Goal: Task Accomplishment & Management: Manage account settings

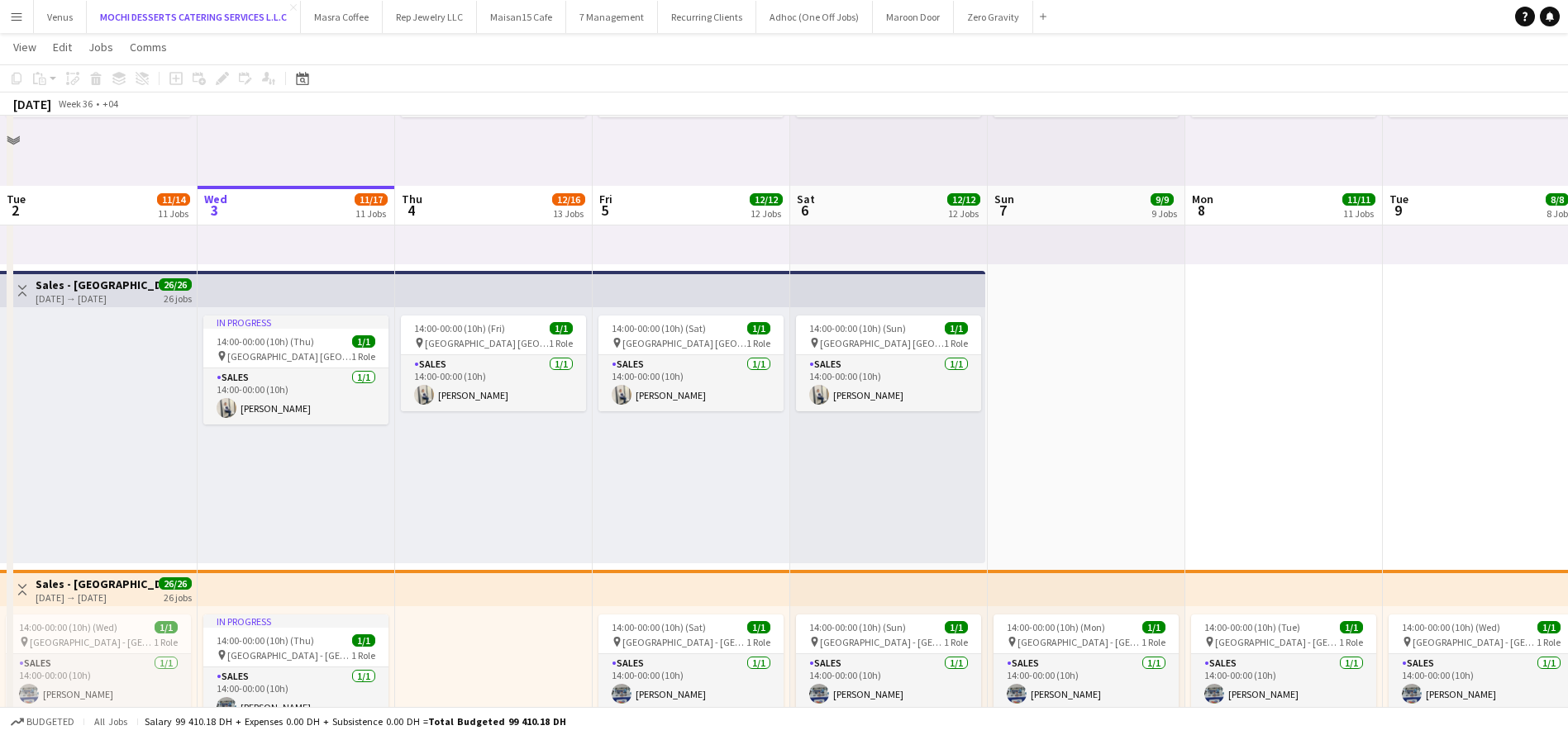
scroll to position [3210, 0]
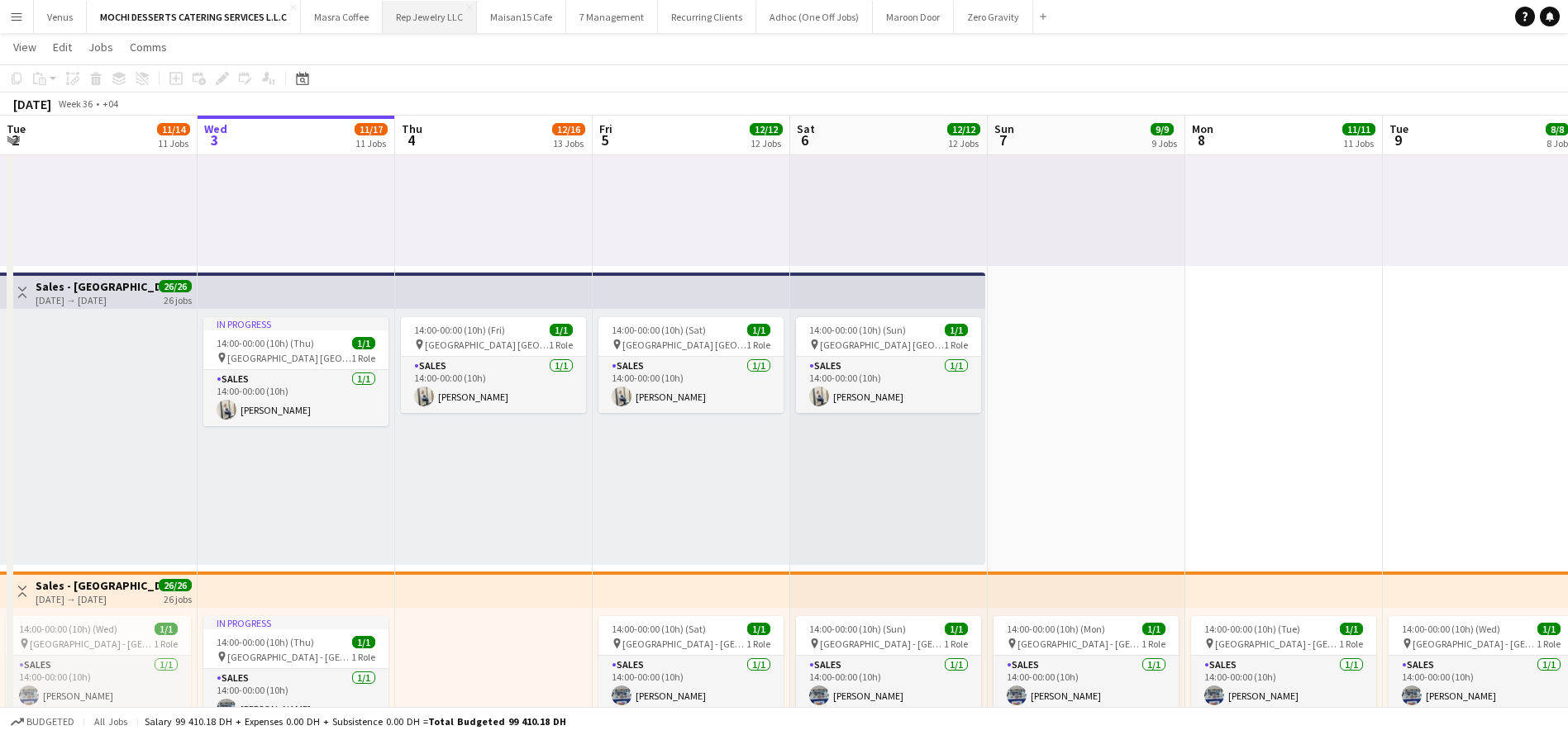
click at [411, 20] on button "Rep Jewelry LLC Close" at bounding box center [430, 17] width 94 height 32
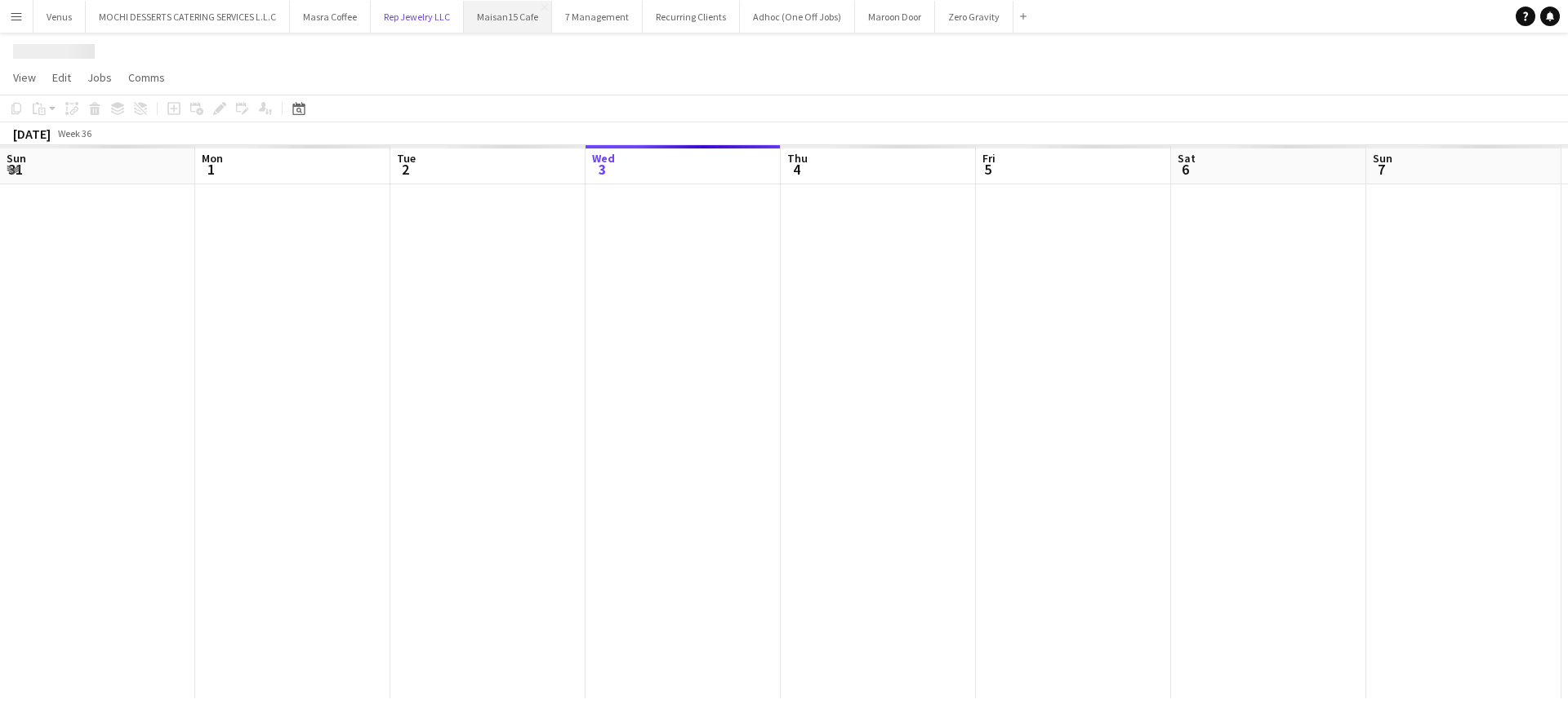
scroll to position [0, 390]
click at [502, 20] on button "Maisan15 Cafe Close" at bounding box center [507, 16] width 88 height 32
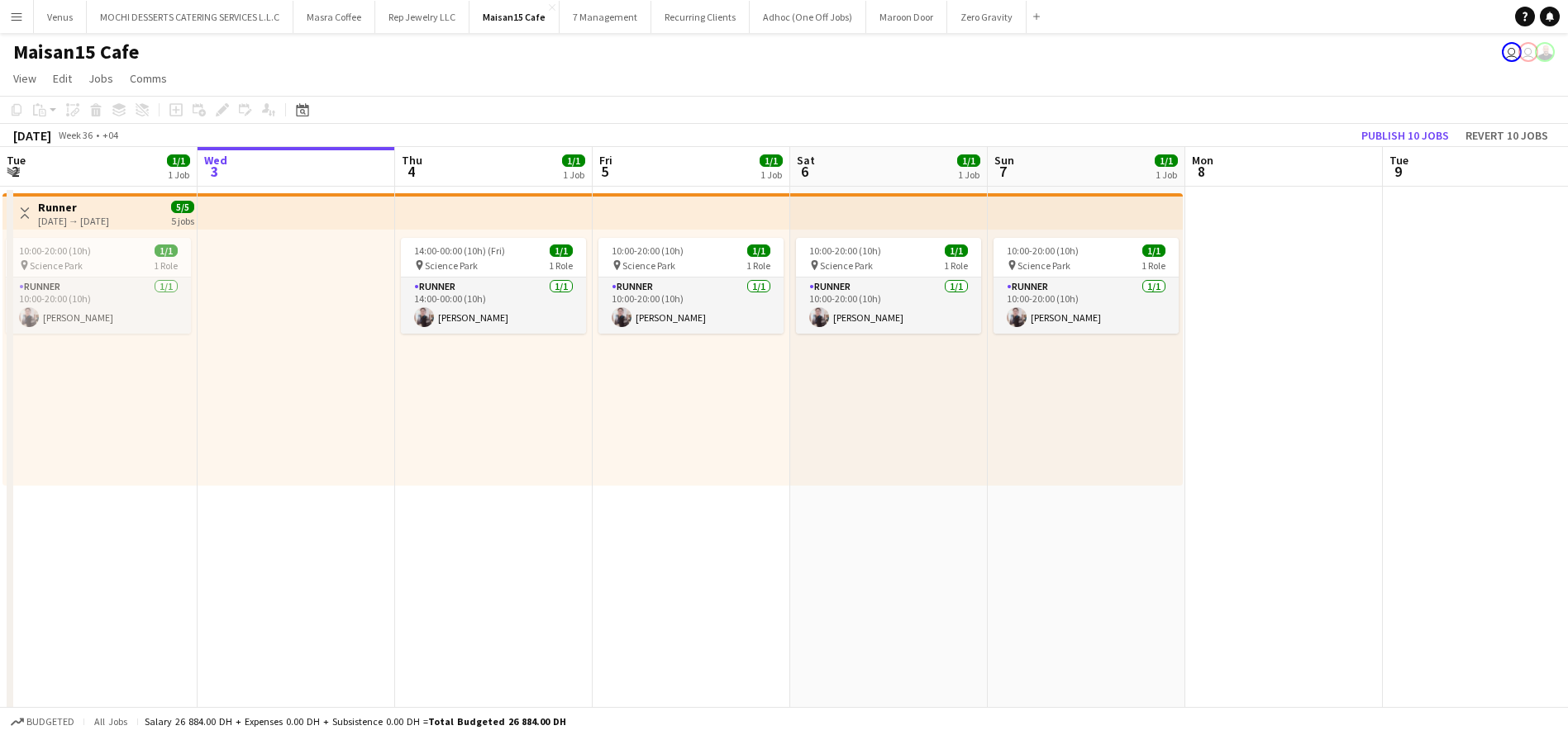
click at [337, 172] on app-board-header-date "Wed 3" at bounding box center [296, 167] width 198 height 40
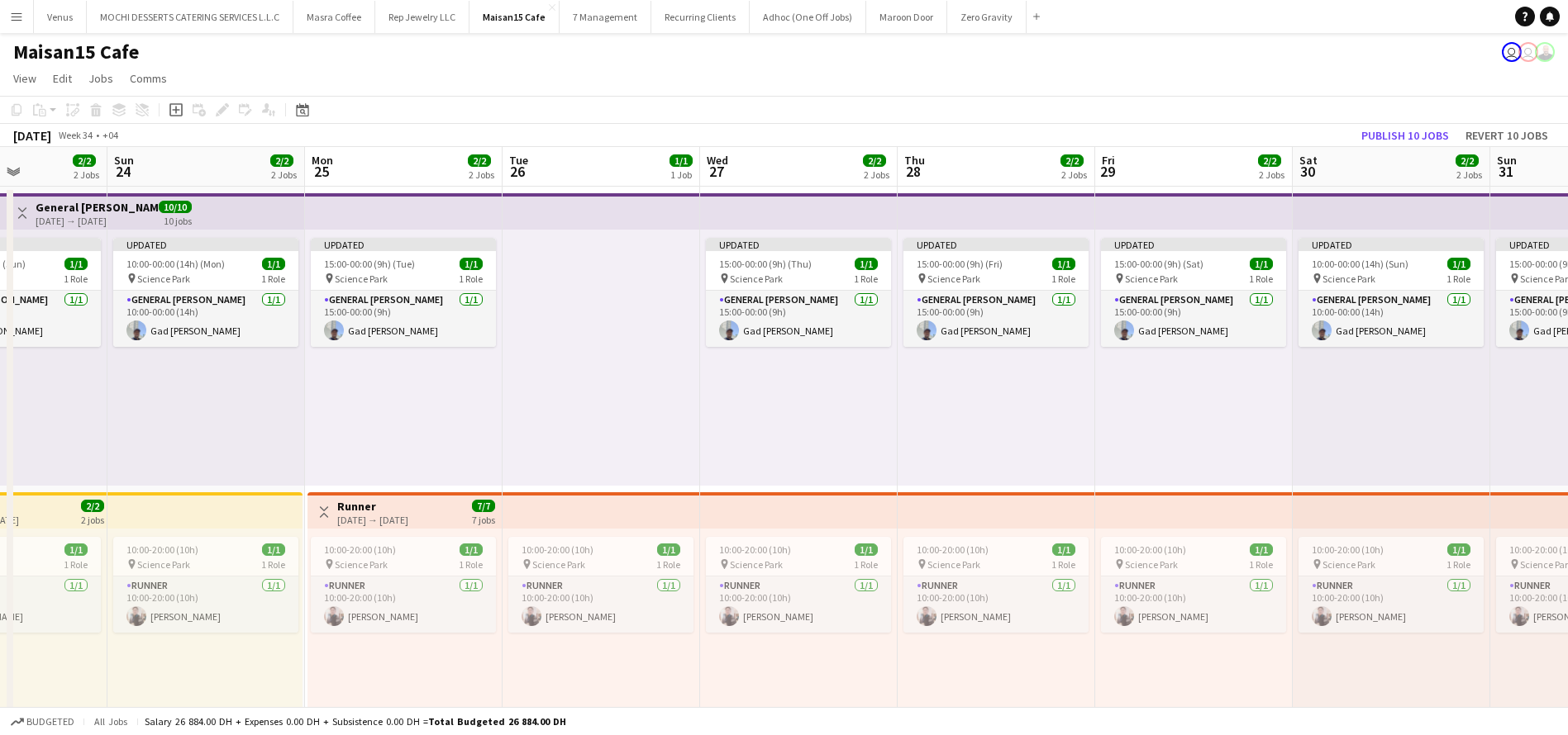
scroll to position [0, 487]
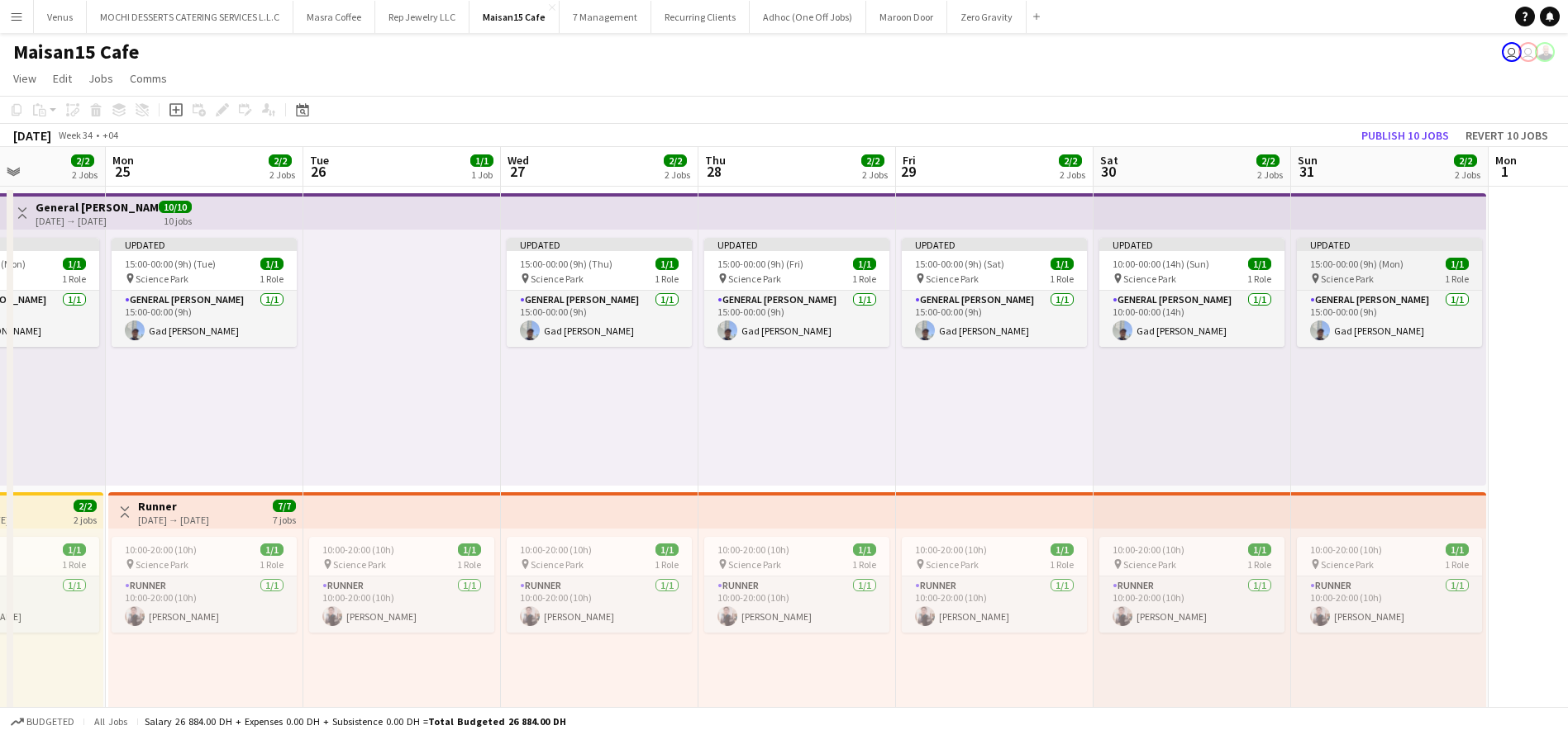
click at [1411, 272] on div "pin Science Park 1 Role" at bounding box center [1389, 279] width 185 height 13
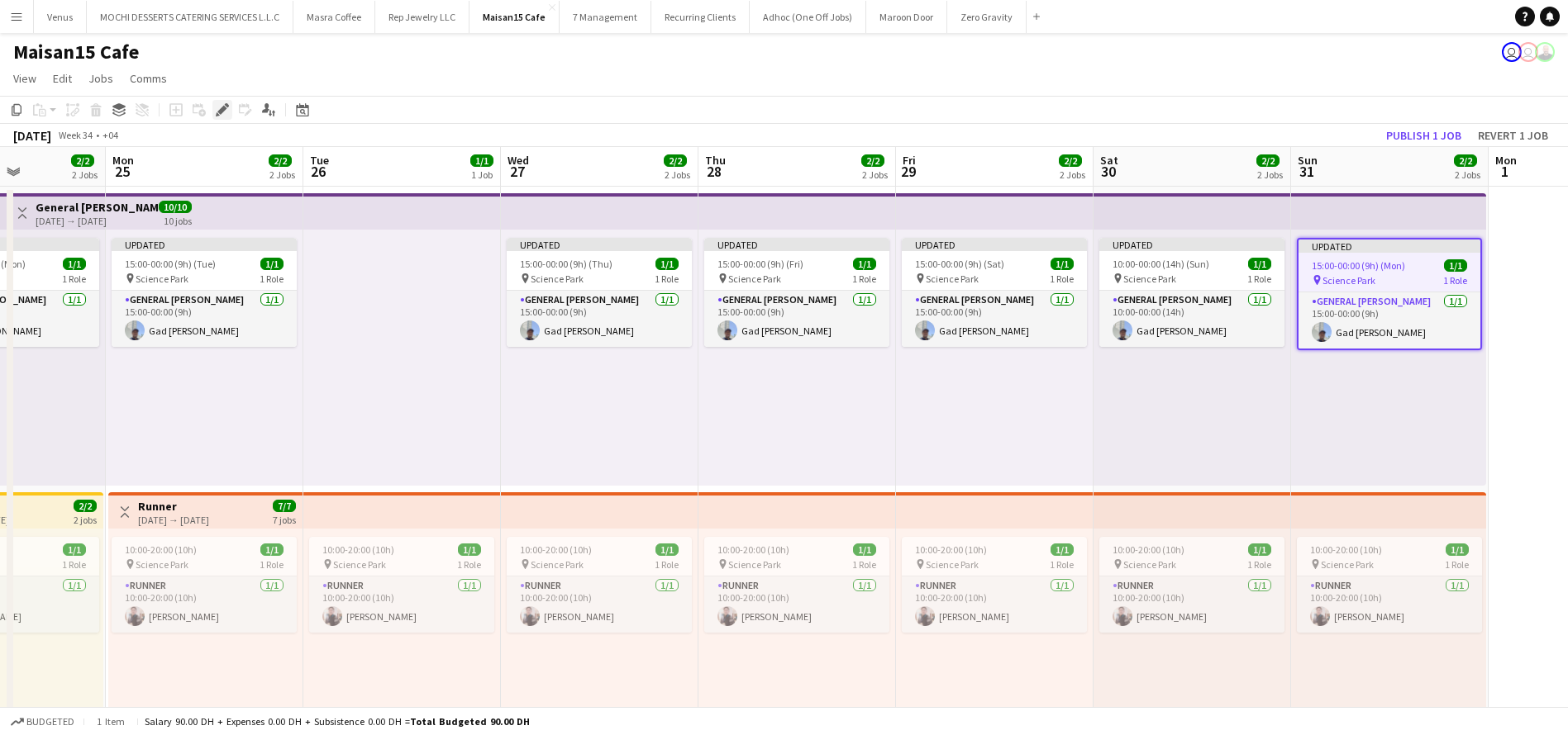
click at [218, 111] on icon at bounding box center [222, 110] width 9 height 9
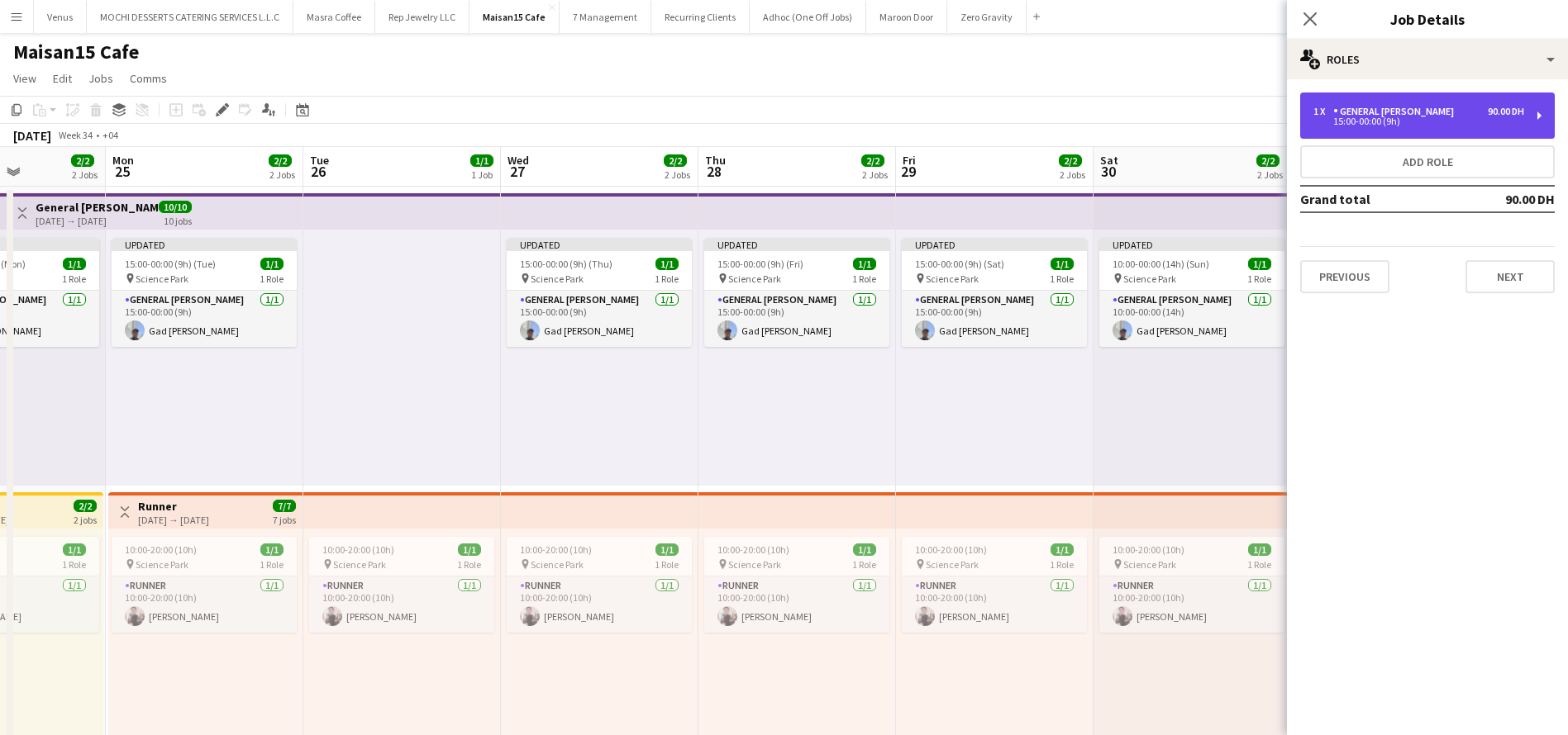
click at [1532, 110] on div "1 x General Steward 90.00 DH 15:00-00:00 (9h)" at bounding box center [1427, 116] width 255 height 46
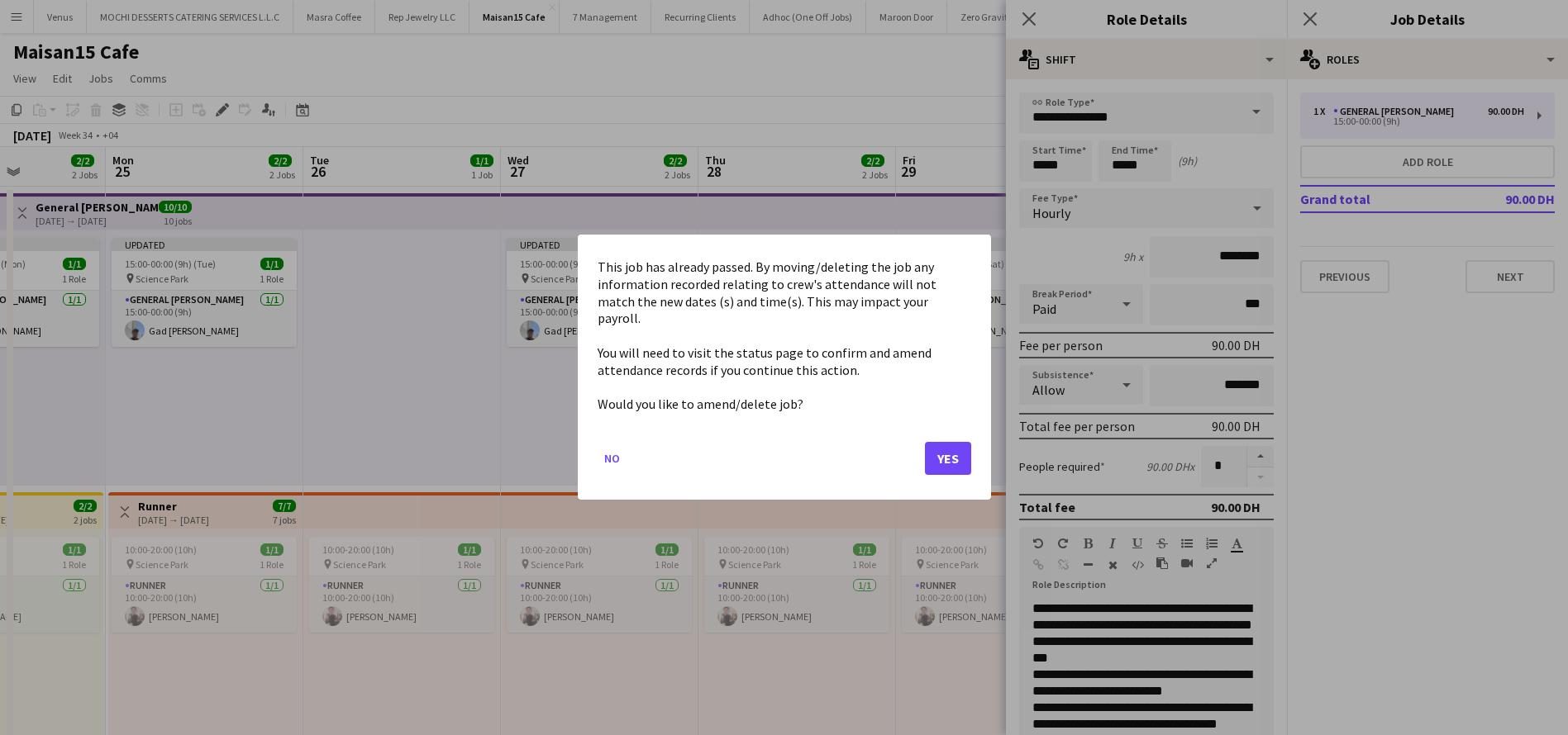
click at [1019, 167] on body "Menu Boards Boards Boards All jobs Status Workforce Workforce My Workforce Recr…" at bounding box center [784, 747] width 1568 height 1494
click at [940, 447] on button "Yes" at bounding box center [948, 459] width 46 height 33
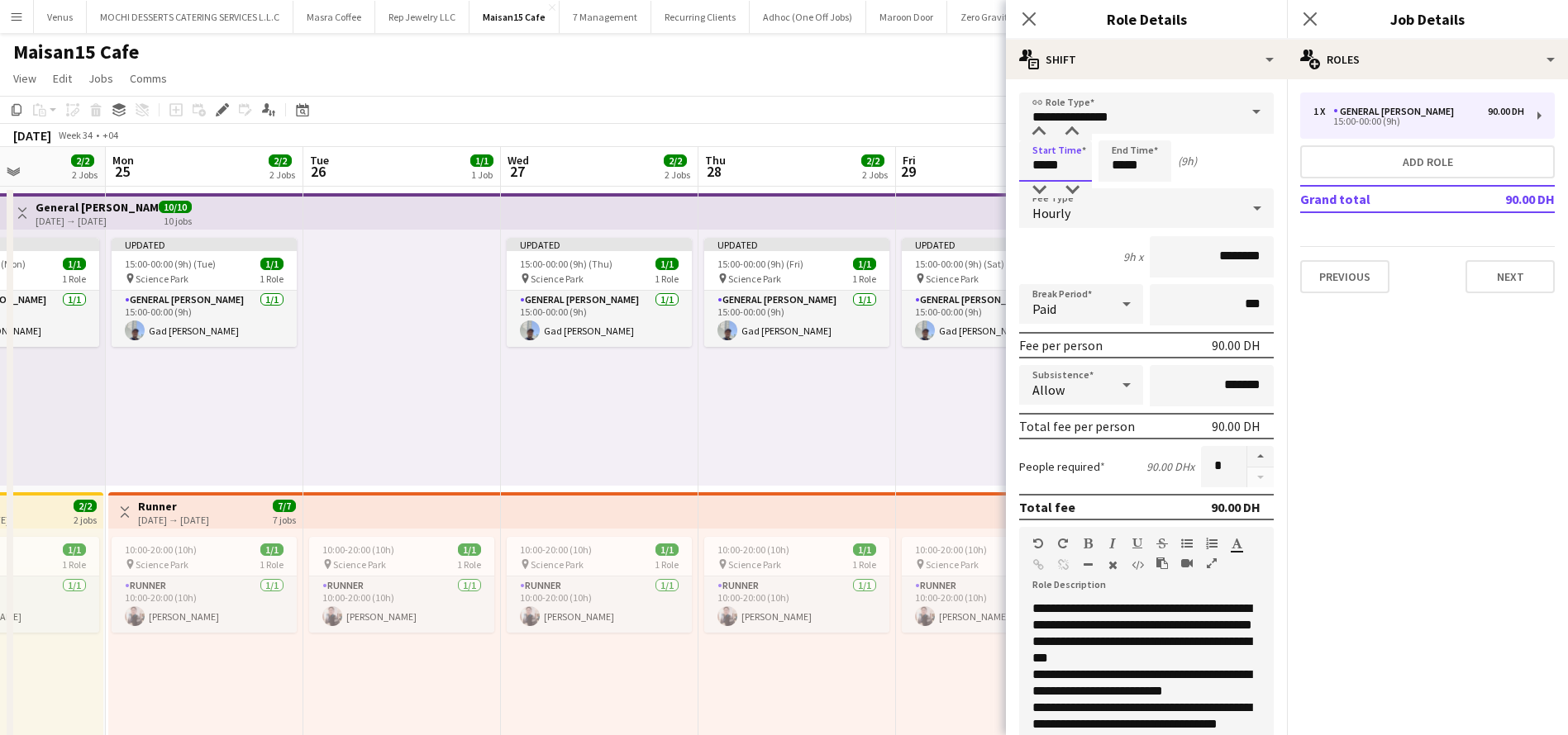
click at [1048, 171] on input "*****" at bounding box center [1055, 161] width 73 height 41
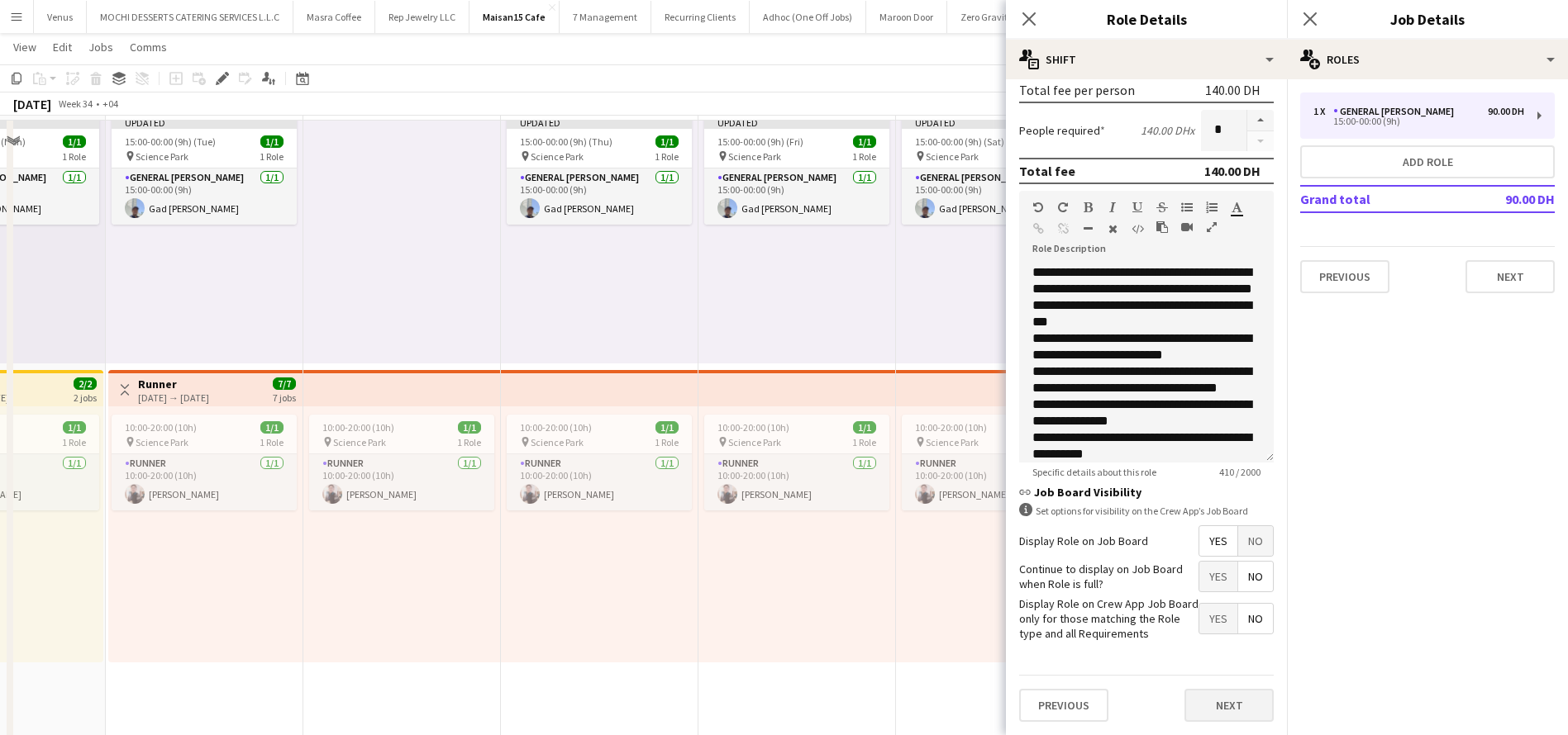
scroll to position [124, 0]
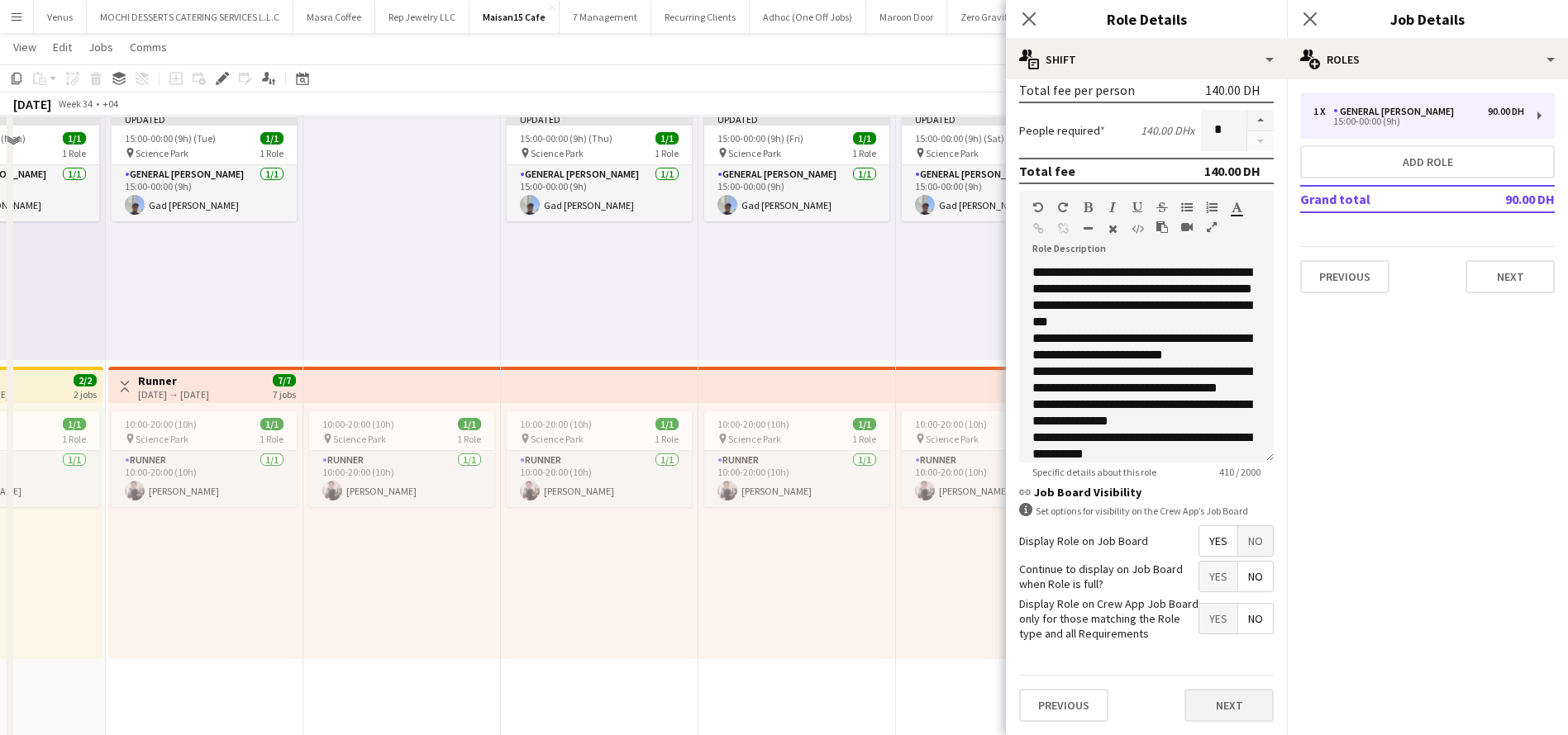
type input "*****"
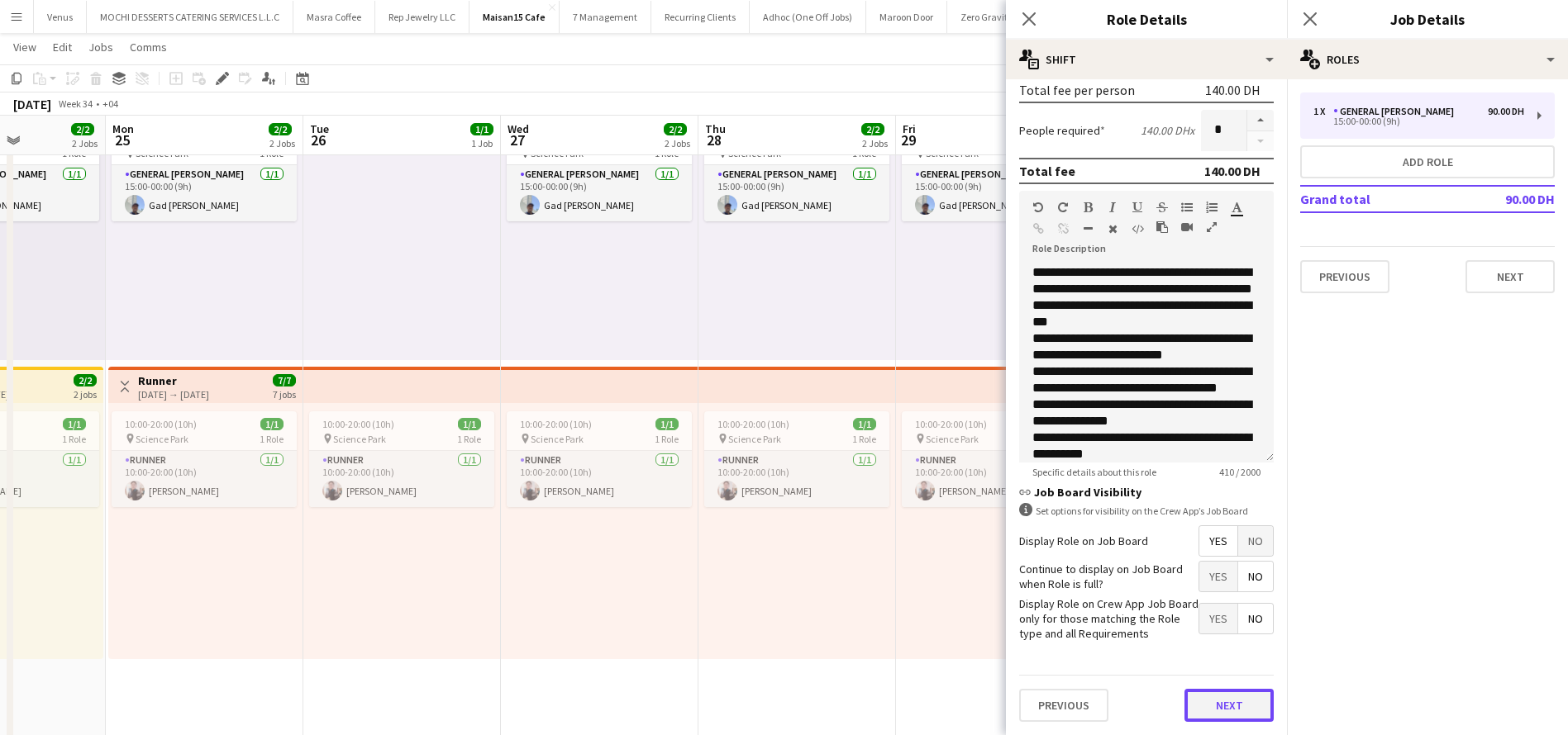
click at [1215, 708] on button "Next" at bounding box center [1228, 706] width 89 height 33
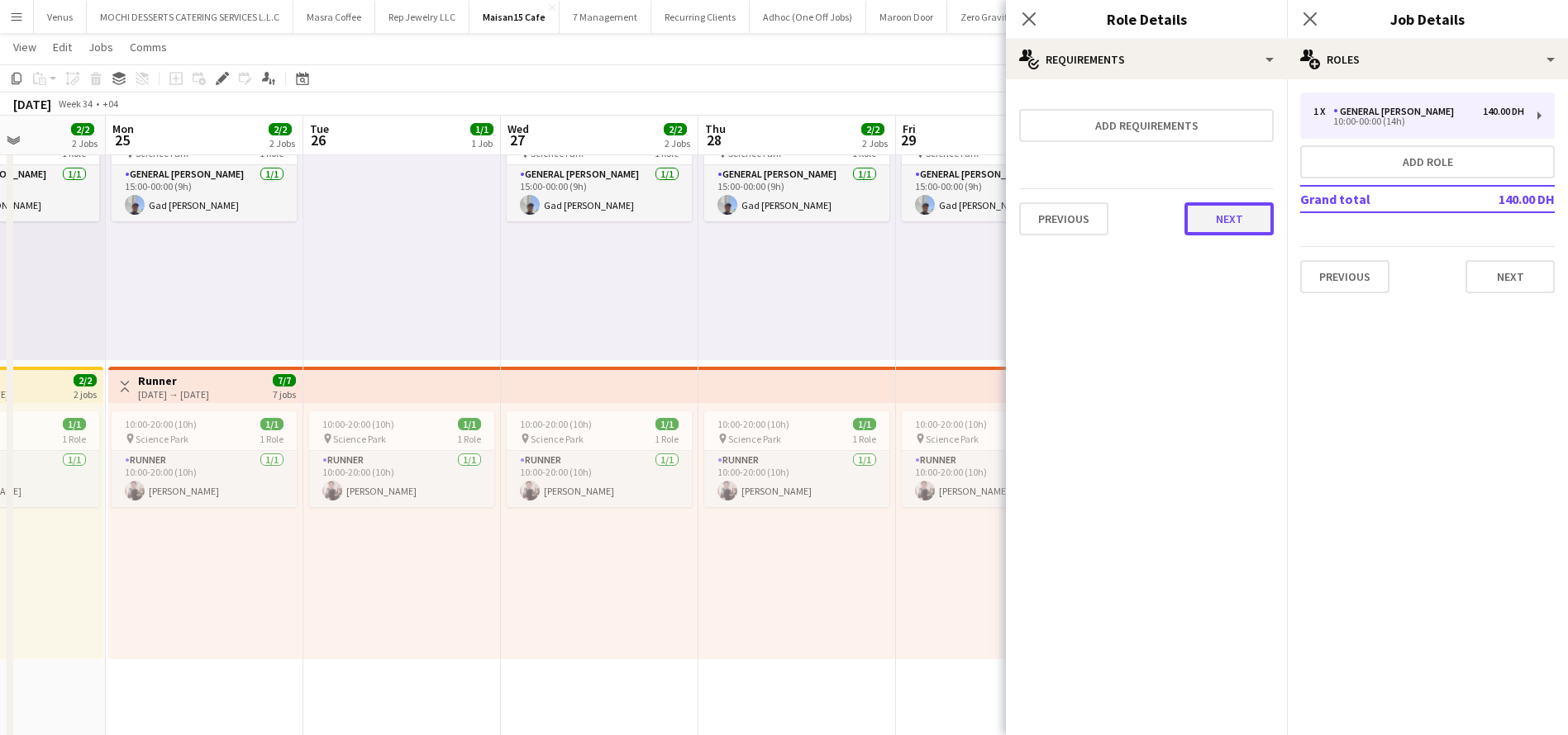
click at [1228, 220] on button "Next" at bounding box center [1228, 219] width 89 height 33
click at [1221, 235] on button "Finish" at bounding box center [1242, 222] width 62 height 33
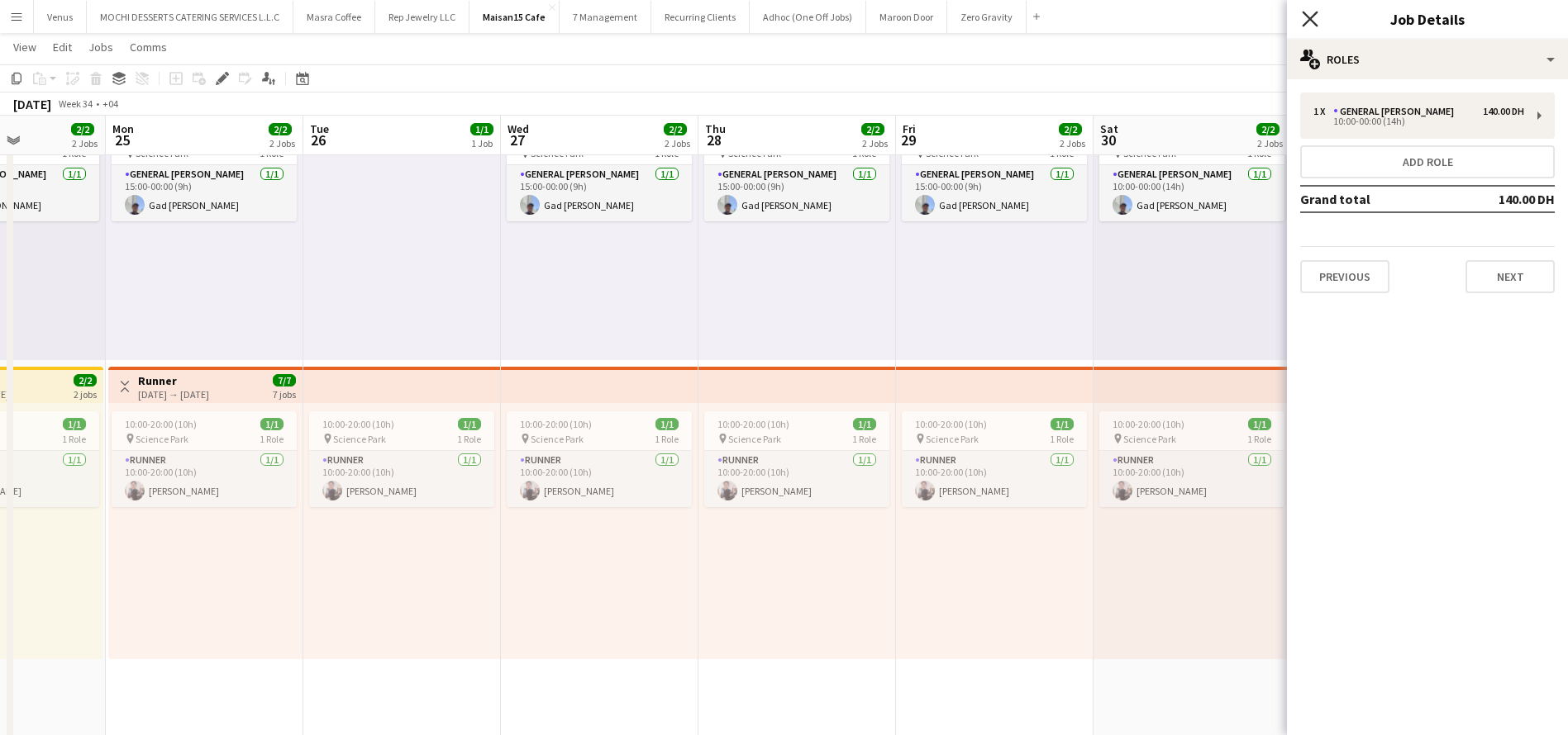
click at [1312, 22] on icon "Close pop-in" at bounding box center [1309, 18] width 16 height 16
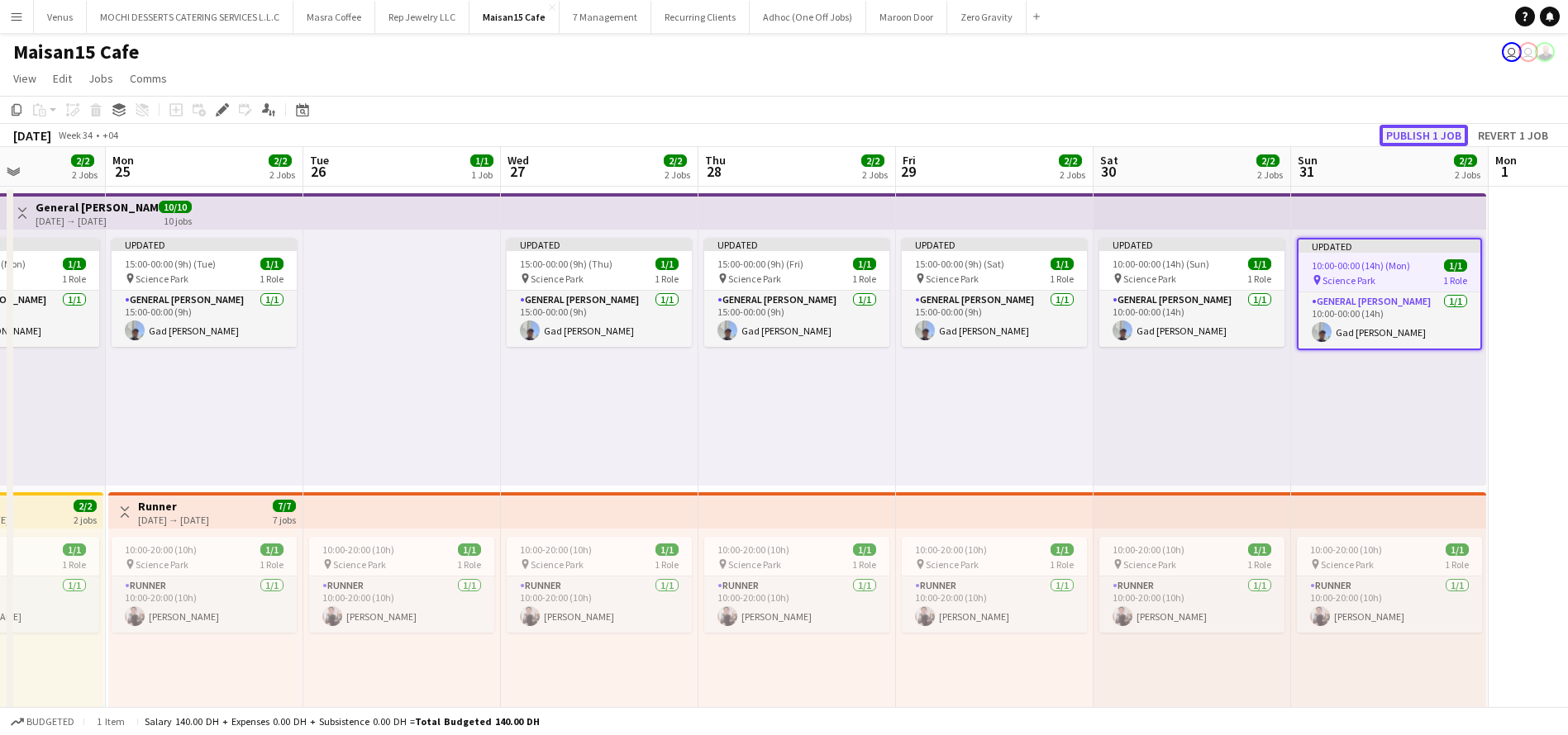
click at [1422, 132] on button "Publish 1 job" at bounding box center [1424, 135] width 88 height 21
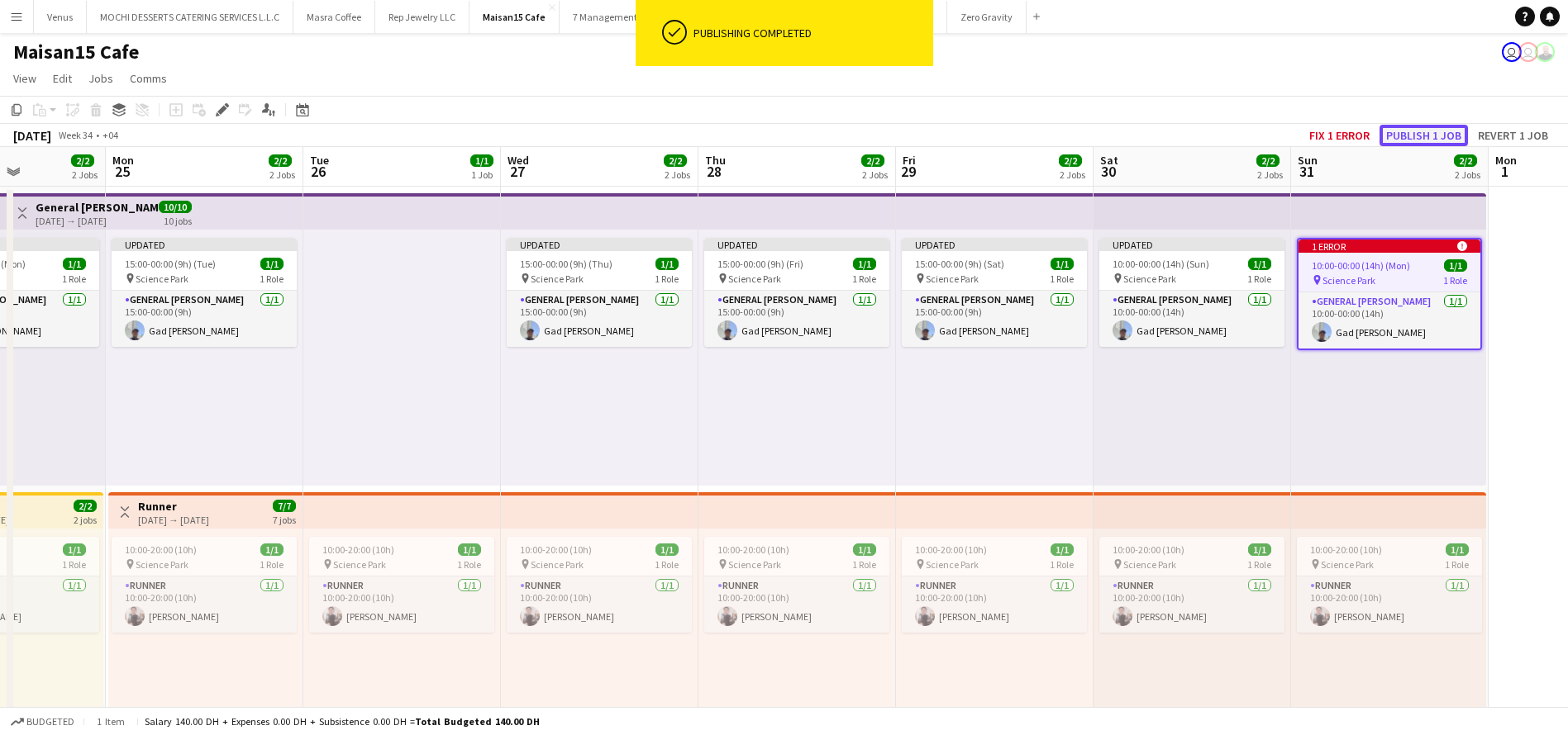
click at [1433, 137] on button "Publish 1 job" at bounding box center [1424, 135] width 88 height 21
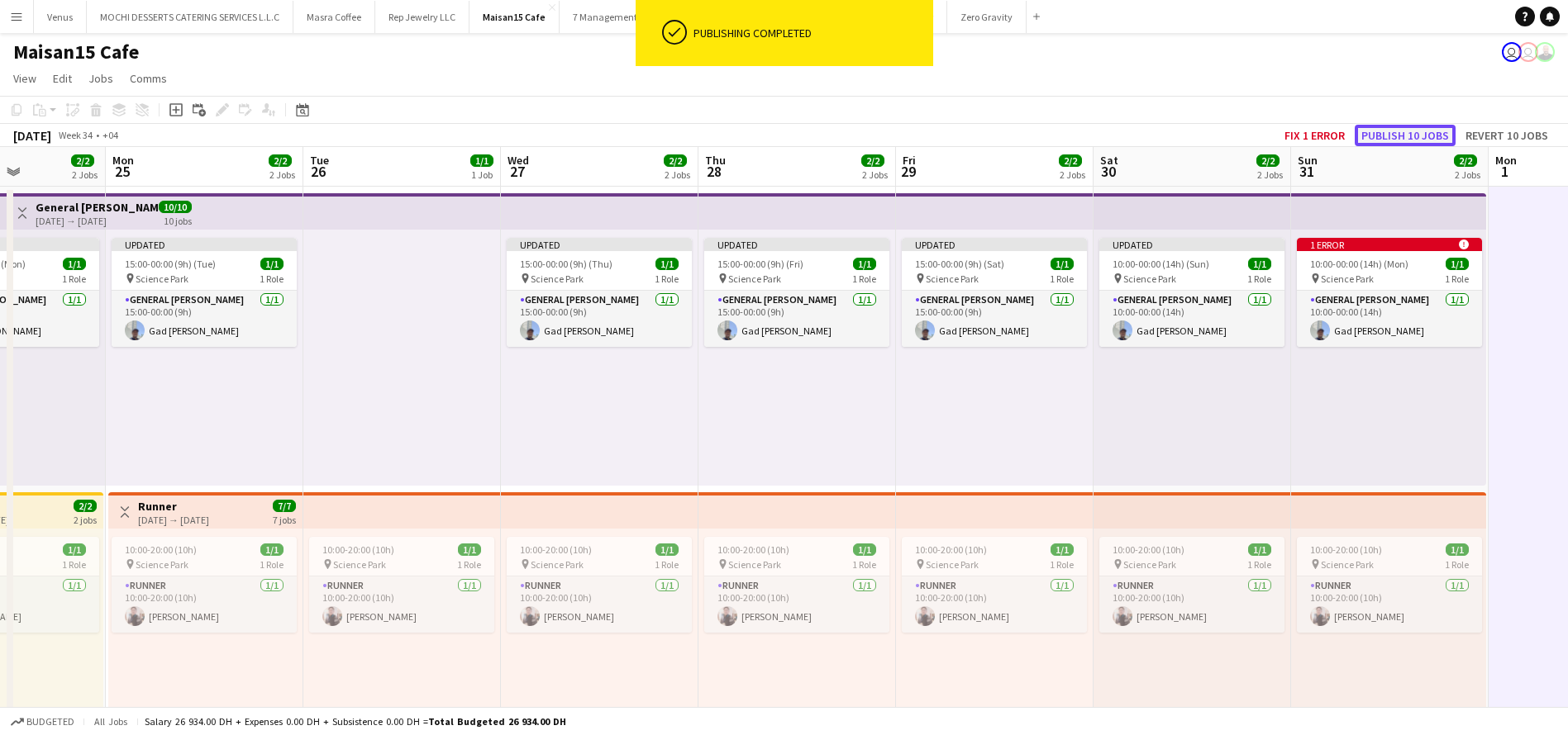
click at [1427, 134] on button "Publish 10 jobs" at bounding box center [1405, 135] width 101 height 21
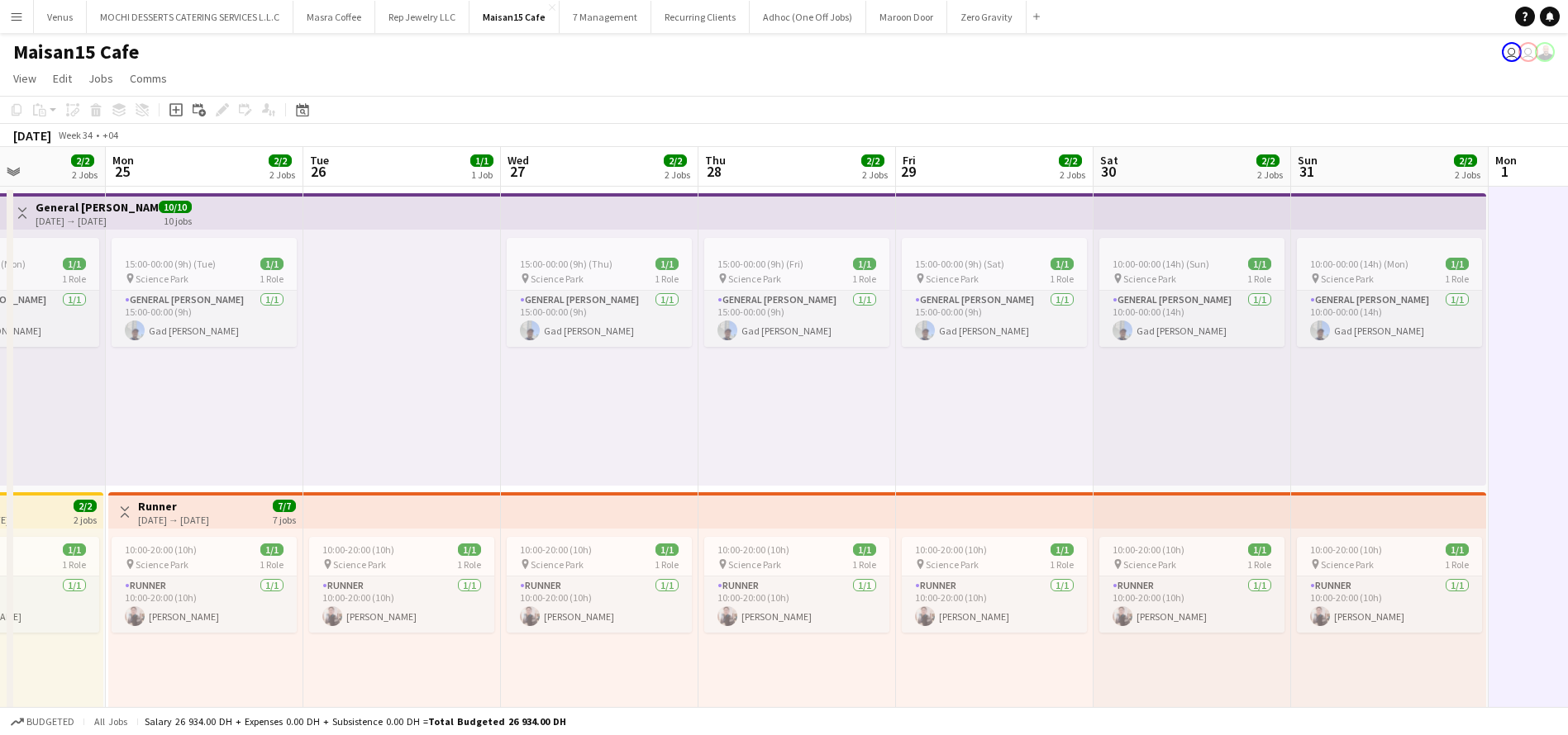
click at [210, 163] on app-board-header-date "Mon 25 2/2 2 Jobs" at bounding box center [204, 167] width 198 height 40
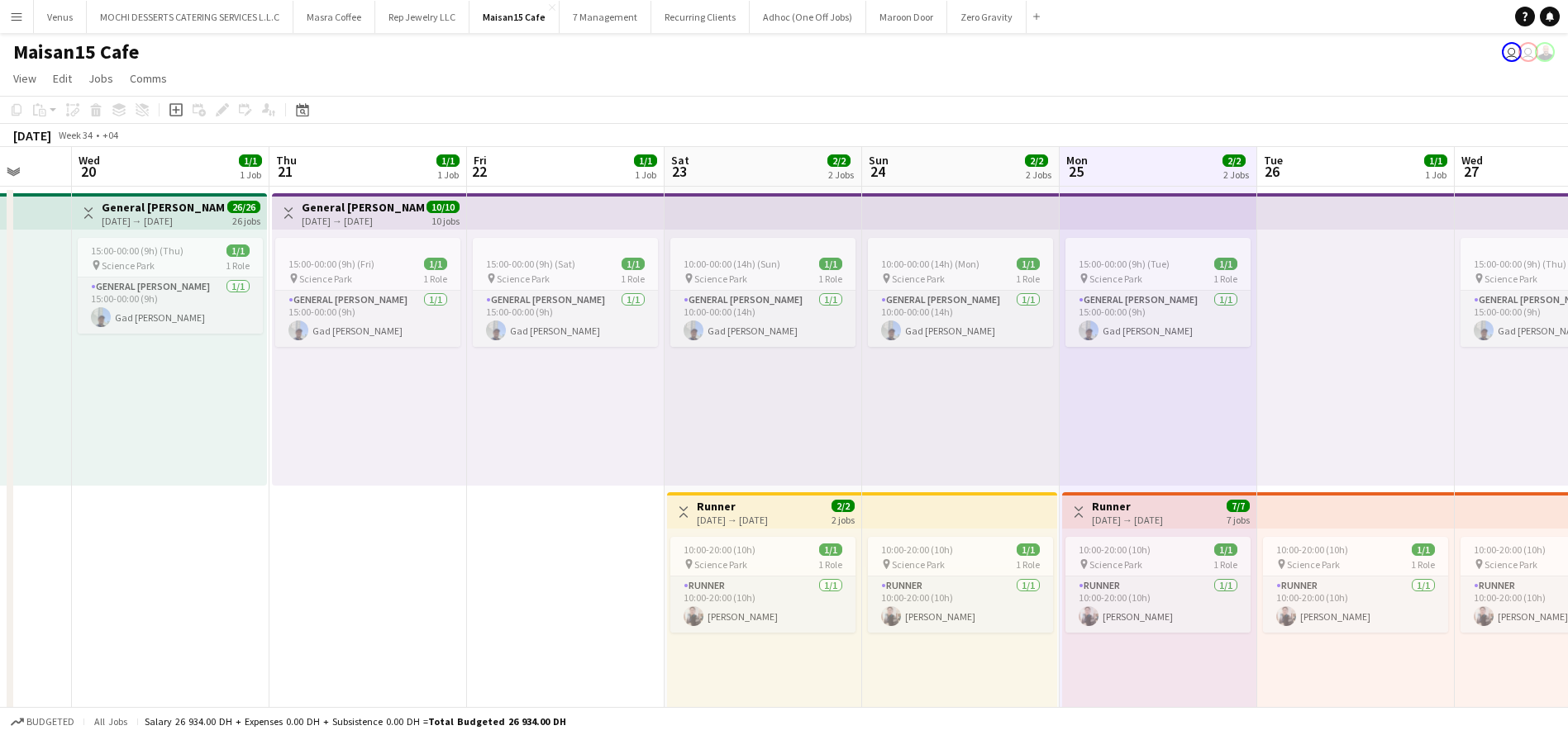
scroll to position [0, 483]
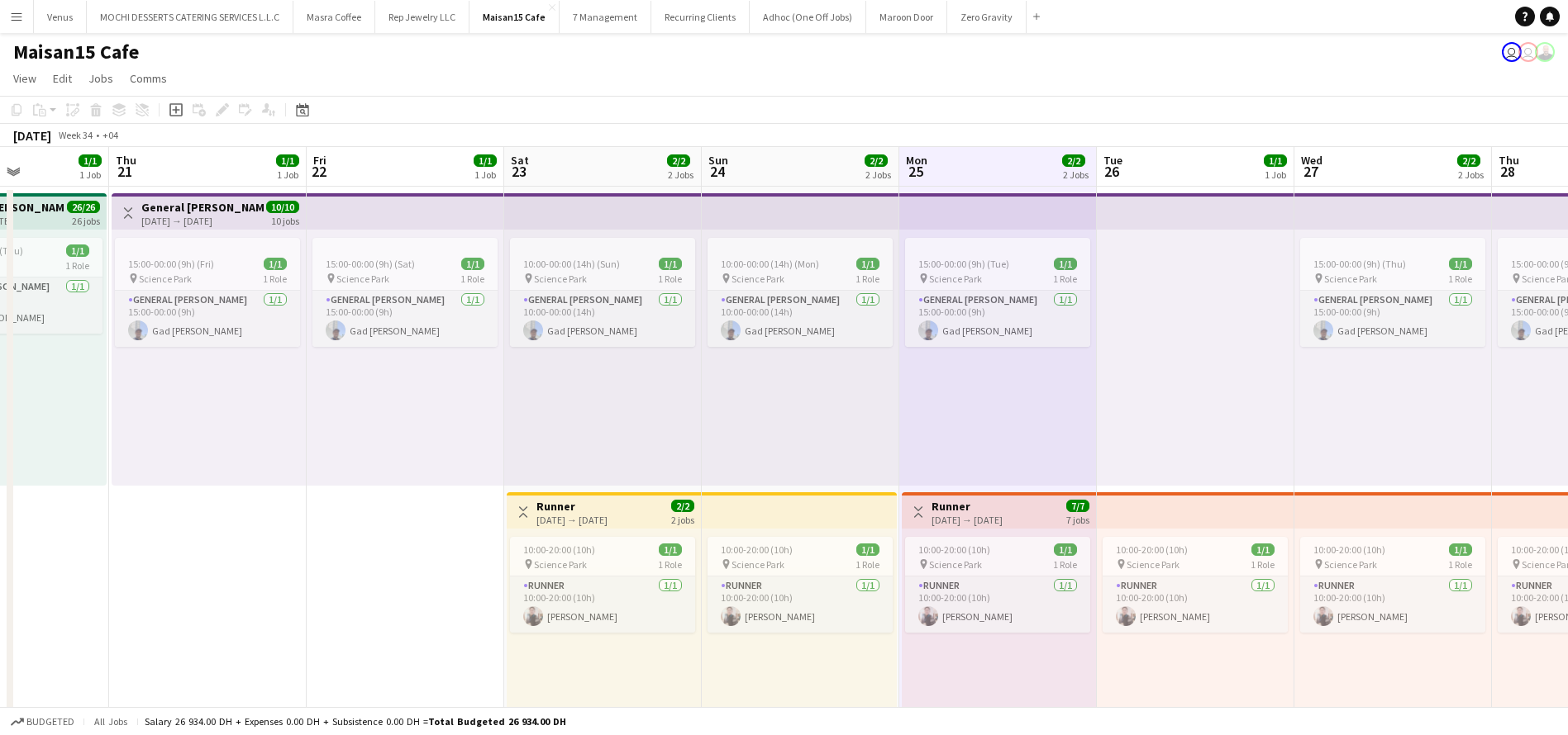
click at [1395, 207] on app-top-bar at bounding box center [1393, 212] width 198 height 37
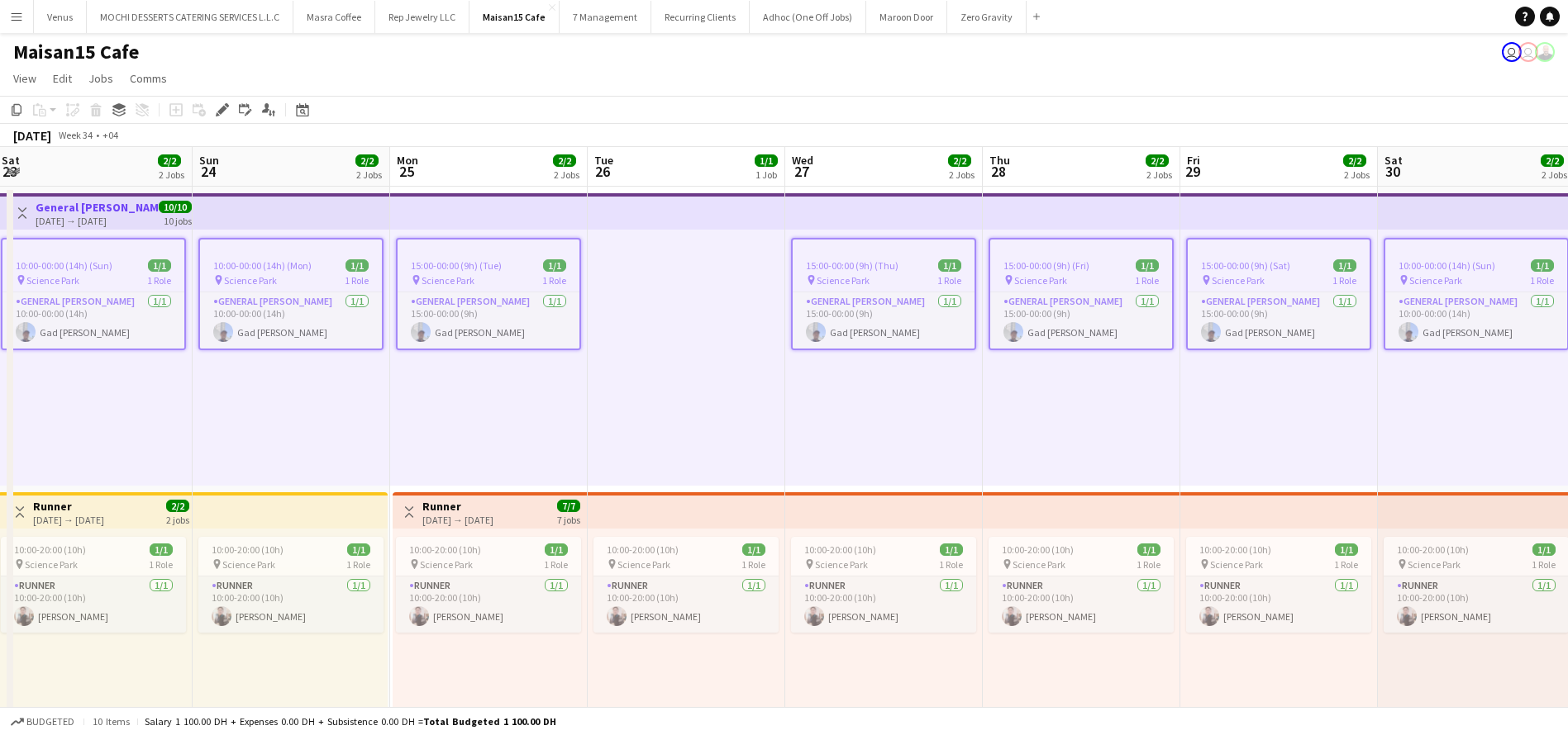
scroll to position [0, 486]
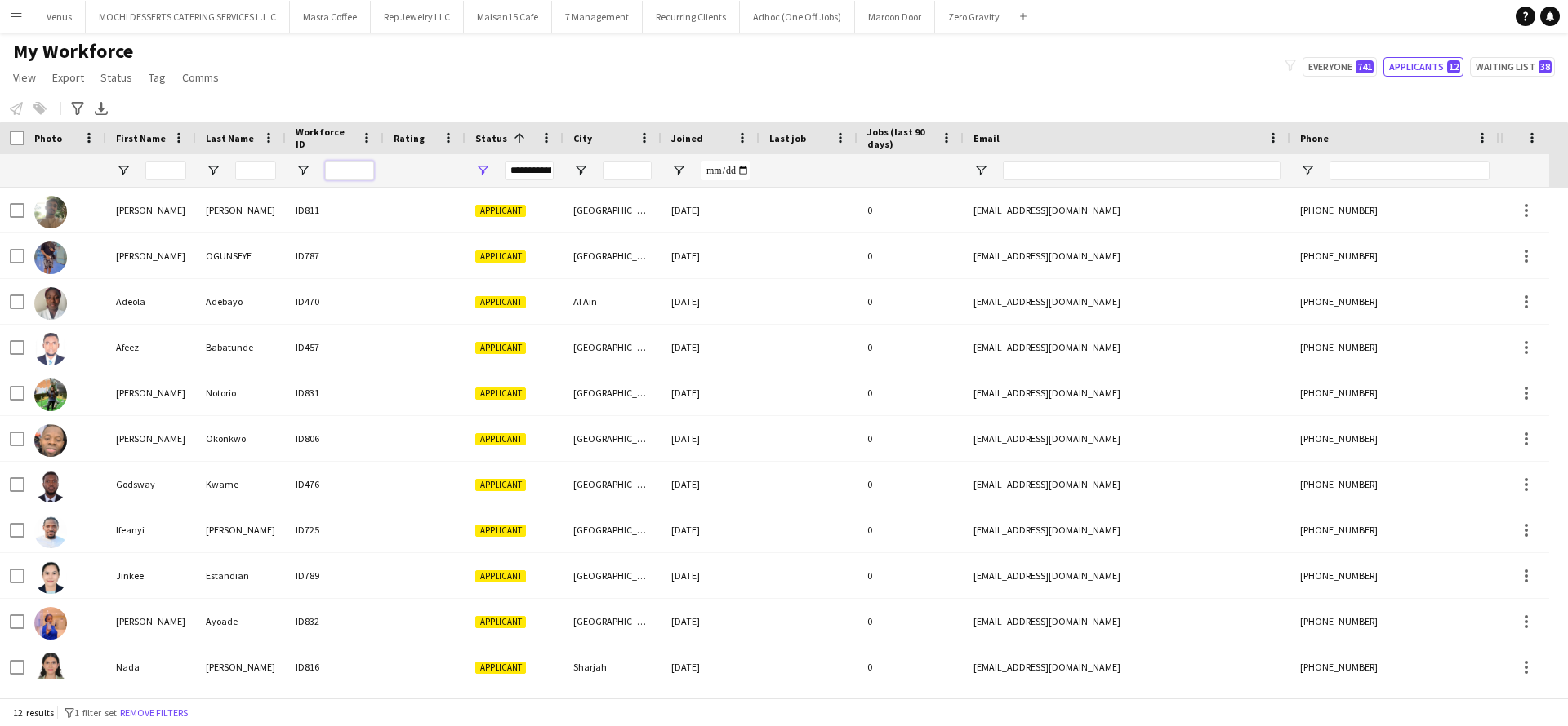
click at [355, 174] on input "Workforce ID Filter Input" at bounding box center [350, 171] width 49 height 20
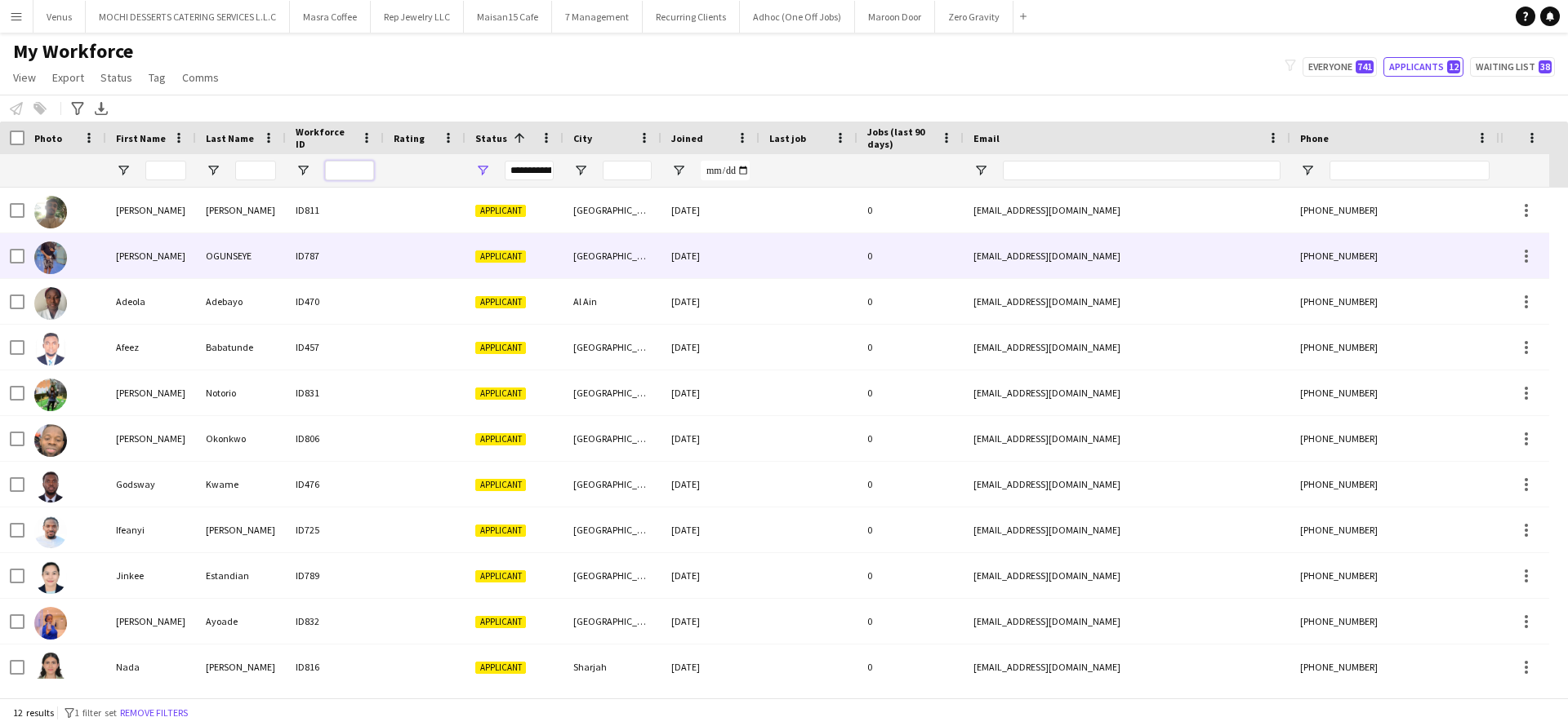
paste input "***"
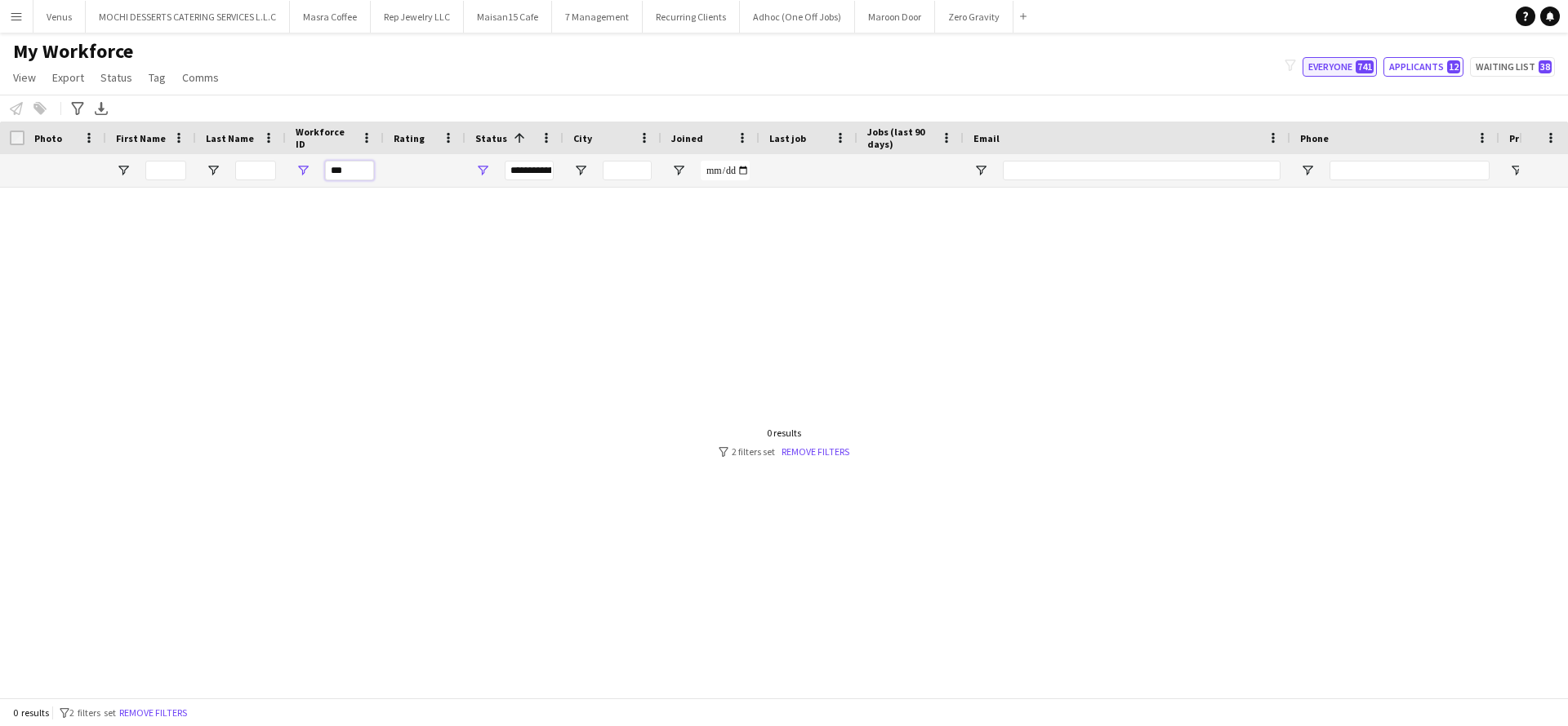
type input "***"
click at [1350, 66] on button "Everyone 741" at bounding box center [1340, 67] width 75 height 20
type input "**********"
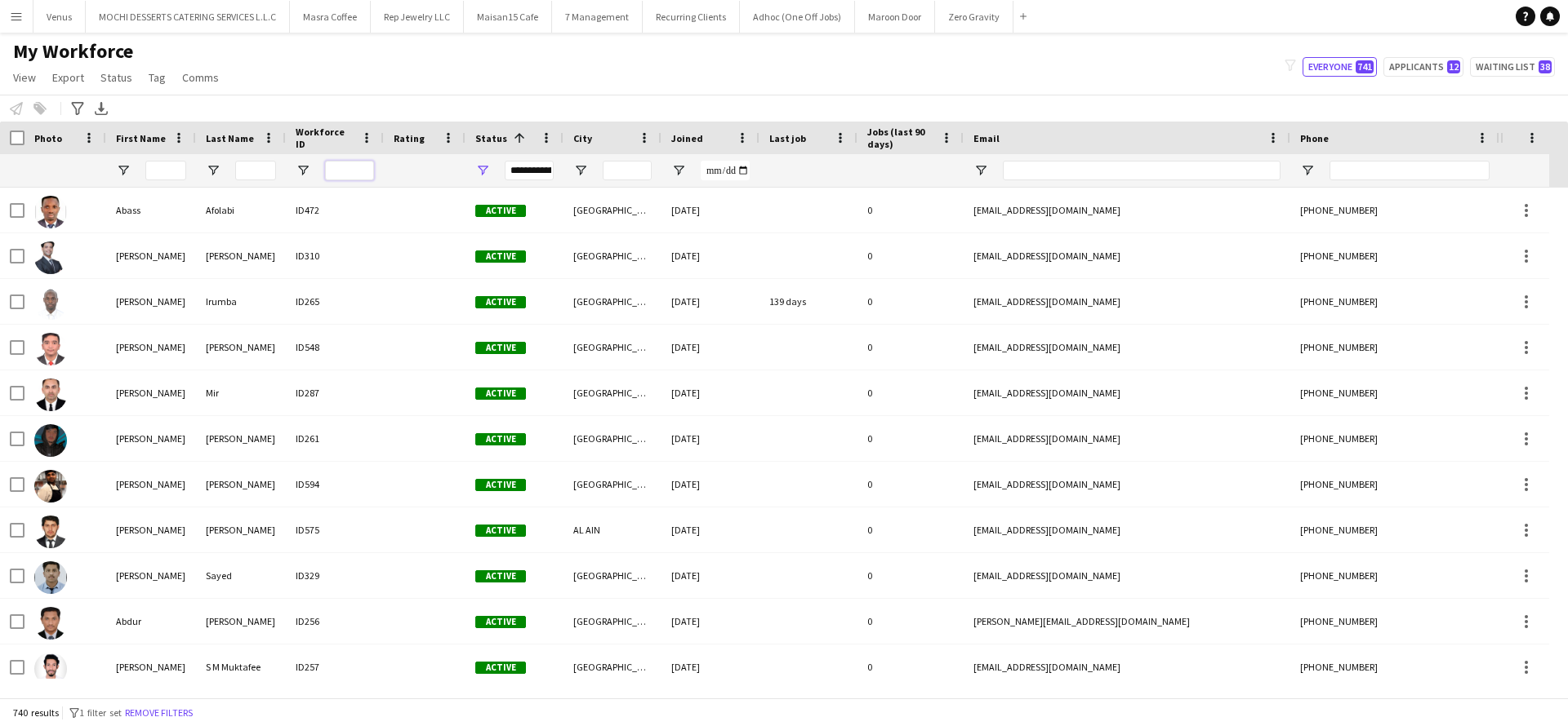
click at [347, 171] on input "Workforce ID Filter Input" at bounding box center [350, 171] width 49 height 20
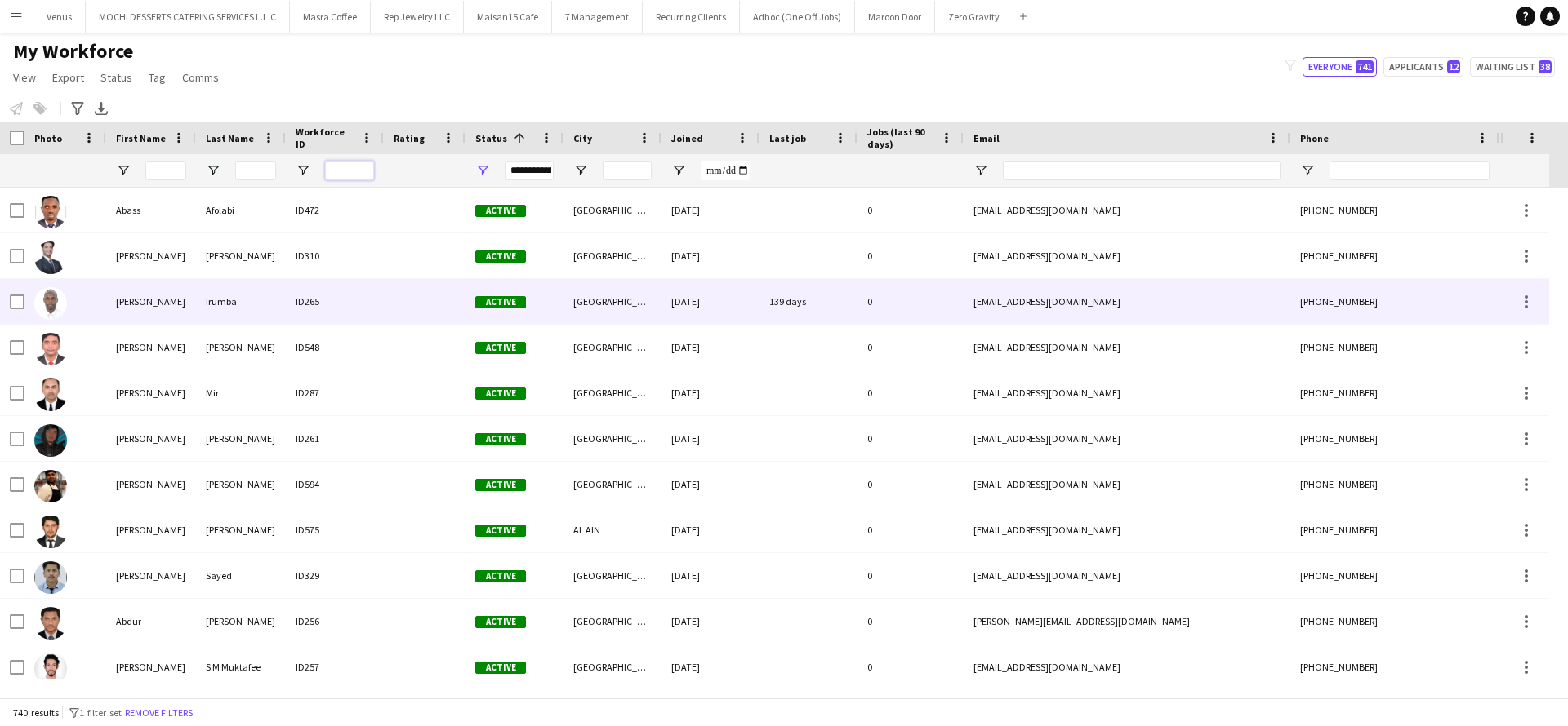
paste input "***"
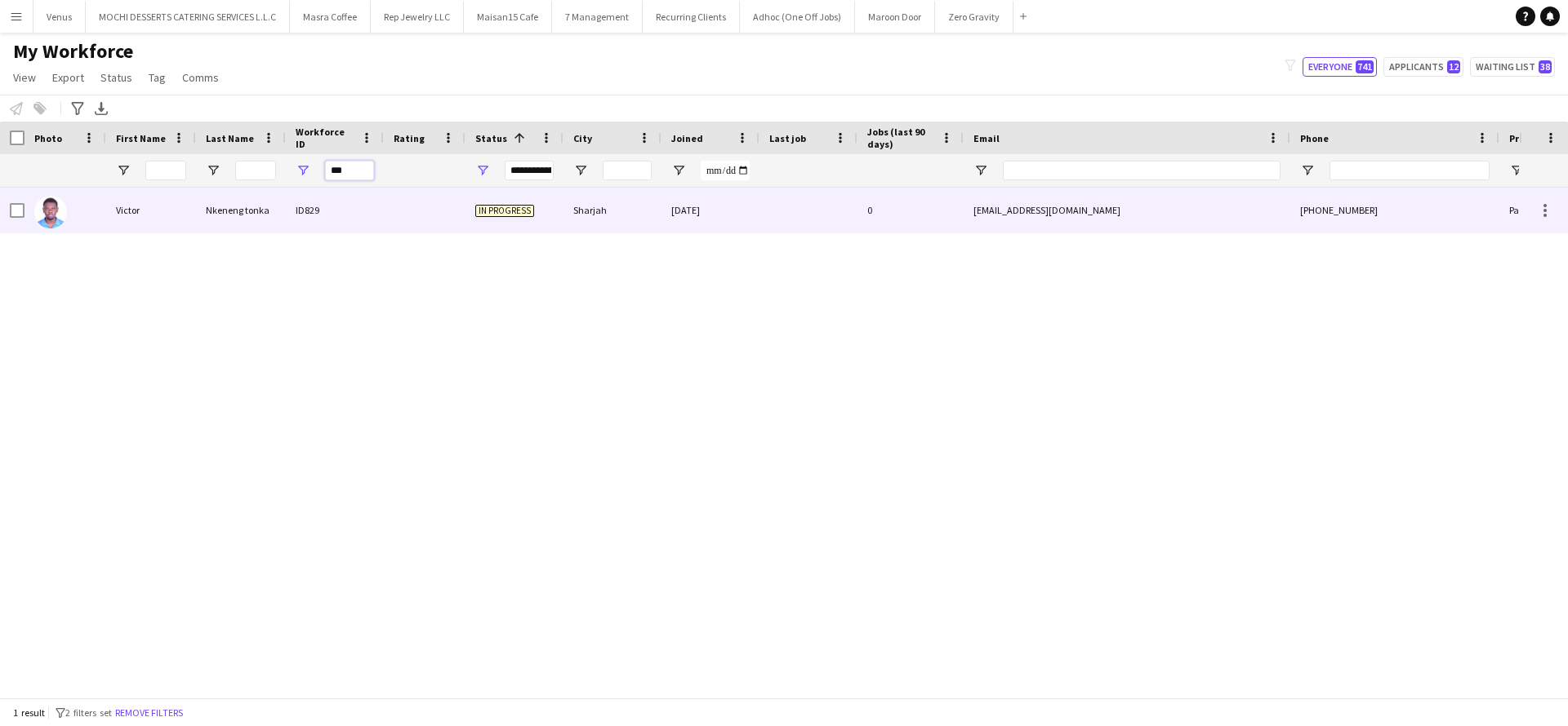
type input "***"
click at [160, 221] on div "Victor" at bounding box center [151, 210] width 90 height 45
click at [656, 210] on div "Sharjah" at bounding box center [613, 210] width 98 height 45
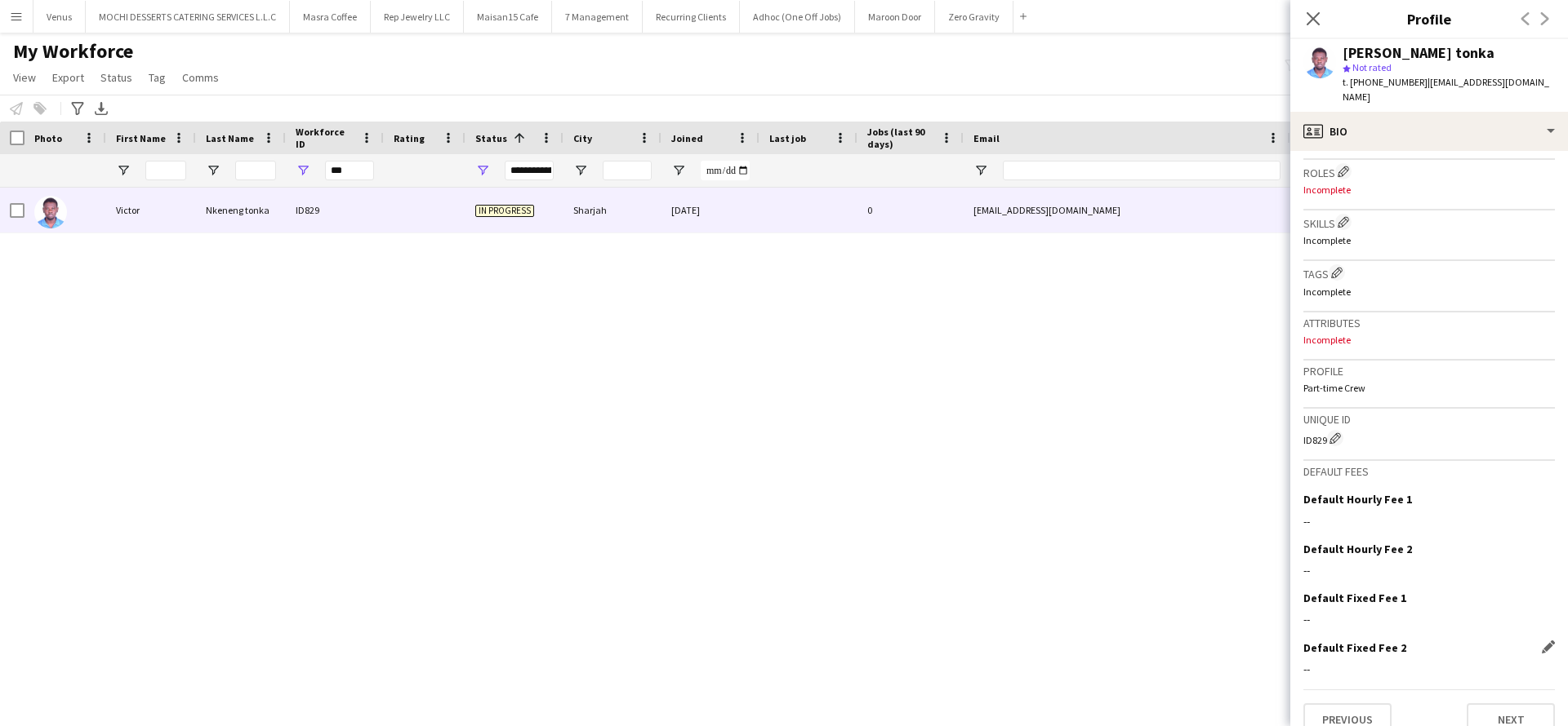
scroll to position [496, 0]
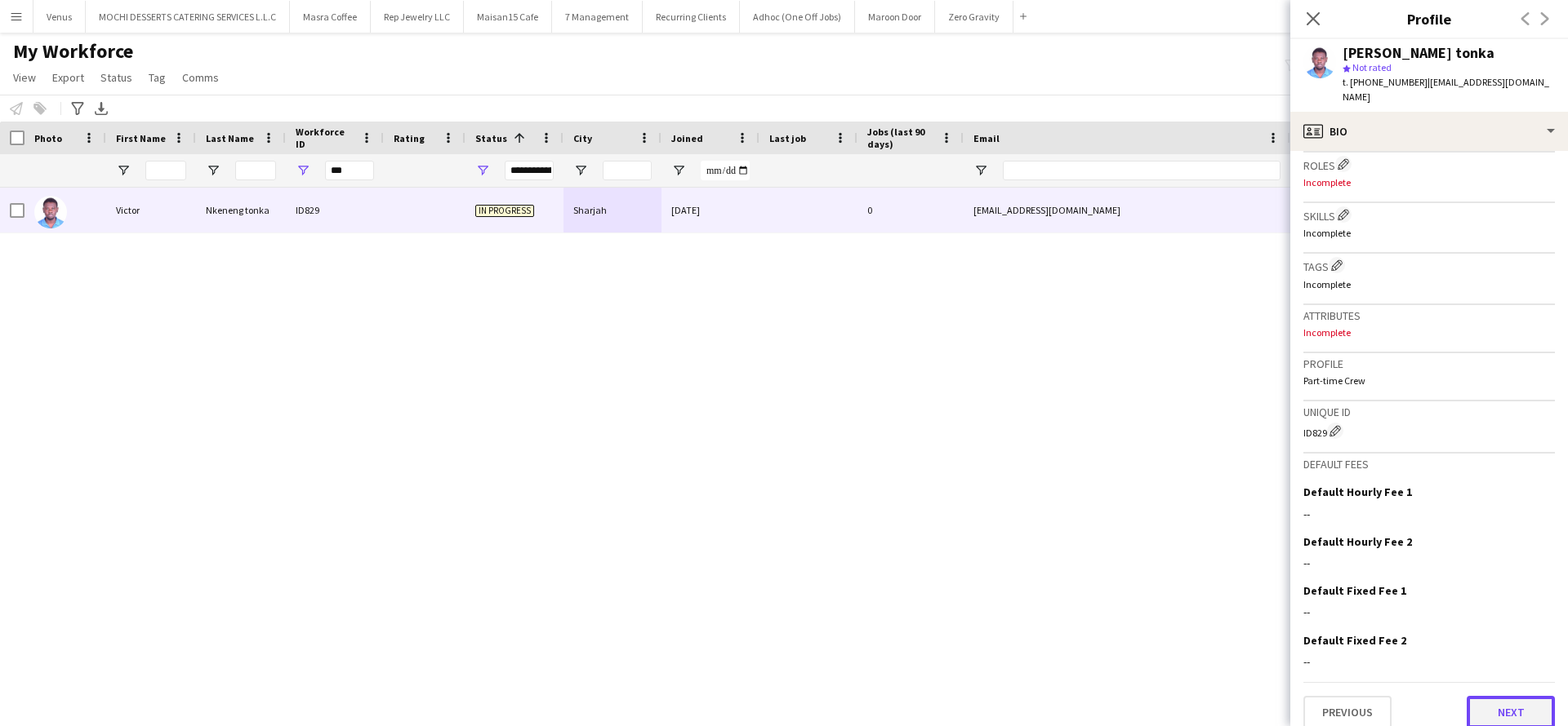
click at [1494, 711] on button "Next" at bounding box center [1510, 712] width 88 height 33
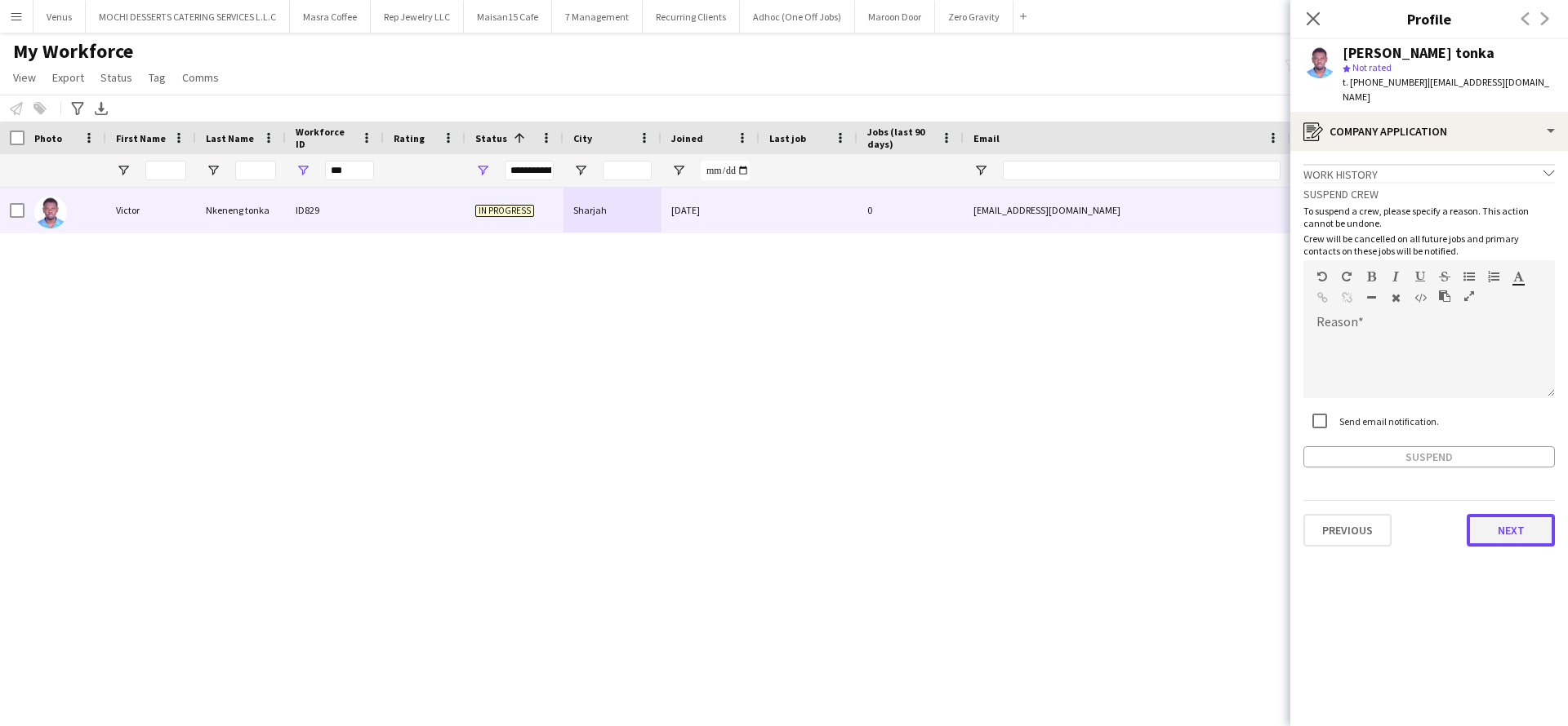
click at [1517, 525] on button "Next" at bounding box center [1510, 531] width 88 height 33
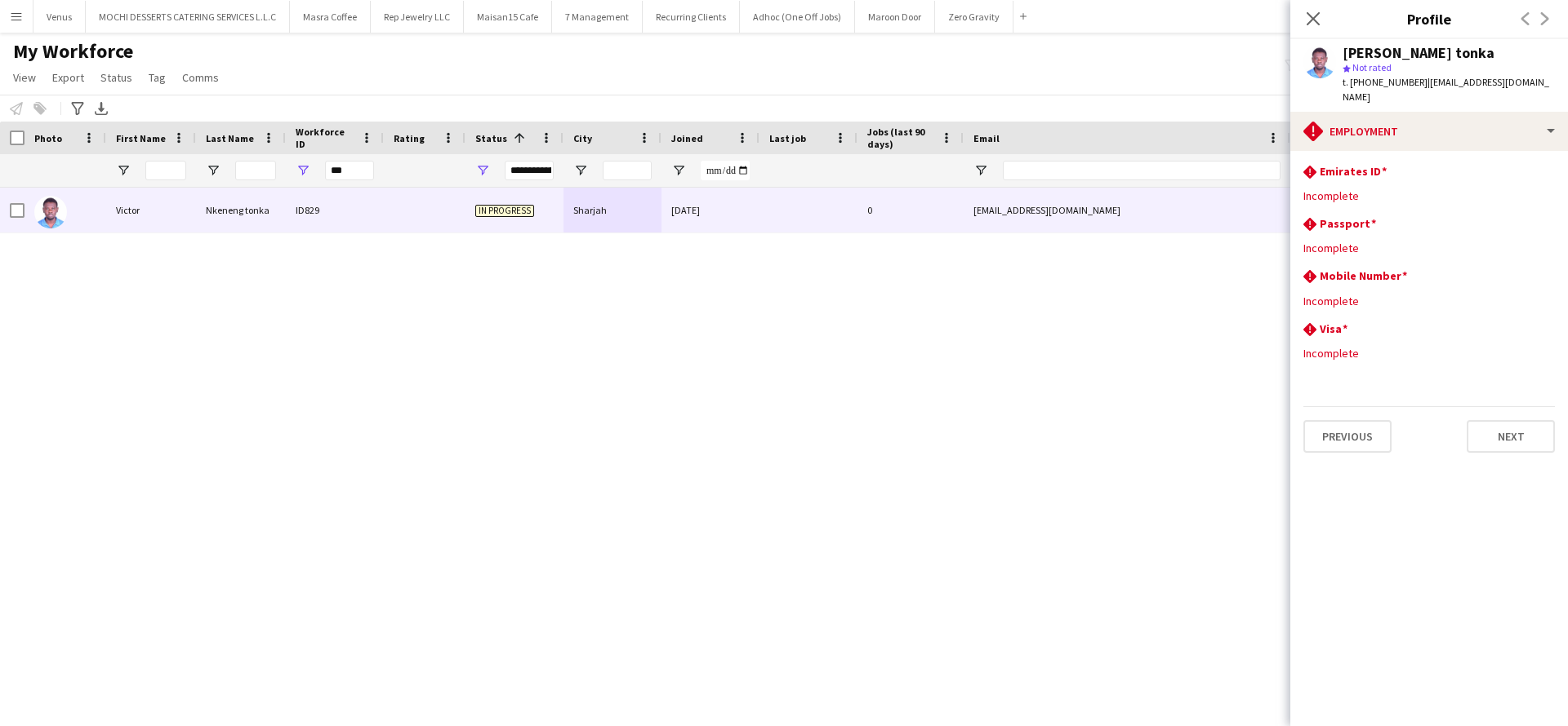
click at [227, 309] on div "Victor Nkeneng tonka ID829 In progress Sharjah 03-09-2025 0 victortonka611@gmai…" at bounding box center [759, 433] width 1519 height 492
click at [1303, 13] on app-icon "Close pop-in" at bounding box center [1313, 19] width 24 height 24
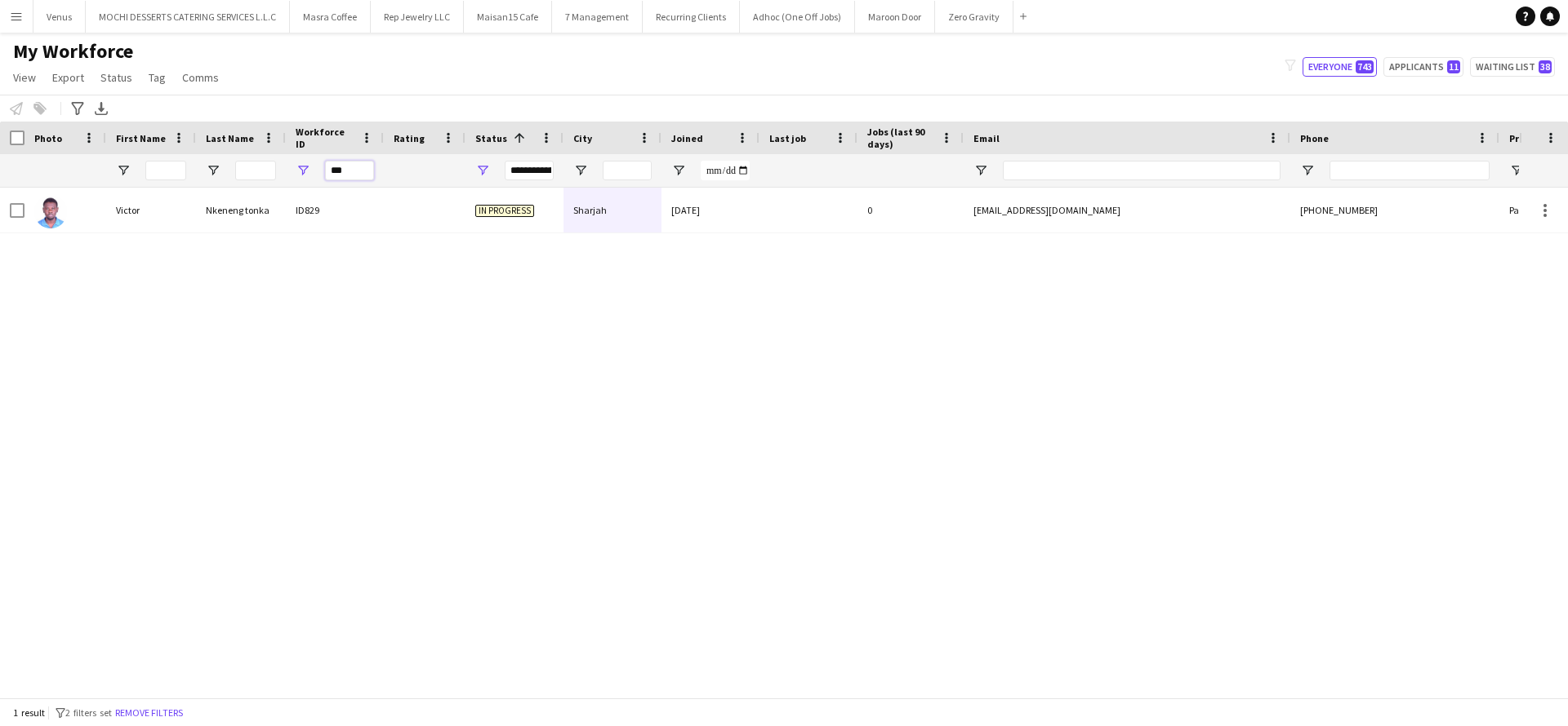
drag, startPoint x: 352, startPoint y: 172, endPoint x: 279, endPoint y: 172, distance: 73.0
click at [279, 172] on div "***" at bounding box center [884, 171] width 1770 height 33
paste input "Workforce ID Filter Input"
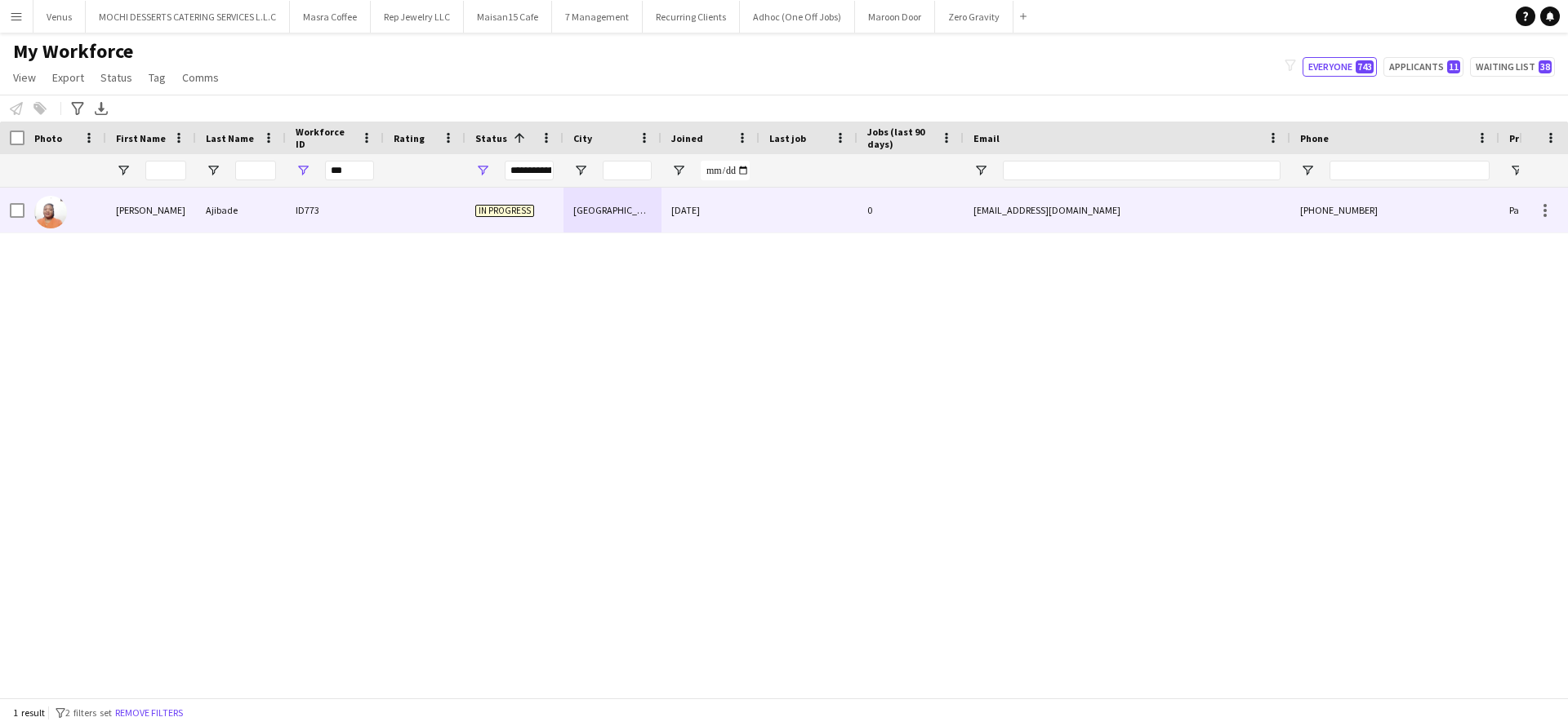
click at [195, 210] on div "Busayo Janet" at bounding box center [151, 210] width 90 height 45
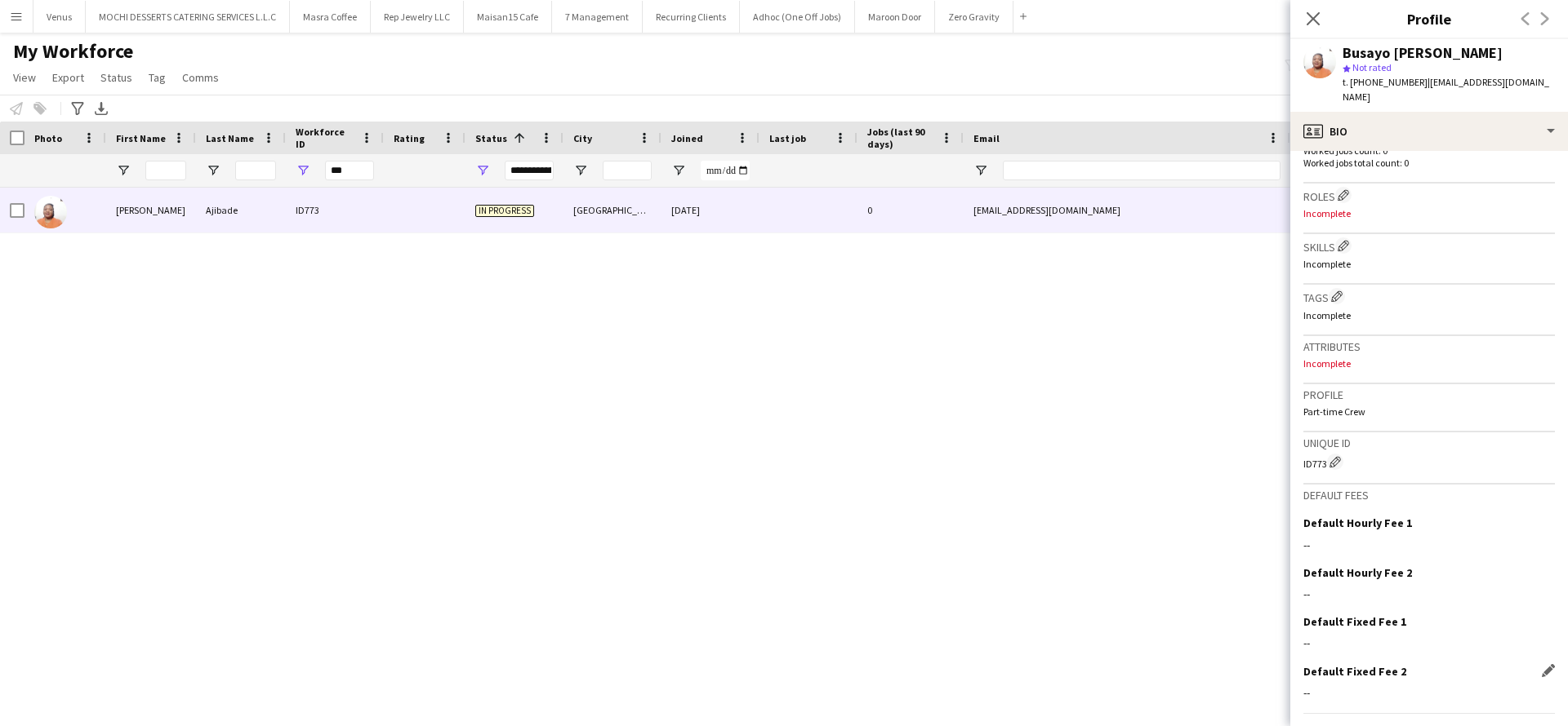
scroll to position [490, 0]
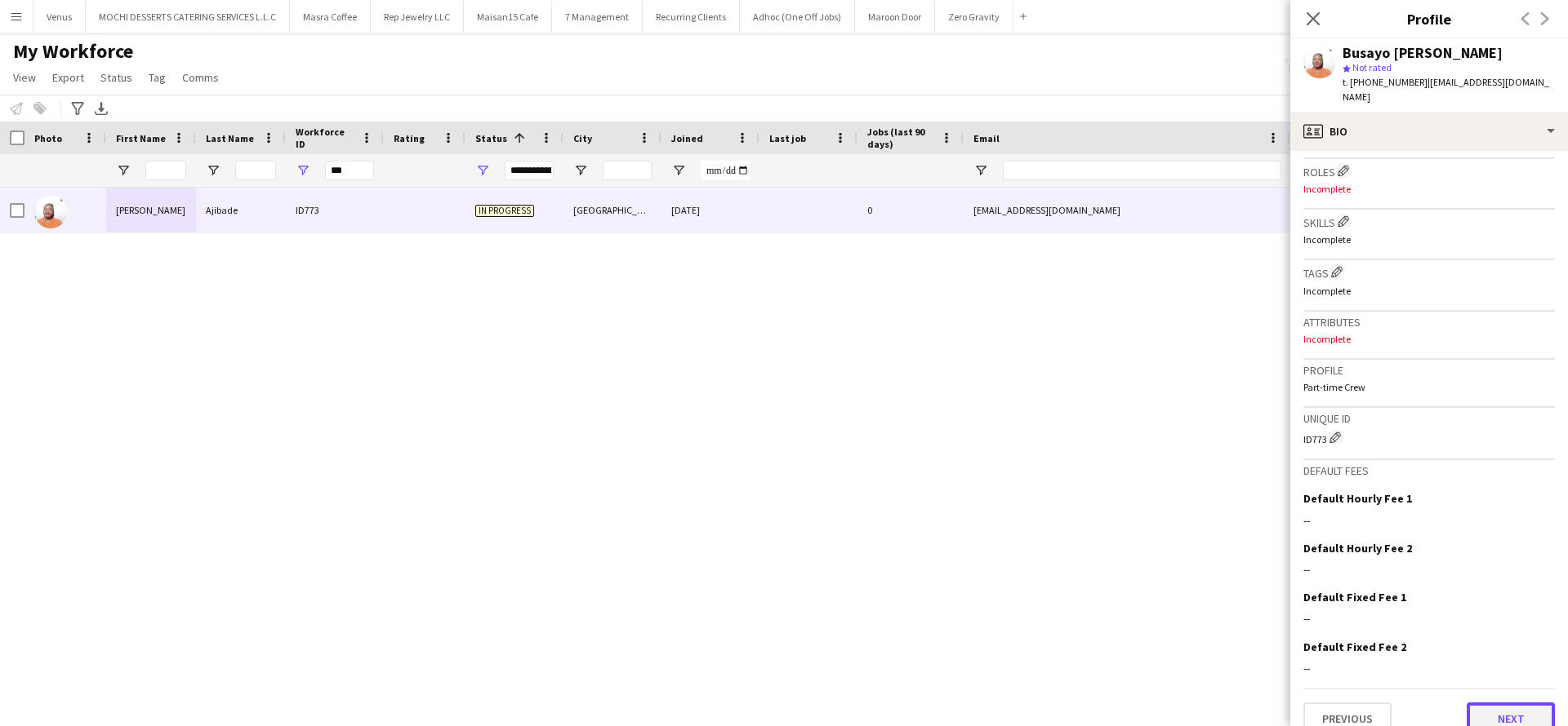
click at [1473, 702] on button "Next" at bounding box center [1510, 719] width 88 height 33
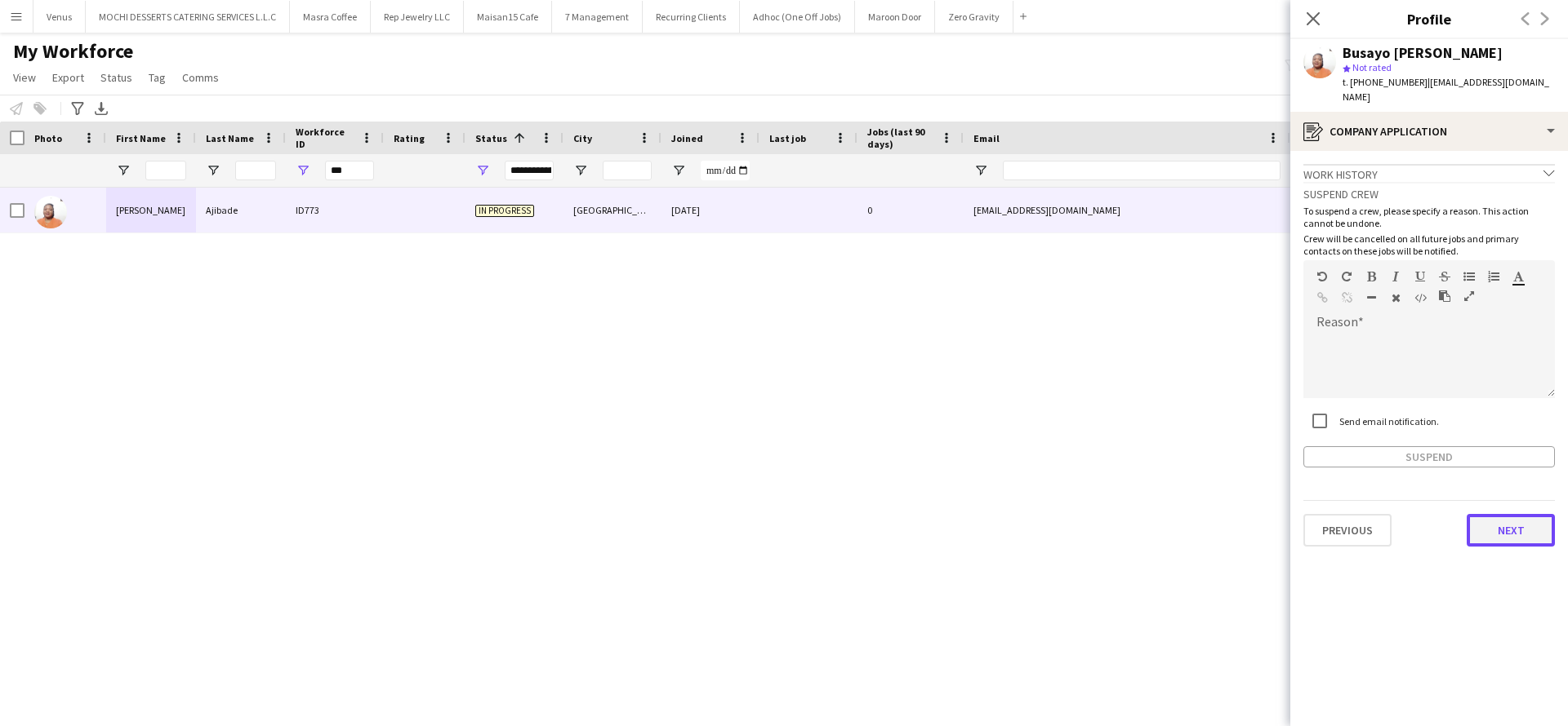
click at [1518, 522] on button "Next" at bounding box center [1510, 531] width 88 height 33
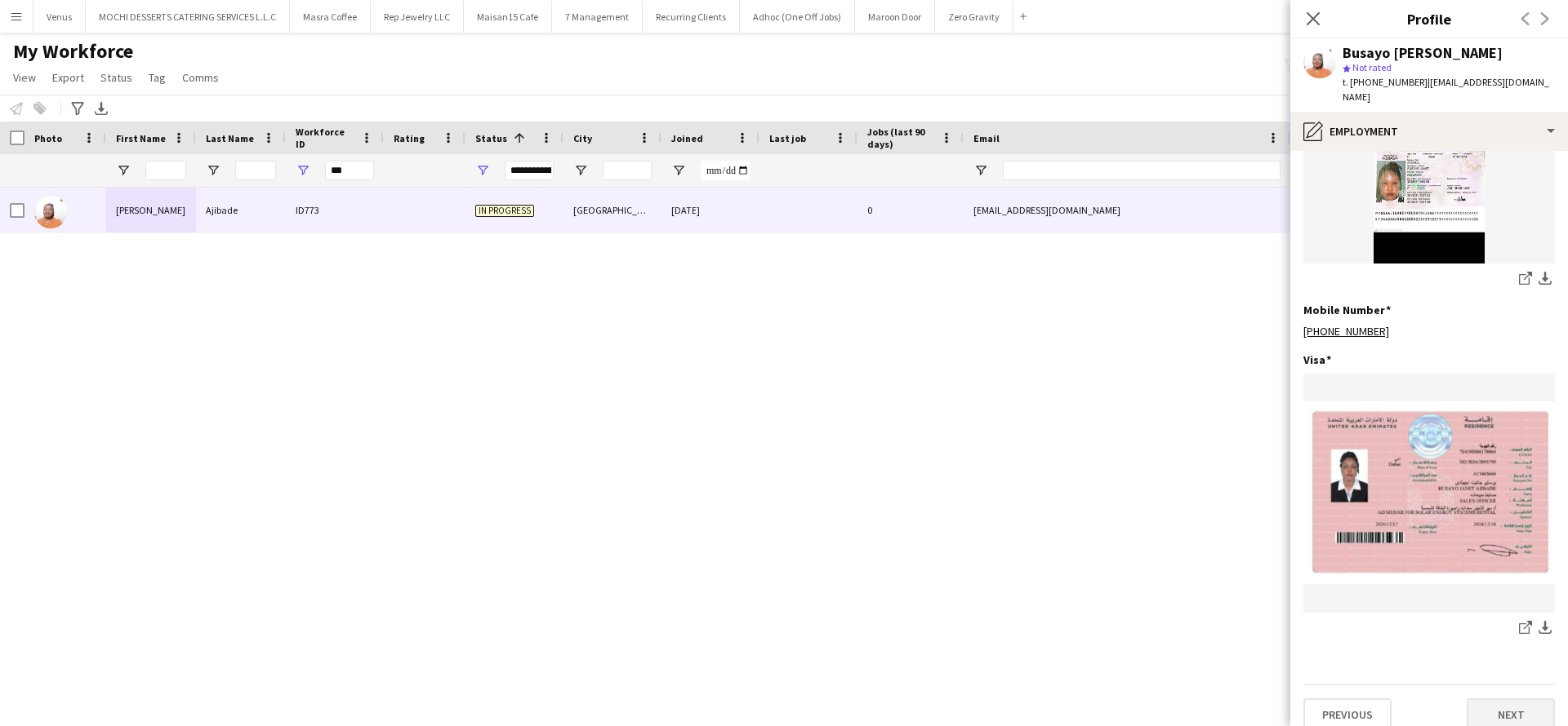
scroll to position [464, 0]
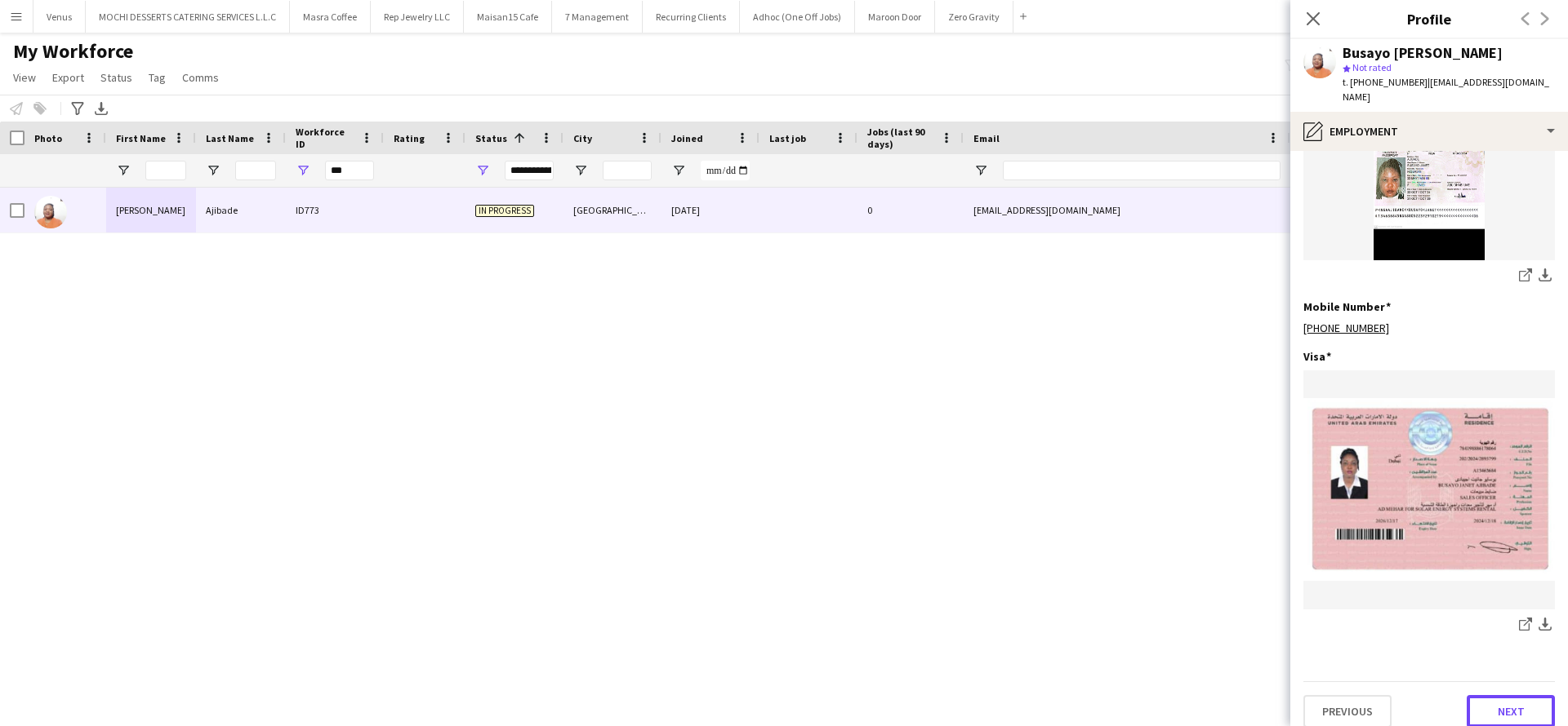
click at [1513, 699] on button "Next" at bounding box center [1510, 711] width 88 height 33
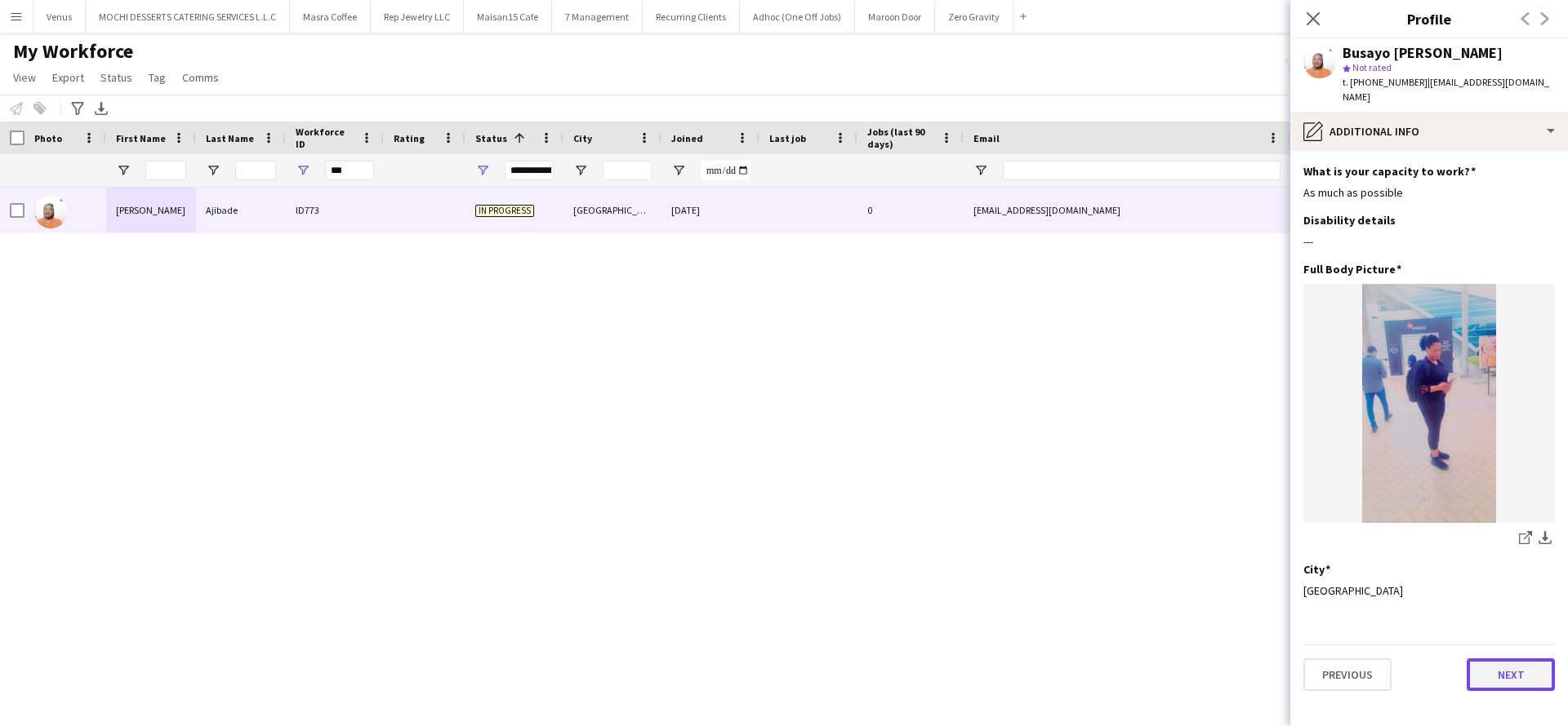
click at [1504, 660] on button "Next" at bounding box center [1510, 675] width 88 height 33
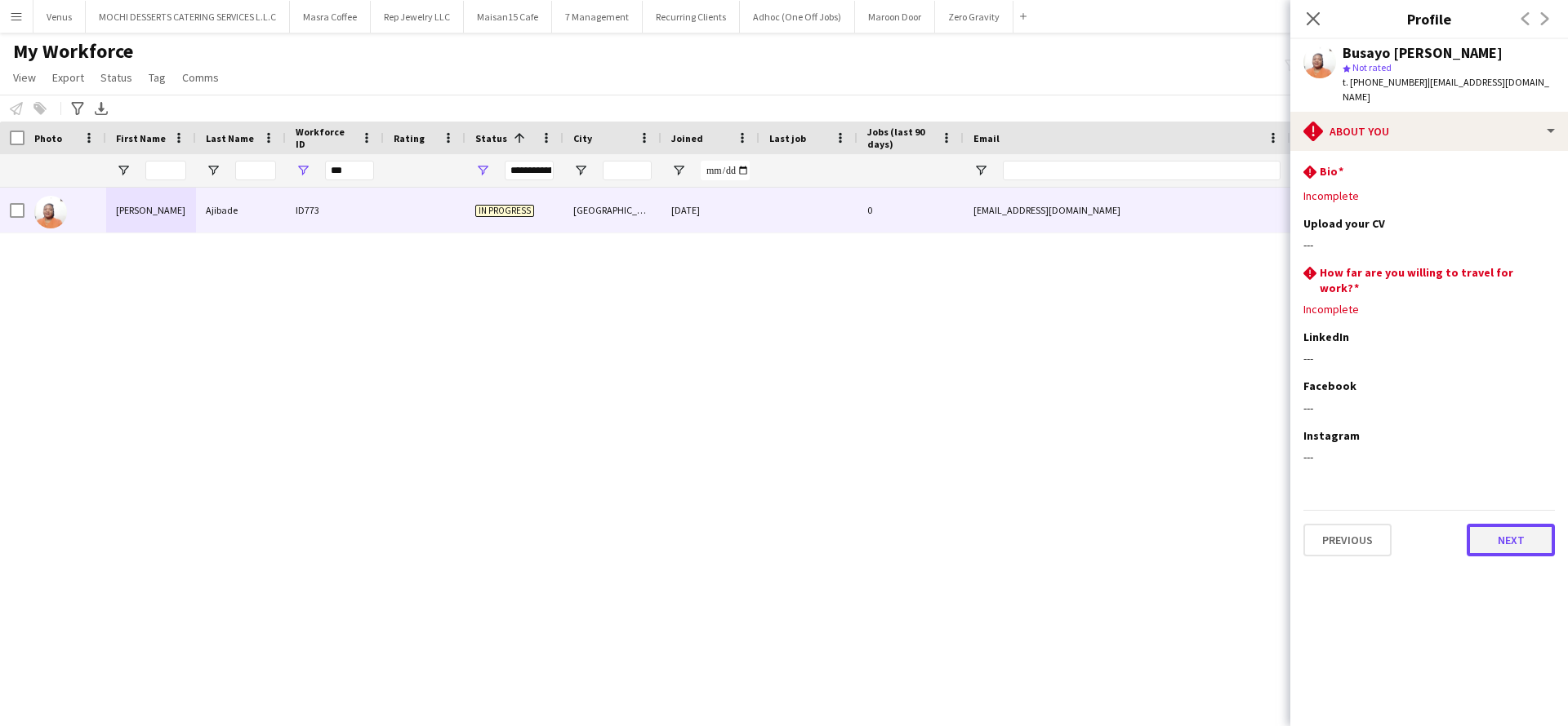
click at [1523, 524] on button "Next" at bounding box center [1510, 541] width 88 height 33
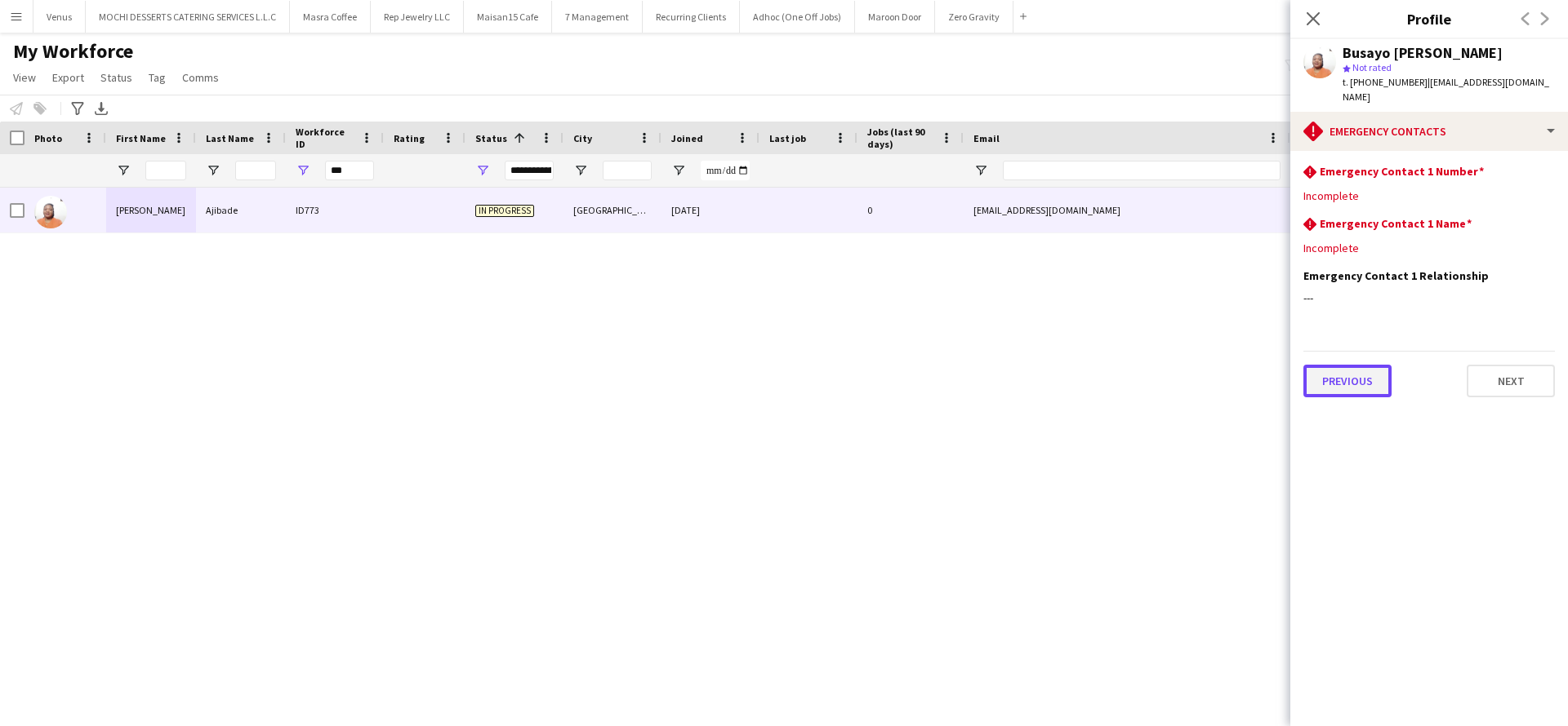
click at [1354, 369] on button "Previous" at bounding box center [1347, 382] width 88 height 33
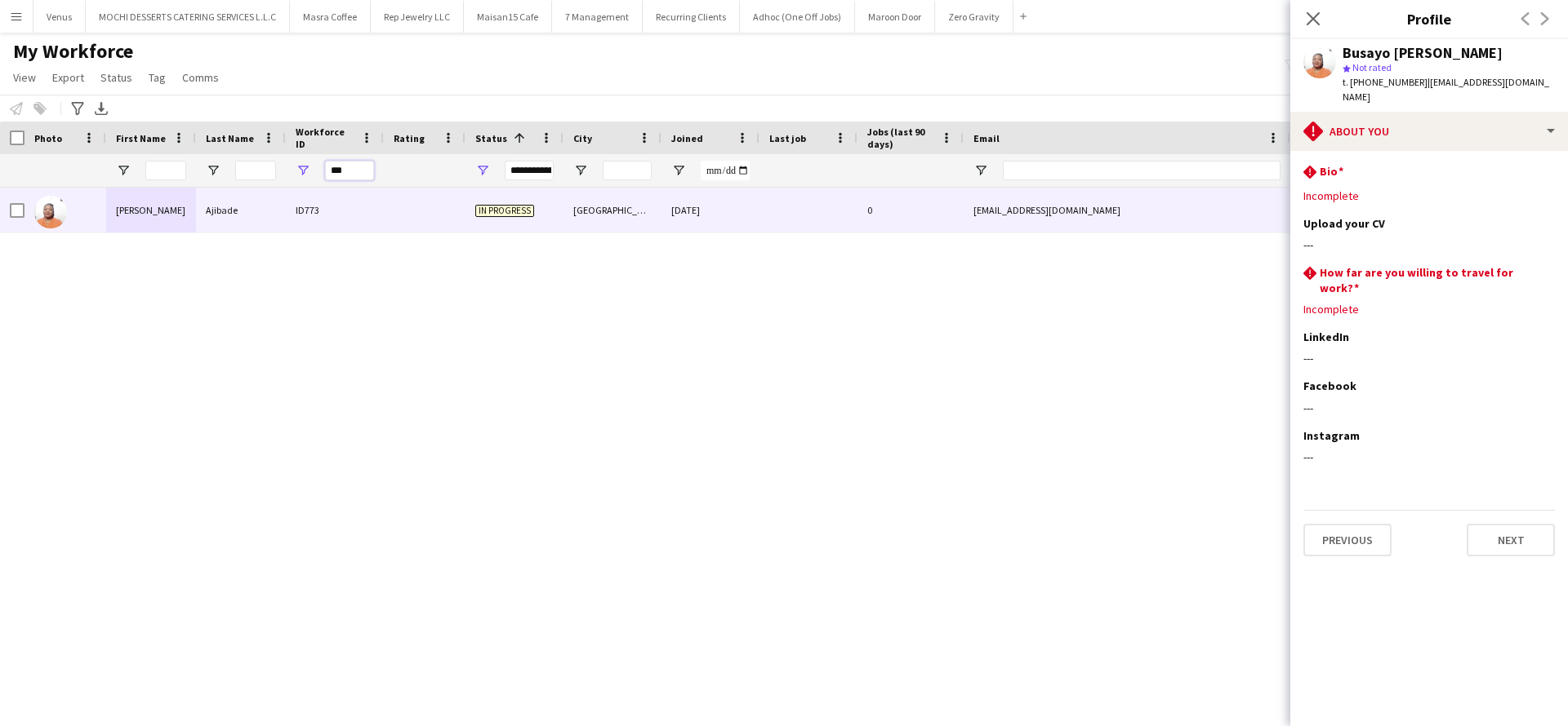
drag, startPoint x: 355, startPoint y: 168, endPoint x: 316, endPoint y: 173, distance: 39.3
click at [316, 173] on div "***" at bounding box center [335, 171] width 98 height 33
paste input "Workforce ID Filter Input"
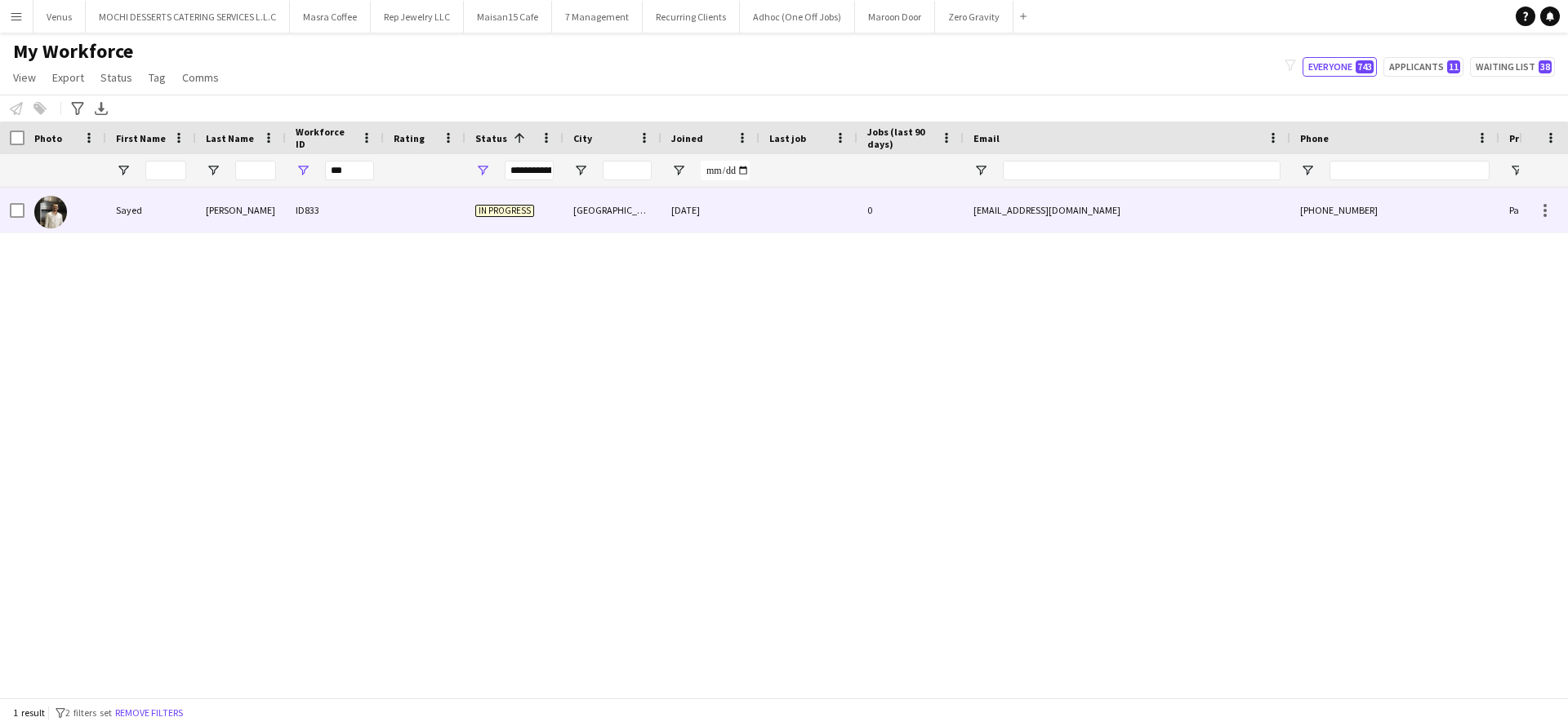
click at [84, 214] on div at bounding box center [65, 210] width 82 height 45
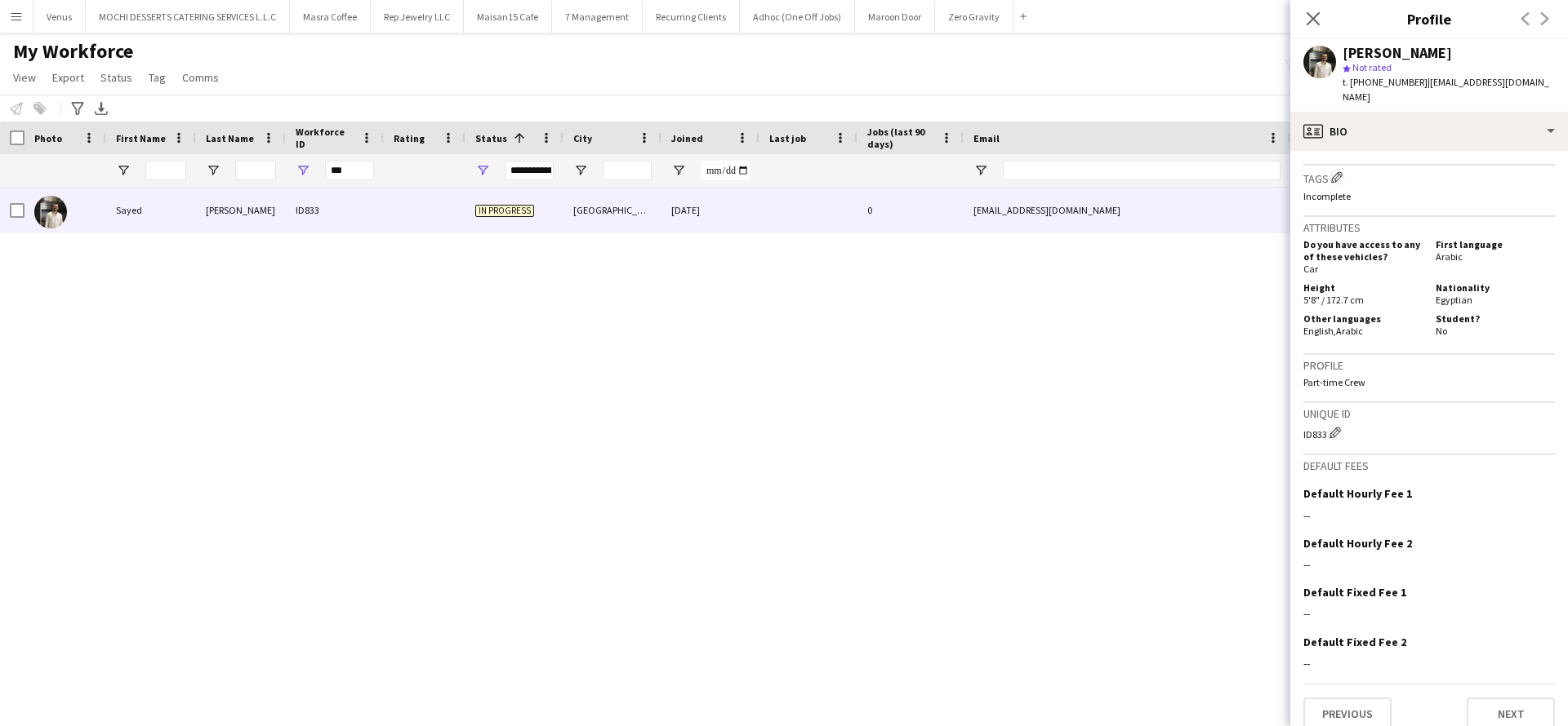
scroll to position [588, 0]
click at [1511, 696] on button "Next" at bounding box center [1510, 712] width 88 height 33
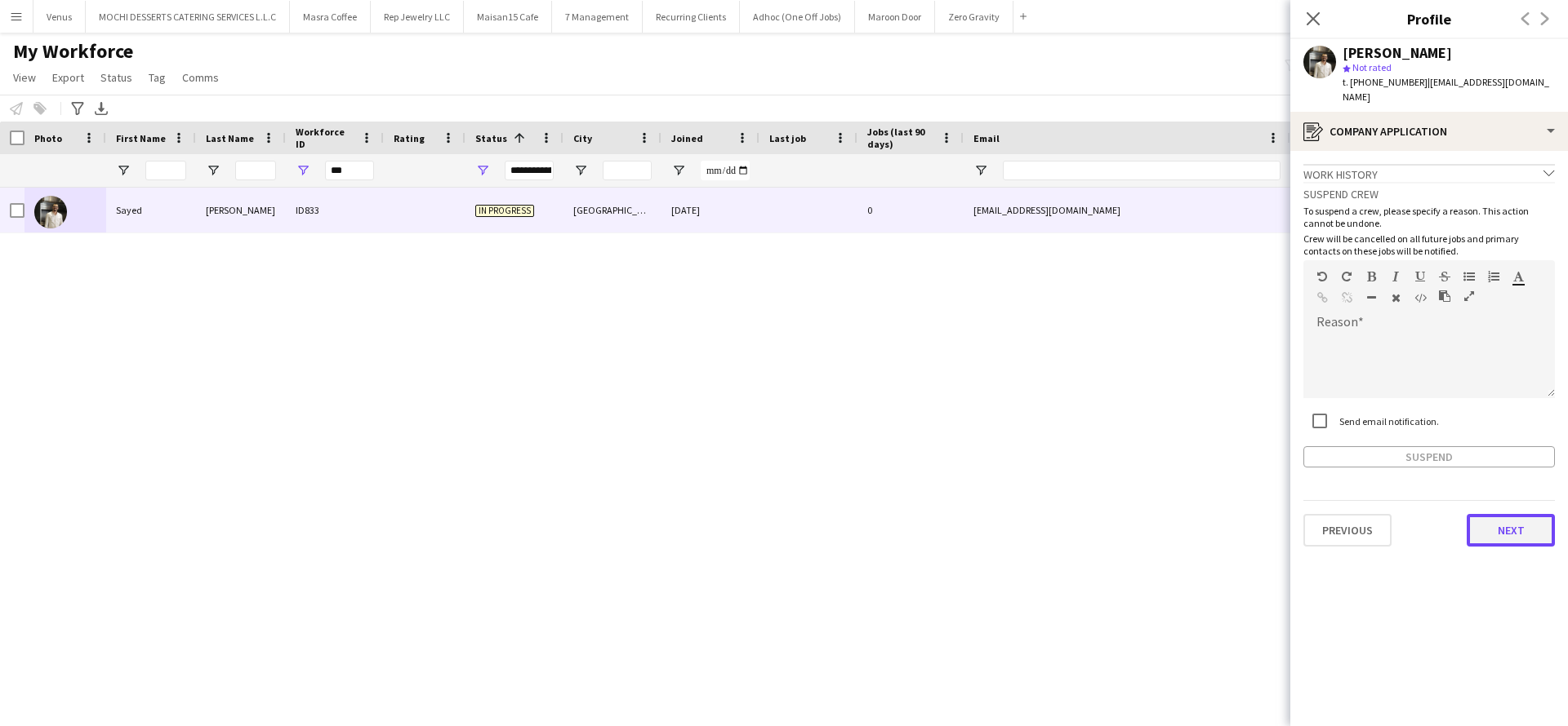
click at [1511, 514] on button "Next" at bounding box center [1510, 531] width 88 height 33
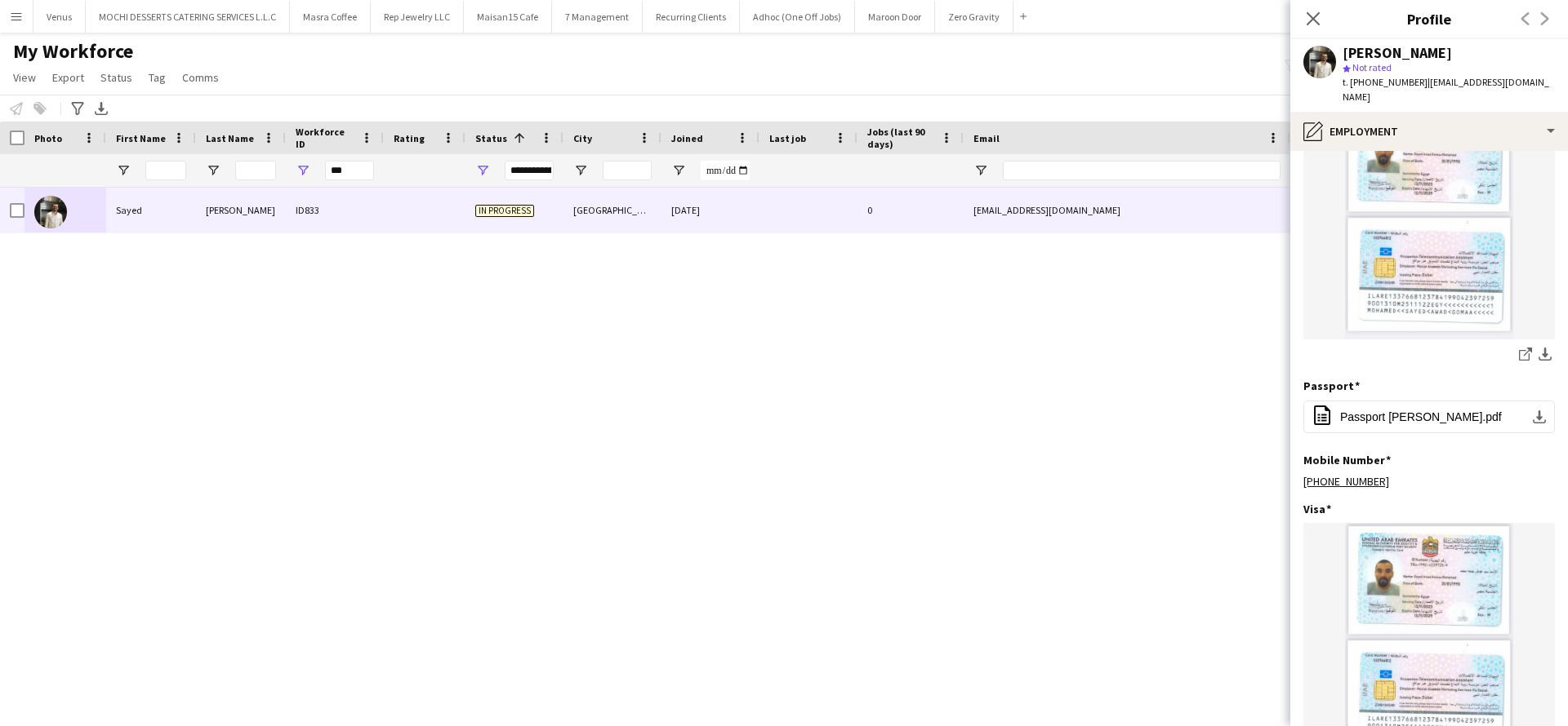
scroll to position [277, 0]
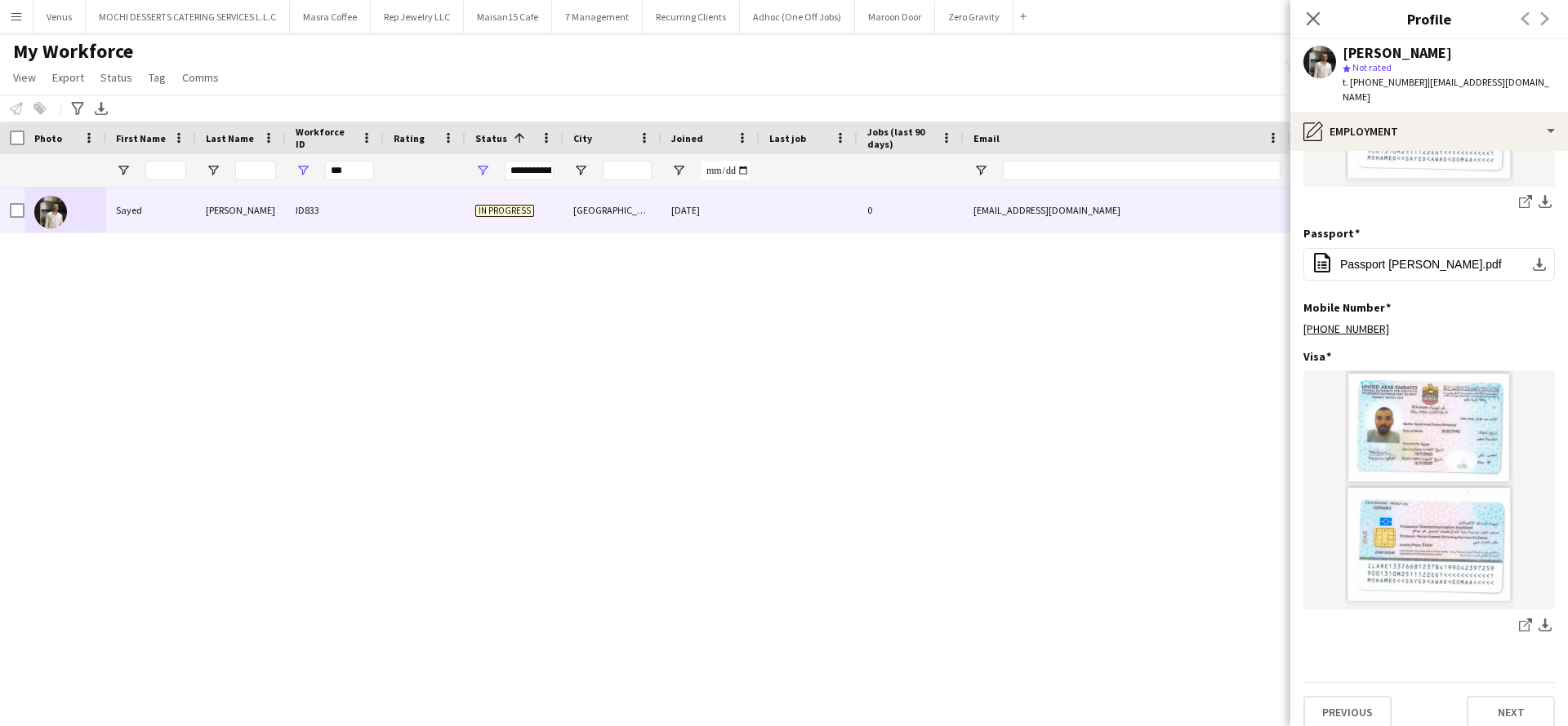
click at [1491, 682] on div "Previous Next" at bounding box center [1429, 705] width 252 height 46
click at [1492, 696] on button "Next" at bounding box center [1510, 712] width 88 height 33
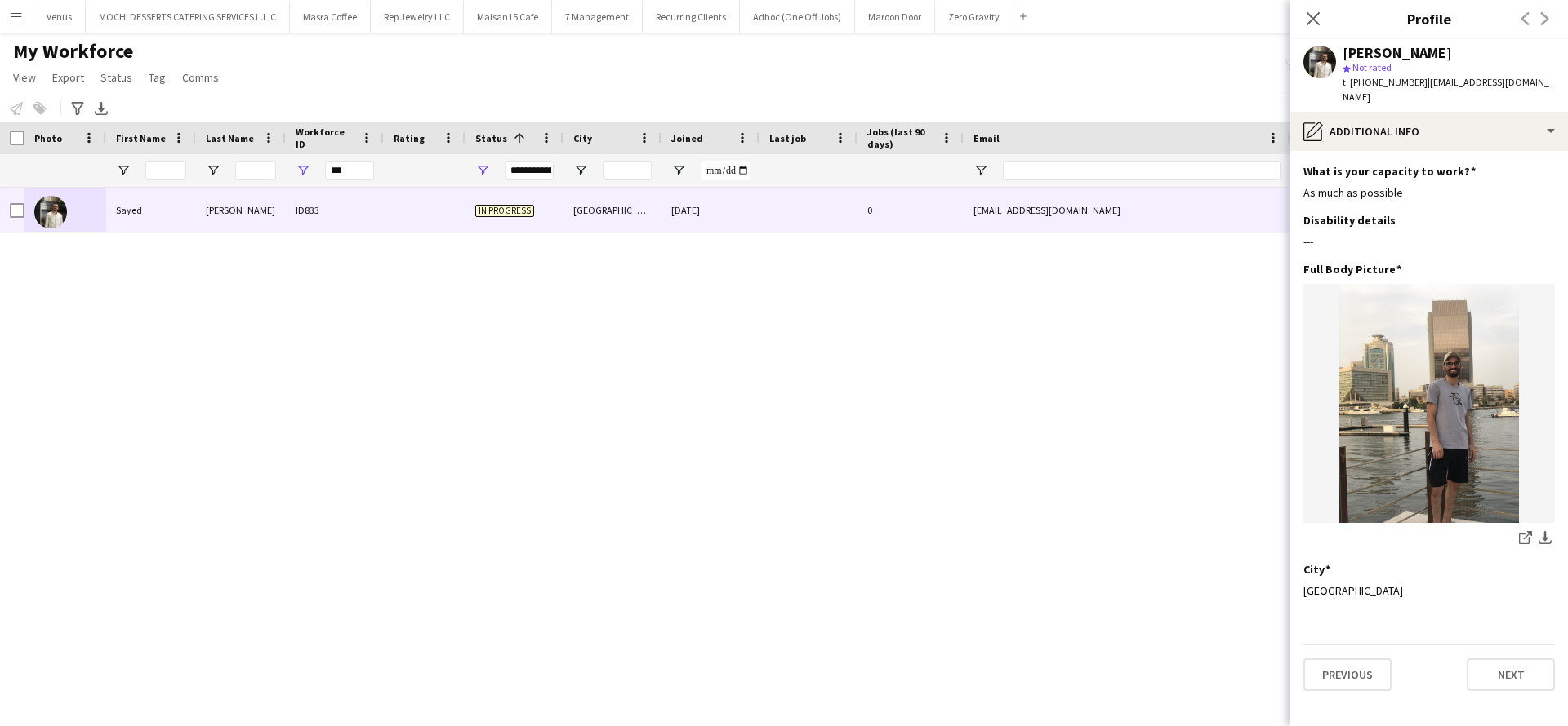
scroll to position [0, 0]
click at [1503, 661] on button "Next" at bounding box center [1510, 675] width 88 height 33
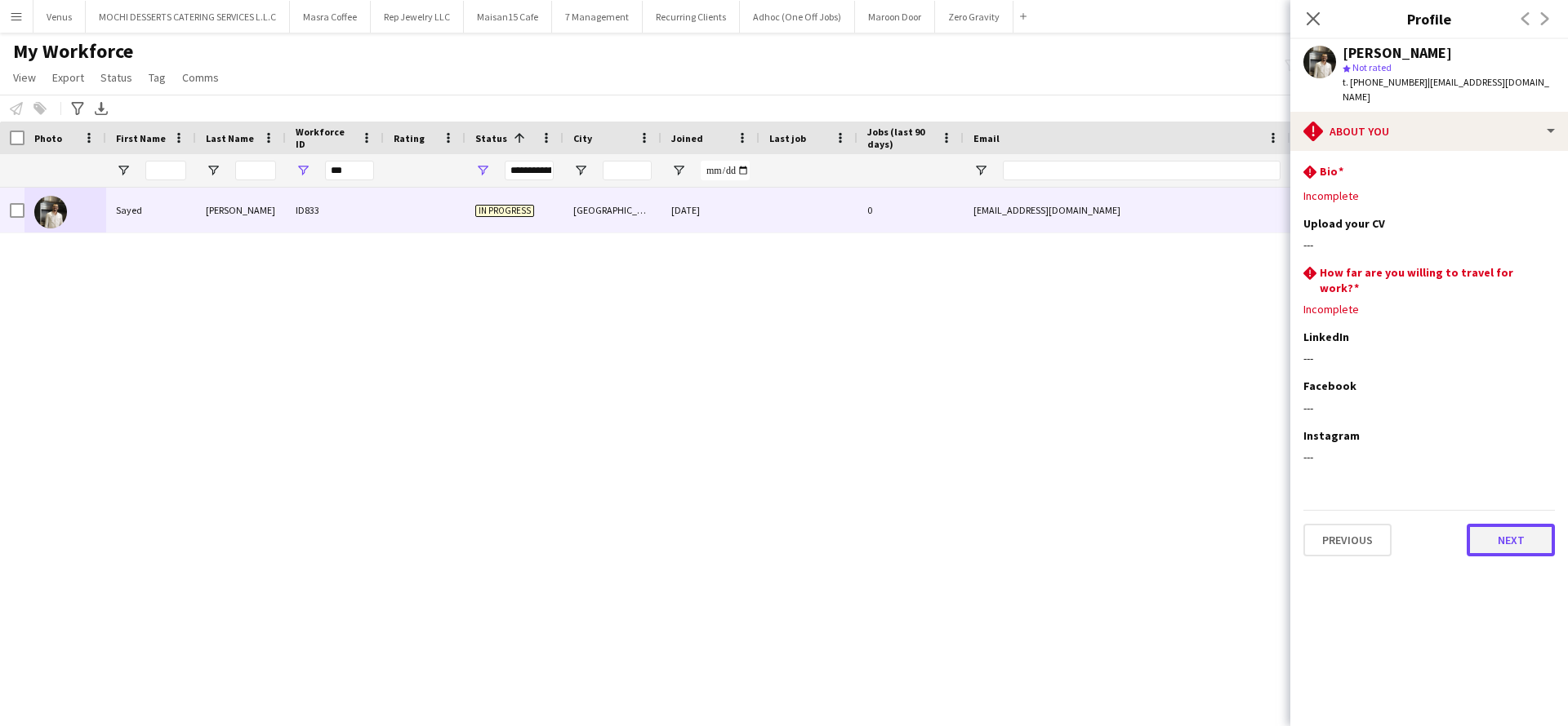
drag, startPoint x: 1473, startPoint y: 510, endPoint x: 1485, endPoint y: 512, distance: 12.2
click at [1485, 524] on button "Next" at bounding box center [1510, 541] width 88 height 33
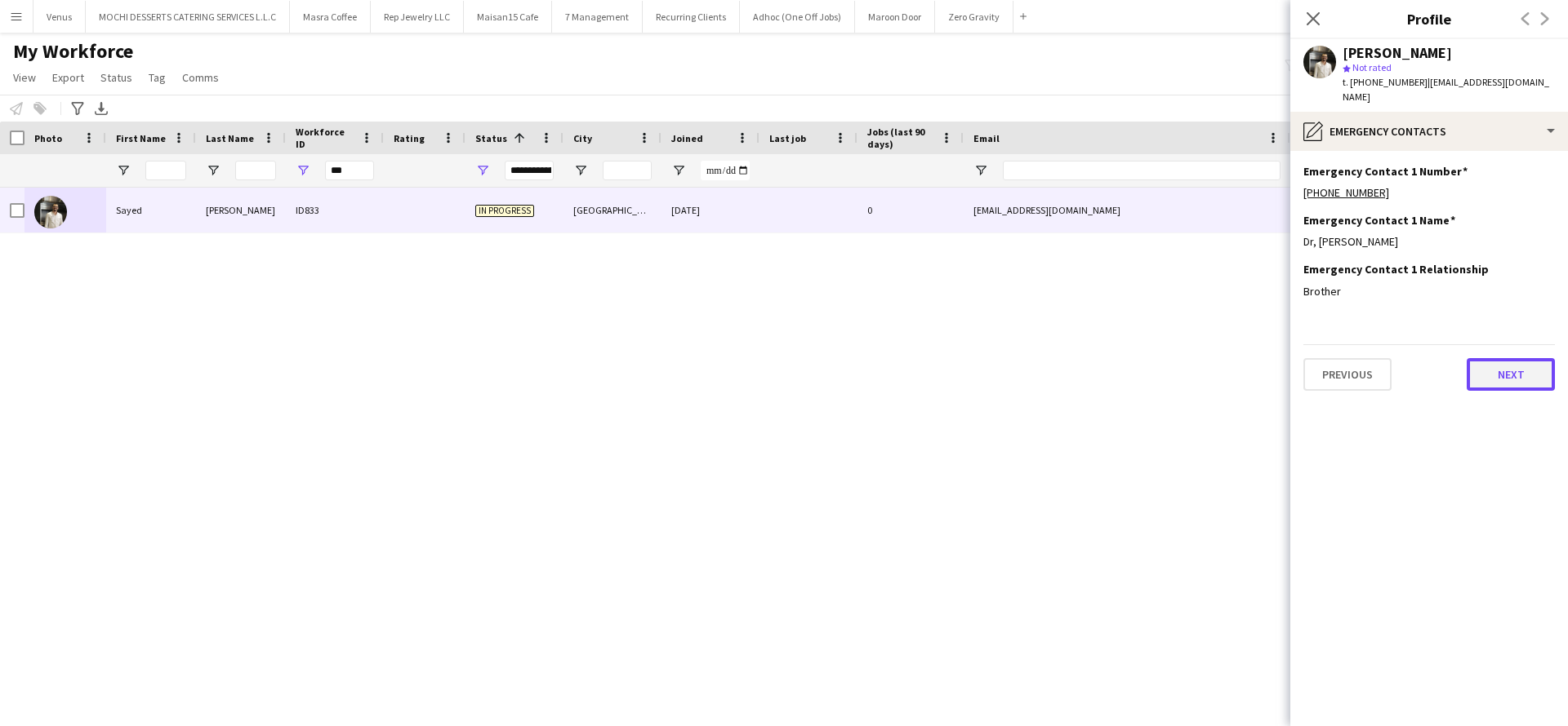
click at [1497, 358] on button "Next" at bounding box center [1510, 374] width 88 height 33
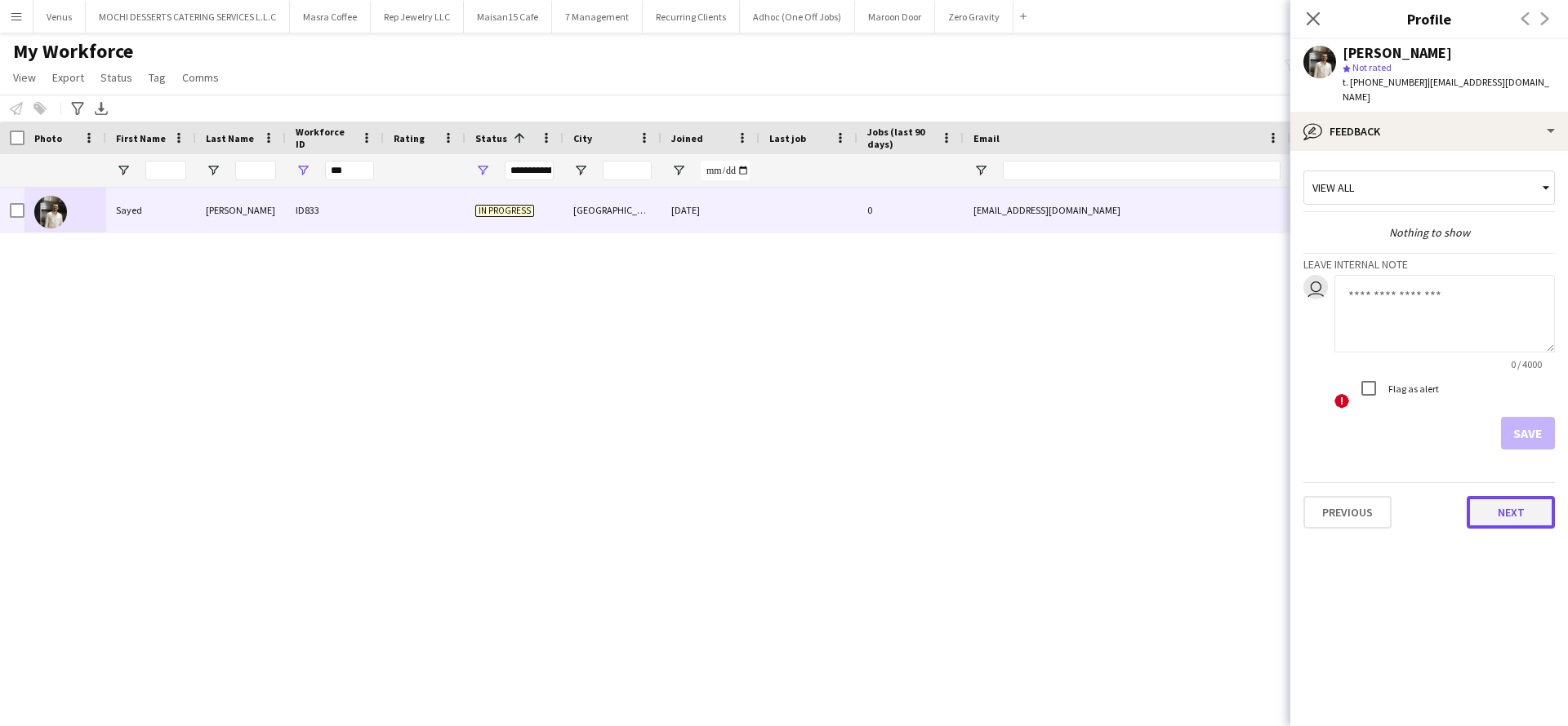
click at [1516, 496] on button "Next" at bounding box center [1510, 512] width 88 height 33
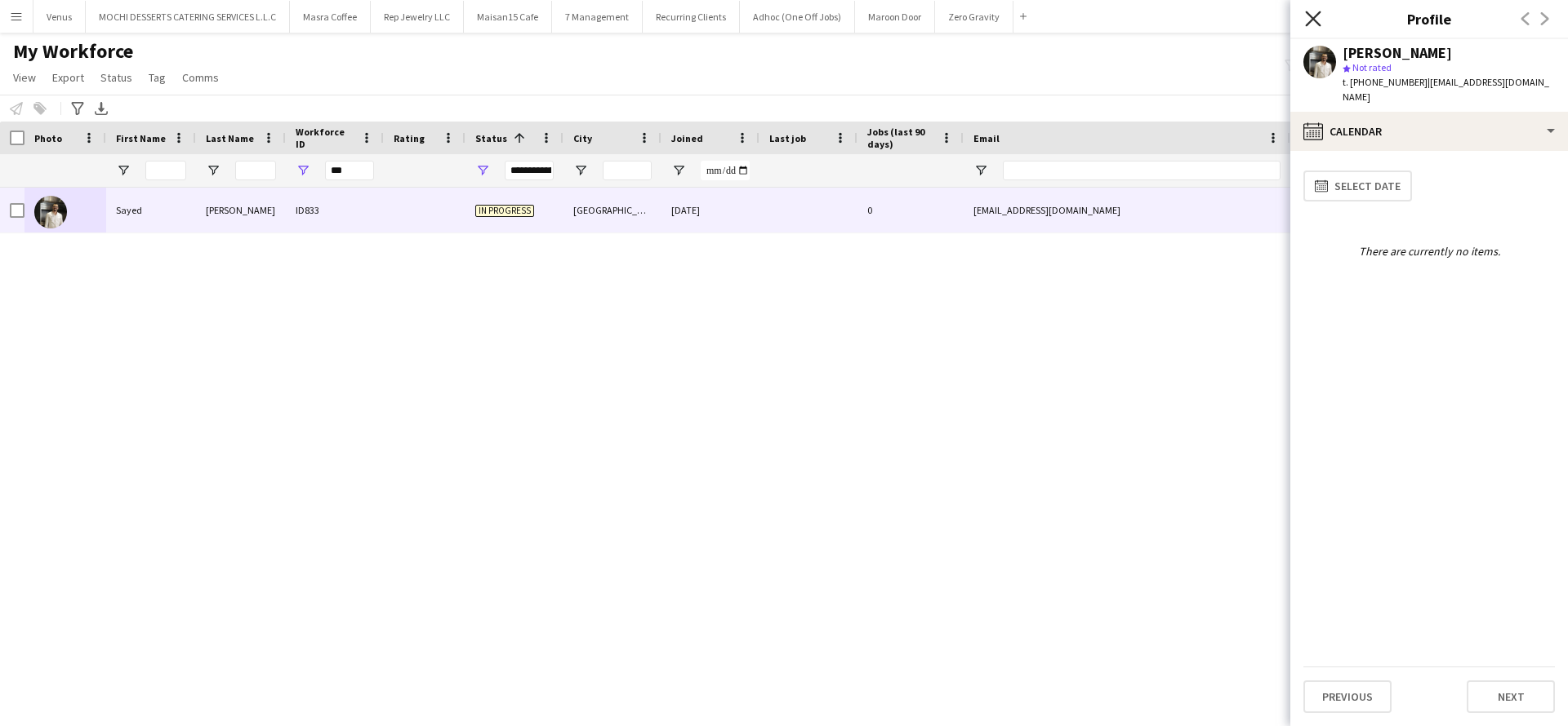
click at [1319, 18] on icon "Close pop-in" at bounding box center [1312, 18] width 15 height 15
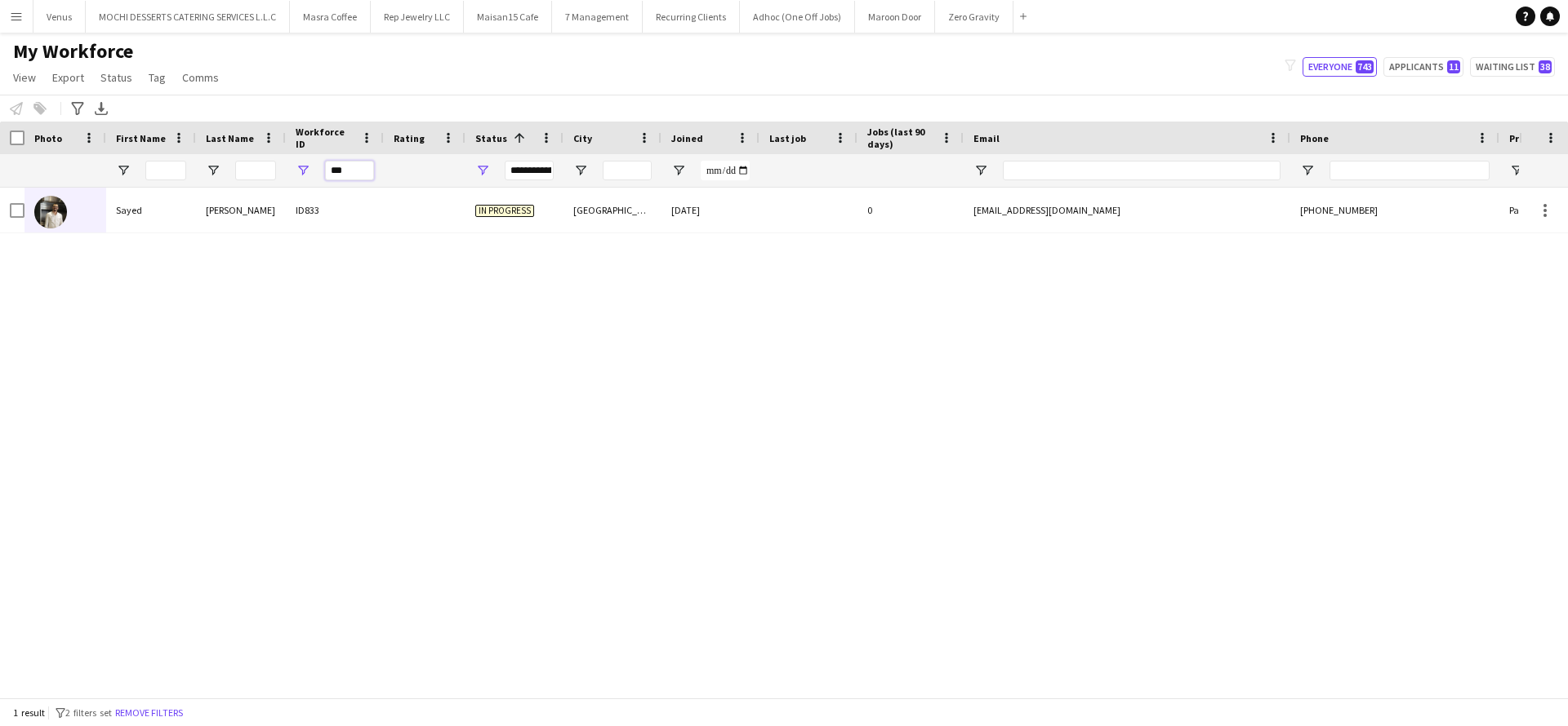
drag, startPoint x: 354, startPoint y: 174, endPoint x: 279, endPoint y: 179, distance: 75.2
click at [279, 179] on div "***" at bounding box center [884, 171] width 1770 height 33
paste input "Workforce ID Filter Input"
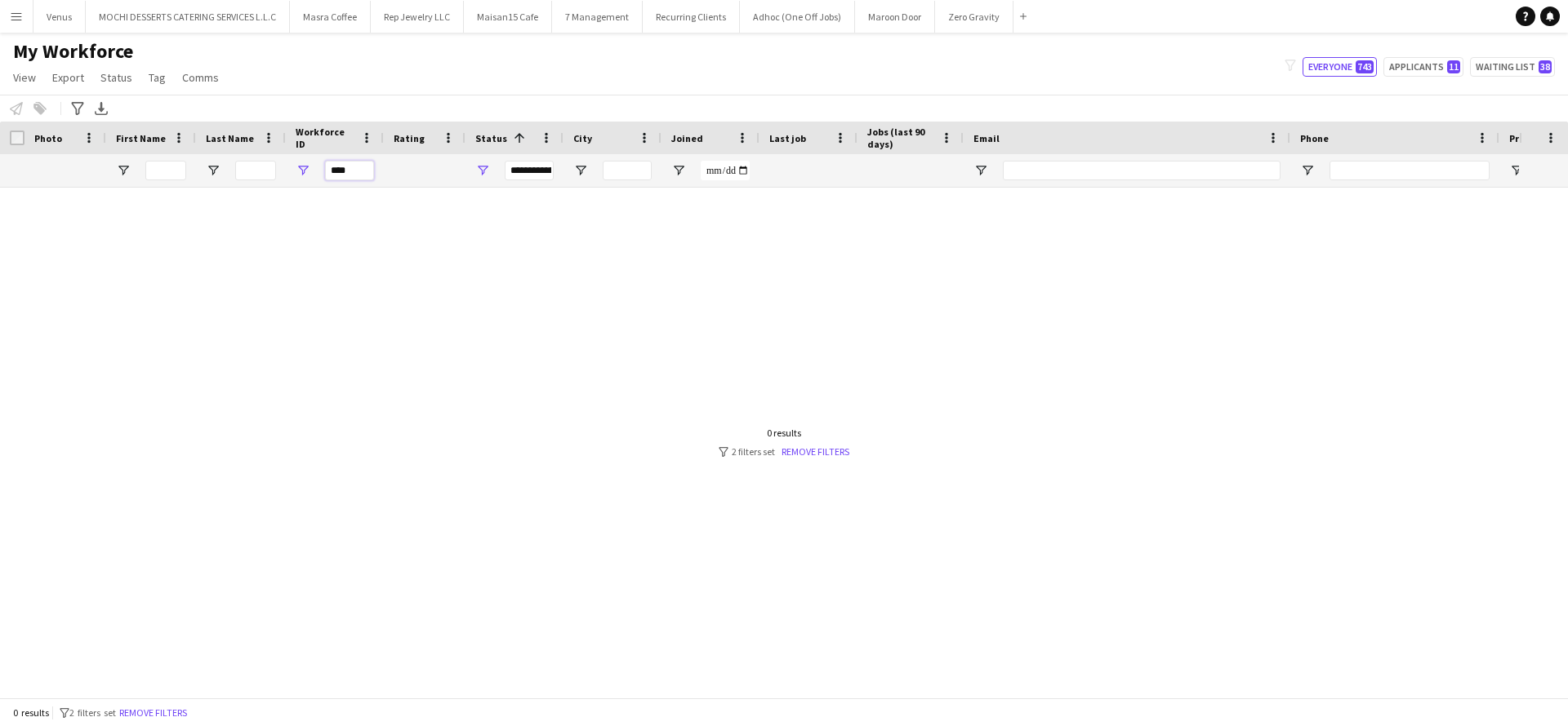
click at [332, 171] on input "***" at bounding box center [350, 171] width 49 height 20
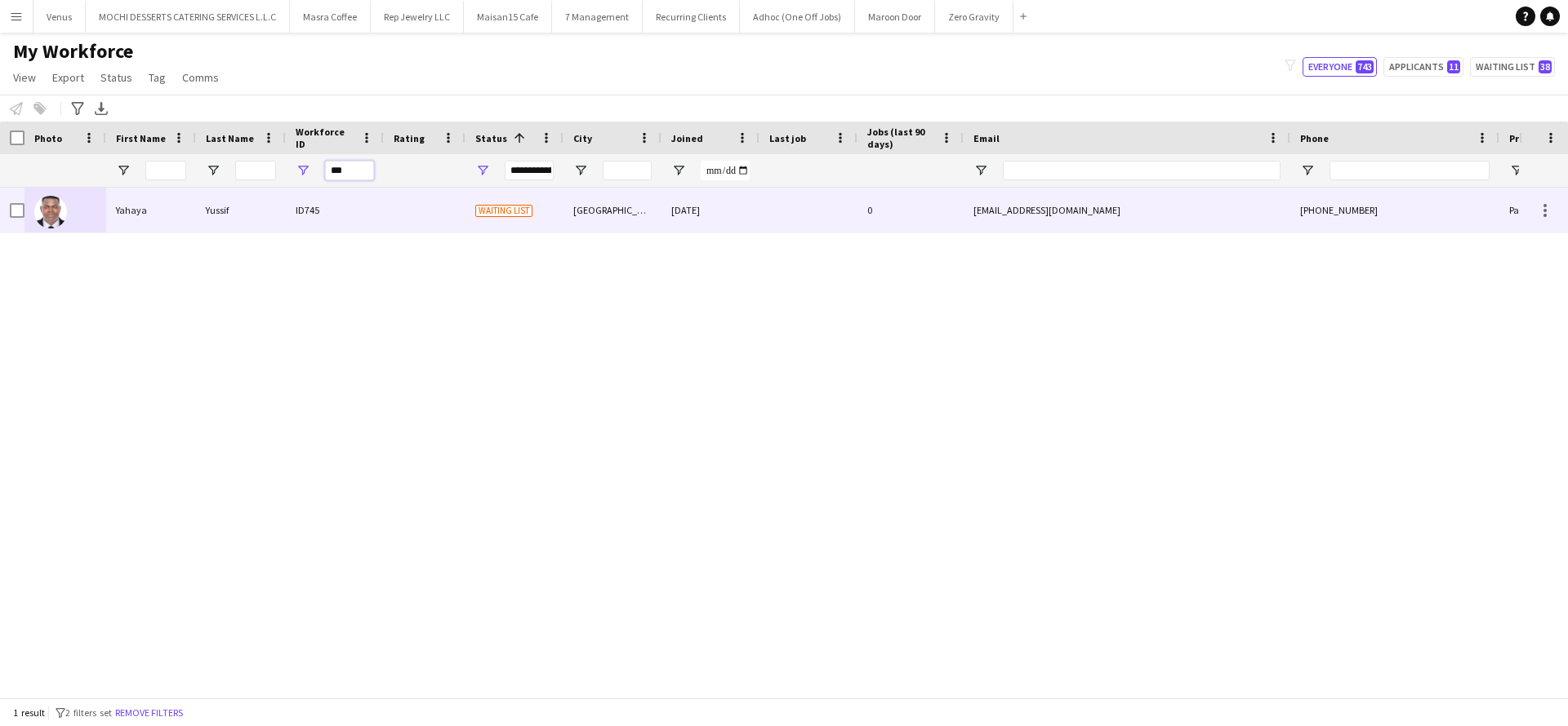
type input "***"
click at [462, 205] on div at bounding box center [424, 210] width 82 height 45
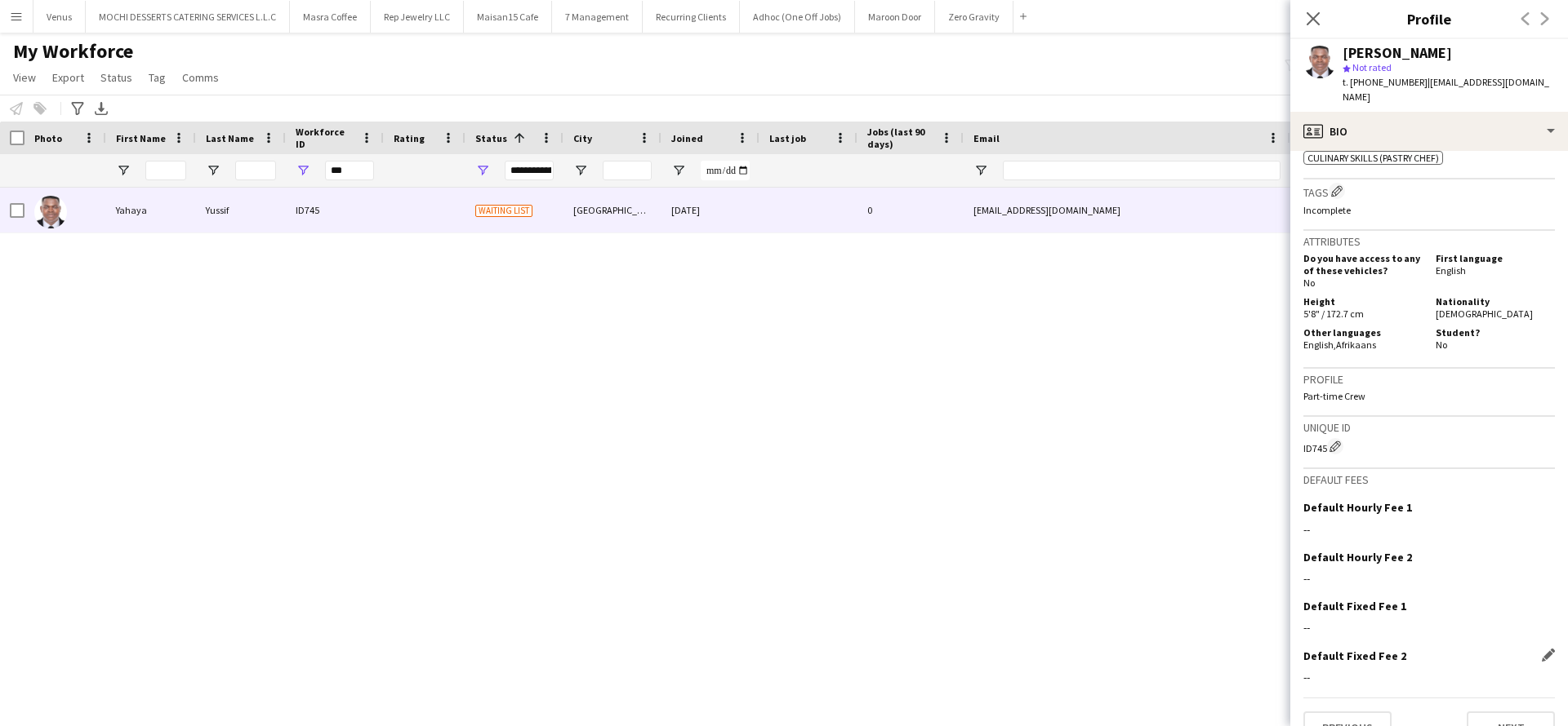
scroll to position [612, 0]
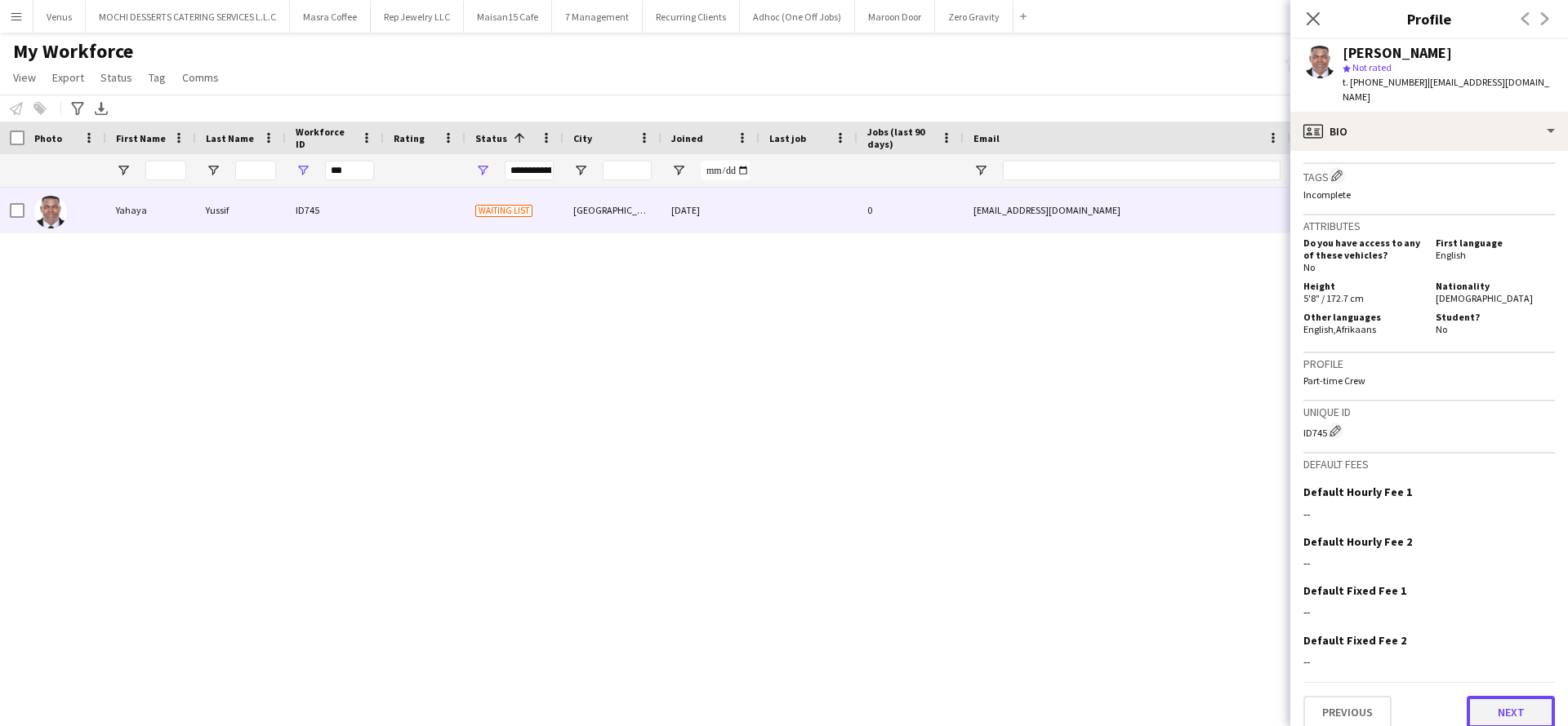
click at [1493, 701] on button "Next" at bounding box center [1510, 712] width 88 height 33
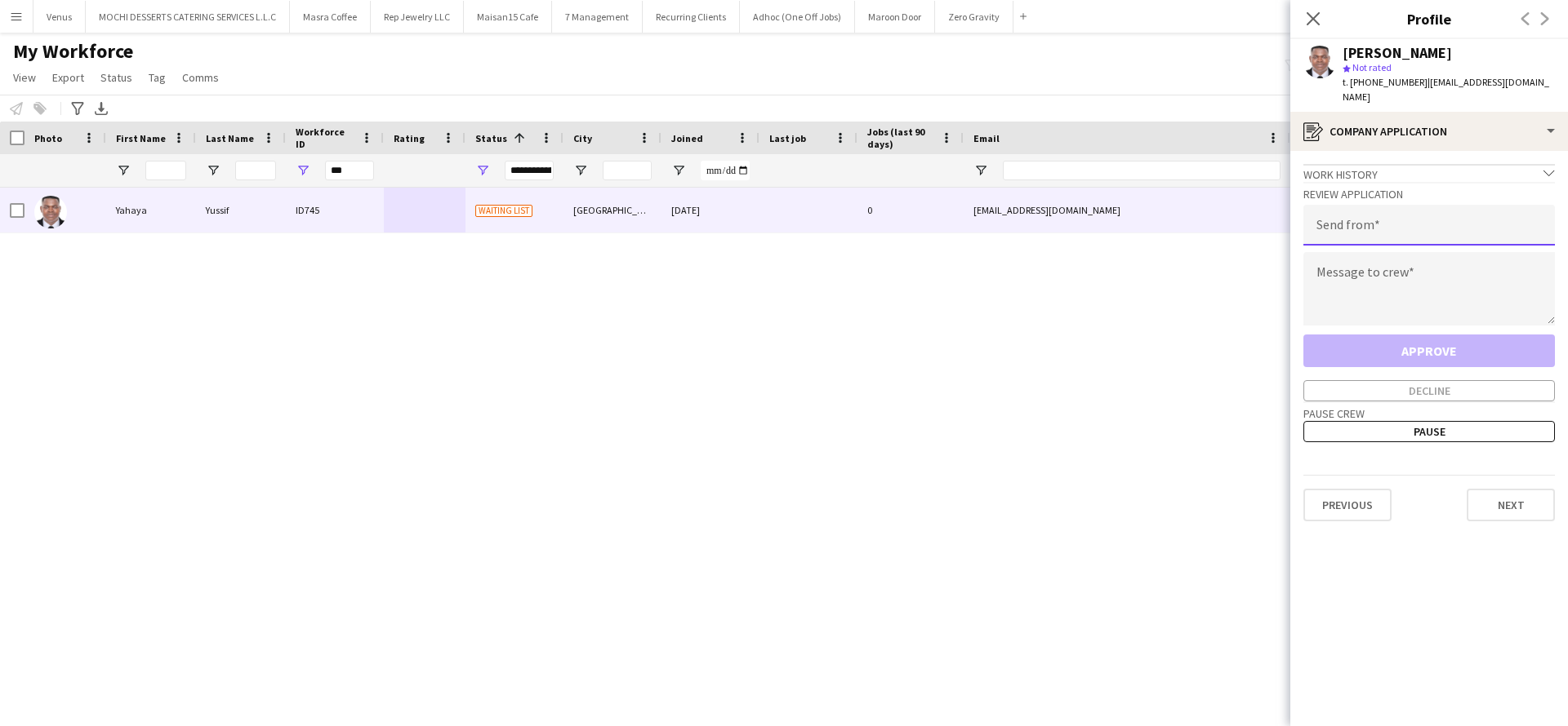
click at [1455, 222] on input "email" at bounding box center [1429, 224] width 252 height 41
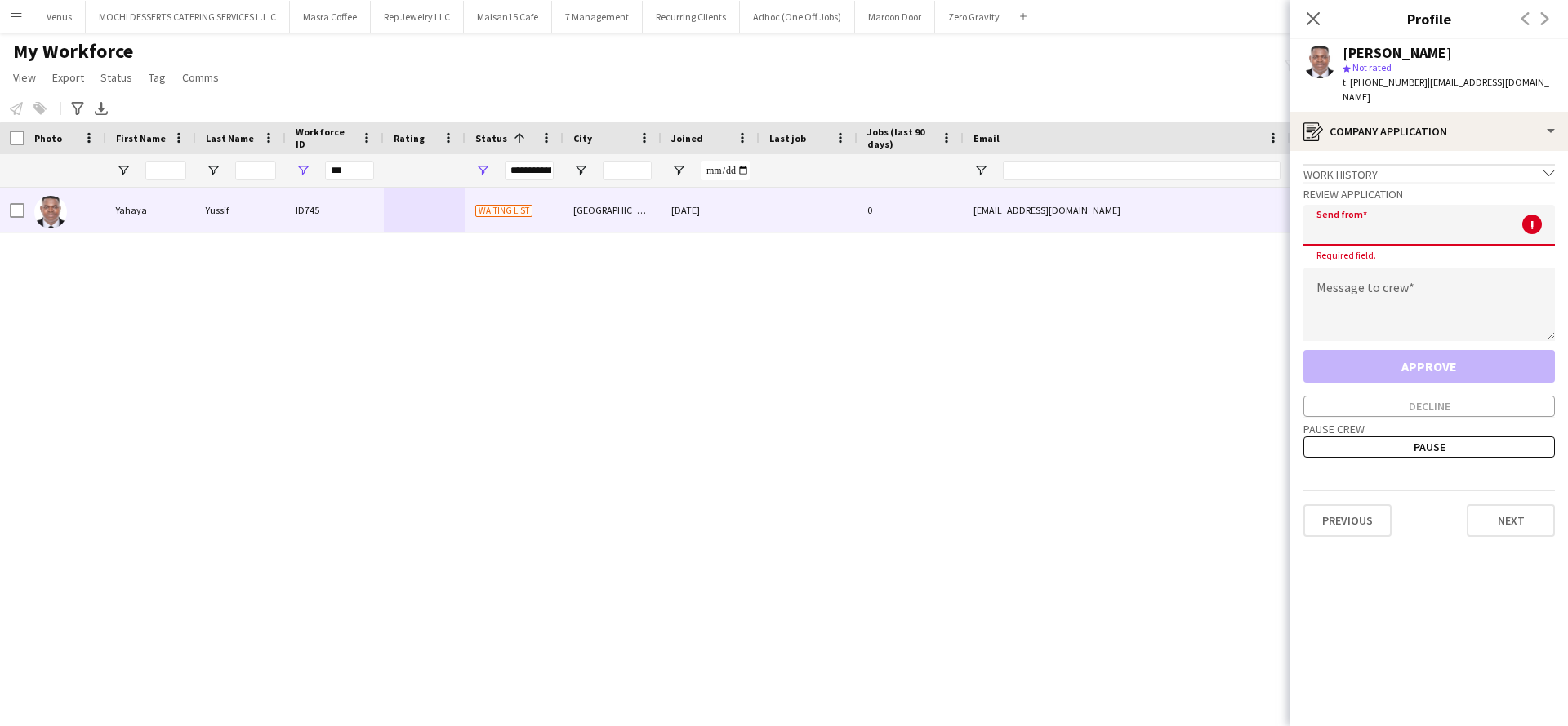
paste input "**********"
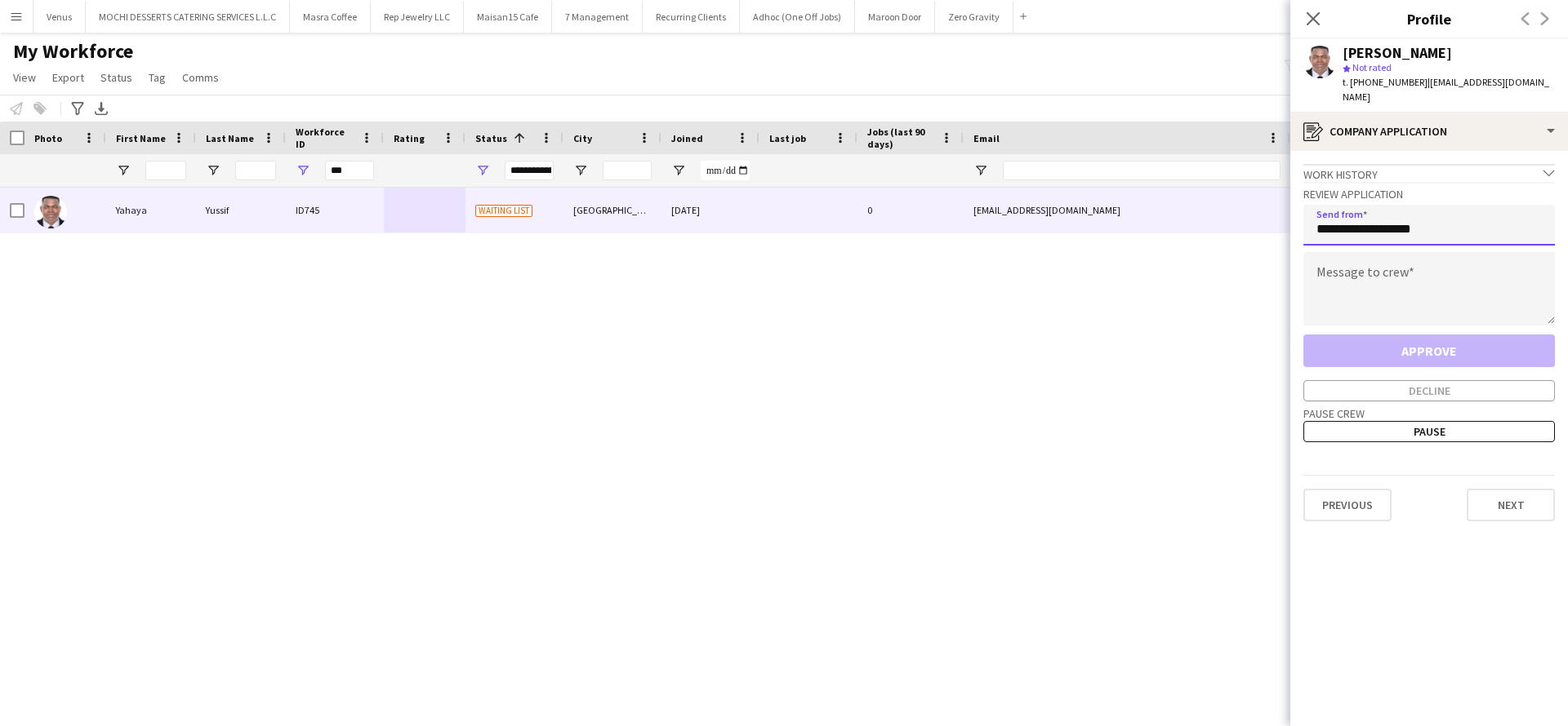
type input "**********"
click at [1375, 266] on textarea at bounding box center [1429, 289] width 252 height 74
paste textarea "**********"
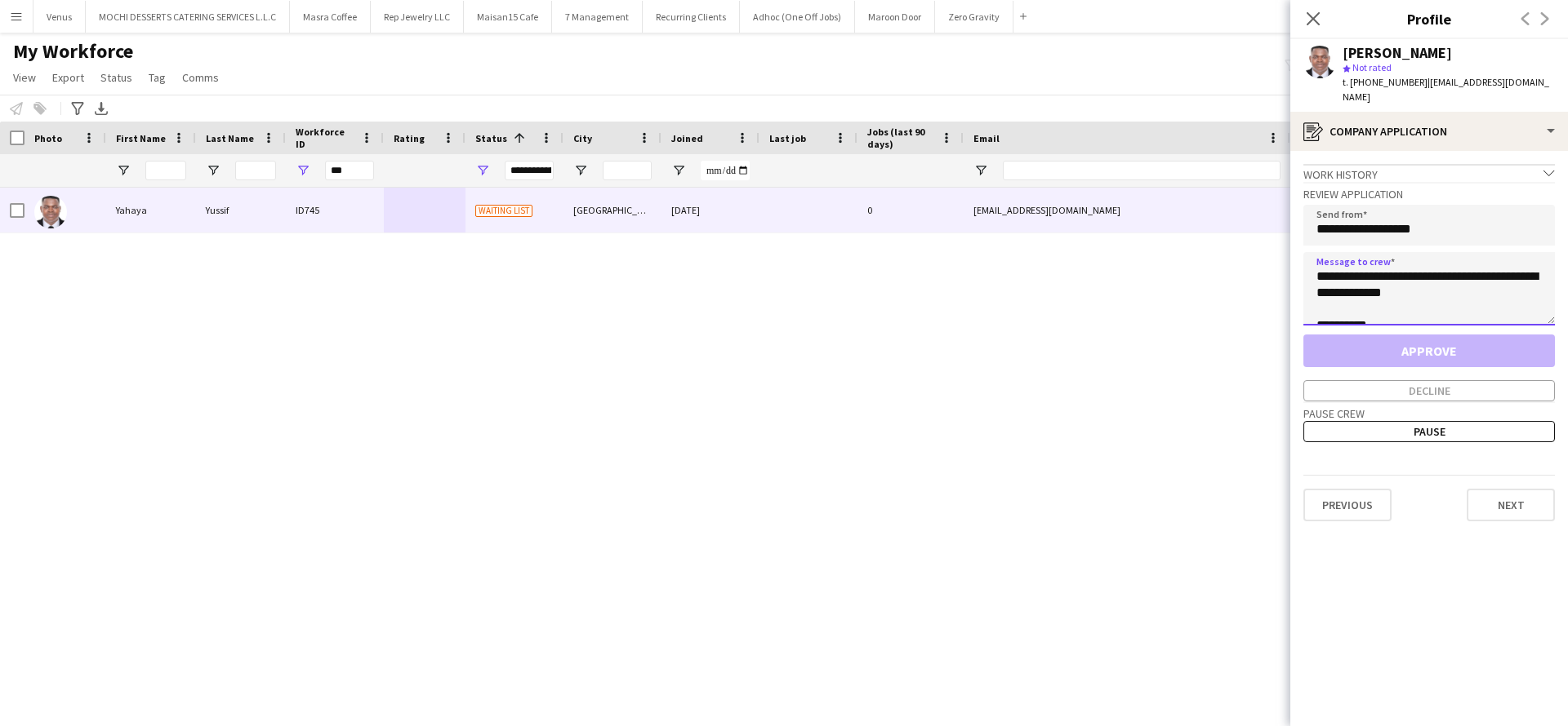
scroll to position [10, 0]
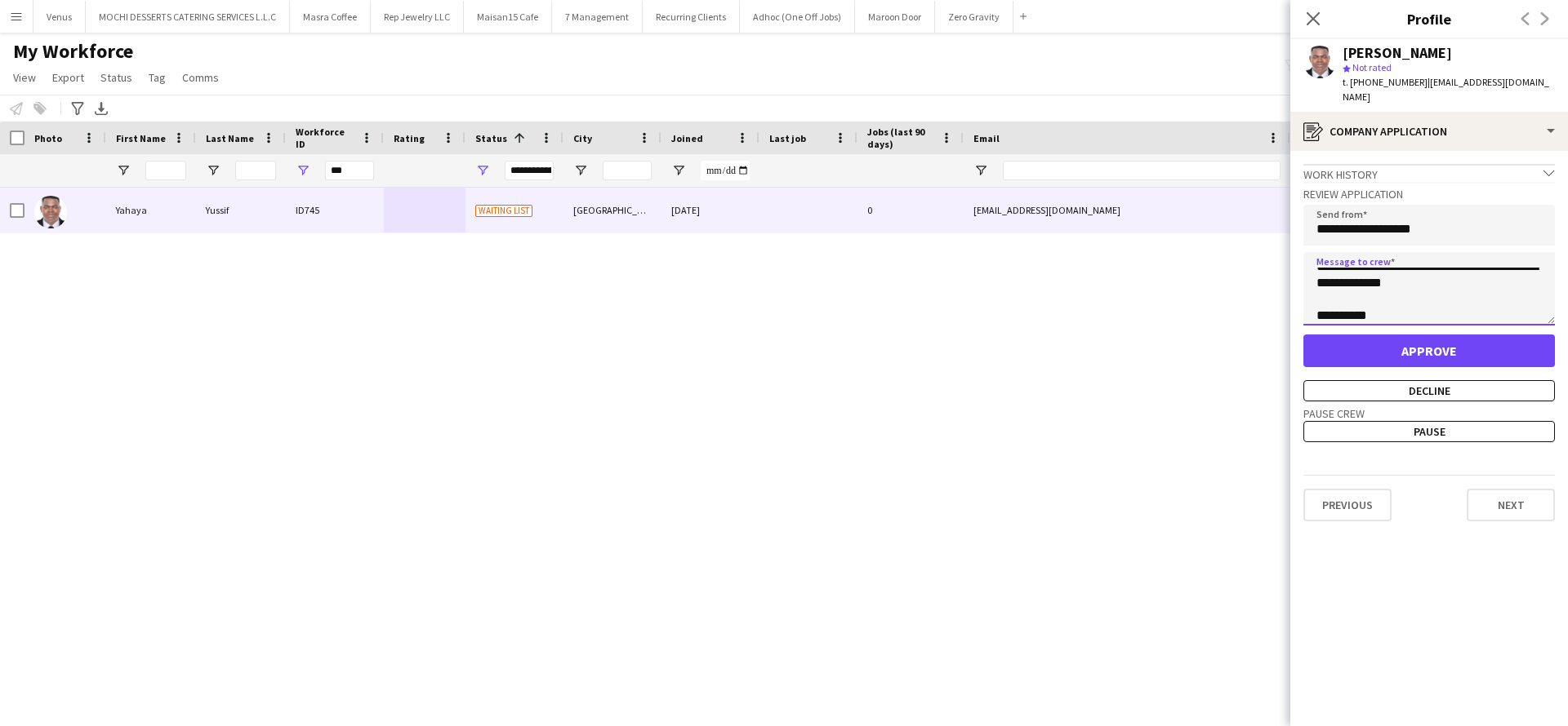
type textarea "**********"
click at [1377, 336] on button "Approve" at bounding box center [1429, 351] width 252 height 33
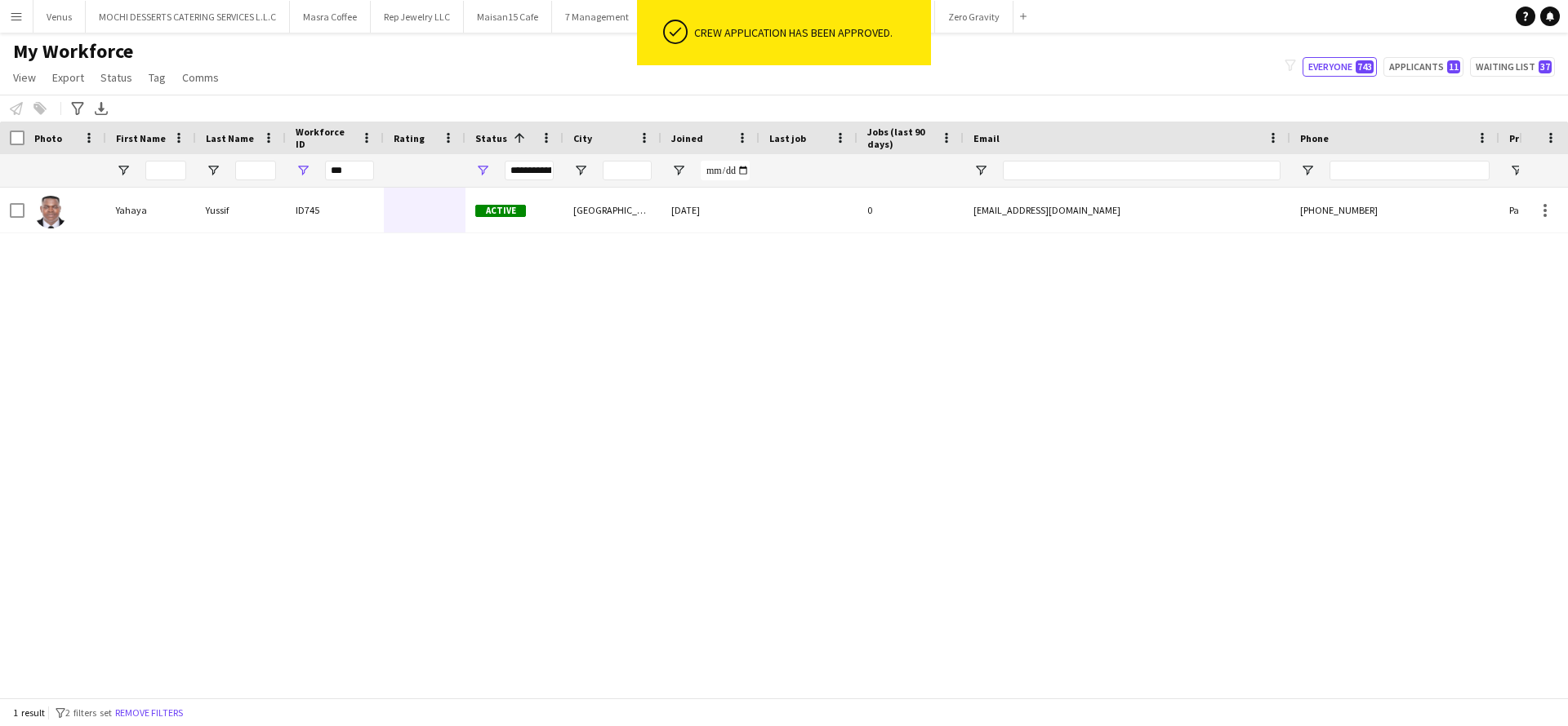
click at [914, 435] on div "Yahaya Yussif ID745 Active Dubai 26-08-2025 0 yyussif052@gmail.com +97150884737…" at bounding box center [759, 433] width 1519 height 492
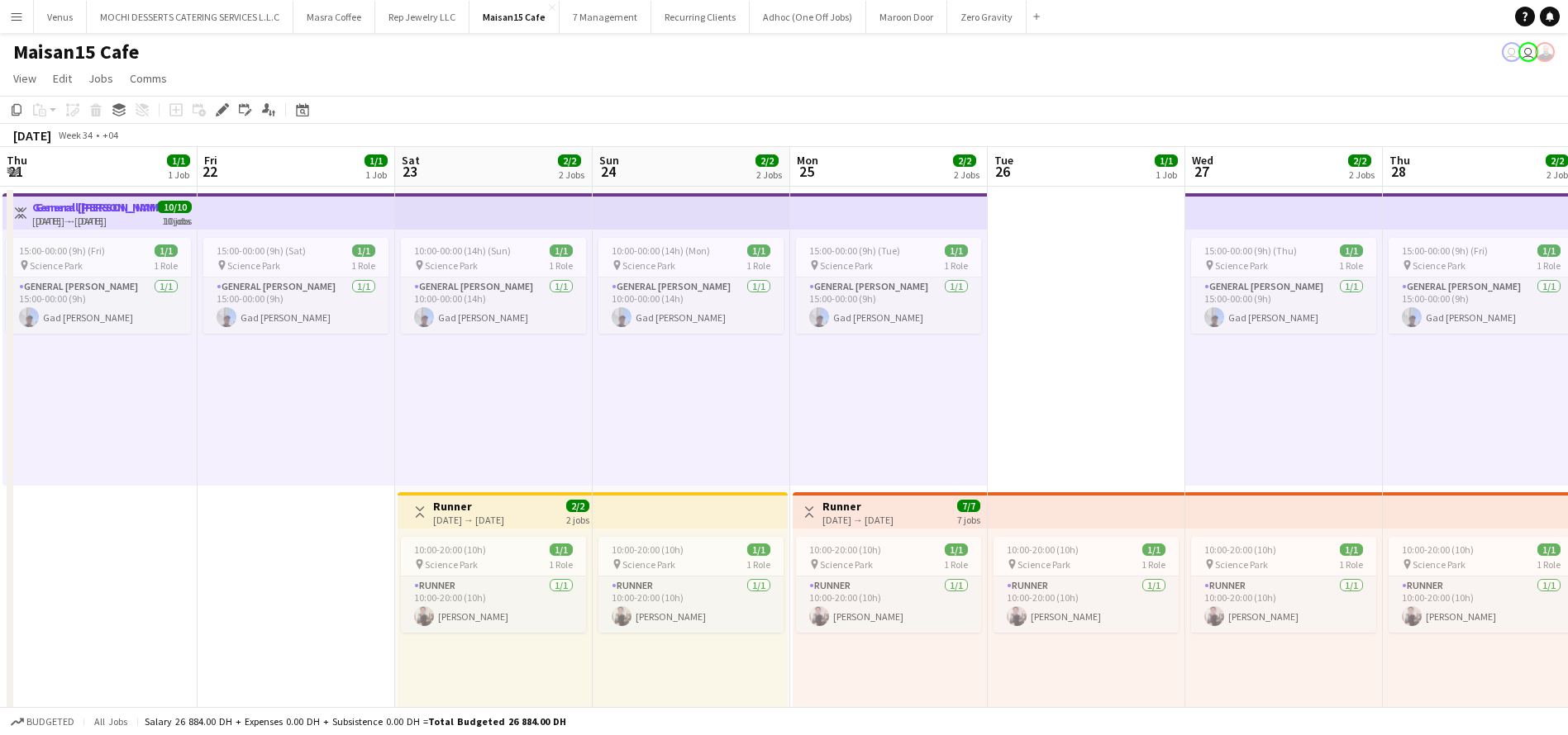
scroll to position [0, 486]
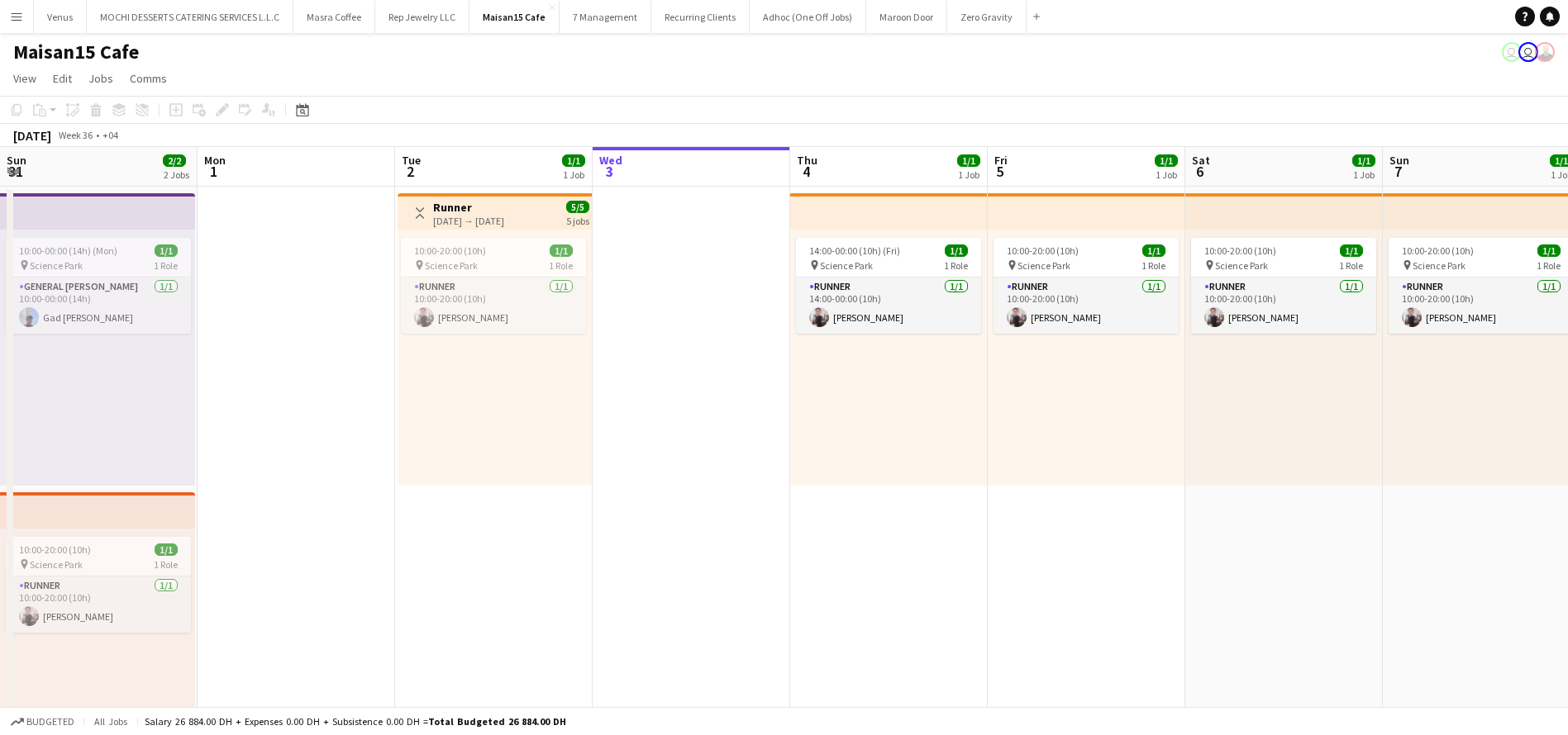
scroll to position [0, 395]
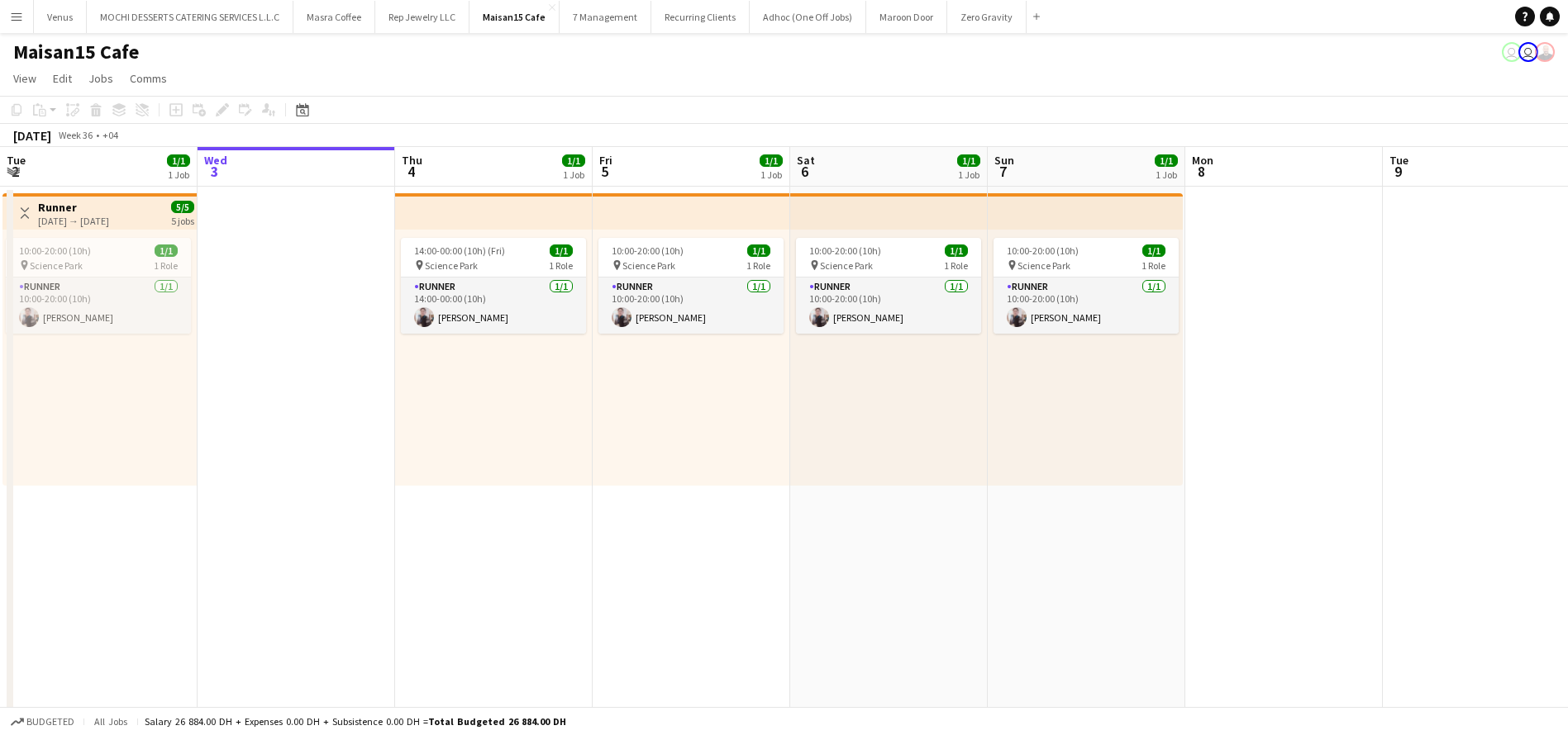
click at [368, 171] on app-board-header-date "Wed 3" at bounding box center [296, 167] width 198 height 40
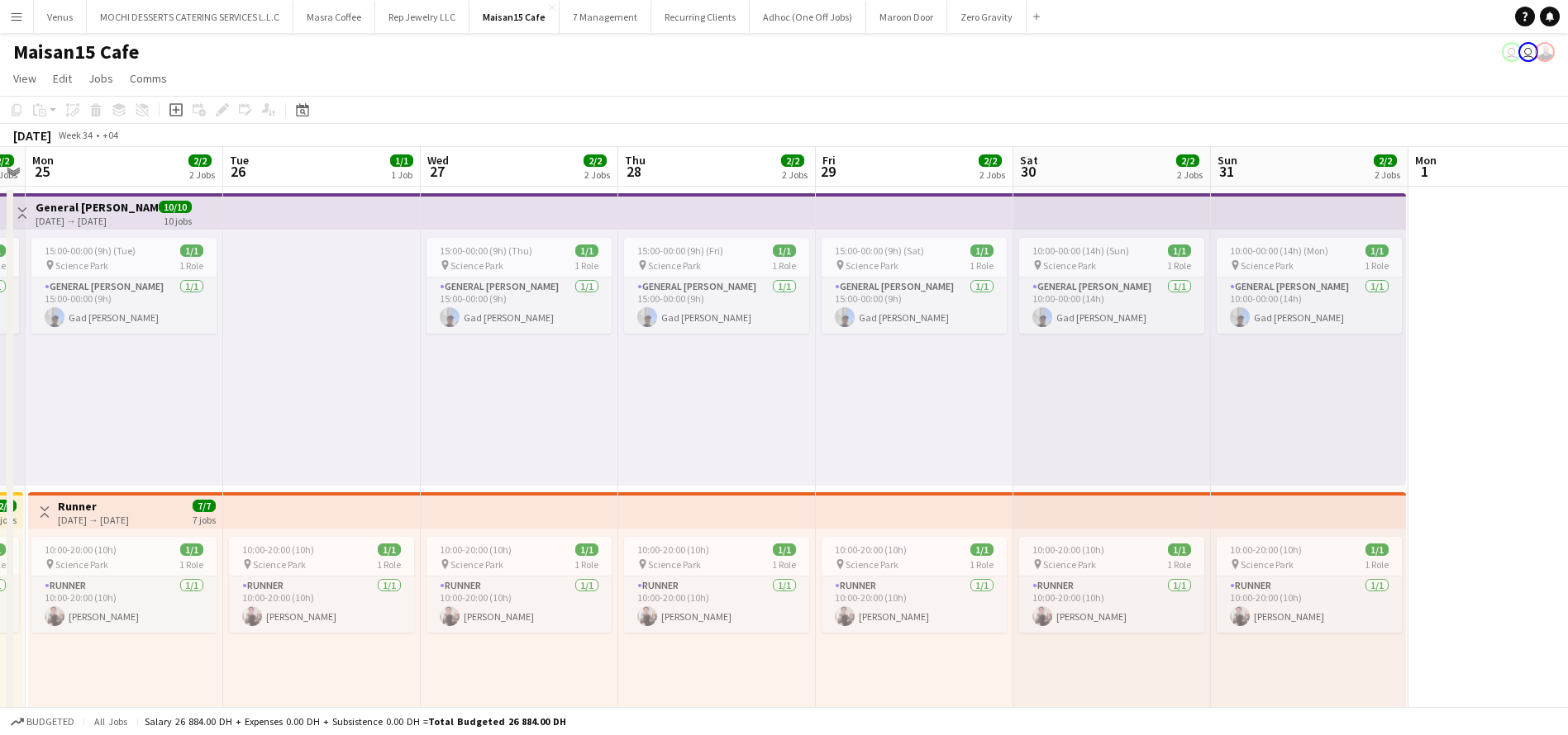
scroll to position [0, 586]
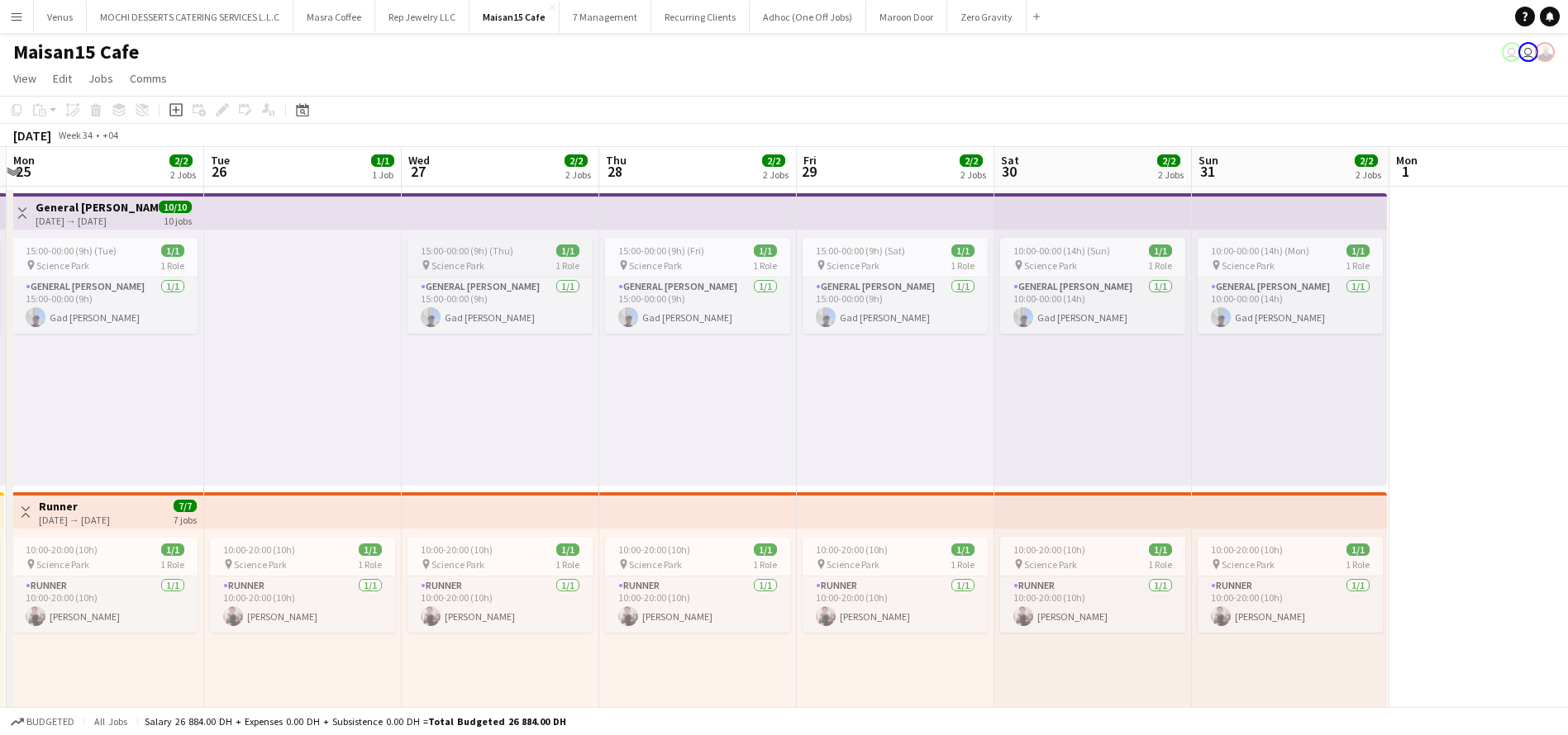
click at [515, 254] on div "15:00-00:00 (9h) (Thu) 1/1" at bounding box center [500, 250] width 185 height 12
click at [224, 111] on icon at bounding box center [222, 110] width 9 height 9
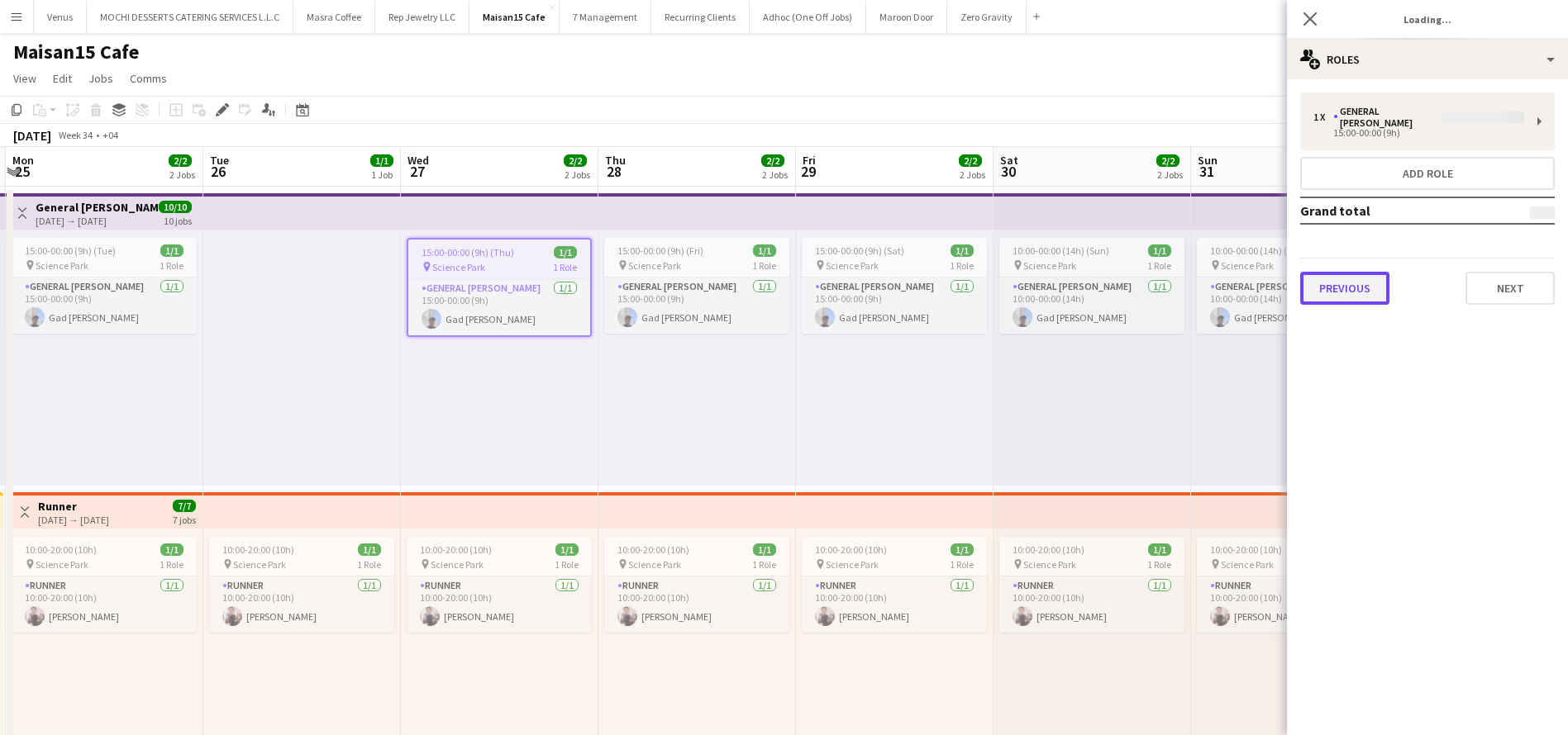
click at [1316, 281] on button "Previous" at bounding box center [1344, 289] width 89 height 33
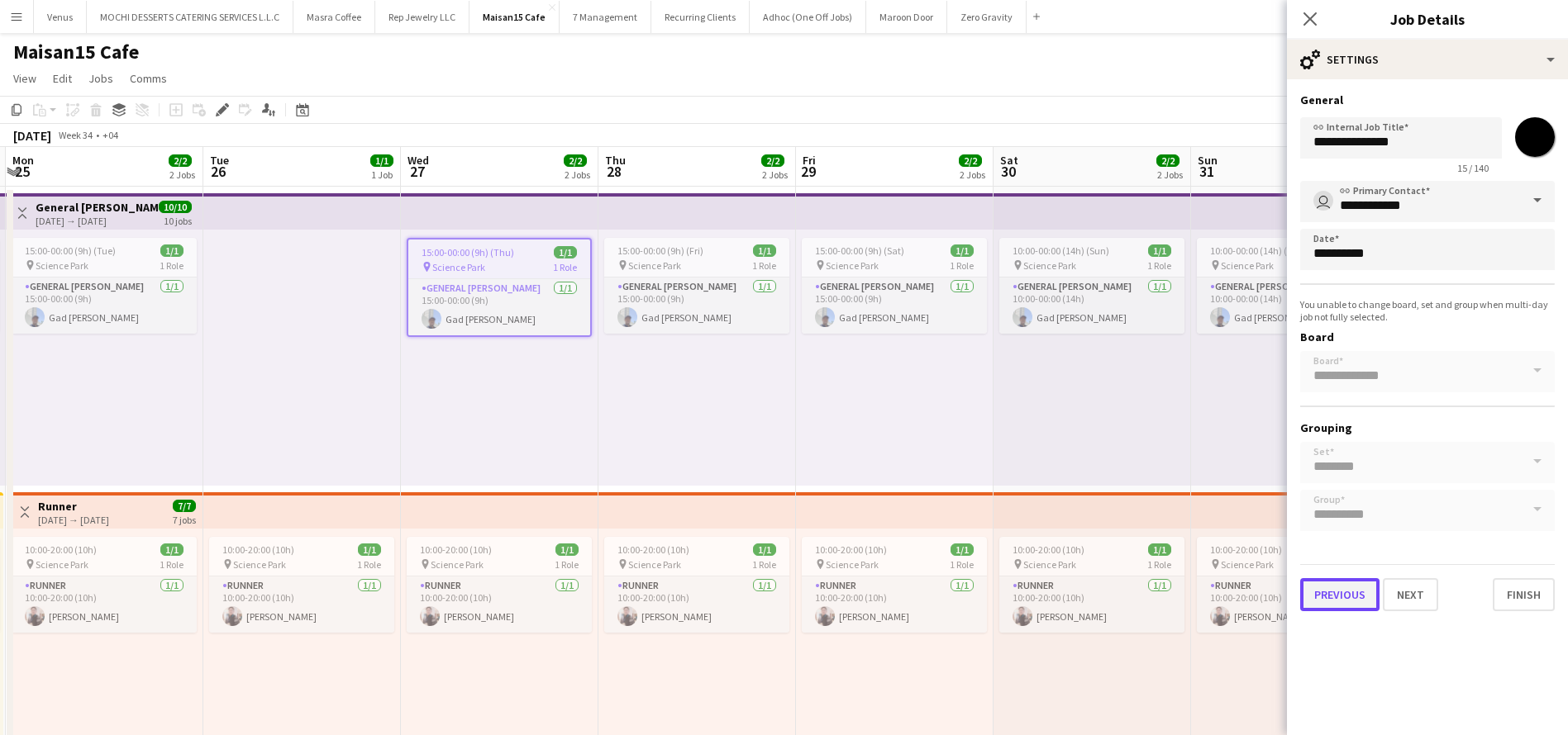
click at [1340, 602] on button "Previous" at bounding box center [1340, 595] width 79 height 33
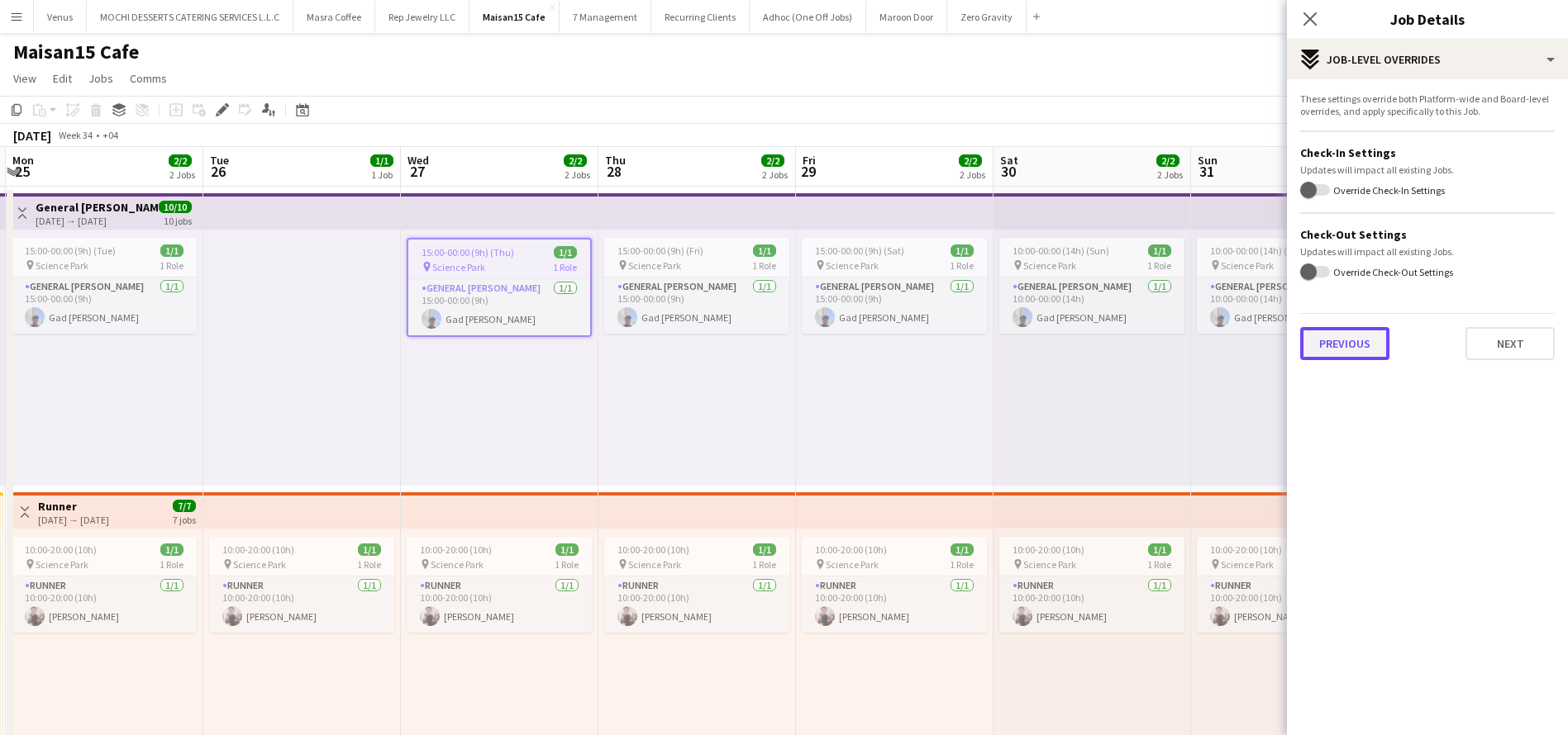
click at [1371, 345] on button "Previous" at bounding box center [1344, 344] width 89 height 33
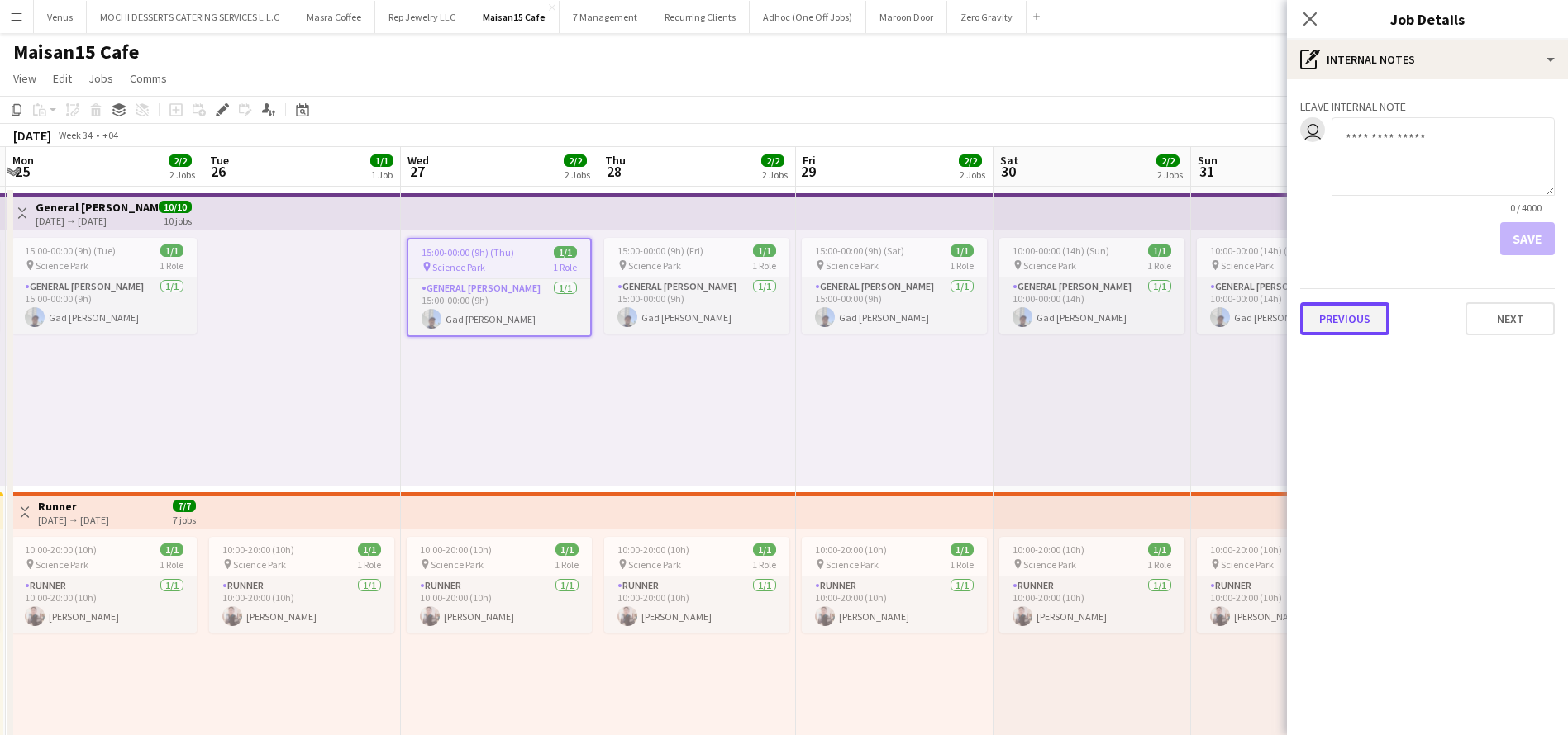
click at [1349, 325] on button "Previous" at bounding box center [1344, 319] width 89 height 33
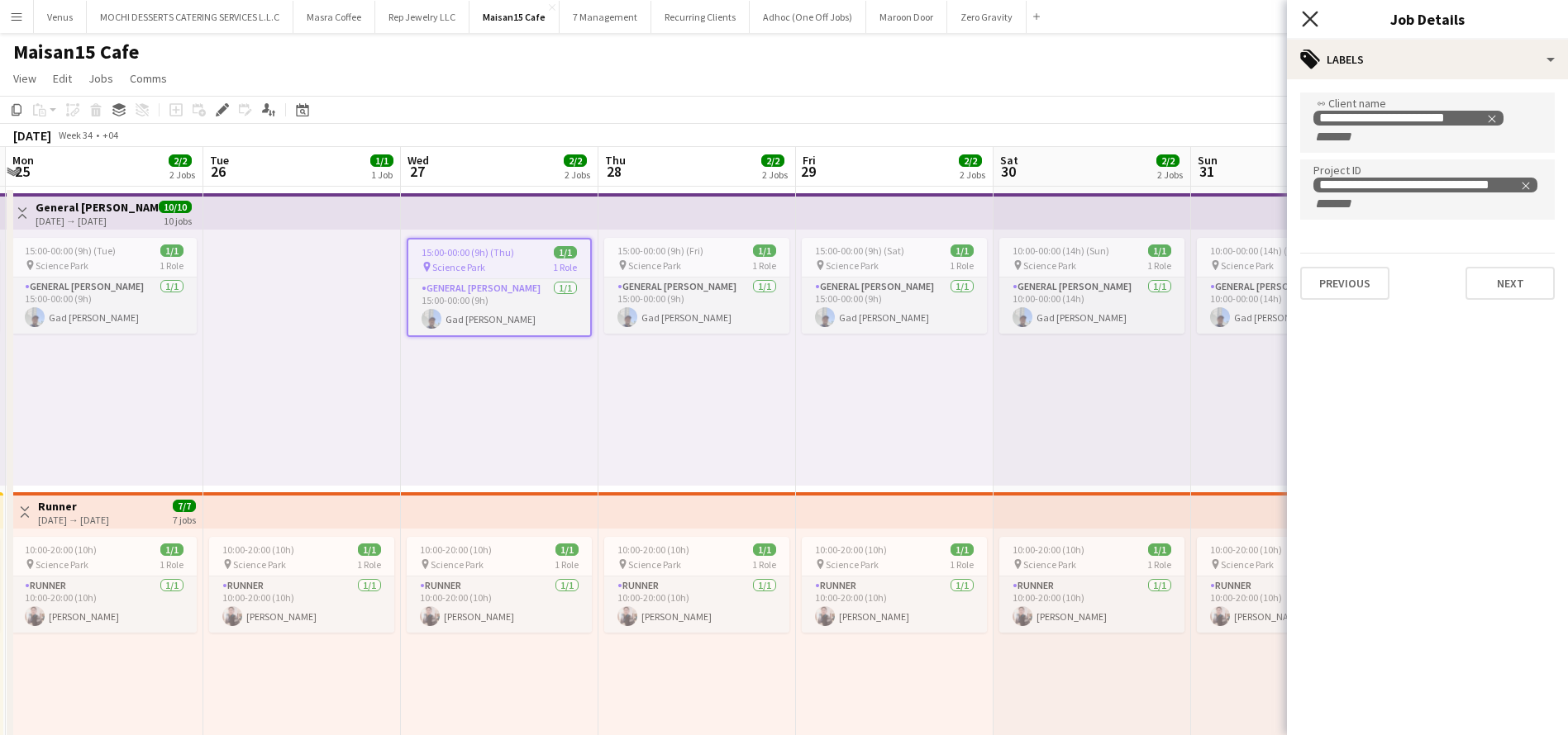
click at [1309, 19] on icon at bounding box center [1309, 18] width 16 height 16
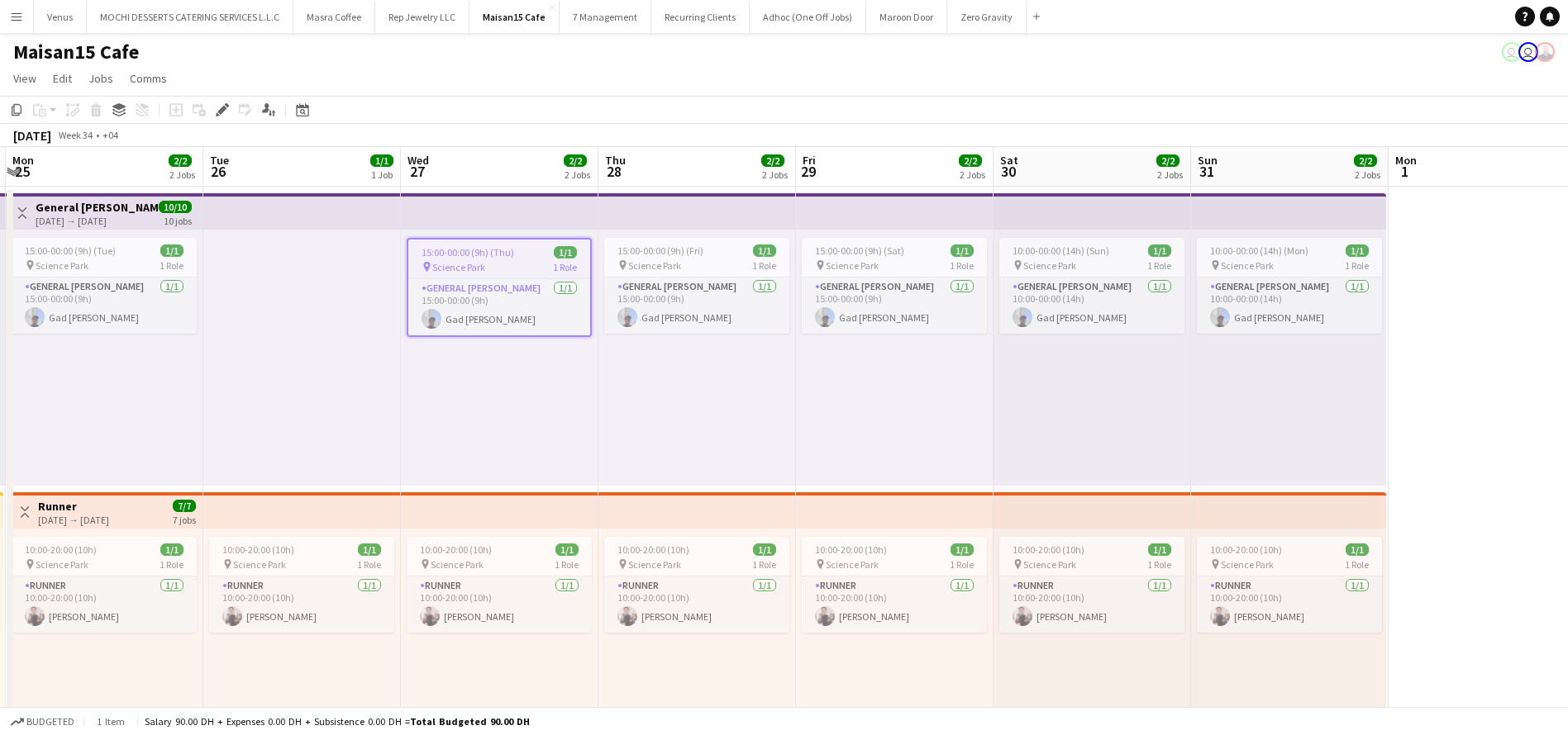
click at [516, 506] on app-top-bar at bounding box center [500, 511] width 198 height 37
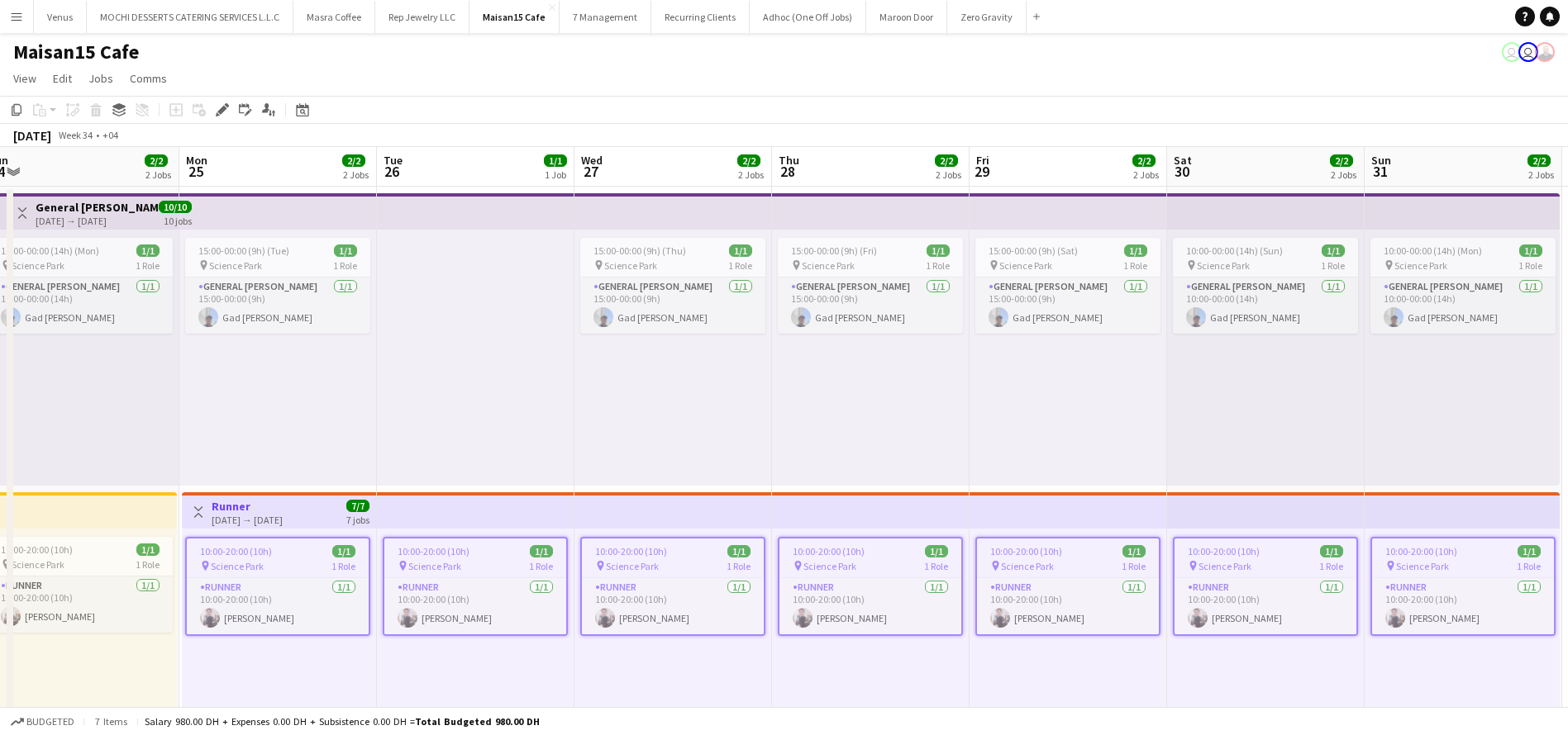
scroll to position [0, 487]
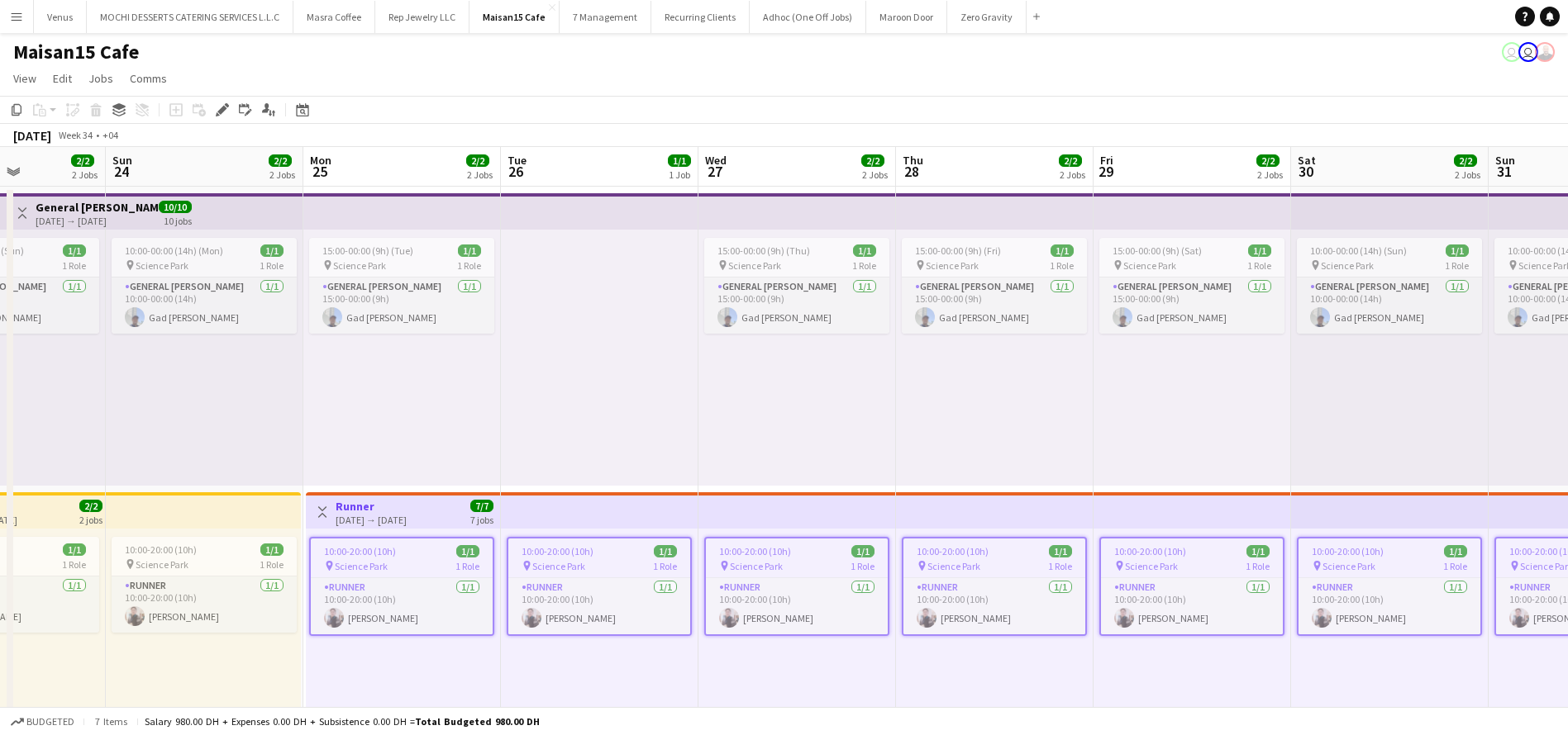
click at [407, 500] on h3 "Runner" at bounding box center [371, 507] width 71 height 15
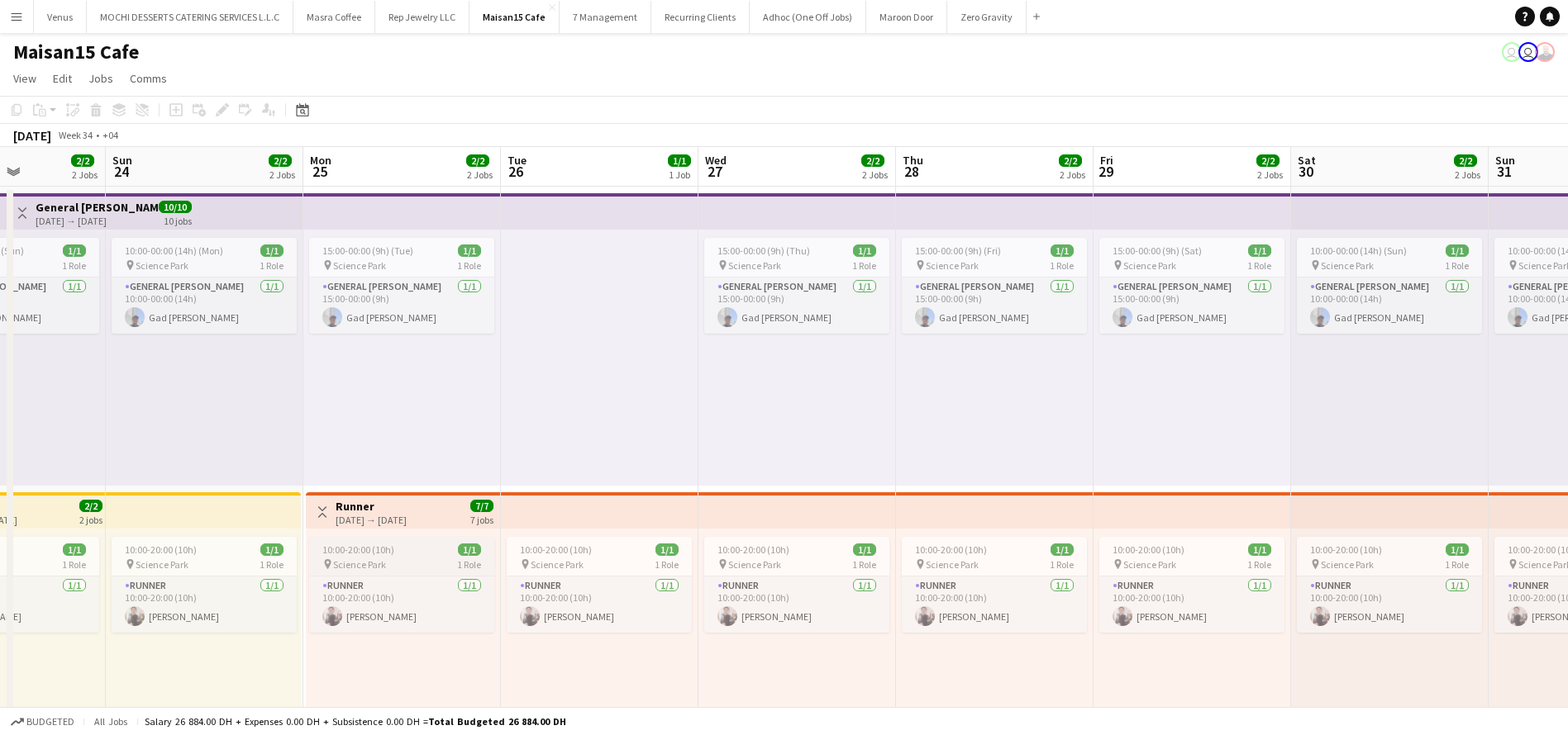
click at [438, 550] on div "10:00-20:00 (10h) 1/1" at bounding box center [401, 549] width 185 height 12
click at [455, 504] on div "Toggle View Runner 25-08-2025 → 31-08-2025 7/7 7 jobs" at bounding box center [403, 512] width 181 height 29
click at [446, 508] on div "Toggle View Runner 25-08-2025 → 31-08-2025 7/7 7 jobs" at bounding box center [403, 512] width 181 height 29
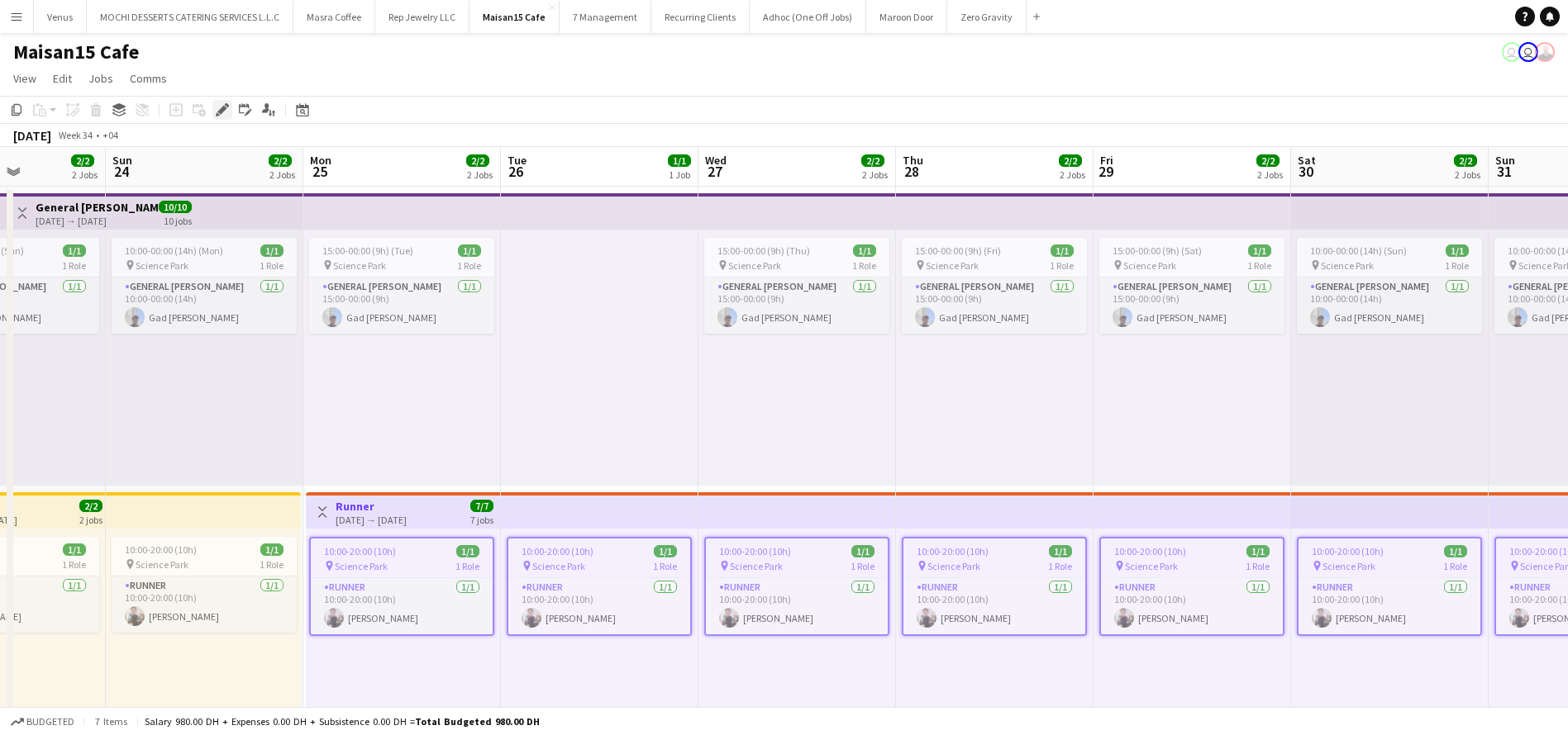
click at [222, 106] on icon "Edit" at bounding box center [222, 109] width 13 height 13
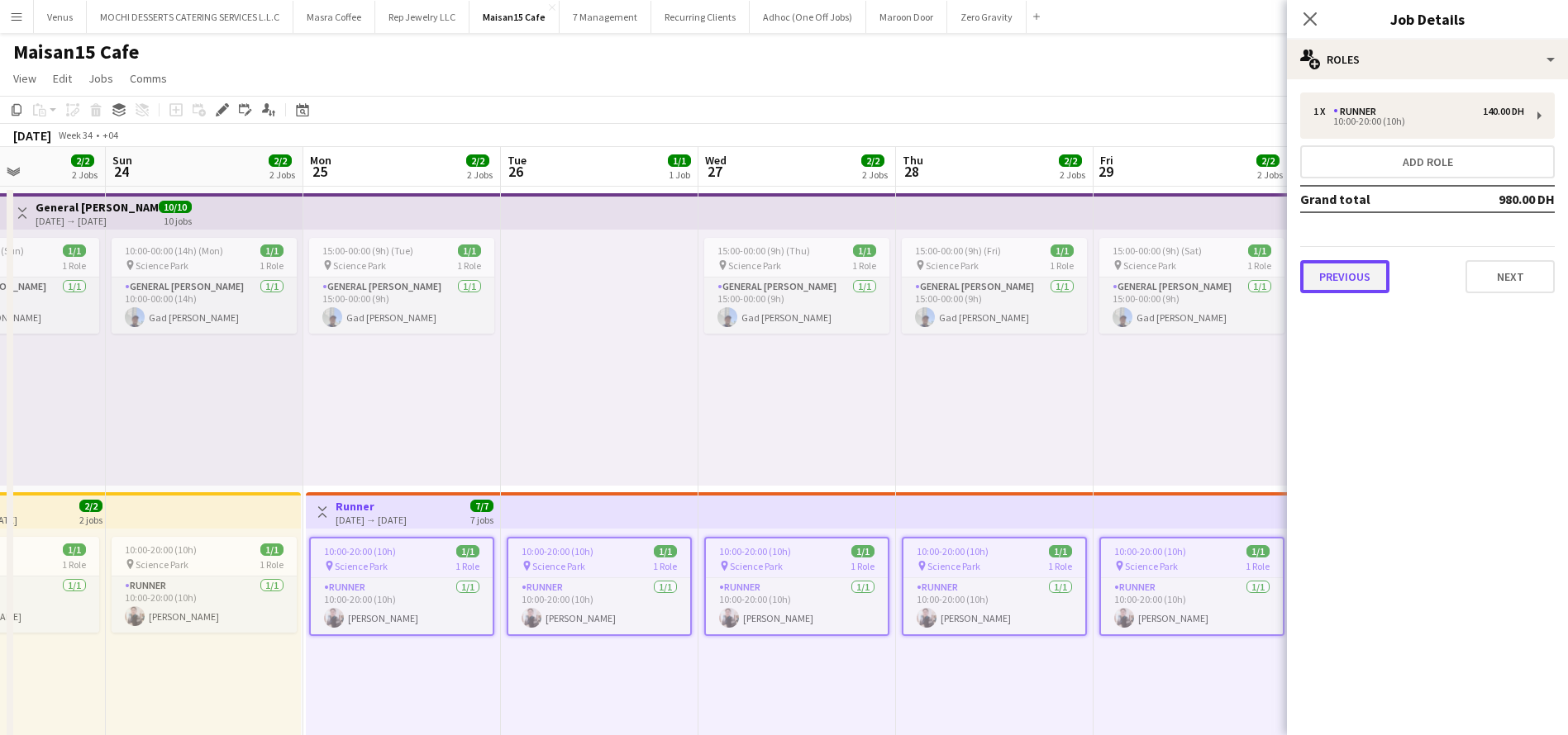
click at [1360, 270] on button "Previous" at bounding box center [1344, 277] width 89 height 33
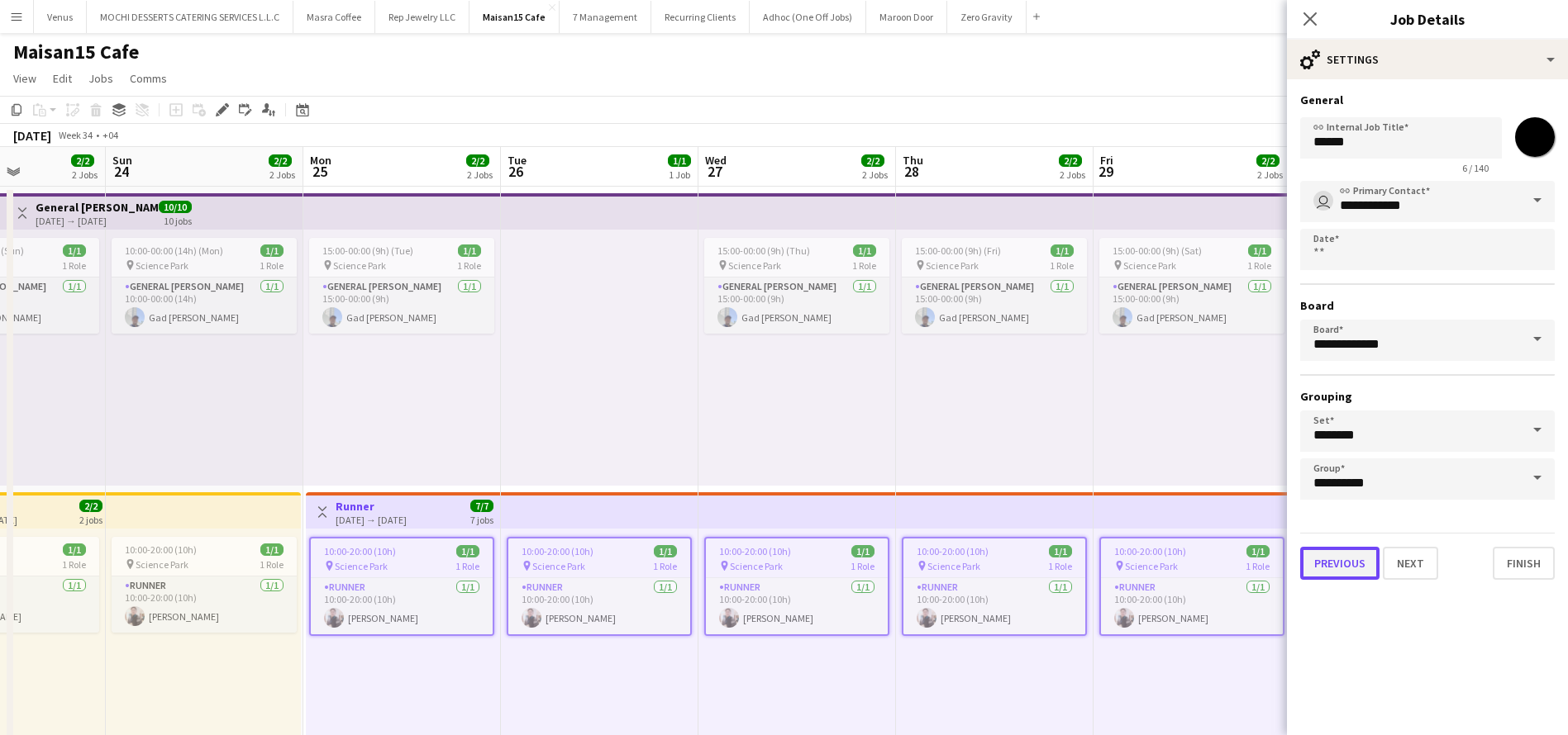
click at [1338, 565] on button "Previous" at bounding box center [1340, 564] width 79 height 33
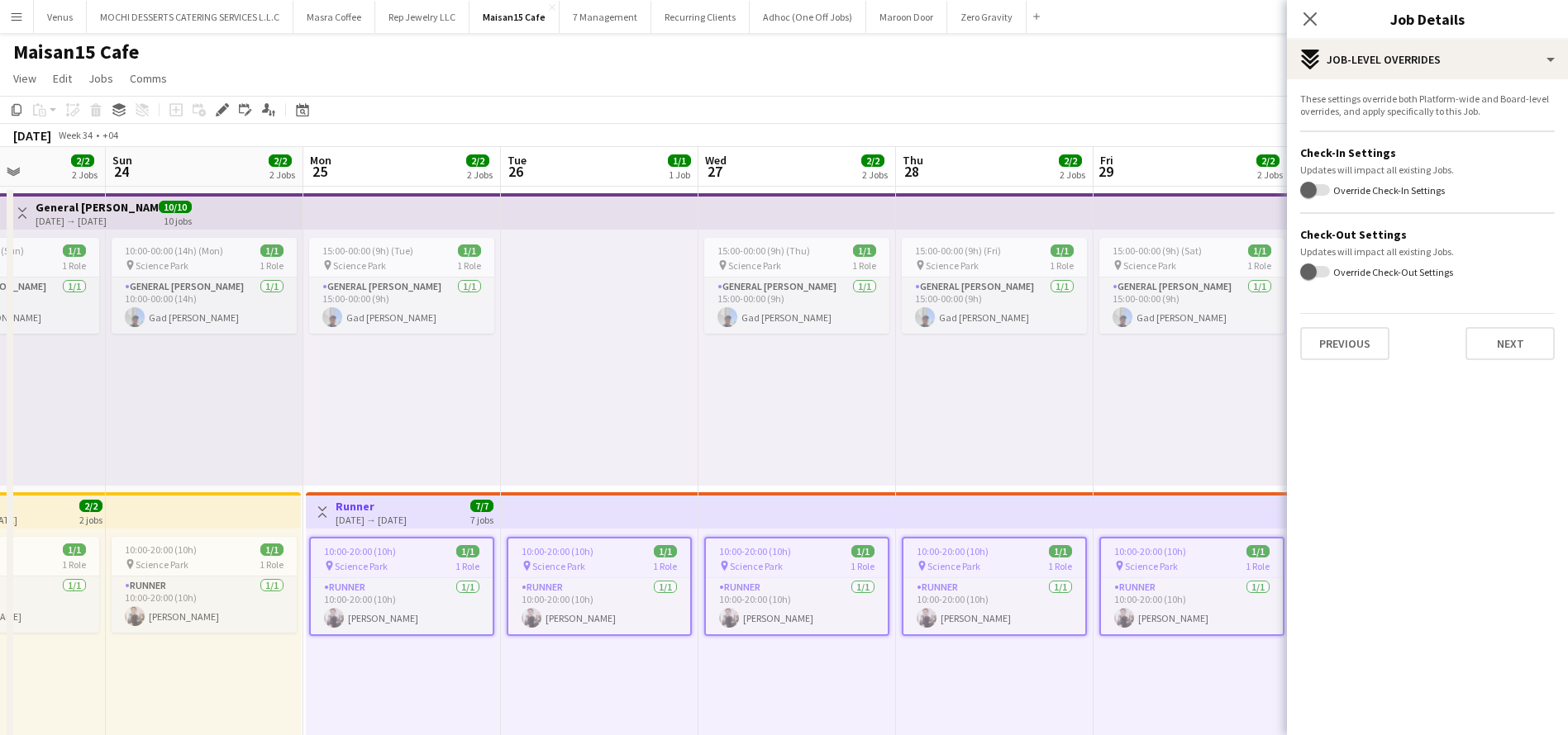
click at [1357, 361] on div "These settings override both Platform-wide and Board-level overrides, and apply…" at bounding box center [1427, 226] width 281 height 294
click at [1359, 336] on button "Previous" at bounding box center [1344, 344] width 89 height 33
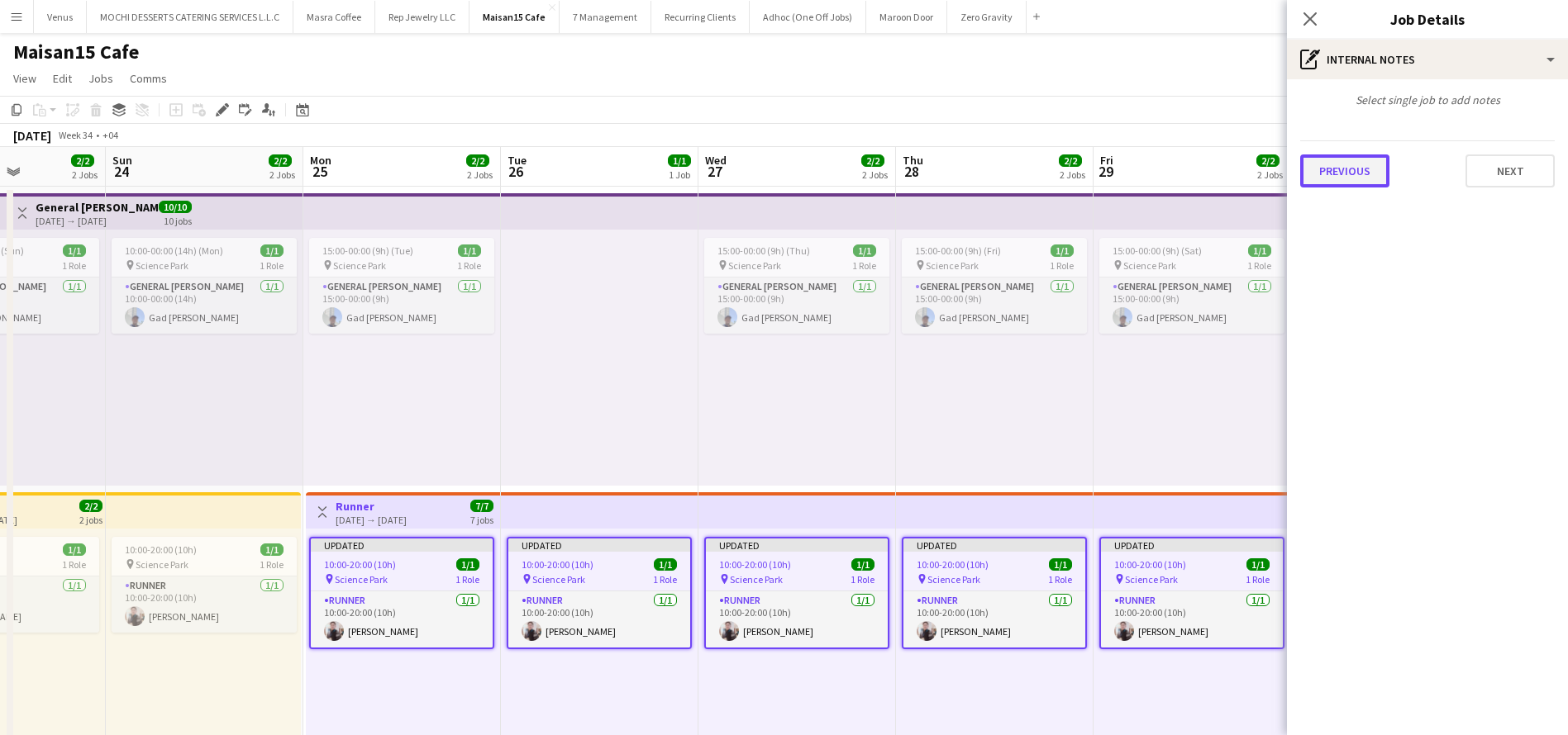
click at [1353, 168] on button "Previous" at bounding box center [1344, 171] width 89 height 33
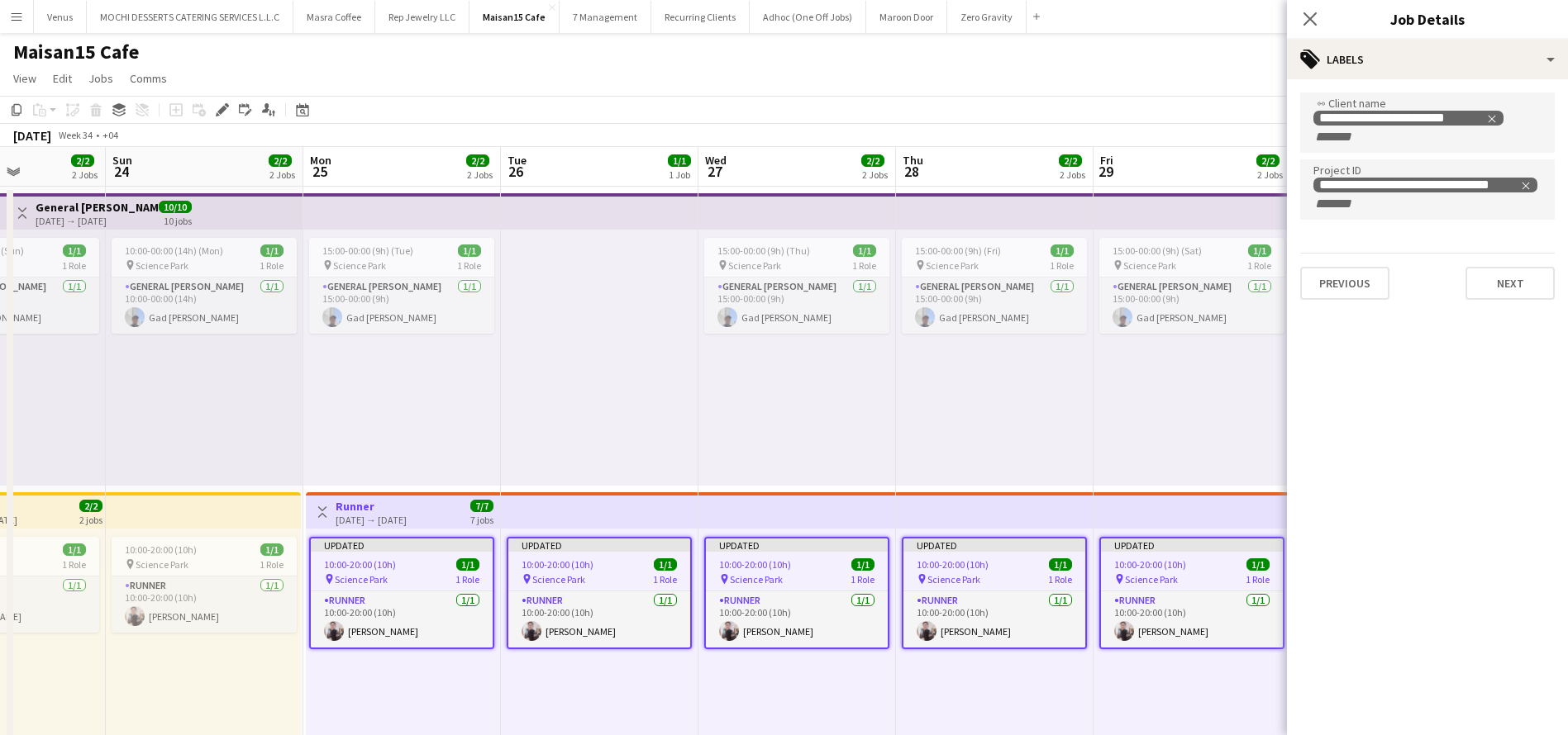
click at [404, 511] on h3 "Runner" at bounding box center [371, 507] width 71 height 15
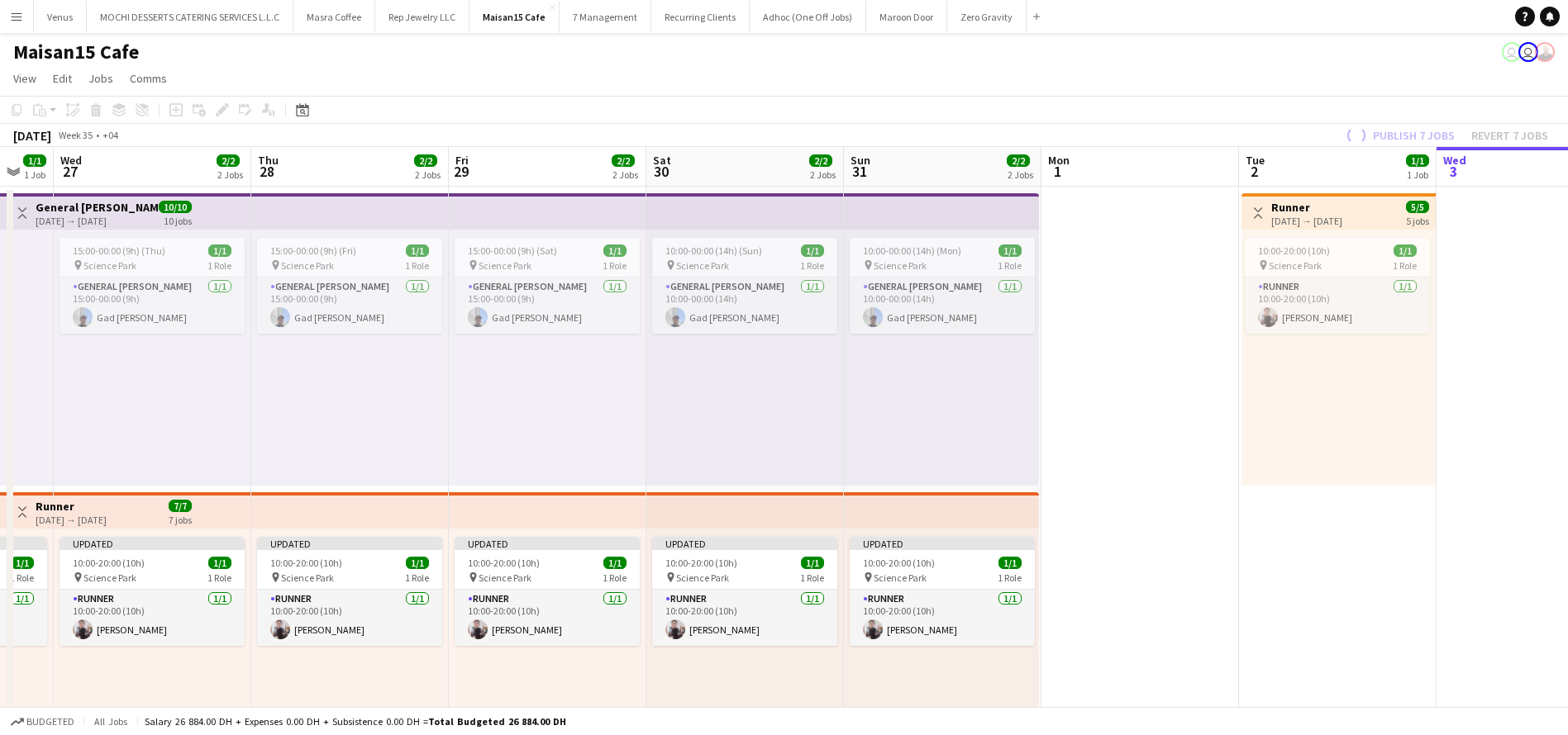
scroll to position [0, 538]
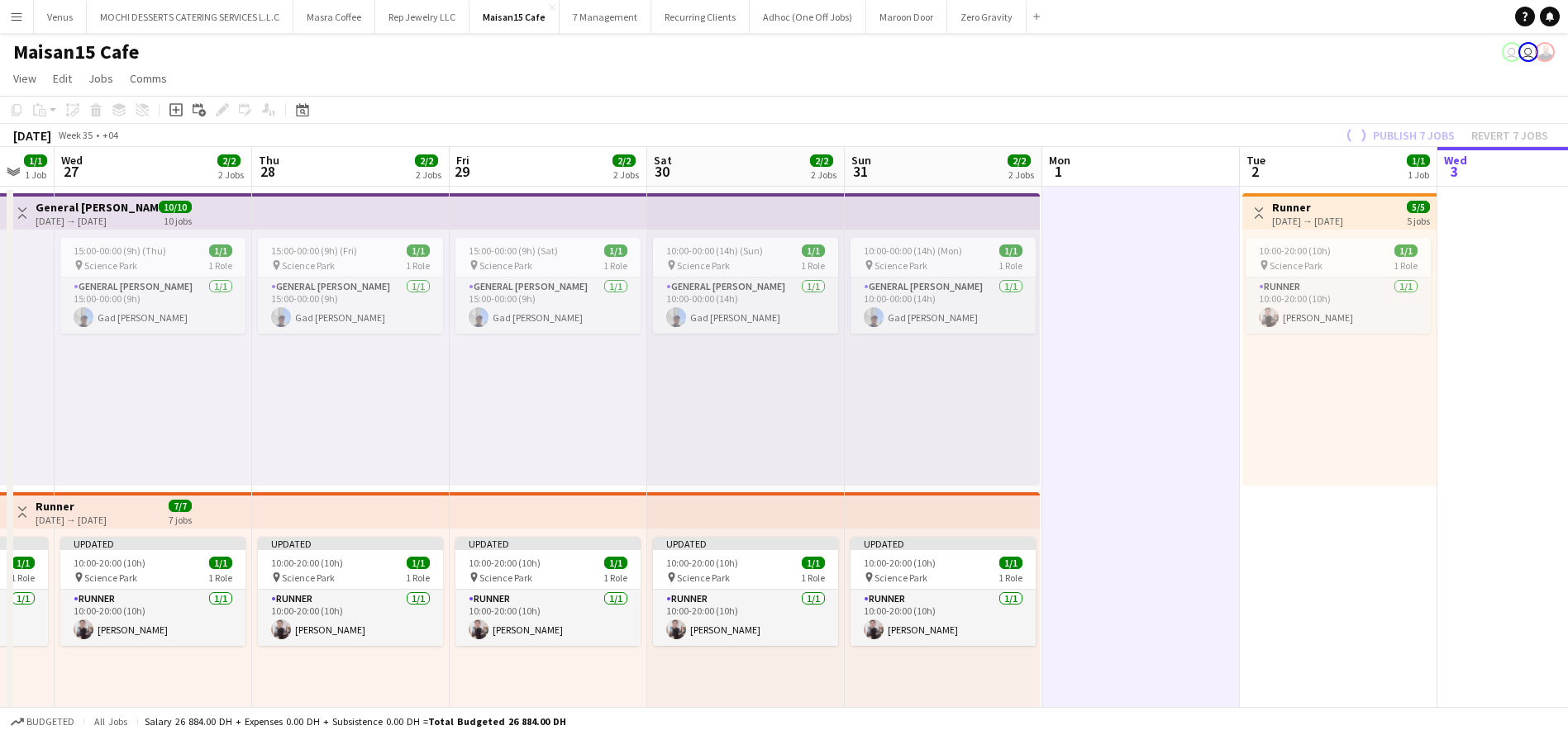
click at [843, 494] on app-top-bar at bounding box center [745, 511] width 198 height 37
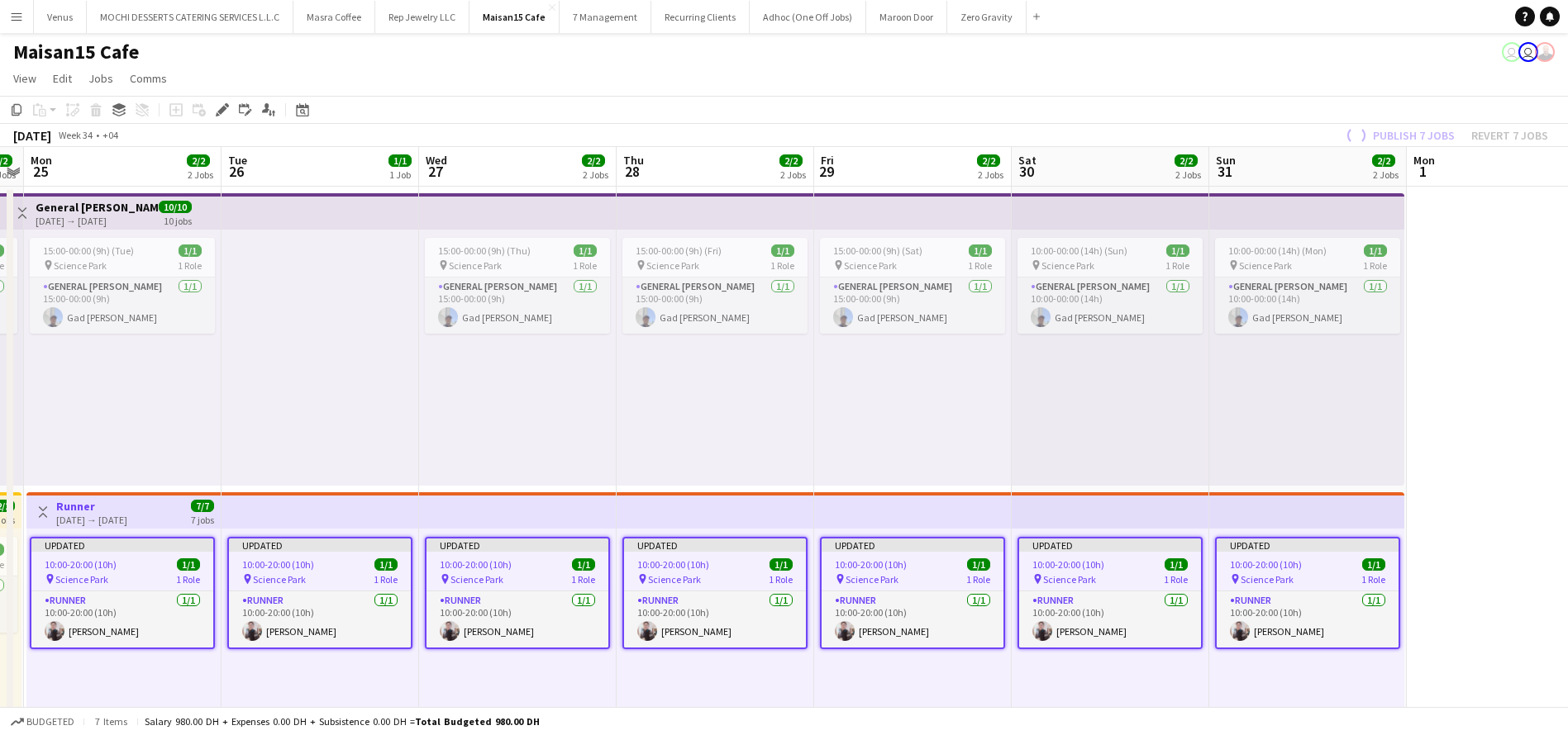
scroll to position [0, 586]
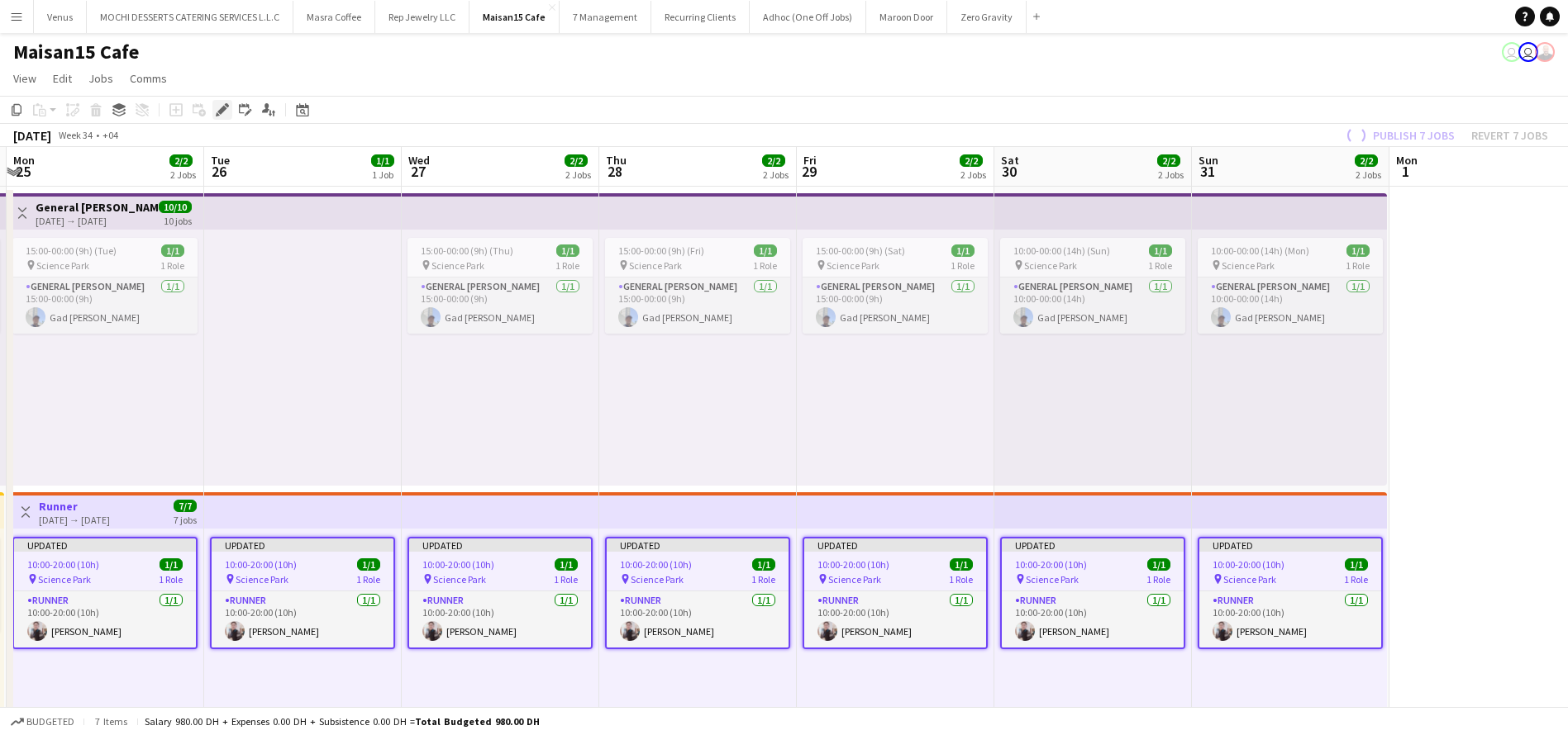
click at [225, 110] on icon "Edit" at bounding box center [222, 109] width 13 height 13
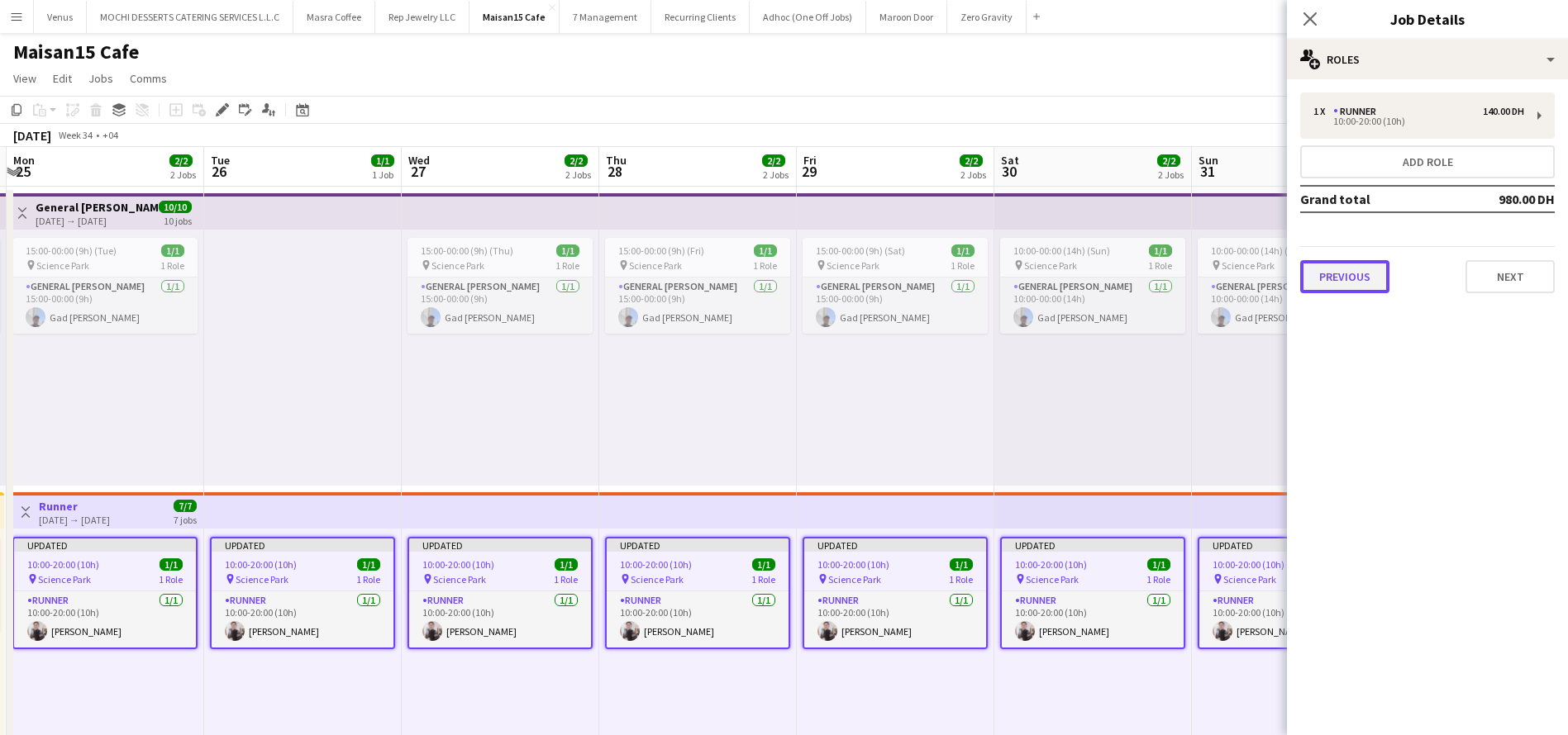
click at [1355, 275] on button "Previous" at bounding box center [1344, 277] width 89 height 33
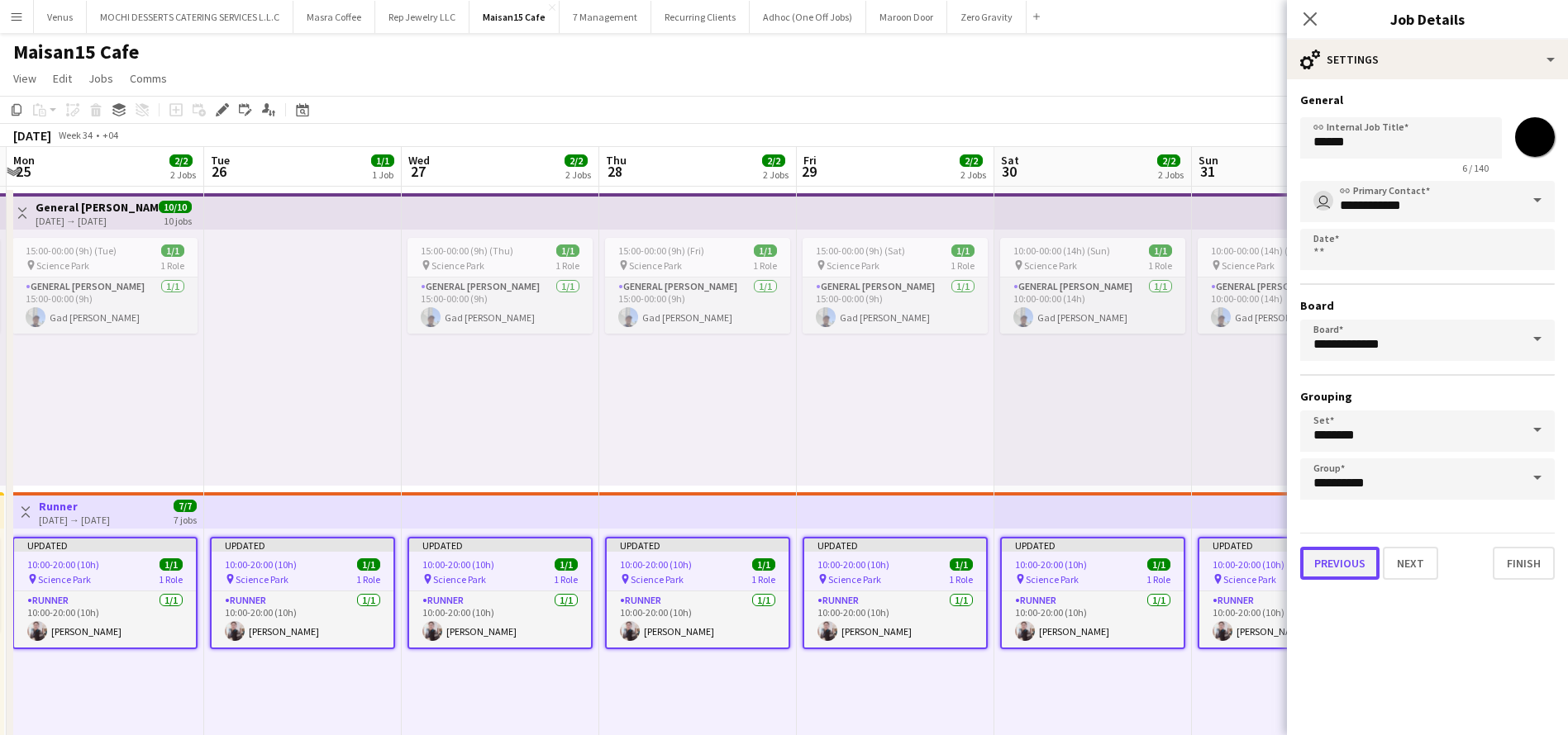
click at [1342, 570] on button "Previous" at bounding box center [1340, 564] width 79 height 33
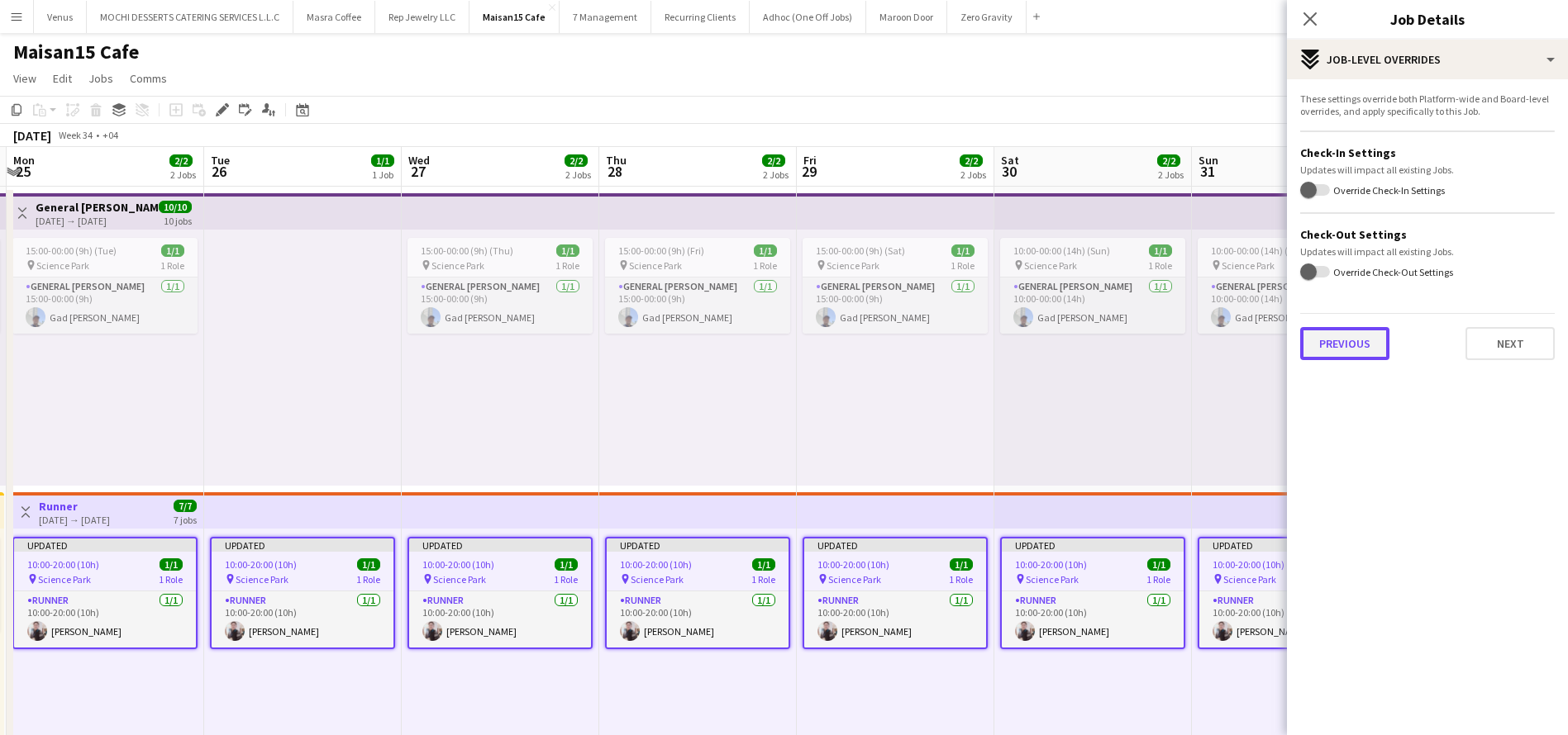
click at [1328, 346] on button "Previous" at bounding box center [1344, 344] width 89 height 33
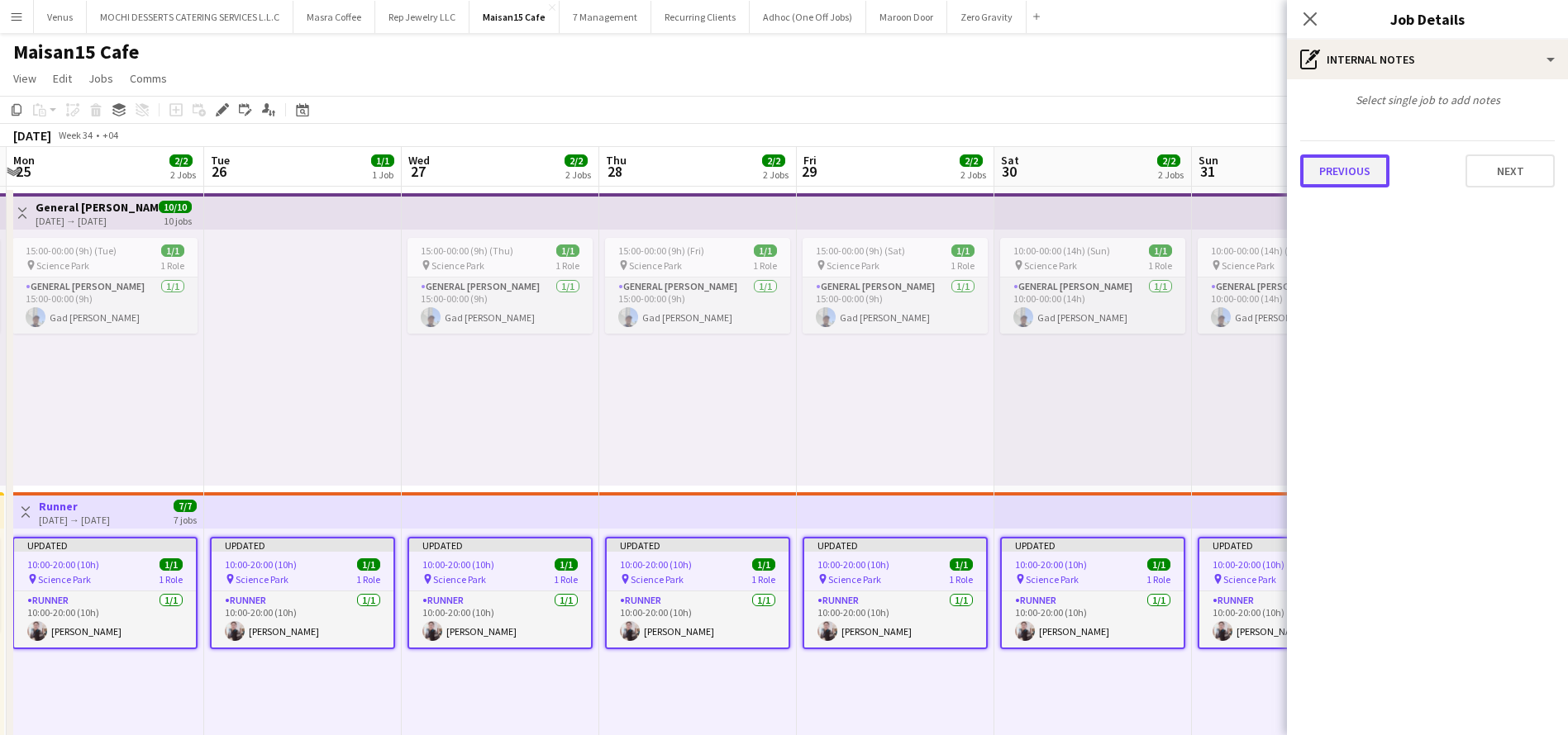
click at [1333, 175] on button "Previous" at bounding box center [1344, 171] width 89 height 33
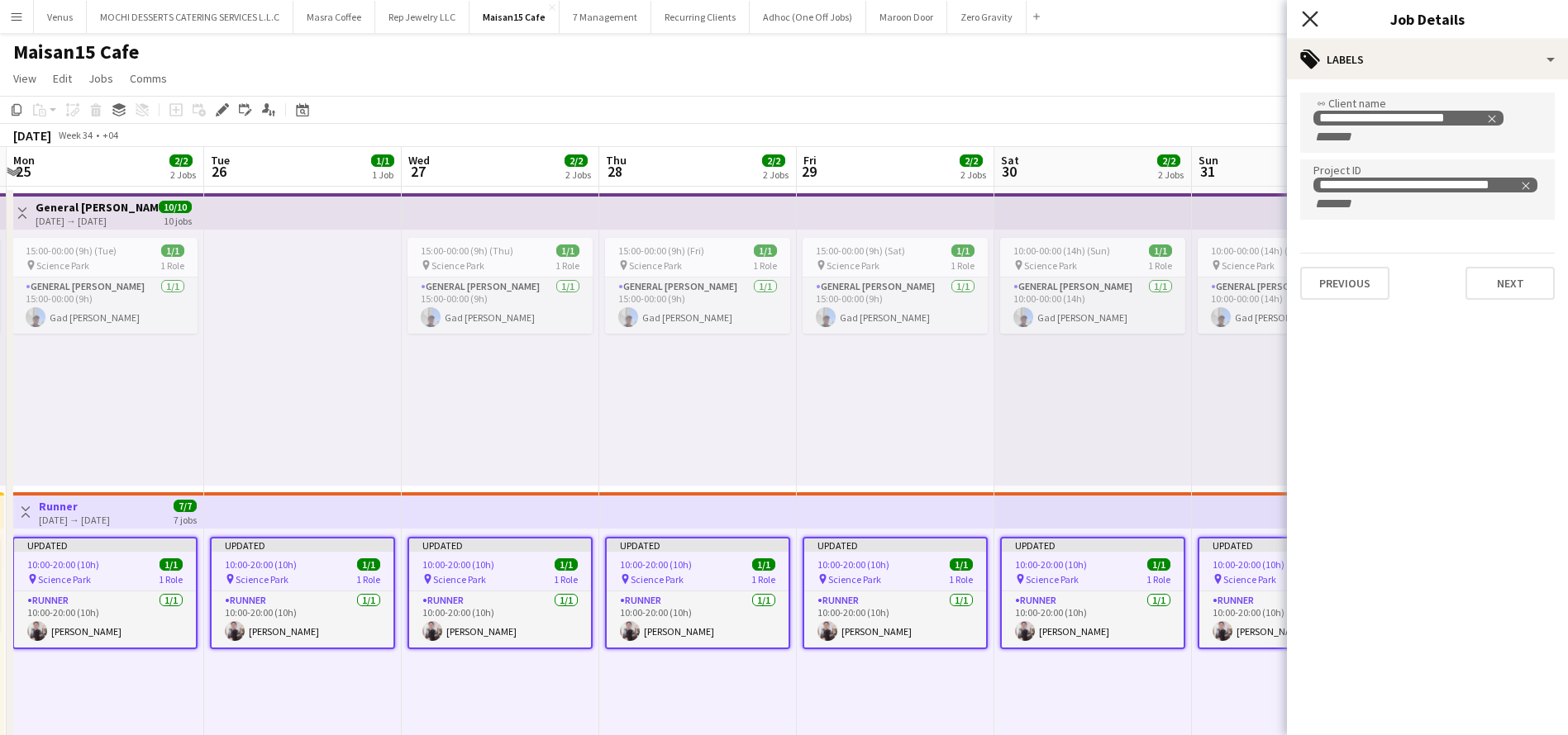
click at [1312, 14] on icon "Close pop-in" at bounding box center [1309, 18] width 16 height 16
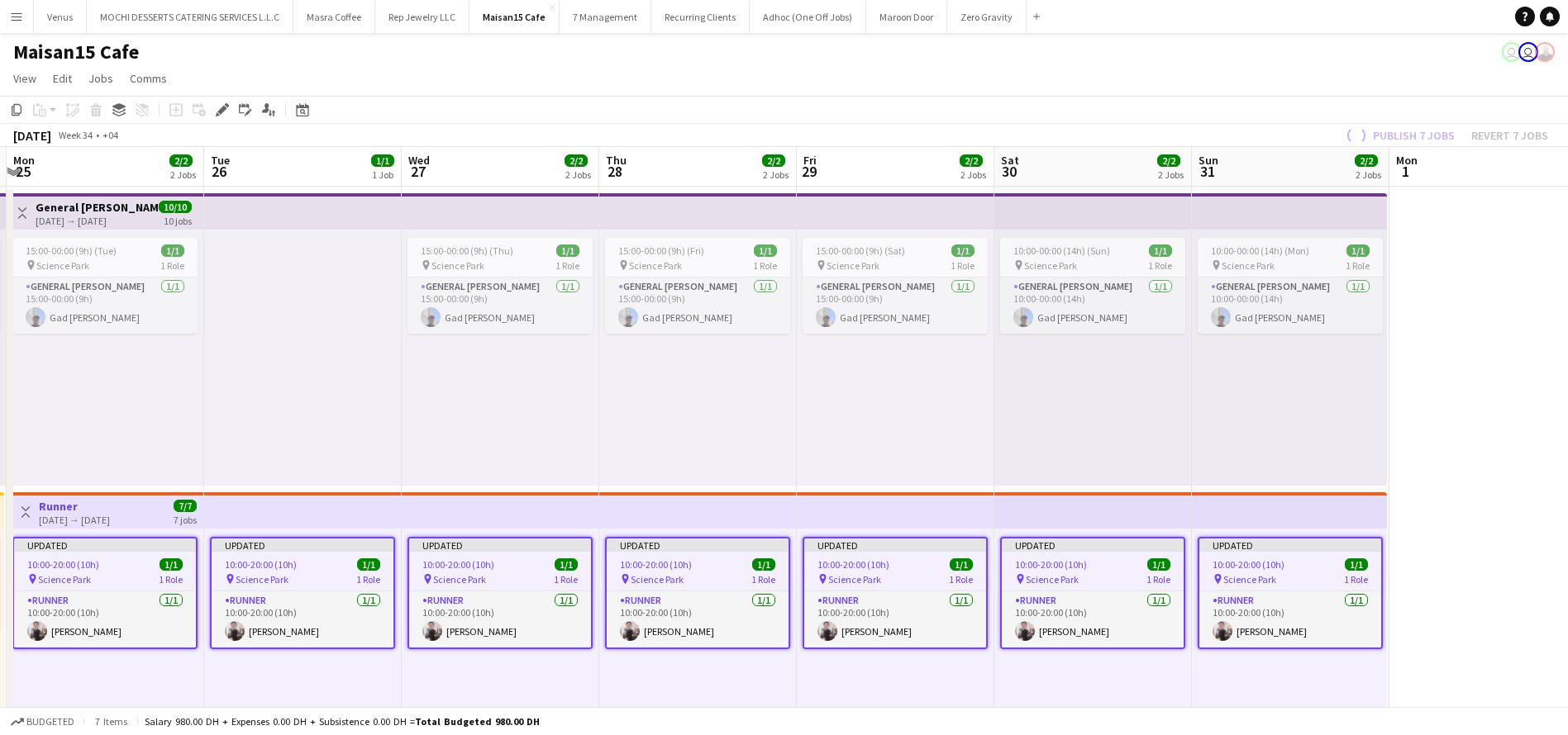
click at [1395, 133] on div "Publish 7 jobs Revert 7 jobs" at bounding box center [1445, 135] width 246 height 21
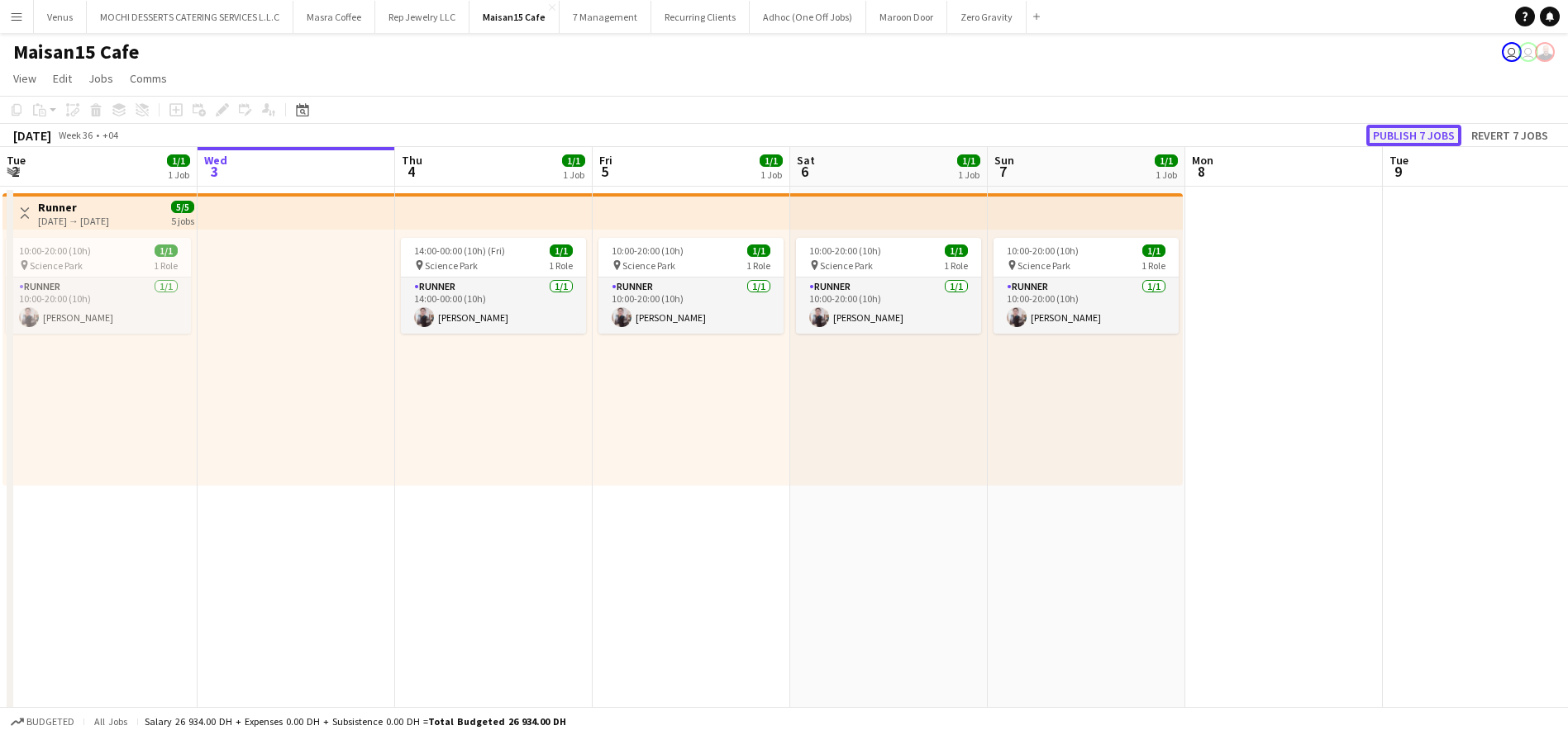
click at [1410, 134] on button "Publish 7 jobs" at bounding box center [1413, 135] width 95 height 21
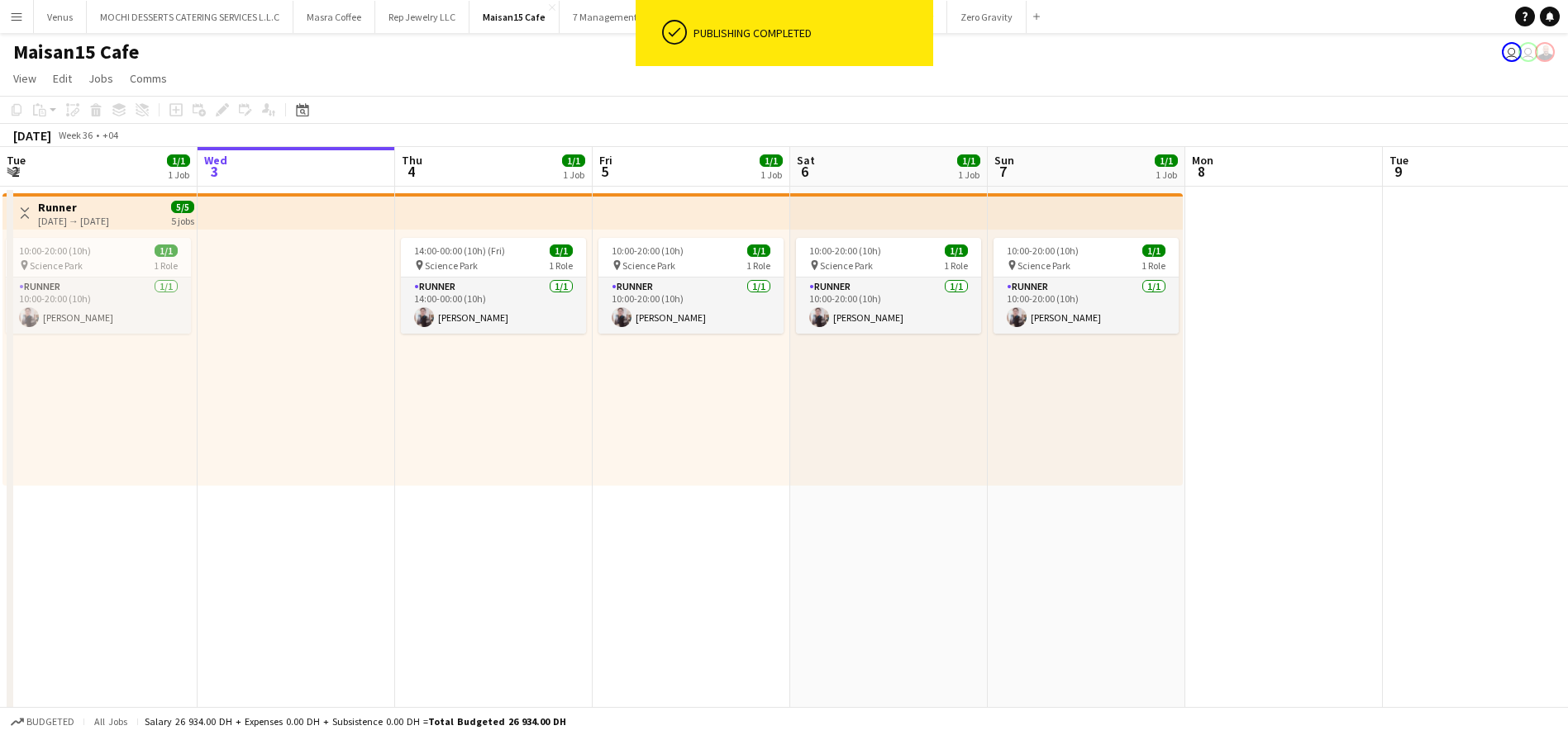
click at [499, 163] on app-board-header-date "Thu 4 1/1 1 Job" at bounding box center [493, 167] width 198 height 40
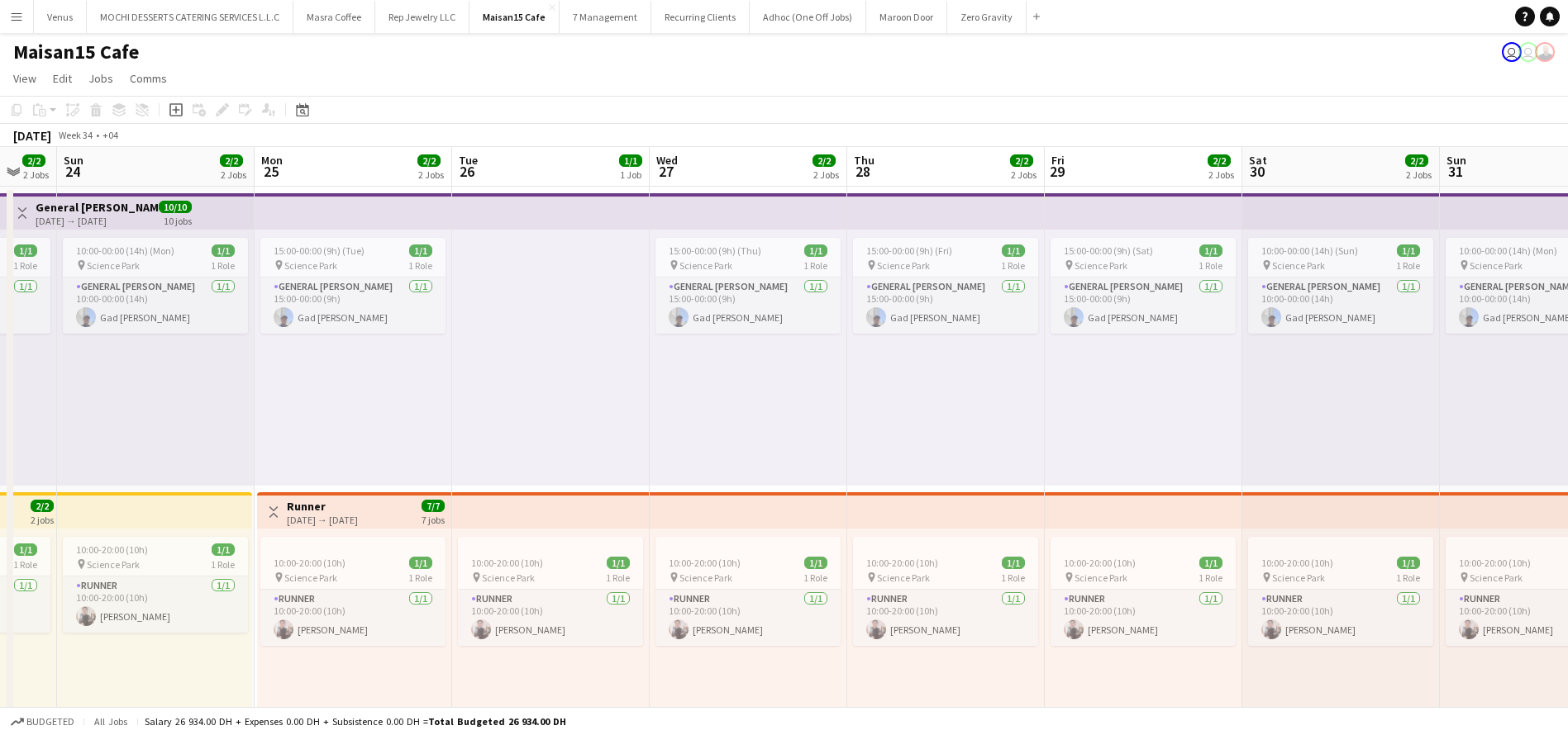
click at [972, 217] on app-top-bar at bounding box center [946, 212] width 198 height 37
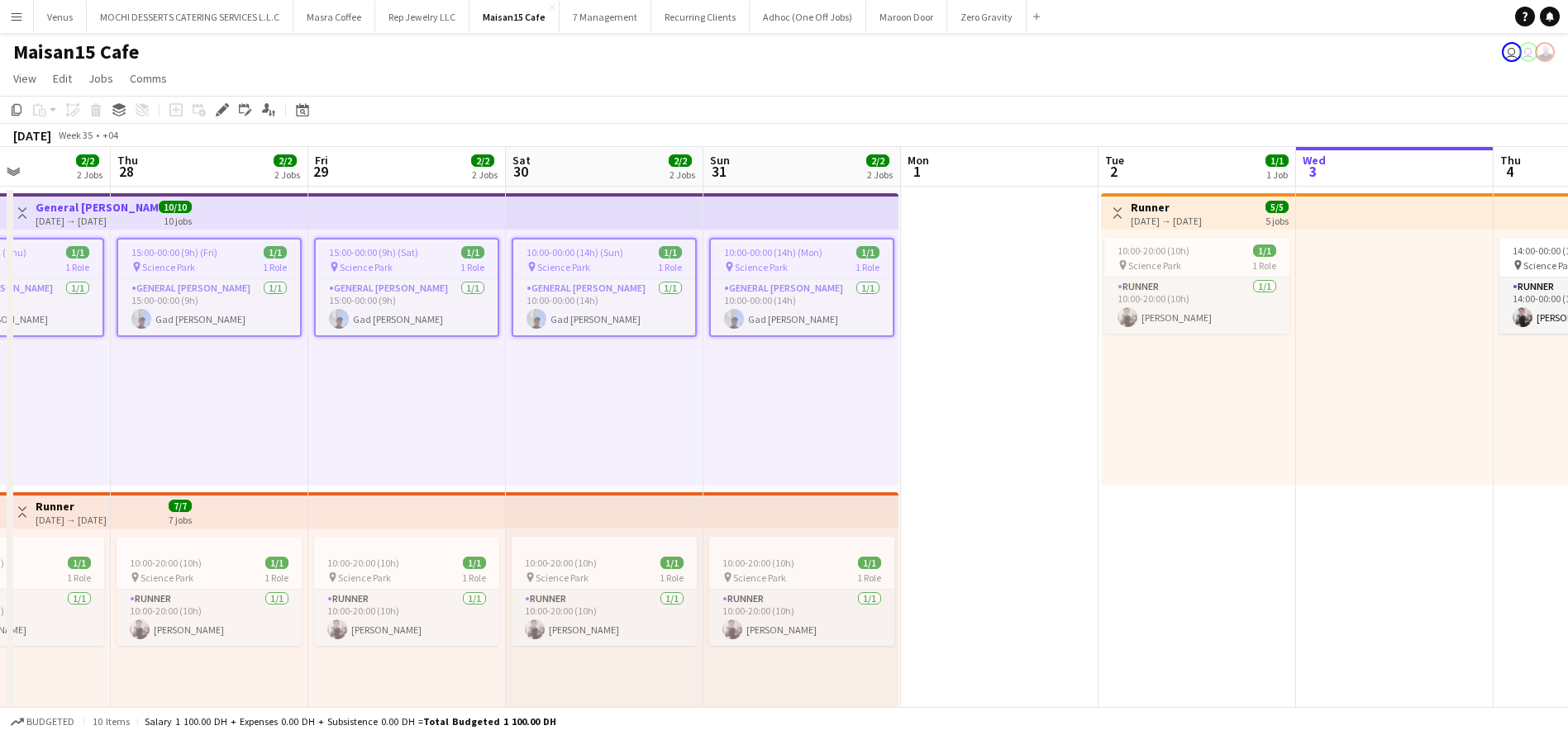
scroll to position [0, 390]
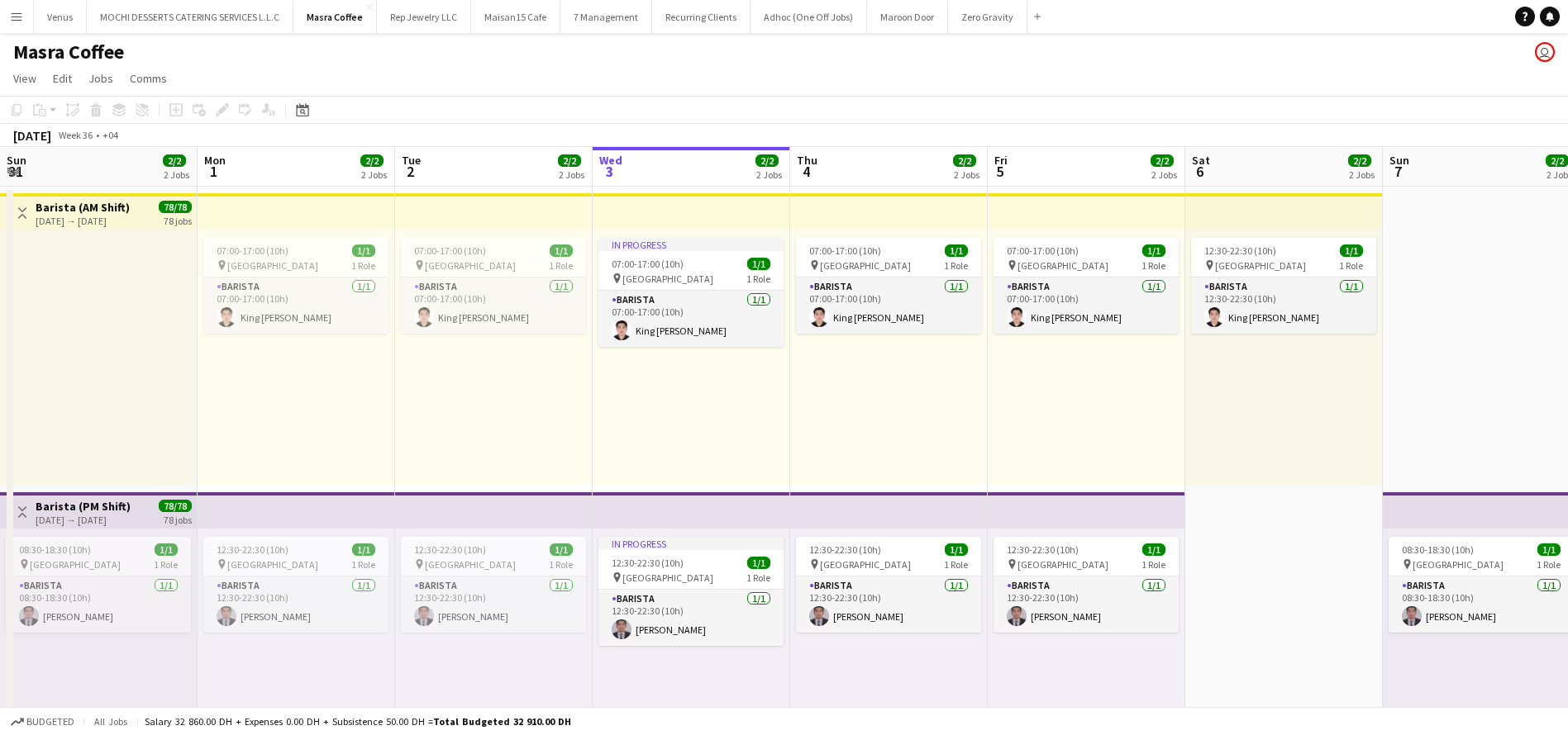
scroll to position [0, 395]
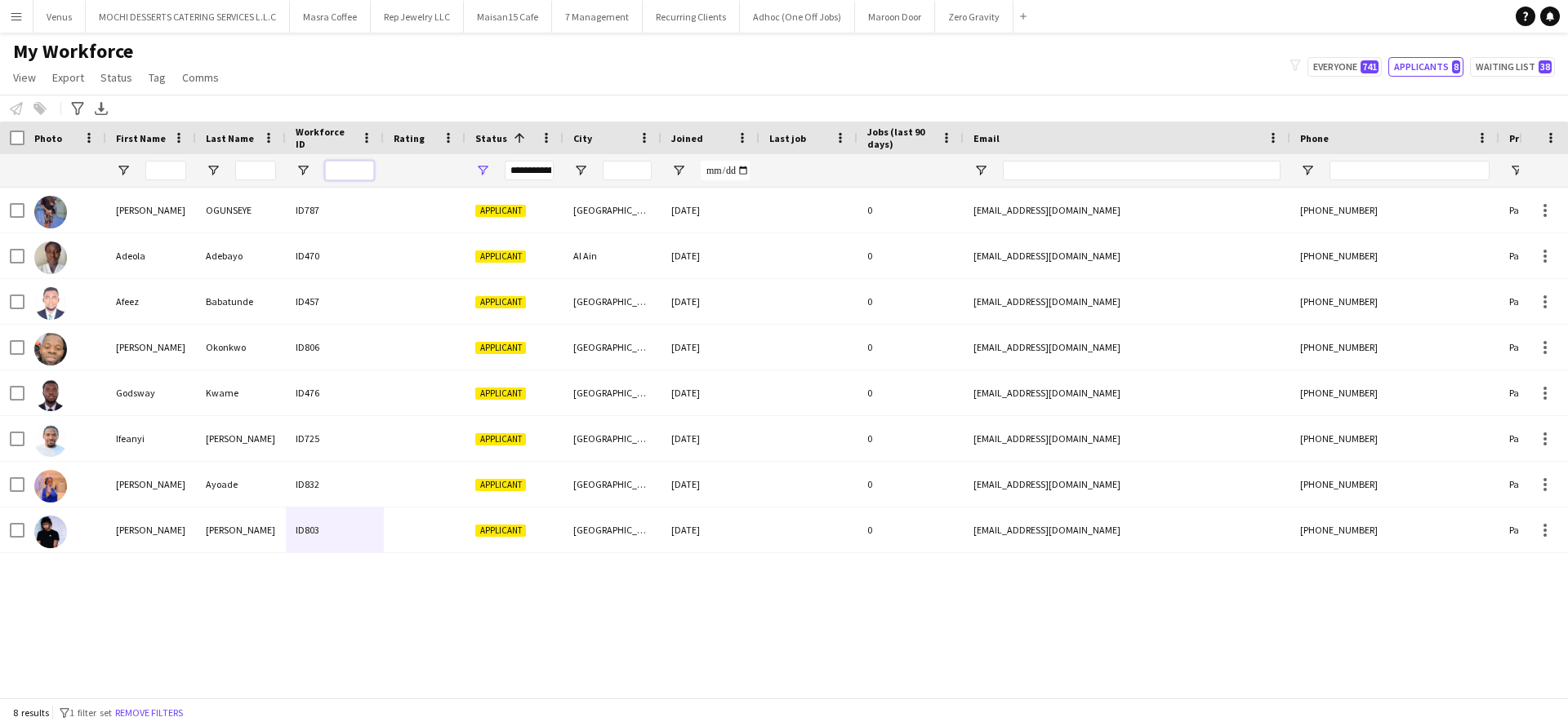
click at [338, 165] on input "Workforce ID Filter Input" at bounding box center [350, 171] width 49 height 20
paste input "***"
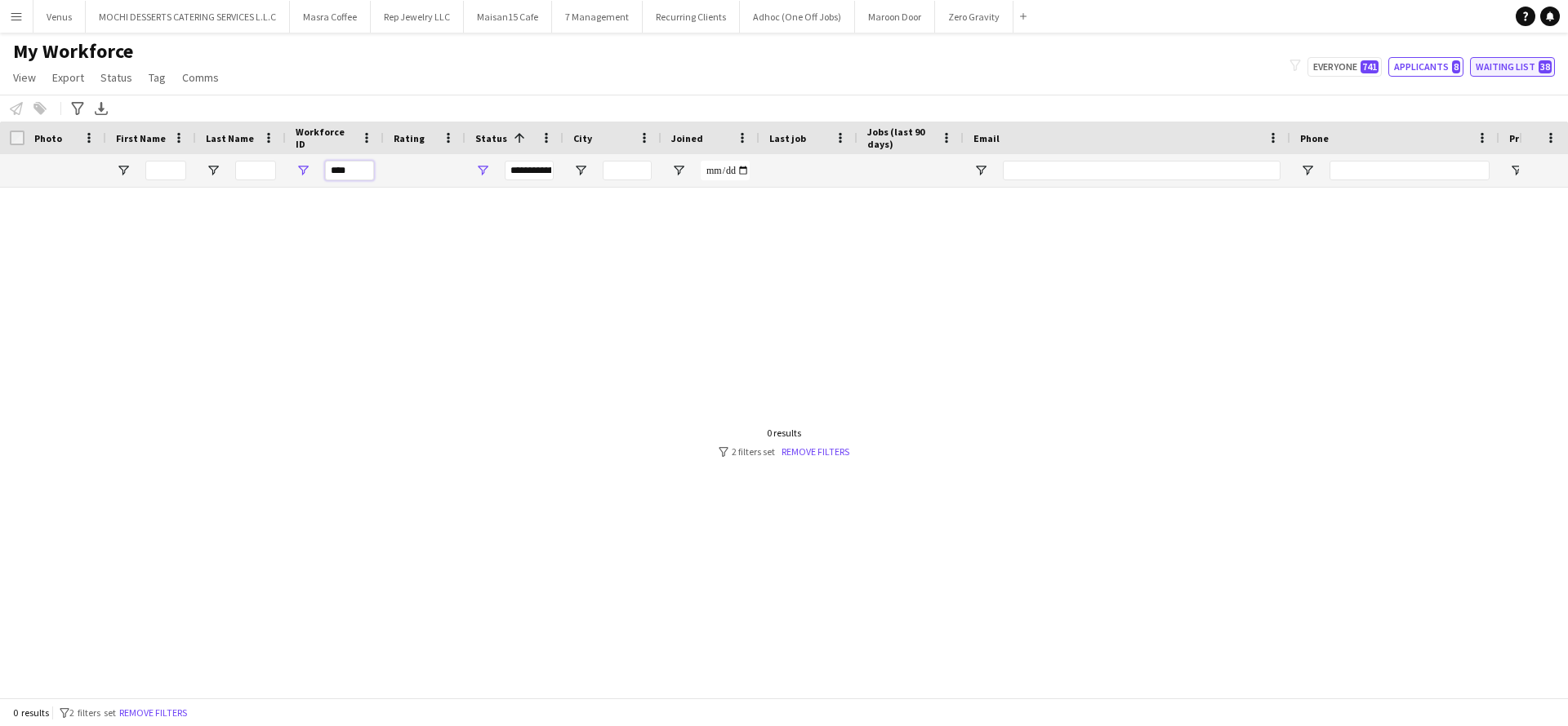
type input "***"
click at [1533, 67] on button "Waiting list 38" at bounding box center [1512, 67] width 85 height 20
type input "**********"
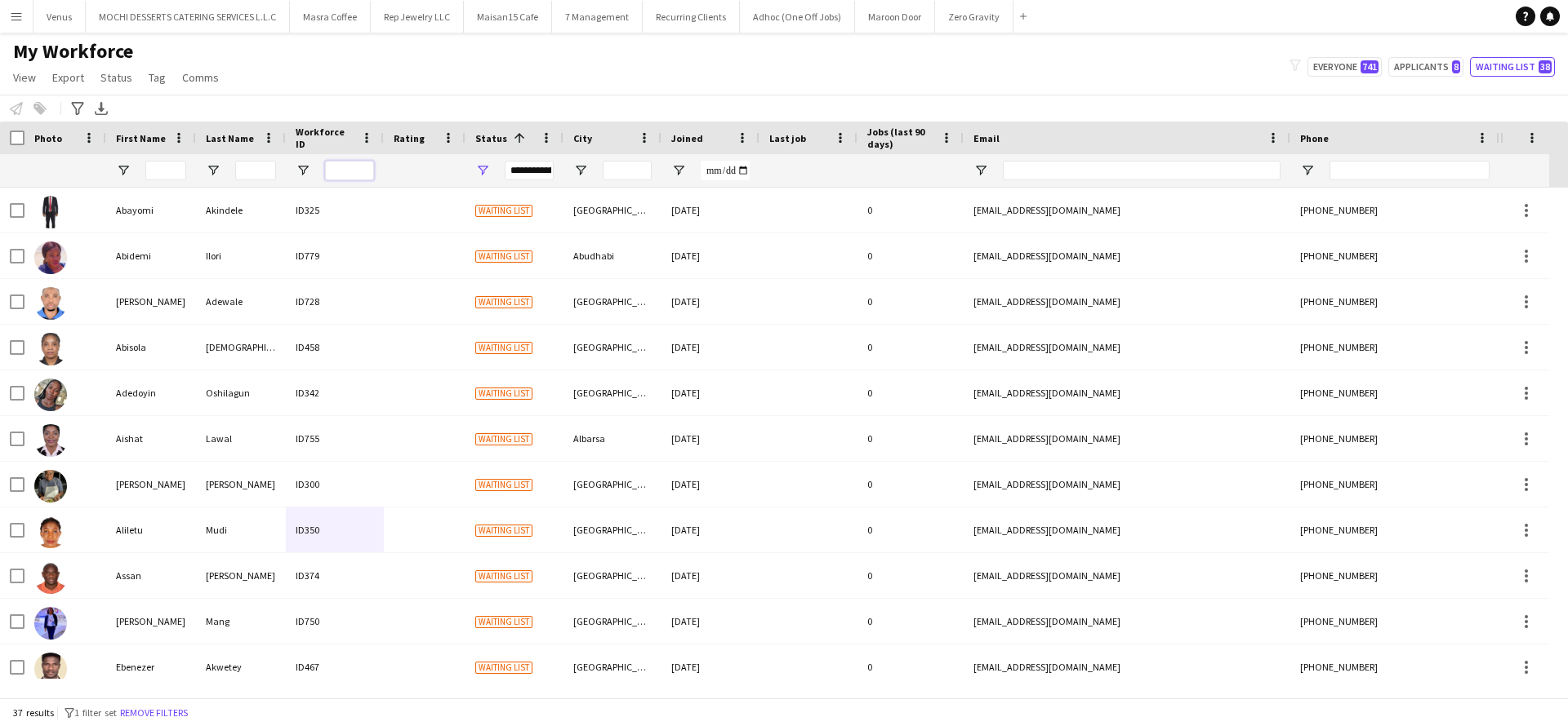
click at [343, 174] on input "Workforce ID Filter Input" at bounding box center [350, 171] width 49 height 20
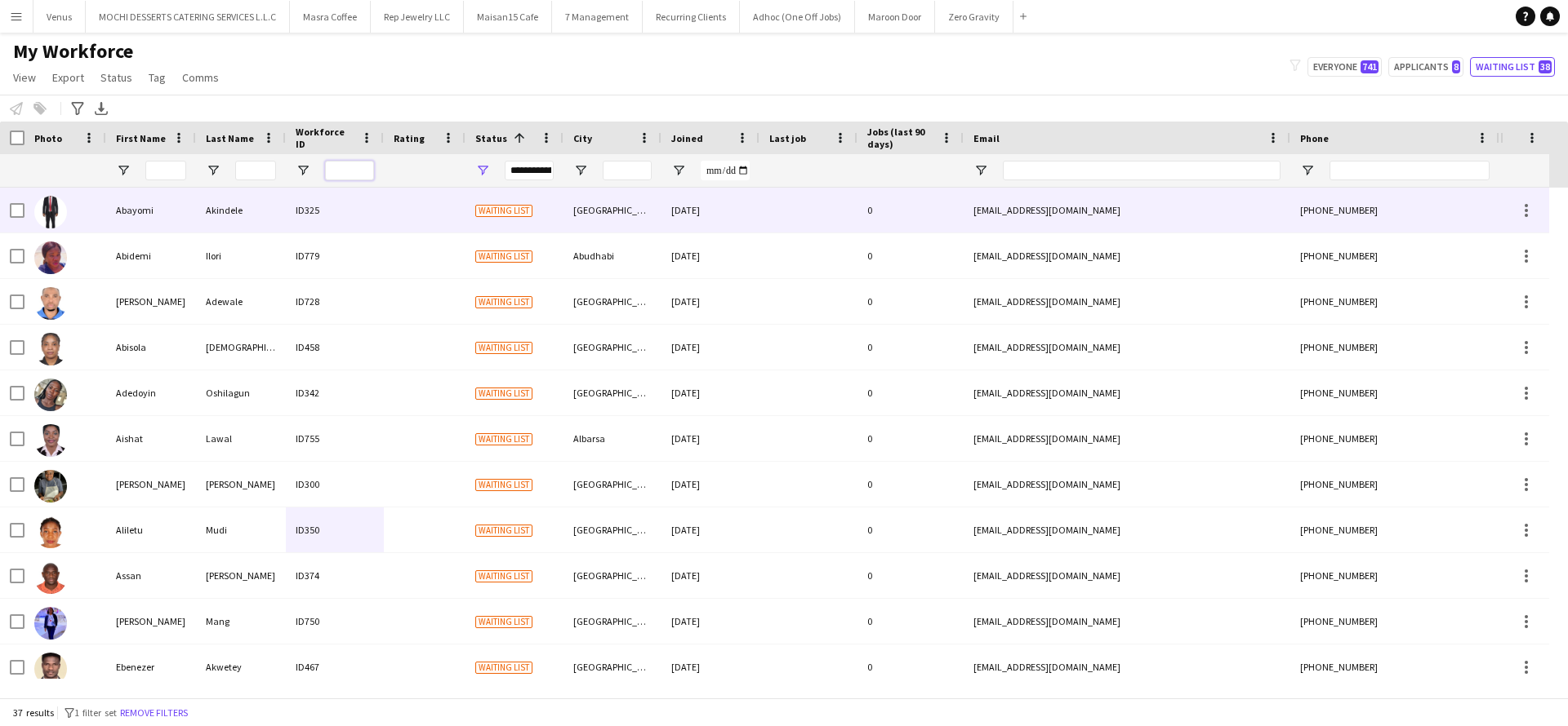
paste input "***"
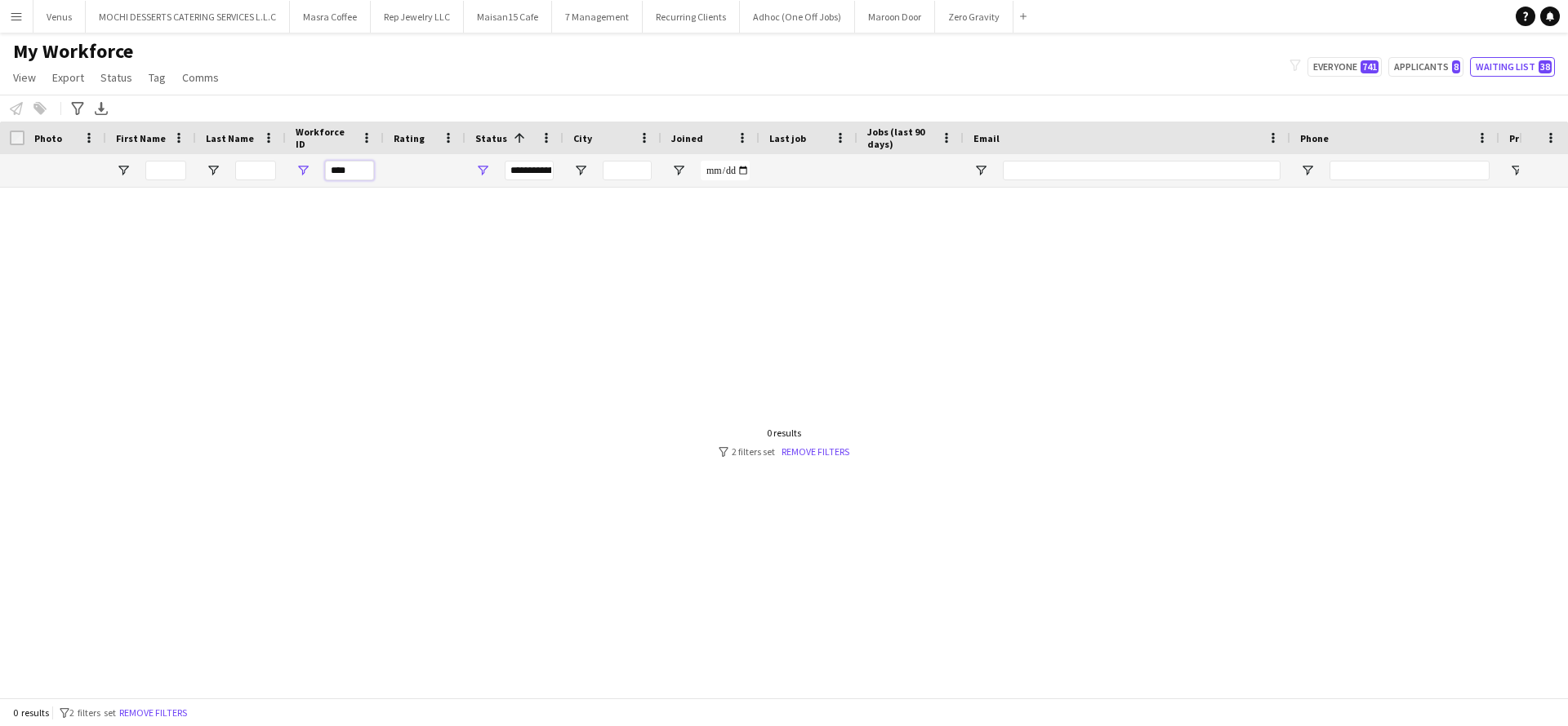
click at [335, 171] on input "***" at bounding box center [350, 171] width 49 height 20
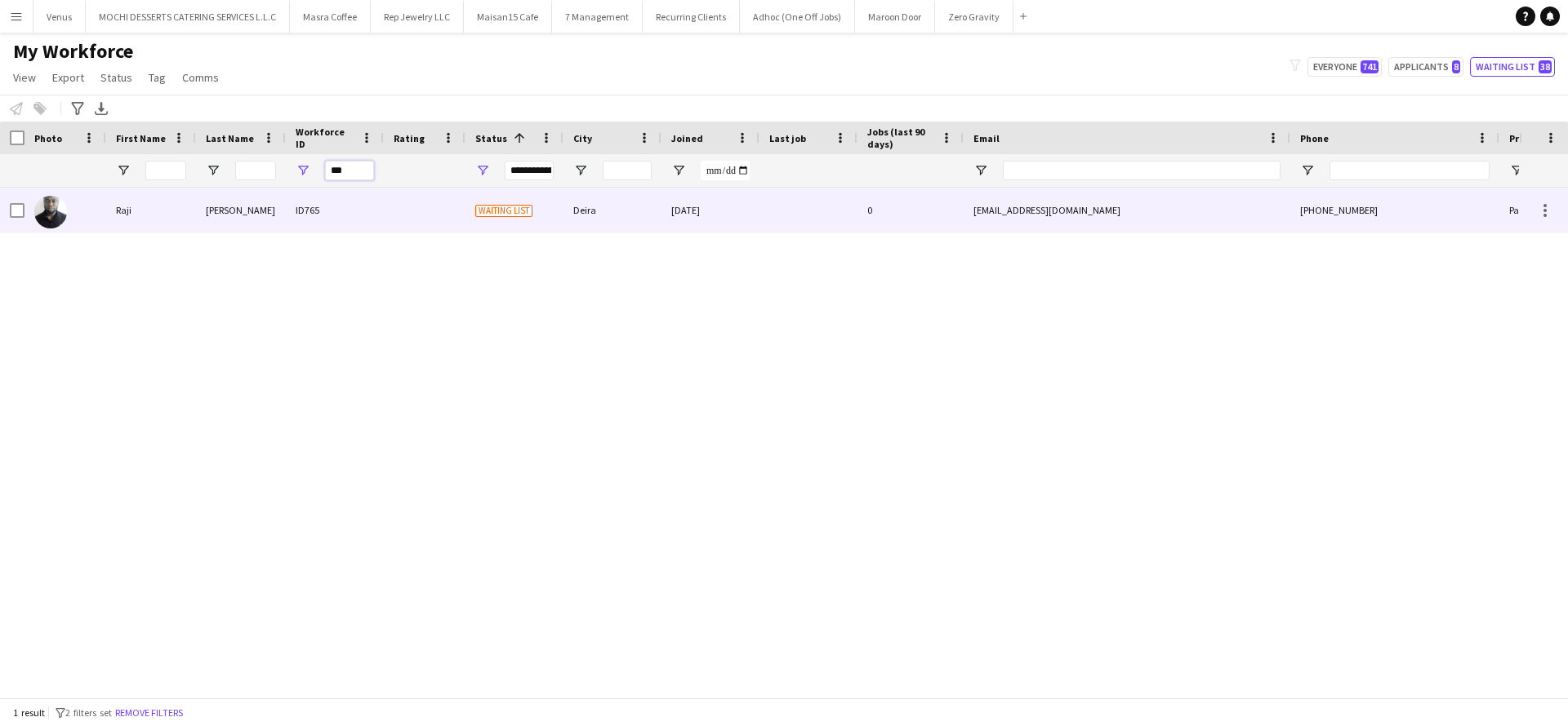
type input "***"
click at [42, 211] on img at bounding box center [51, 213] width 33 height 33
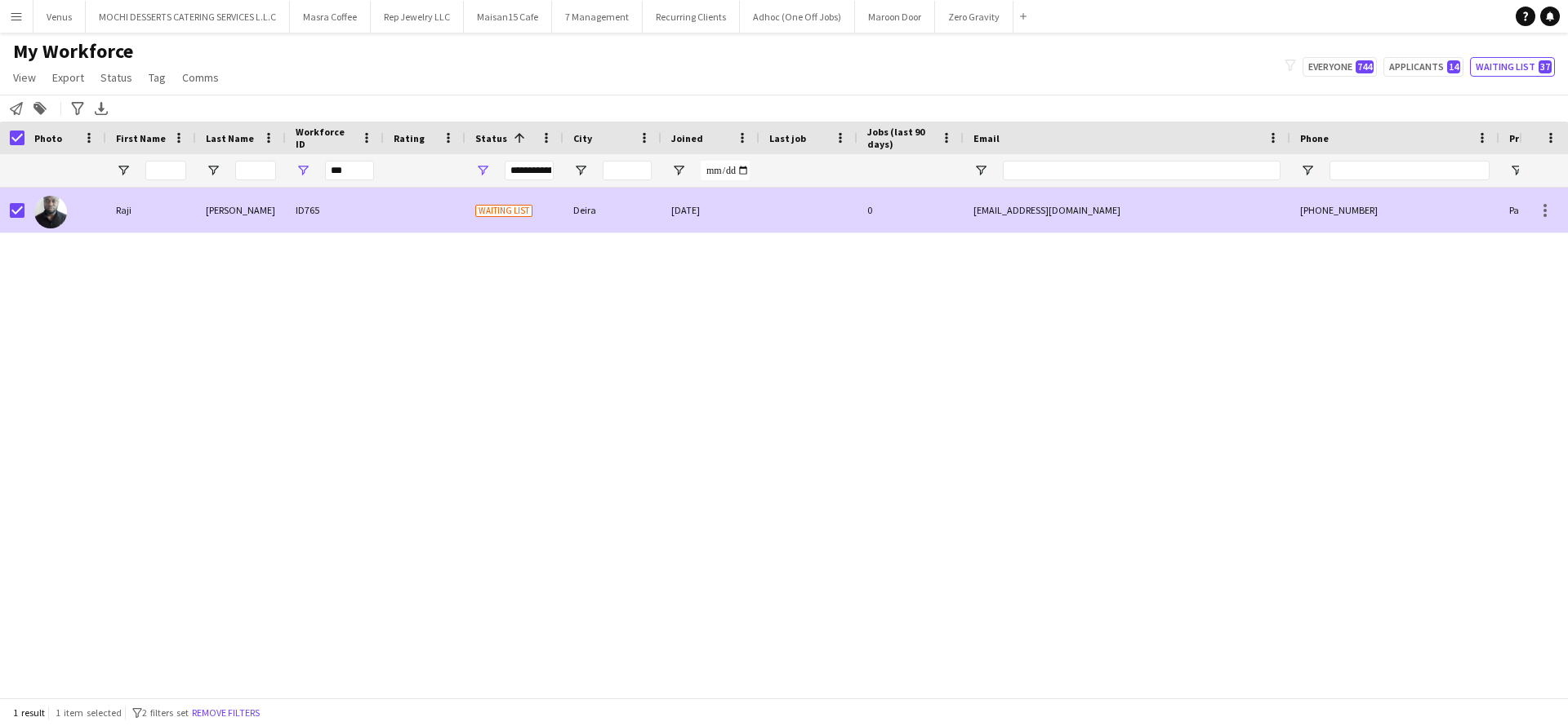
click at [564, 210] on div "Deira" at bounding box center [613, 210] width 98 height 45
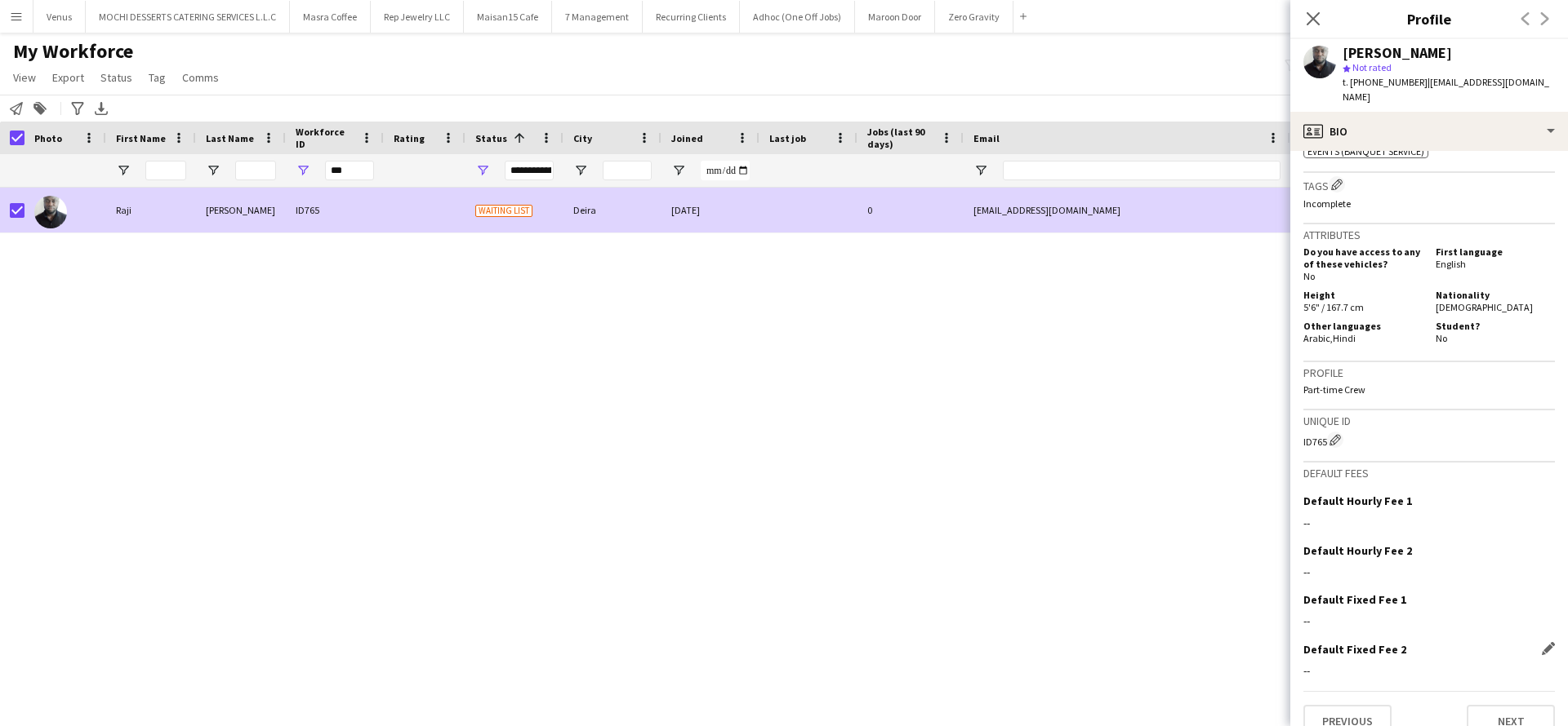
scroll to position [639, 0]
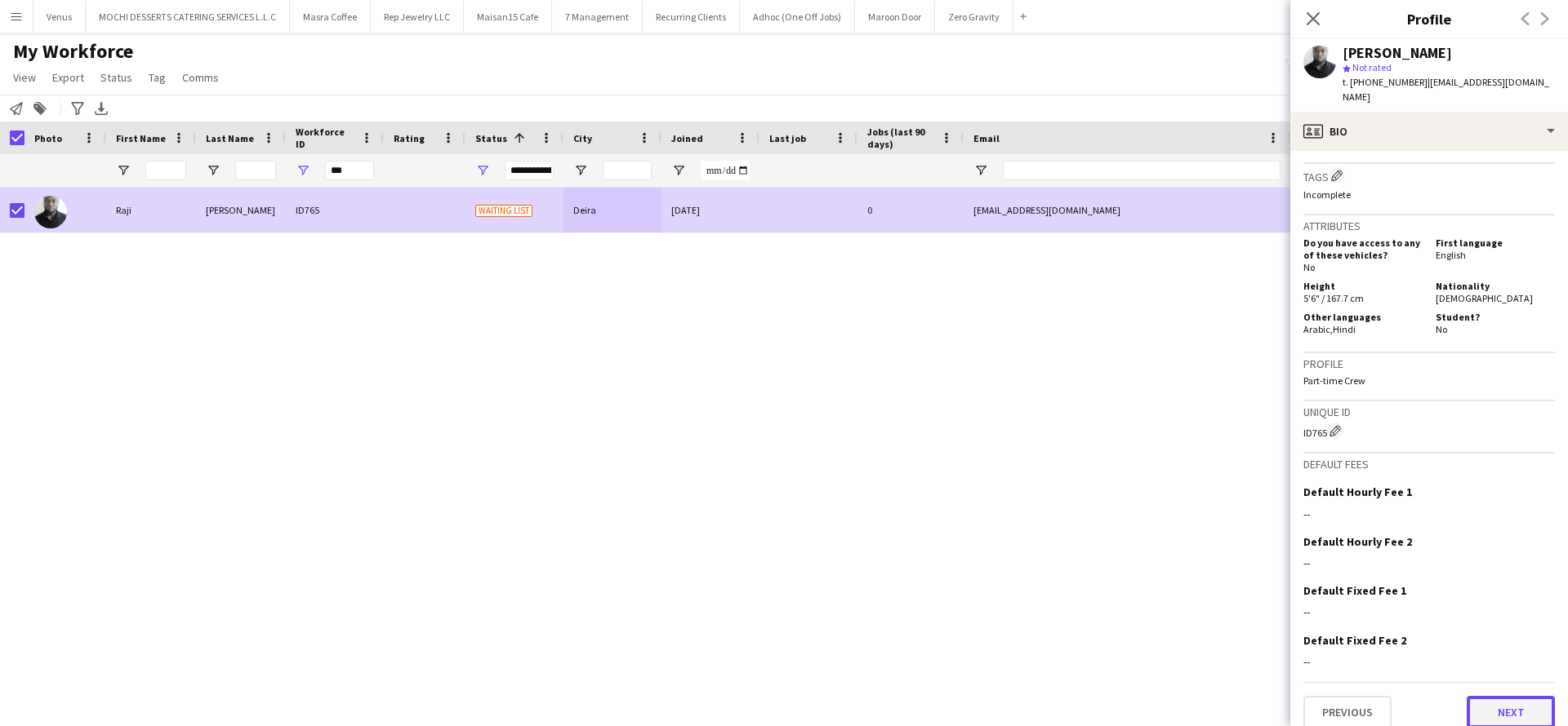
click at [1511, 696] on button "Next" at bounding box center [1510, 712] width 88 height 33
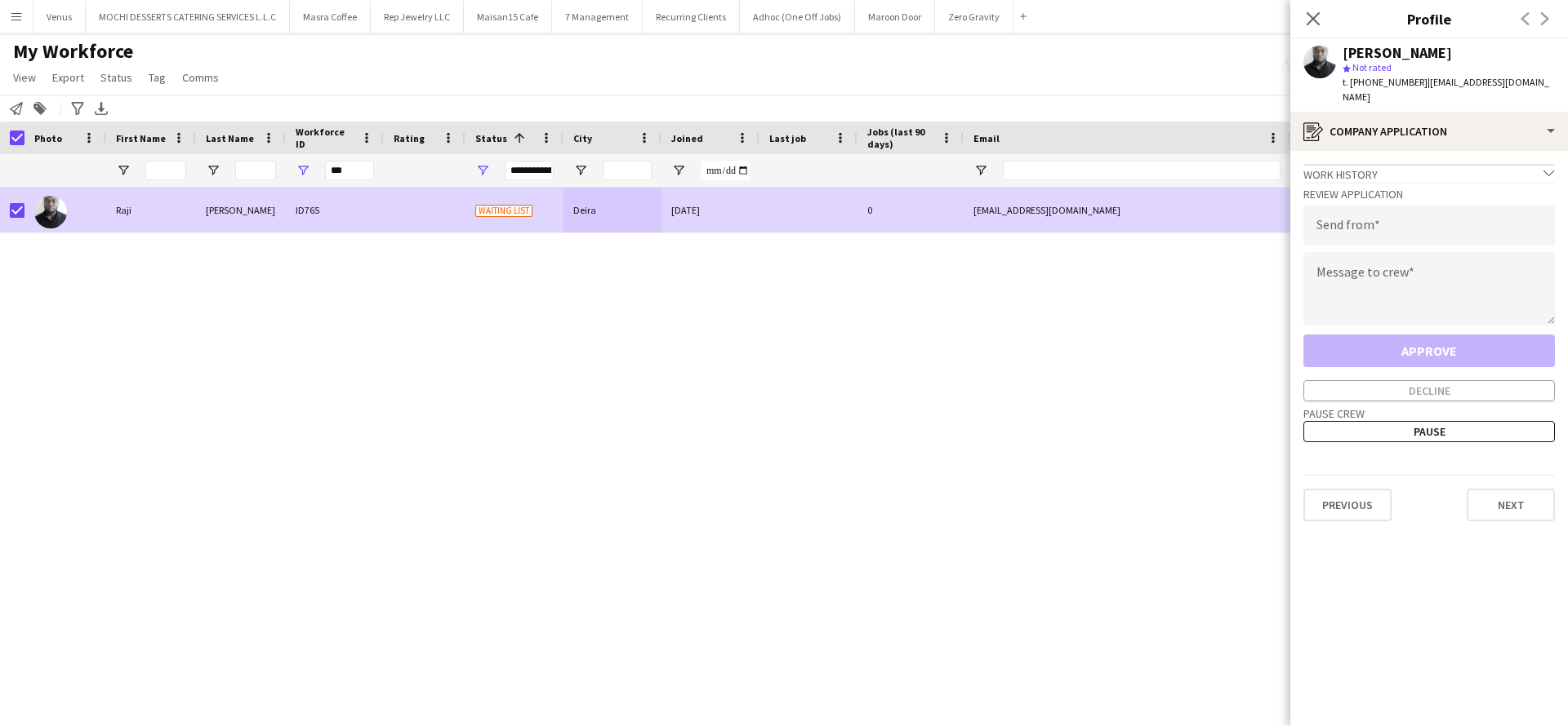
click at [1494, 475] on div "Previous Next" at bounding box center [1429, 498] width 252 height 46
click at [1401, 220] on input "email" at bounding box center [1429, 224] width 252 height 41
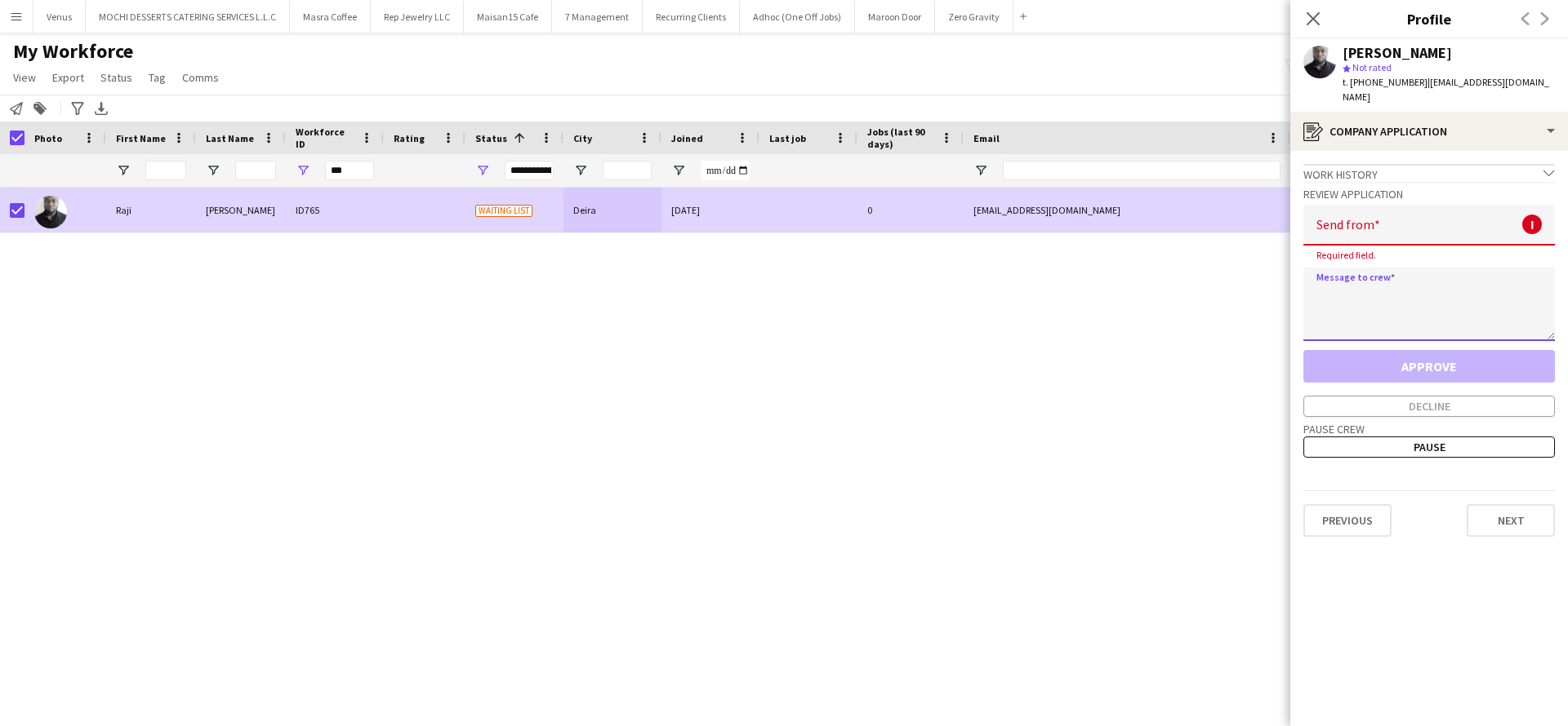
click at [1476, 279] on textarea at bounding box center [1429, 304] width 252 height 74
paste textarea "**********"
type textarea "**********"
click at [1433, 213] on input "email" at bounding box center [1429, 224] width 252 height 41
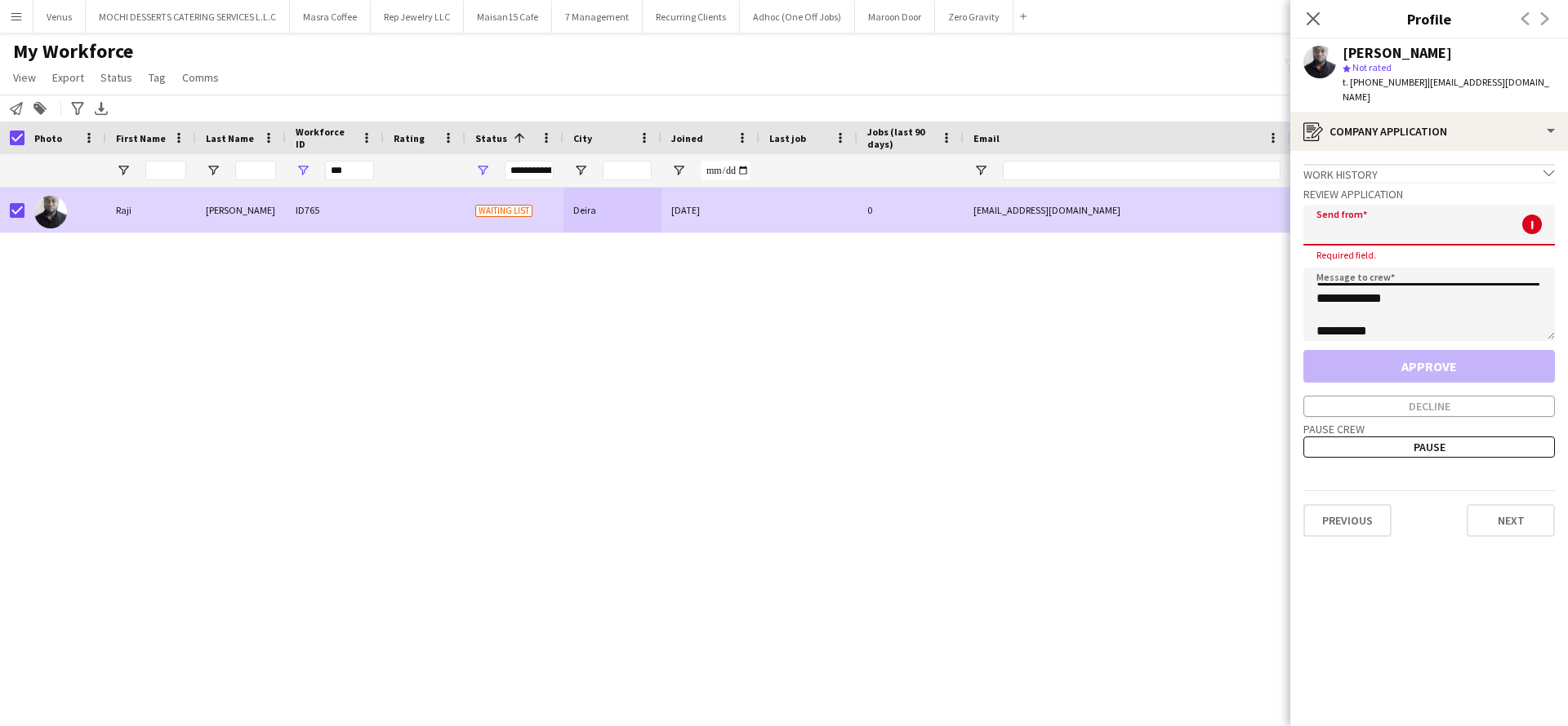
paste input "**********"
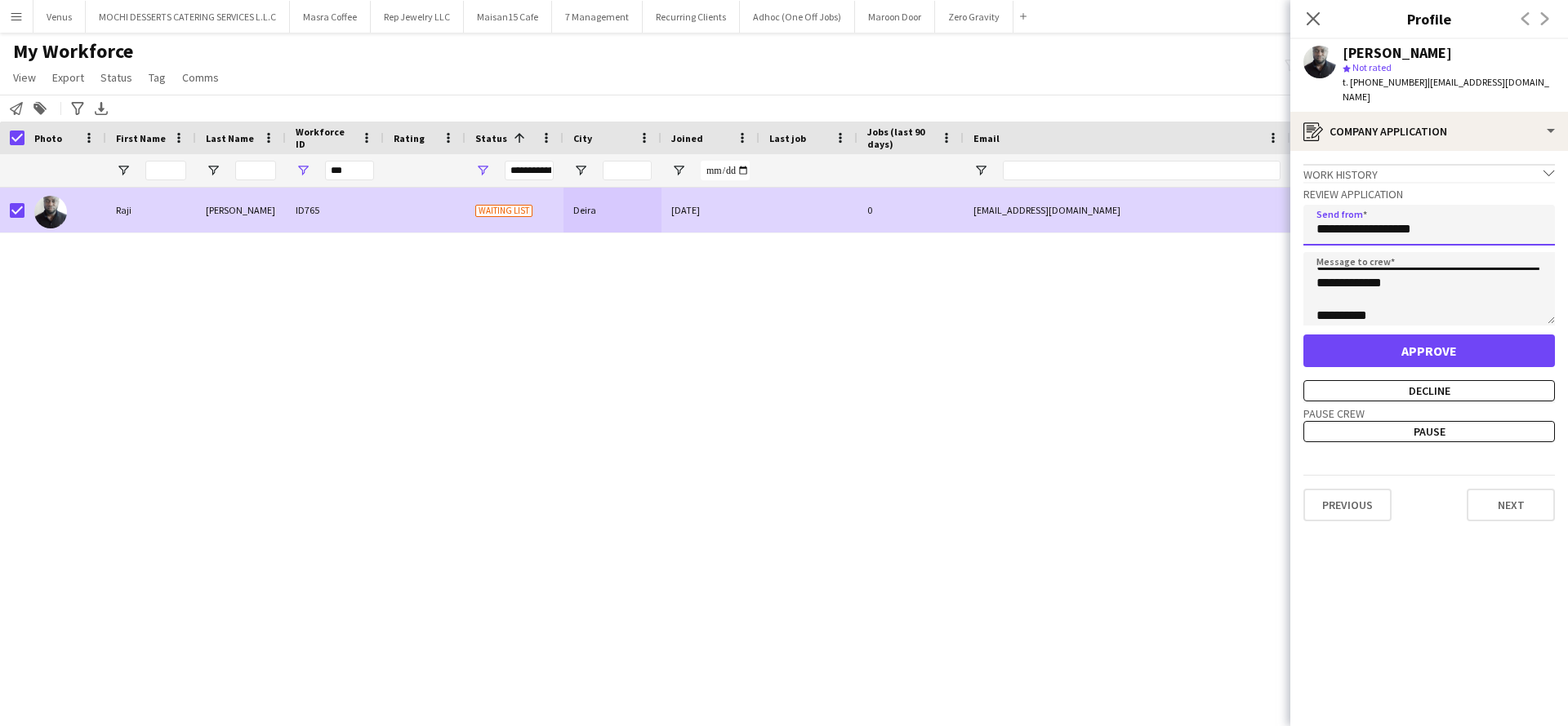
type input "**********"
click at [1412, 334] on button "Approve" at bounding box center [1429, 351] width 252 height 33
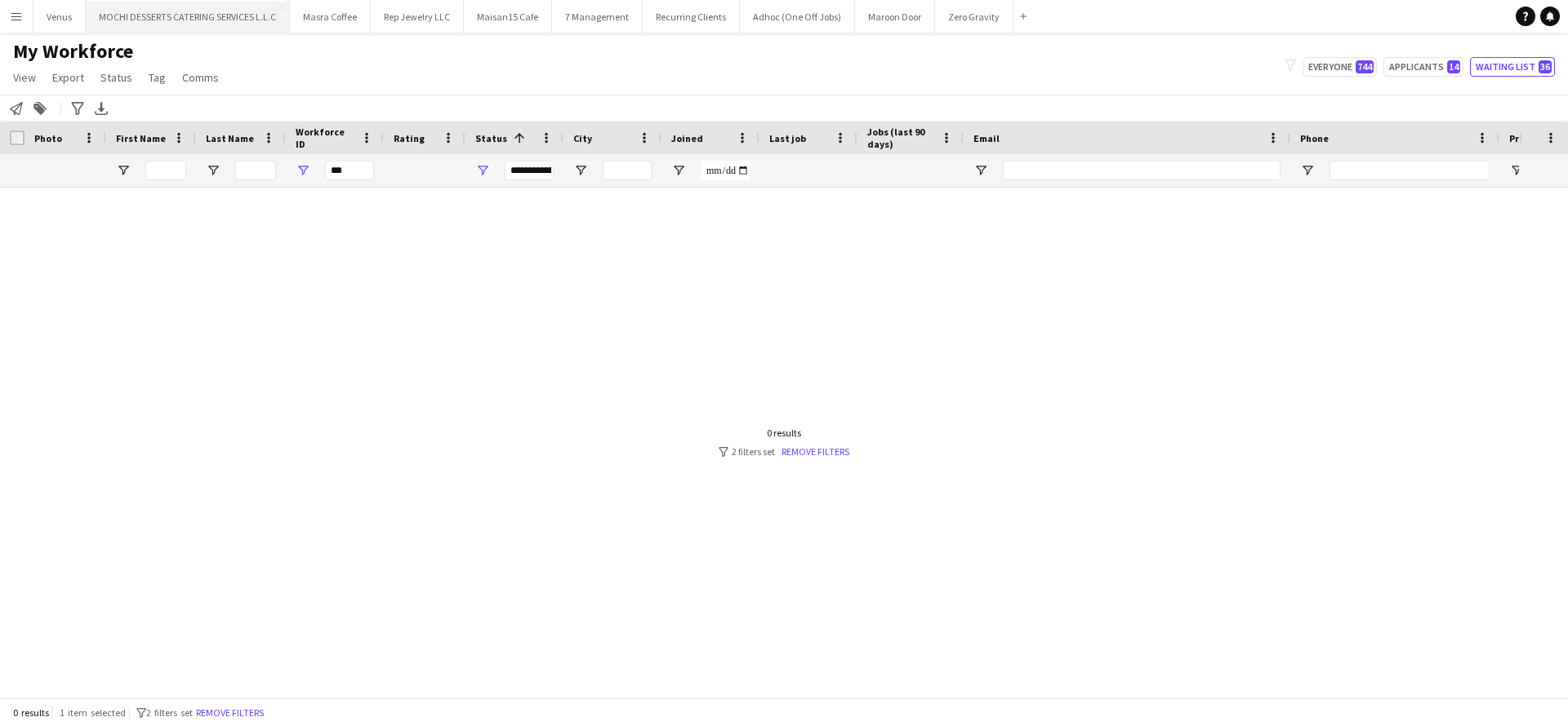
click at [183, 9] on button "MOCHI DESSERTS CATERING SERVICES L.L.C Close" at bounding box center [187, 16] width 205 height 32
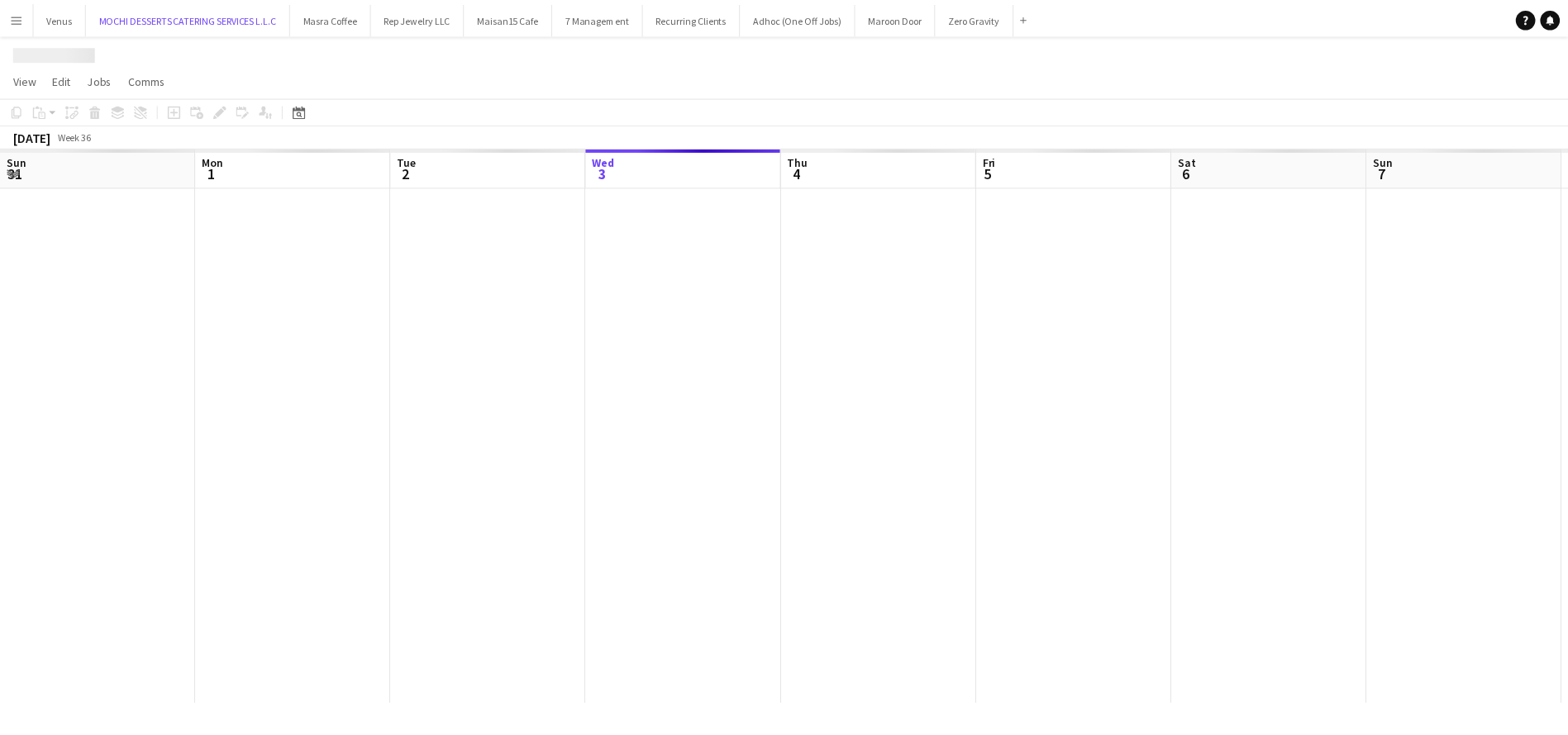
scroll to position [0, 395]
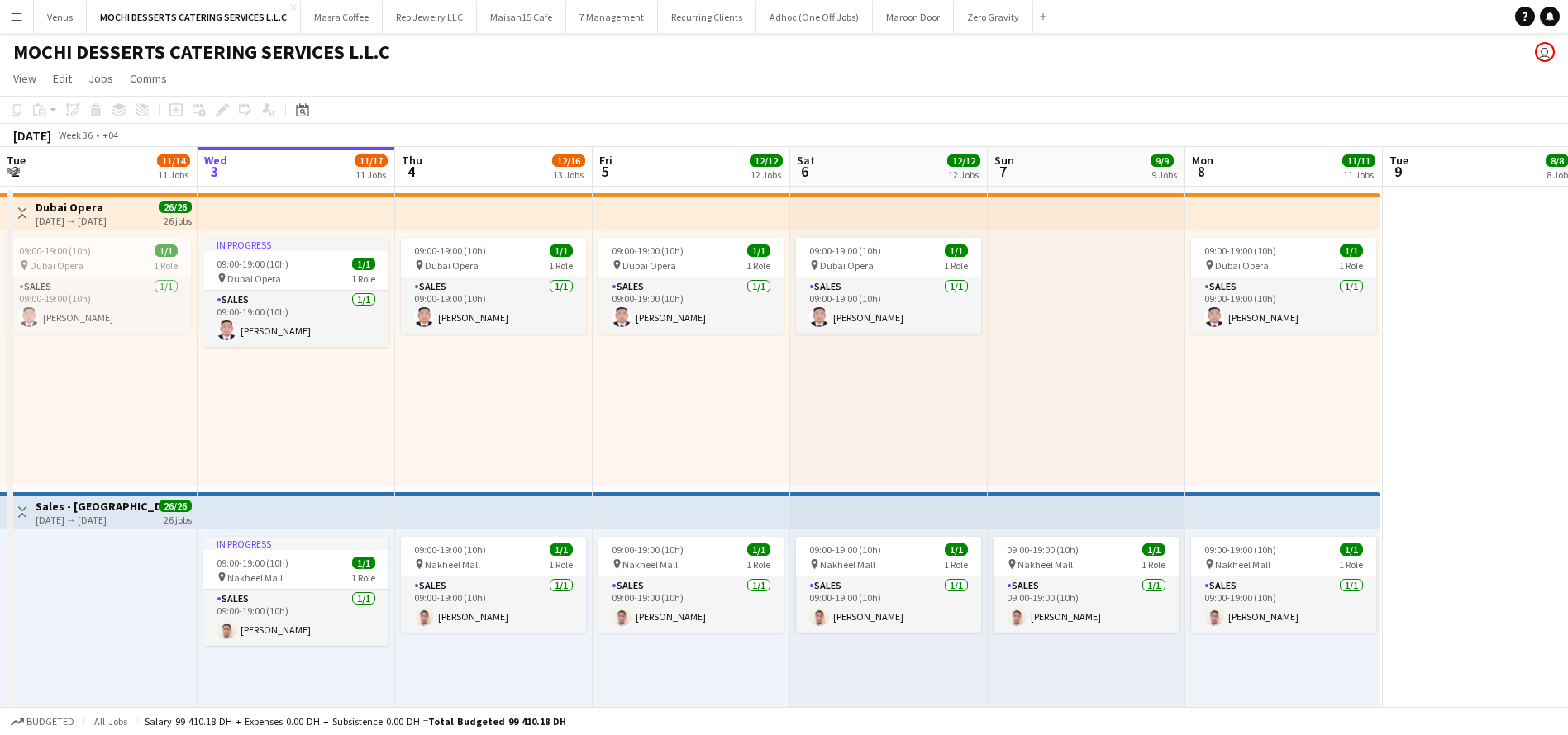
drag, startPoint x: 697, startPoint y: 321, endPoint x: 636, endPoint y: 319, distance: 61.0
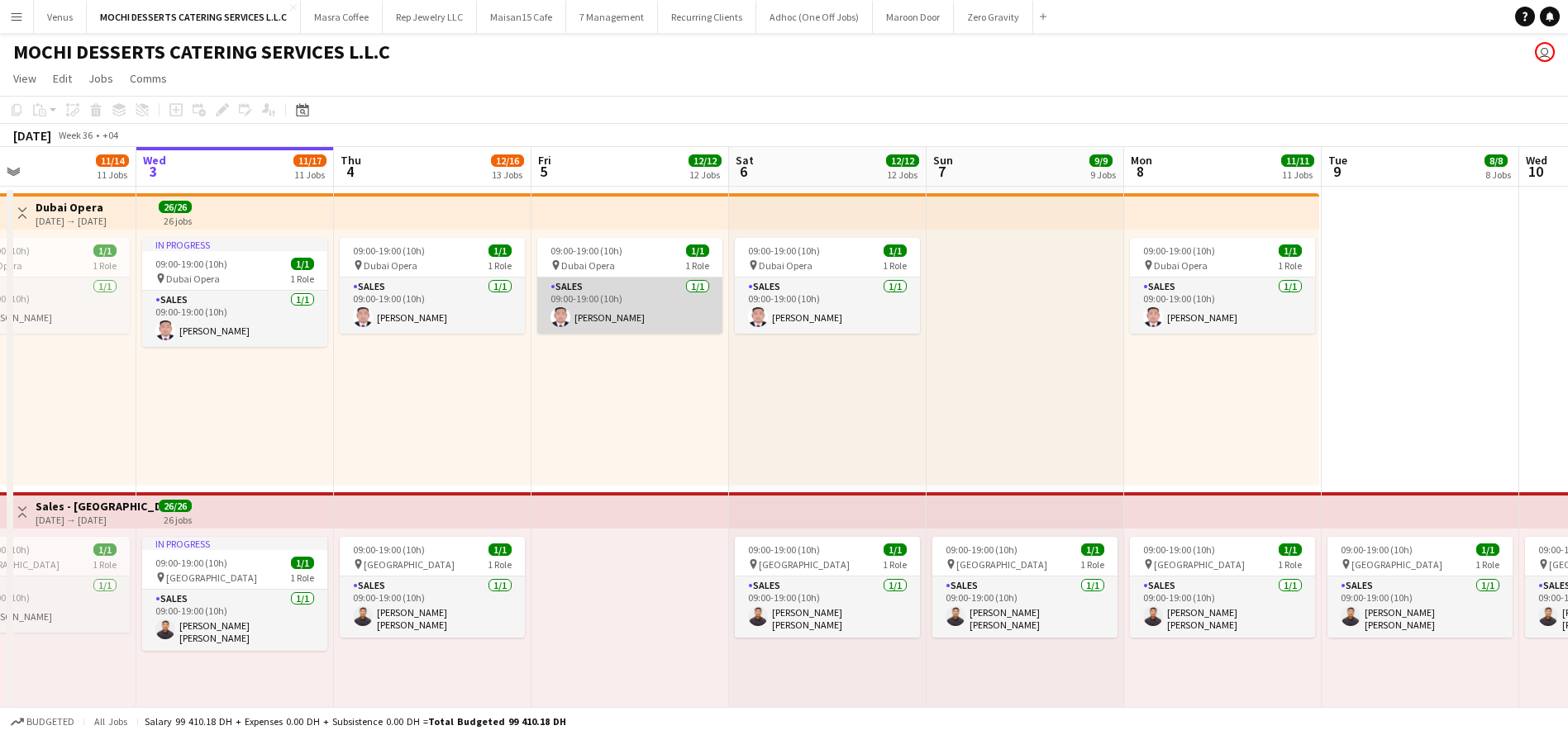
click at [613, 309] on app-card-role "Sales 1/1 09:00-19:00 (10h) Aldrin Cawas" at bounding box center [629, 305] width 185 height 56
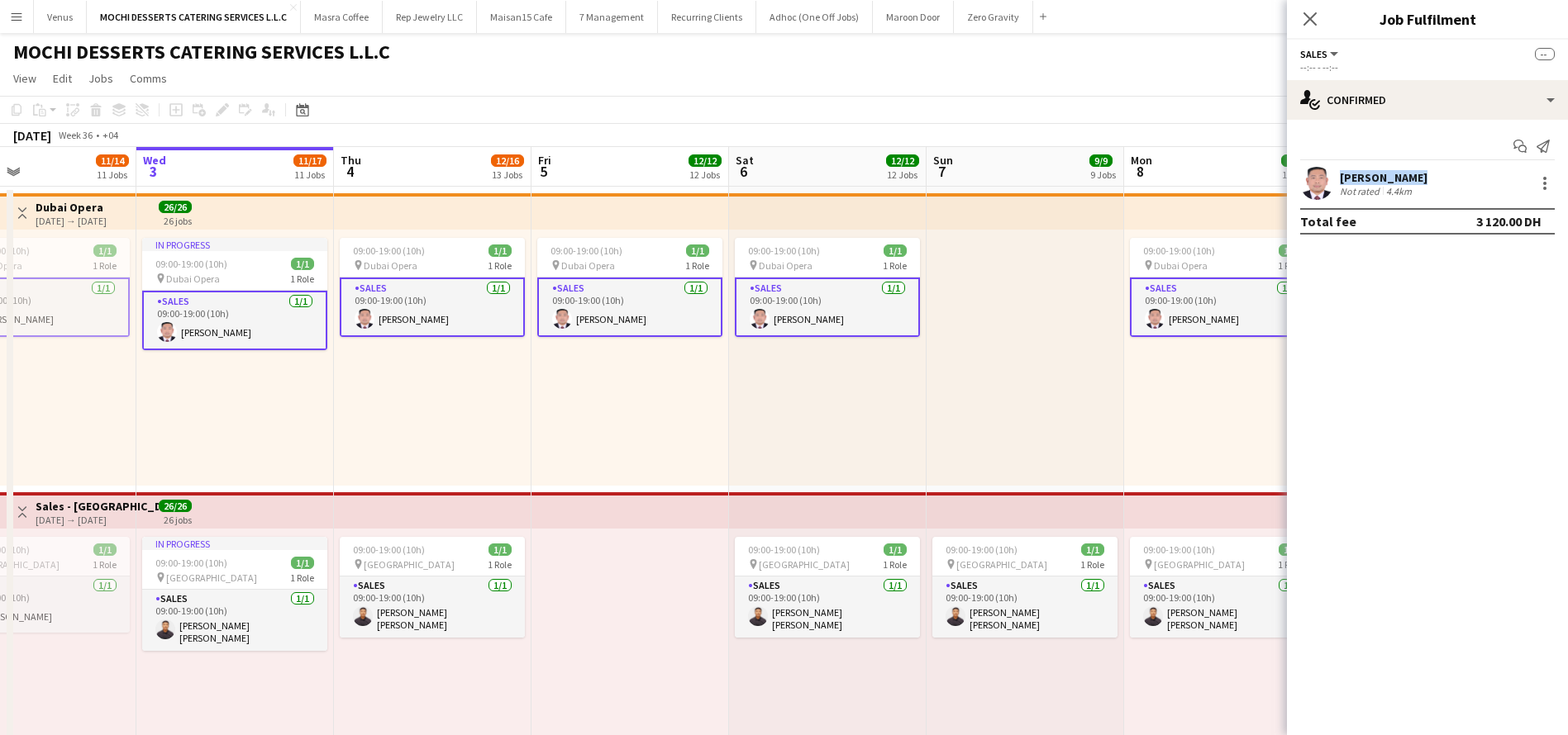
drag, startPoint x: 1411, startPoint y: 175, endPoint x: 1334, endPoint y: 175, distance: 77.0
click at [1334, 175] on div "Aldrin Cawas Not rated 4.4km" at bounding box center [1427, 183] width 281 height 33
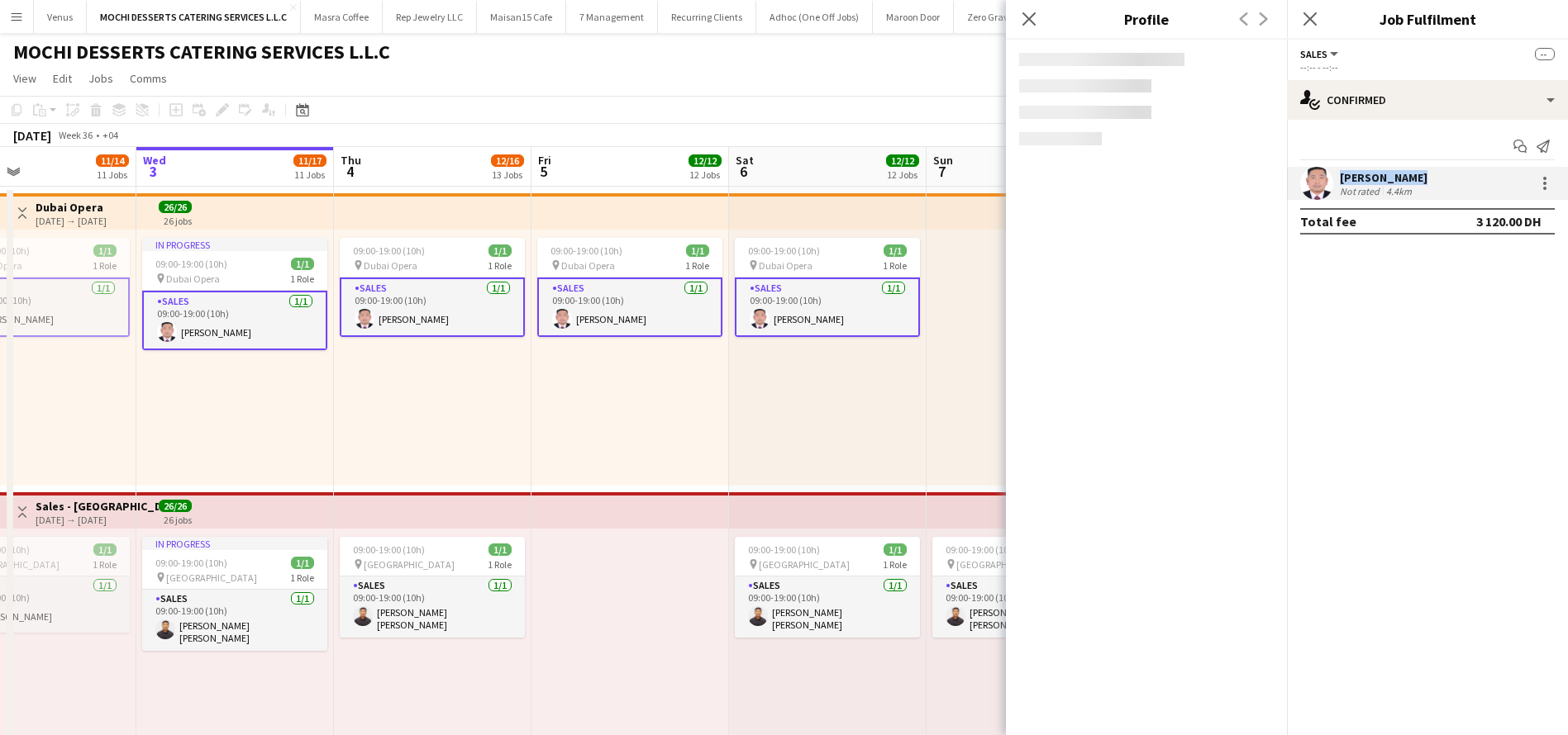
copy div "Aldrin Cawas"
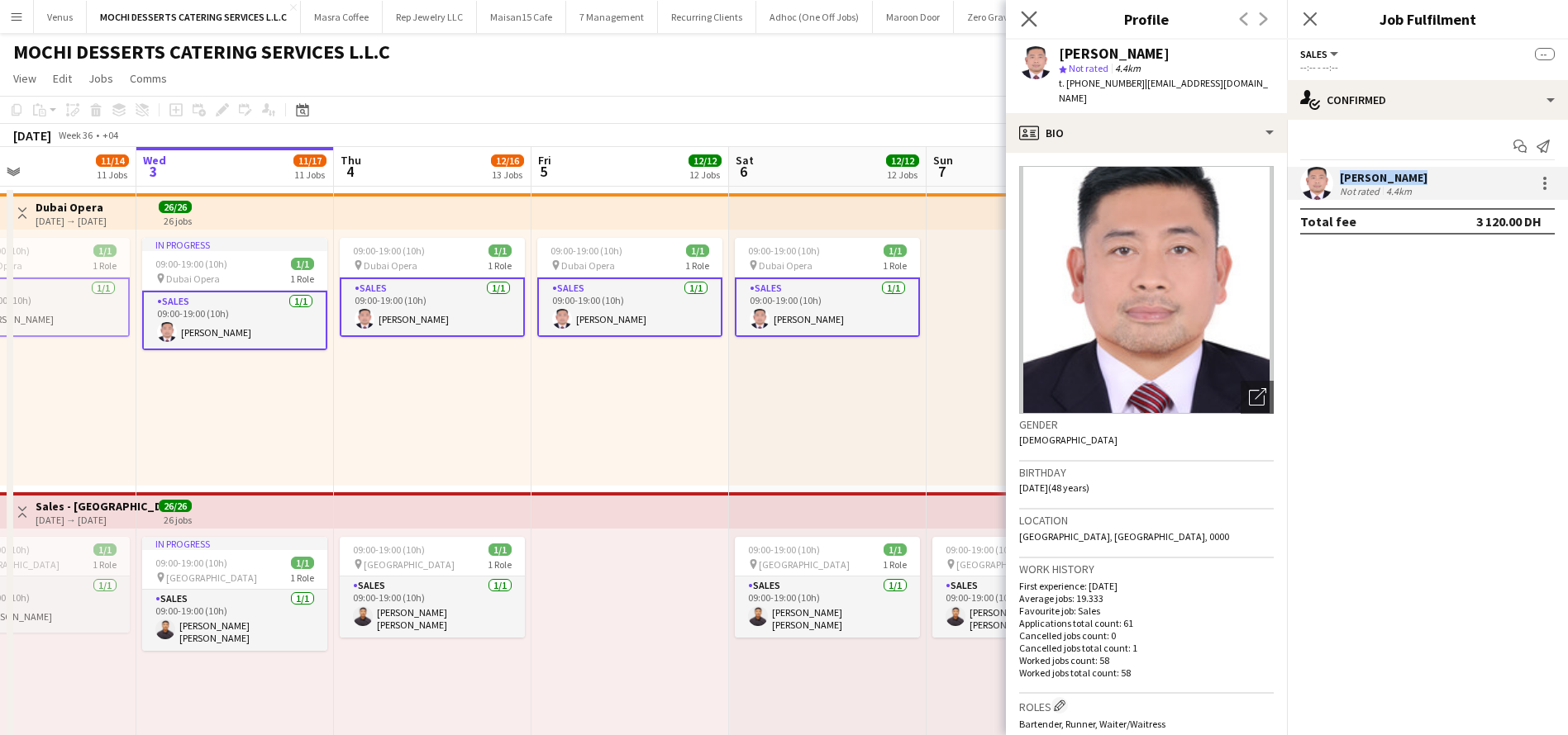
click at [1031, 26] on icon "Close pop-in" at bounding box center [1028, 18] width 16 height 16
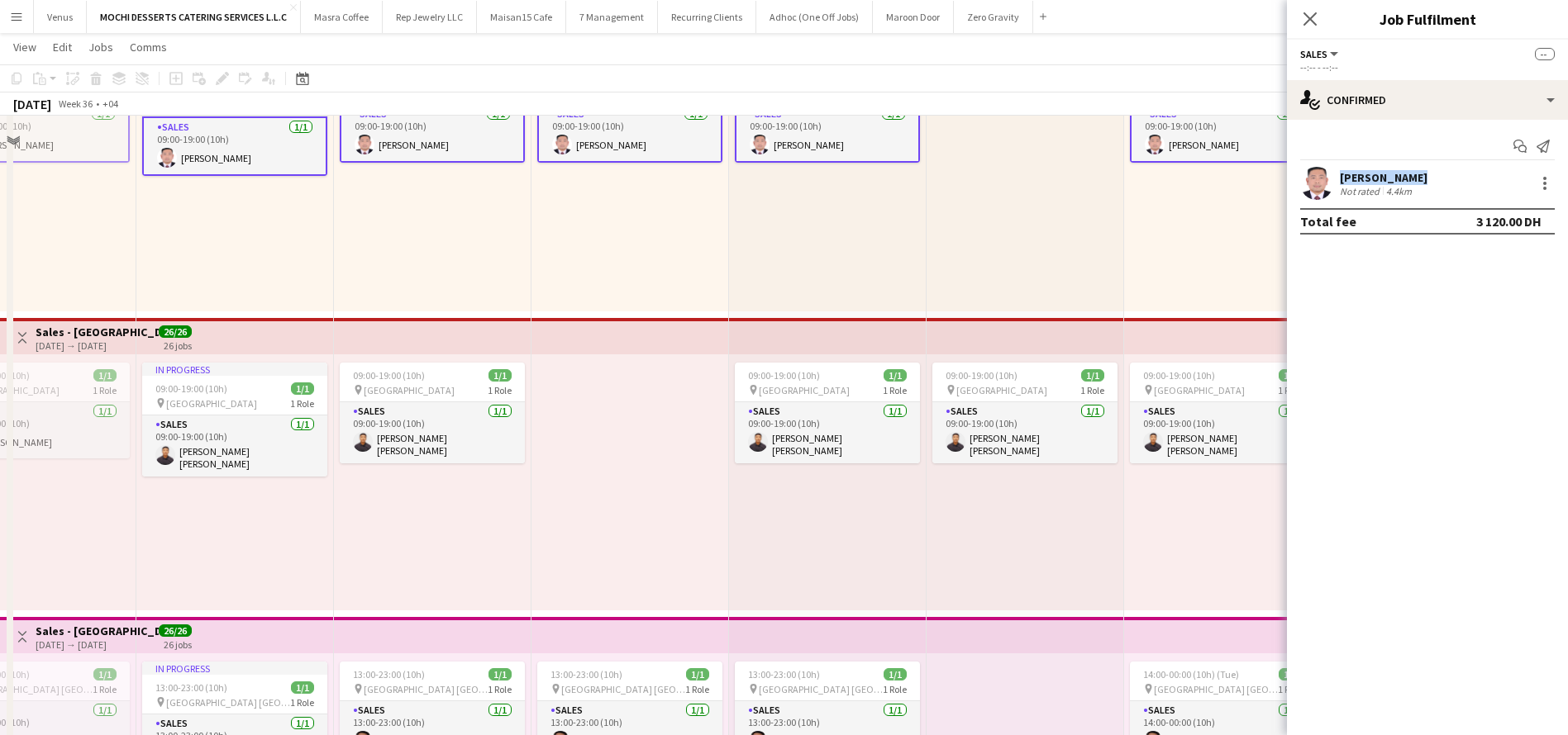
scroll to position [496, 0]
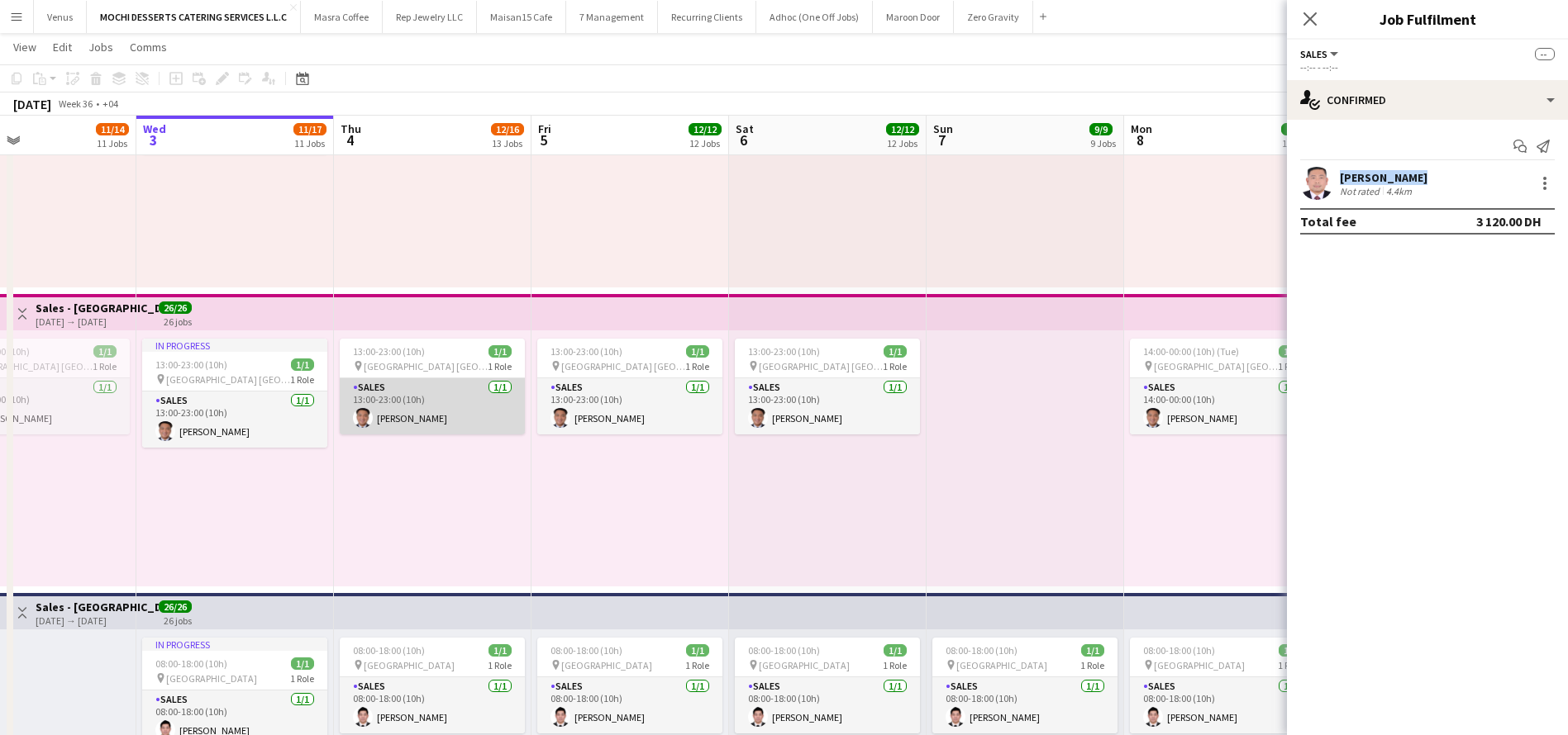
click at [430, 422] on app-card-role "Sales 1/1 13:00-23:00 (10h) Kylle Ragsac" at bounding box center [432, 406] width 185 height 56
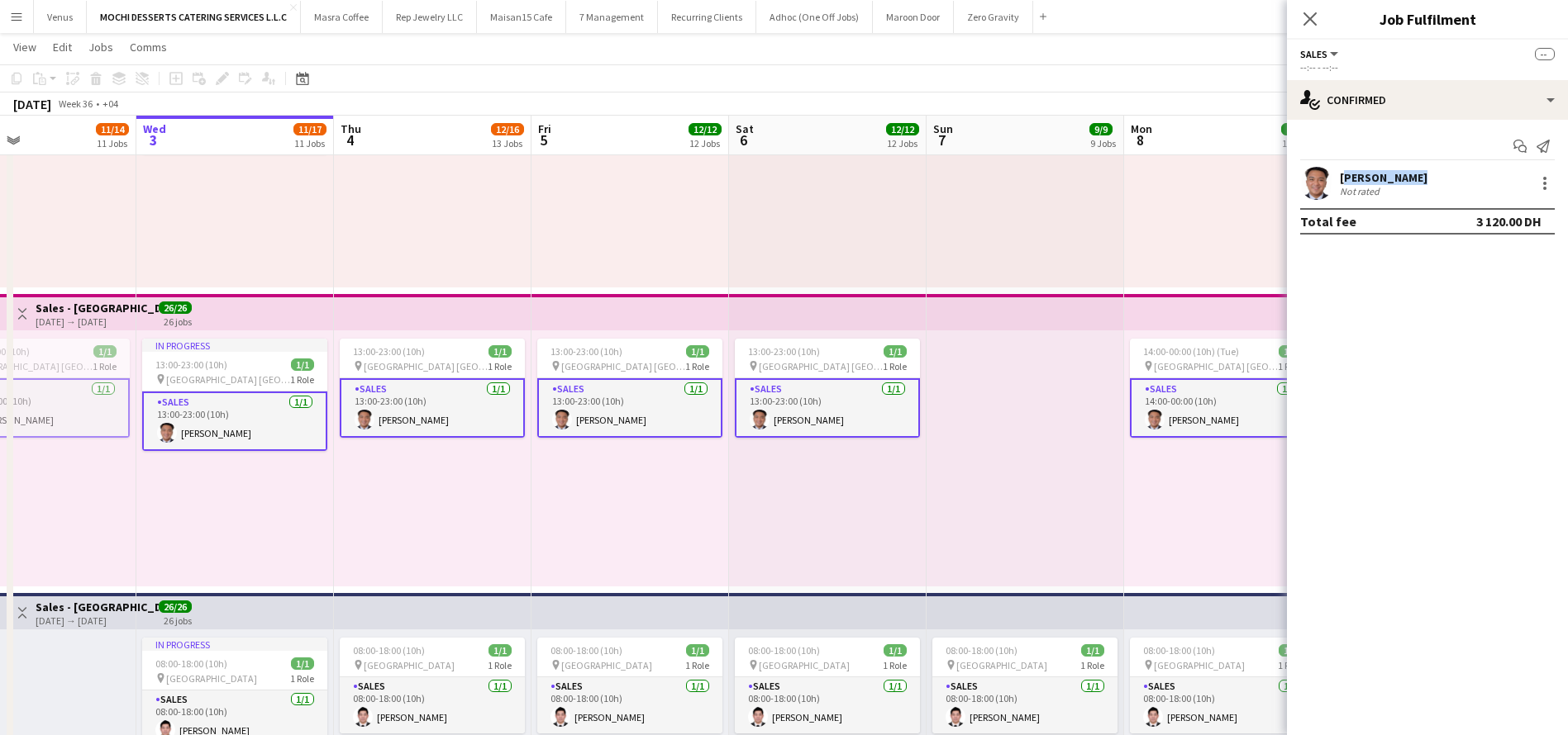
drag, startPoint x: 1418, startPoint y: 175, endPoint x: 1341, endPoint y: 174, distance: 77.0
click at [1341, 174] on div "Kylle Ragsac Not rated" at bounding box center [1427, 183] width 281 height 33
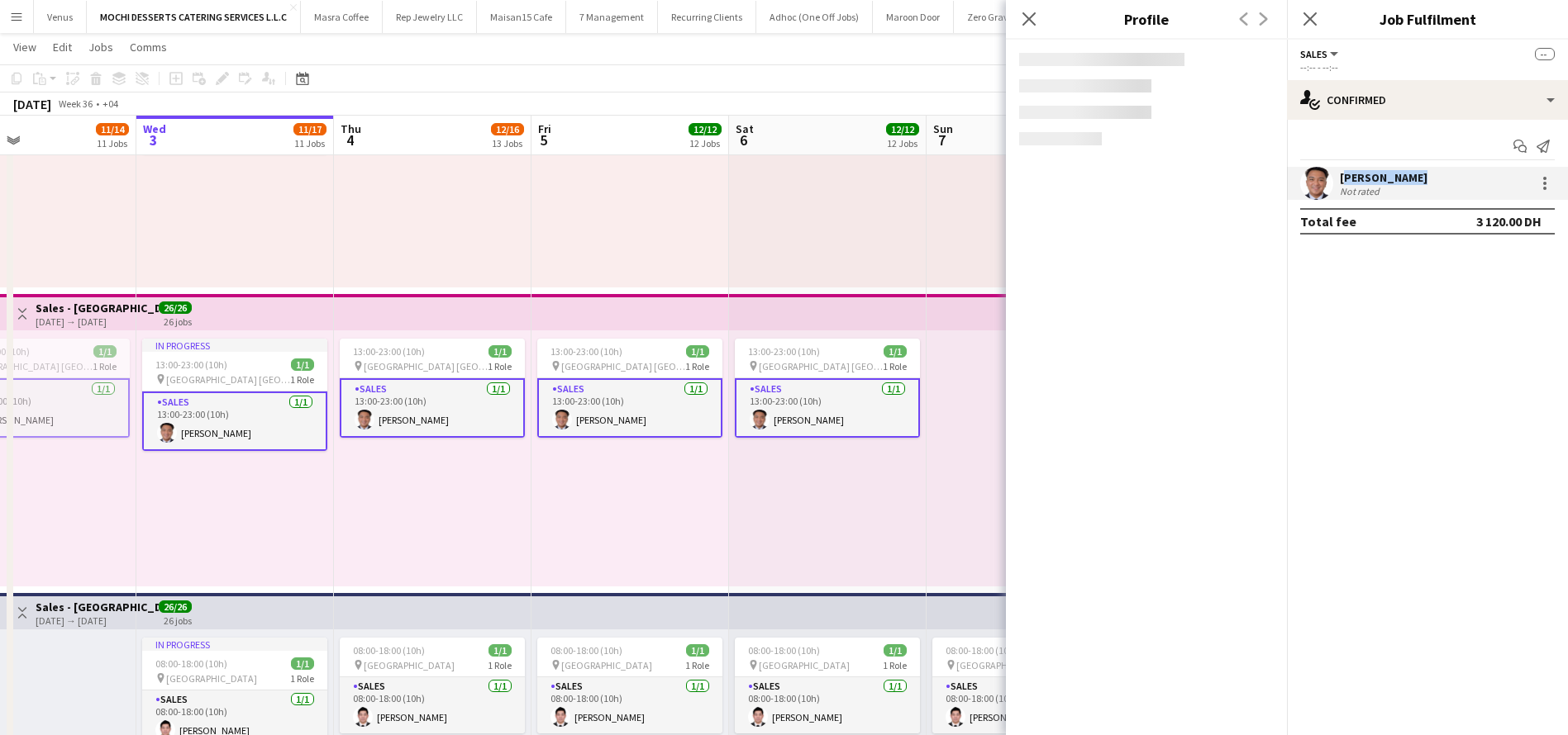
copy div "Kylle Ragsac"
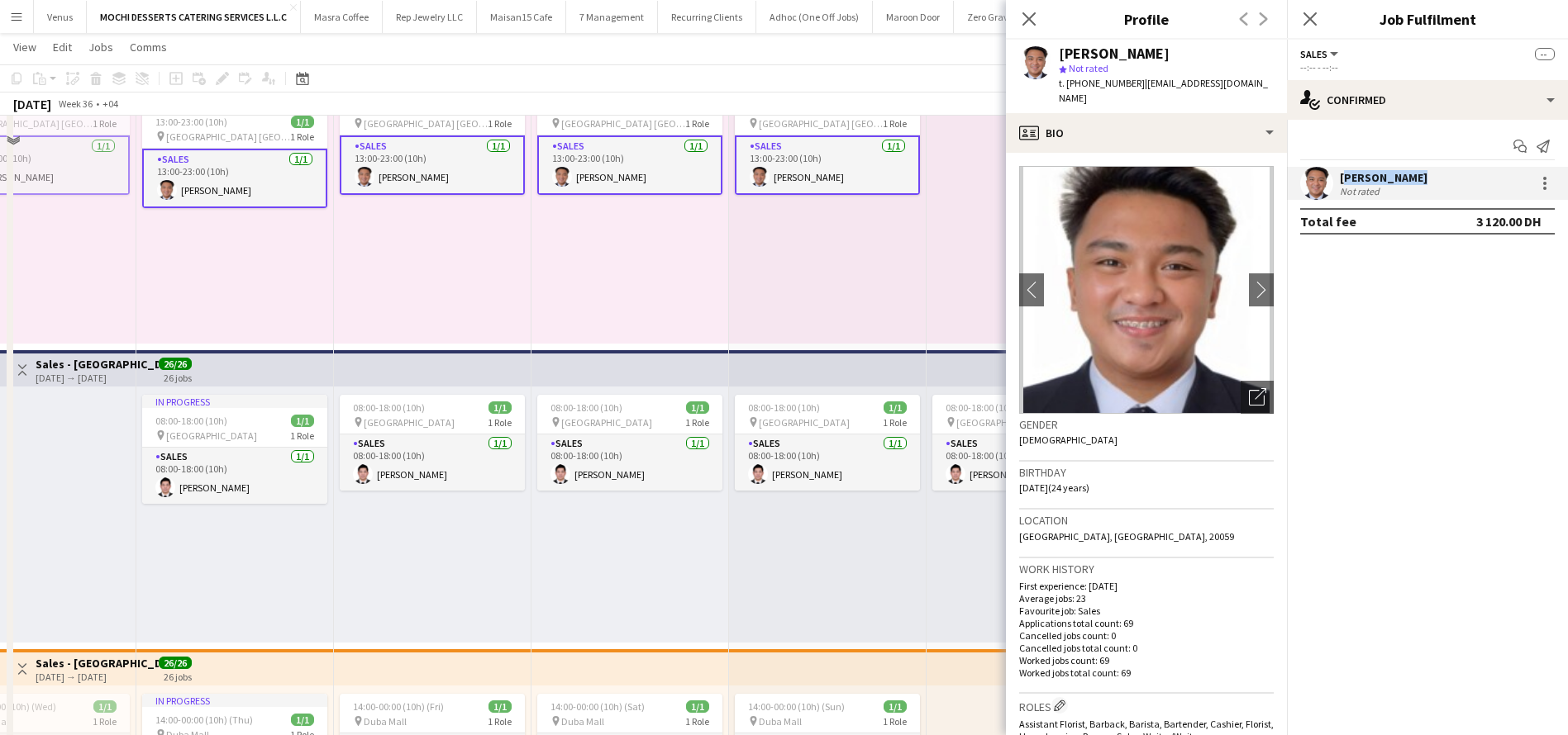
scroll to position [743, 0]
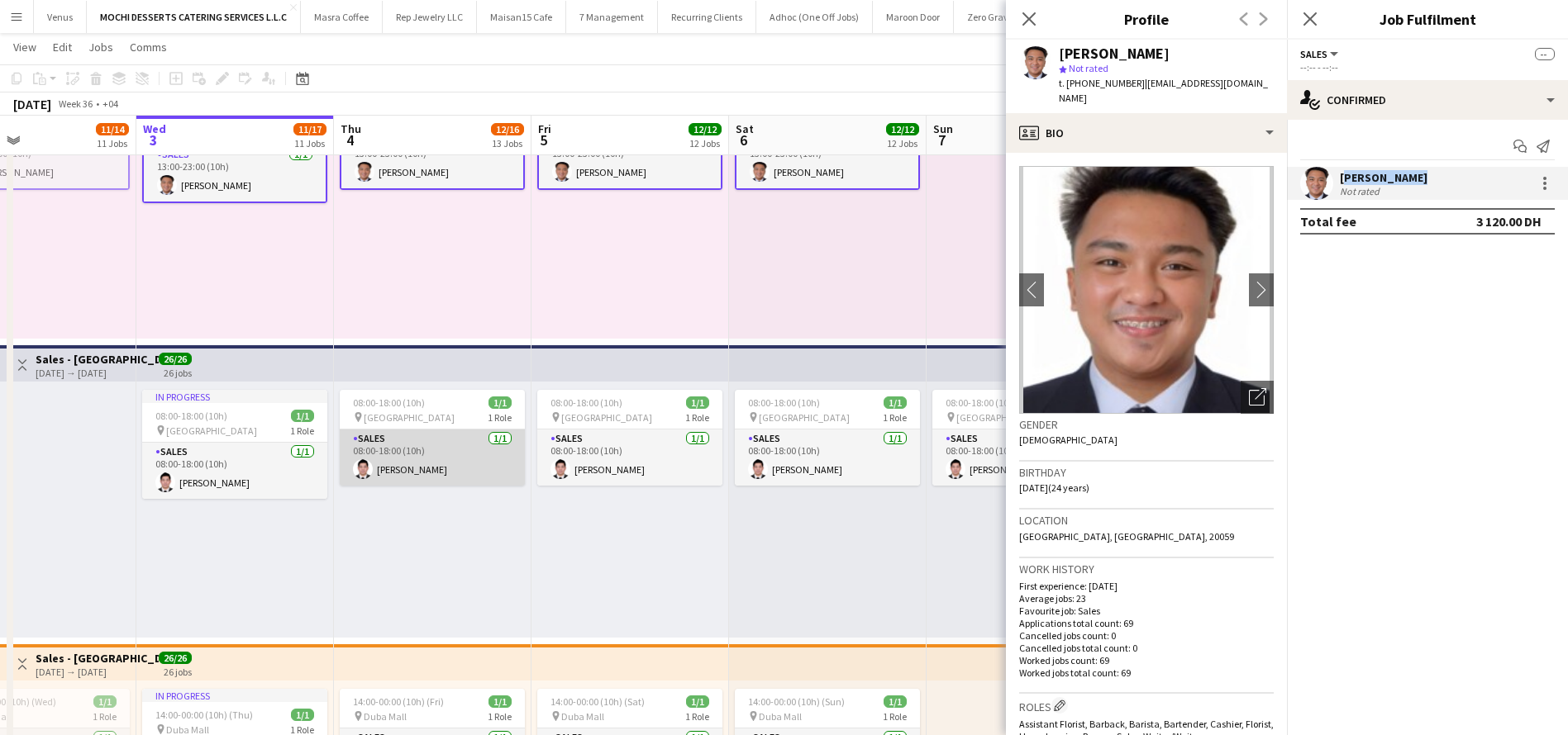
click at [451, 475] on app-card-role "Sales 1/1 08:00-18:00 (10h) Redentor Canlas" at bounding box center [432, 457] width 185 height 56
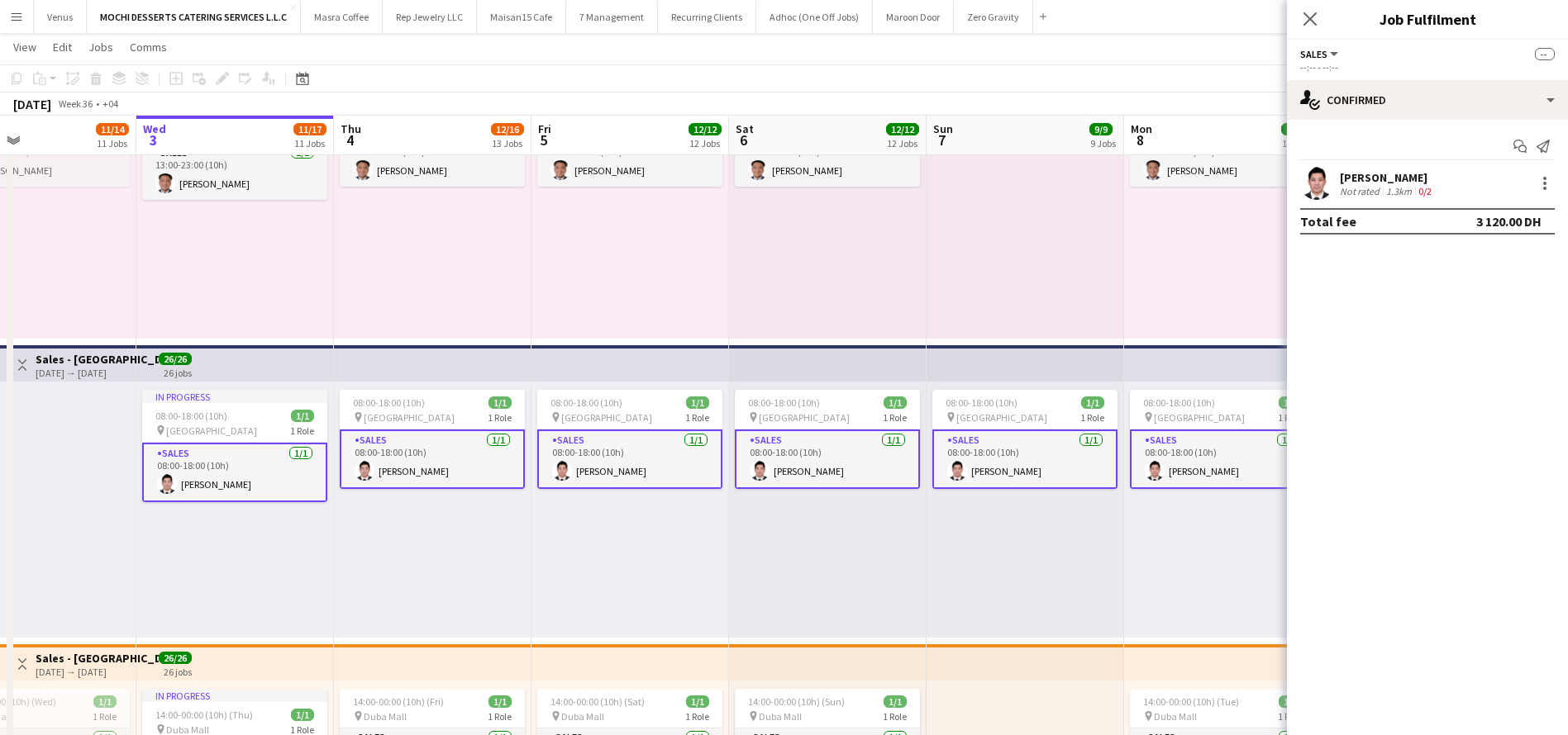
drag, startPoint x: 1434, startPoint y: 173, endPoint x: 1341, endPoint y: 175, distance: 93.0
click at [1341, 175] on div "Redentor Canlas Not rated 1.3km 0/2" at bounding box center [1427, 183] width 281 height 33
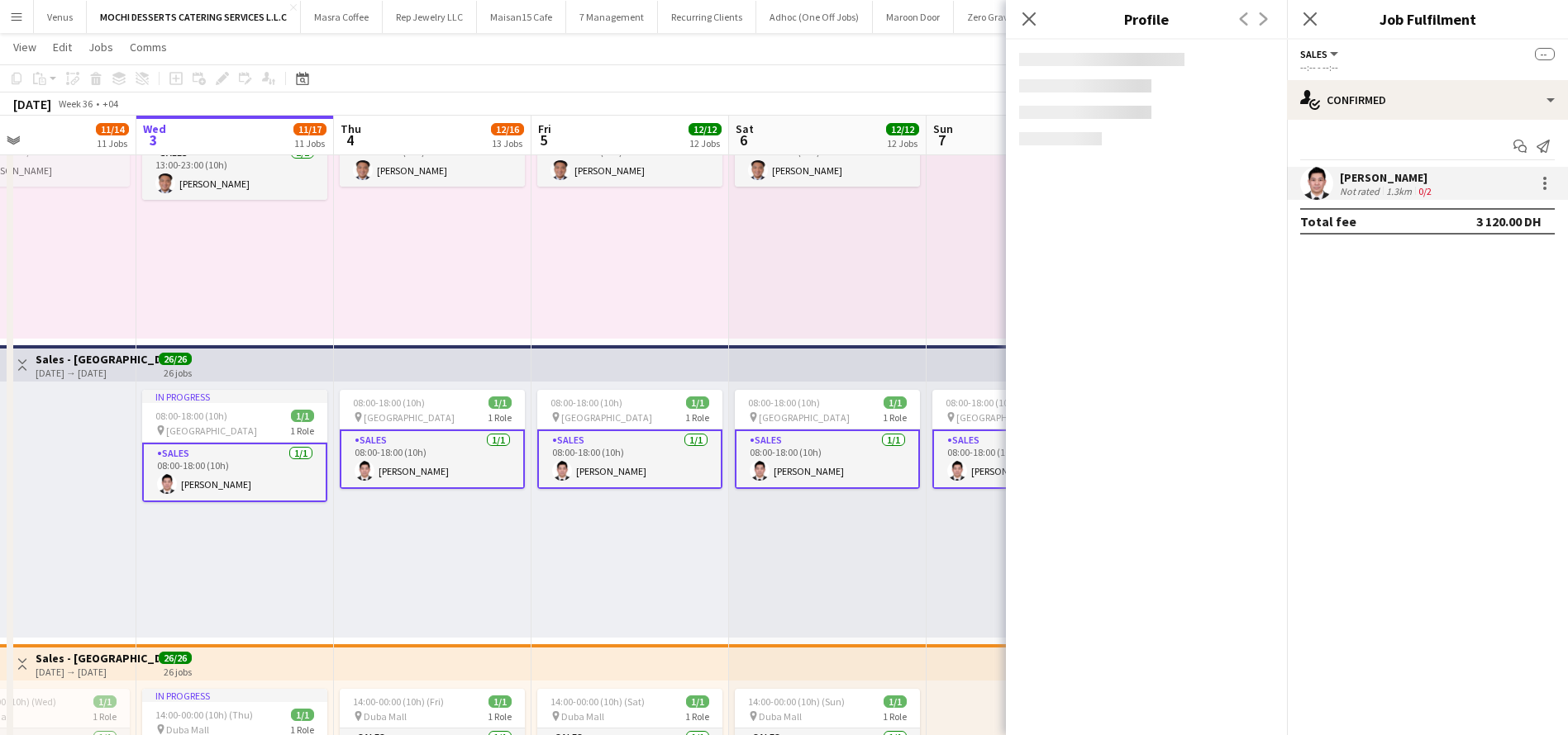
copy div "Redentor Canlas"
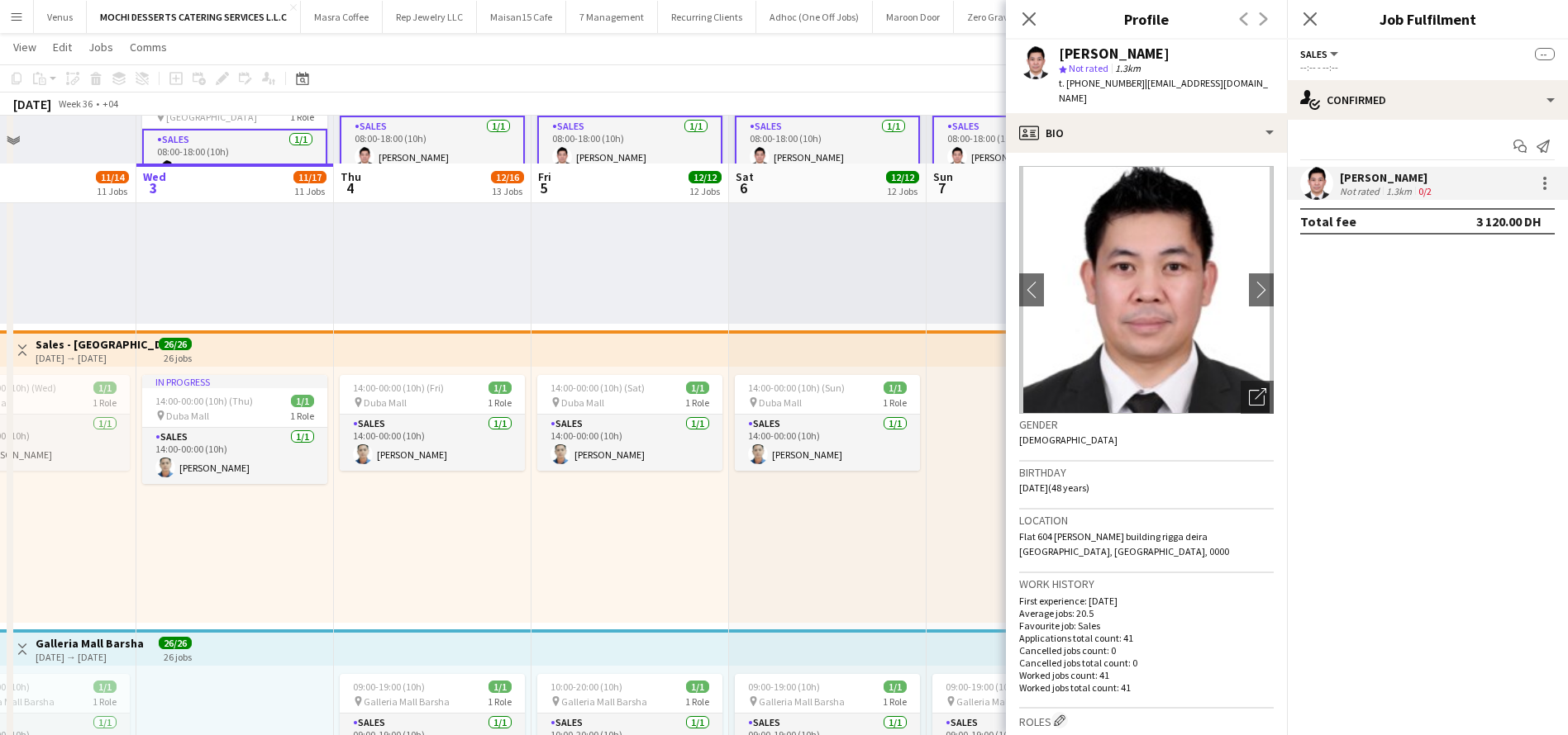
scroll to position [1116, 0]
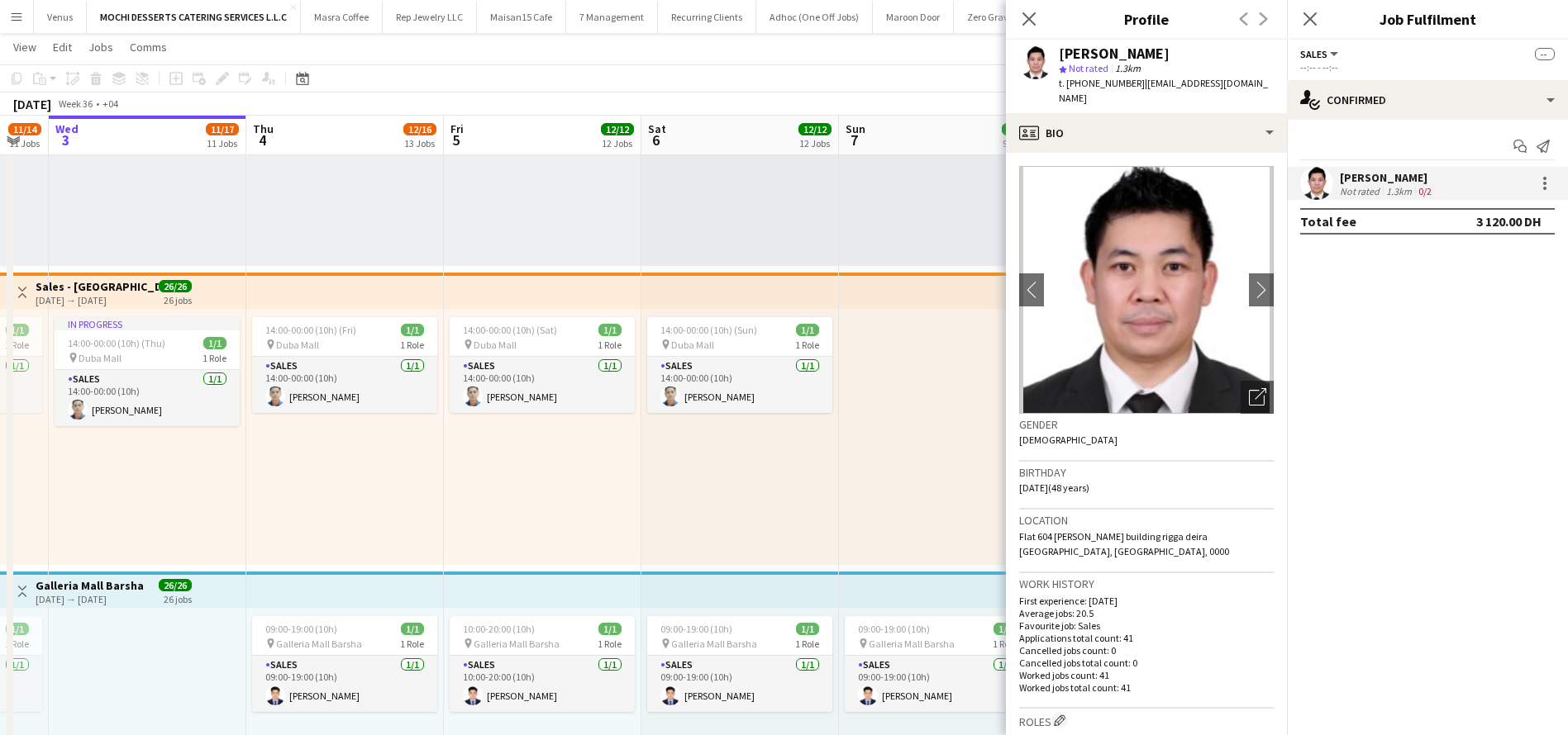
drag, startPoint x: 260, startPoint y: 413, endPoint x: 172, endPoint y: 415, distance: 88.0
click at [225, 403] on app-card-role "Sales 1/1 14:00-00:00 (10h) Roderick Camra" at bounding box center [145, 397] width 185 height 56
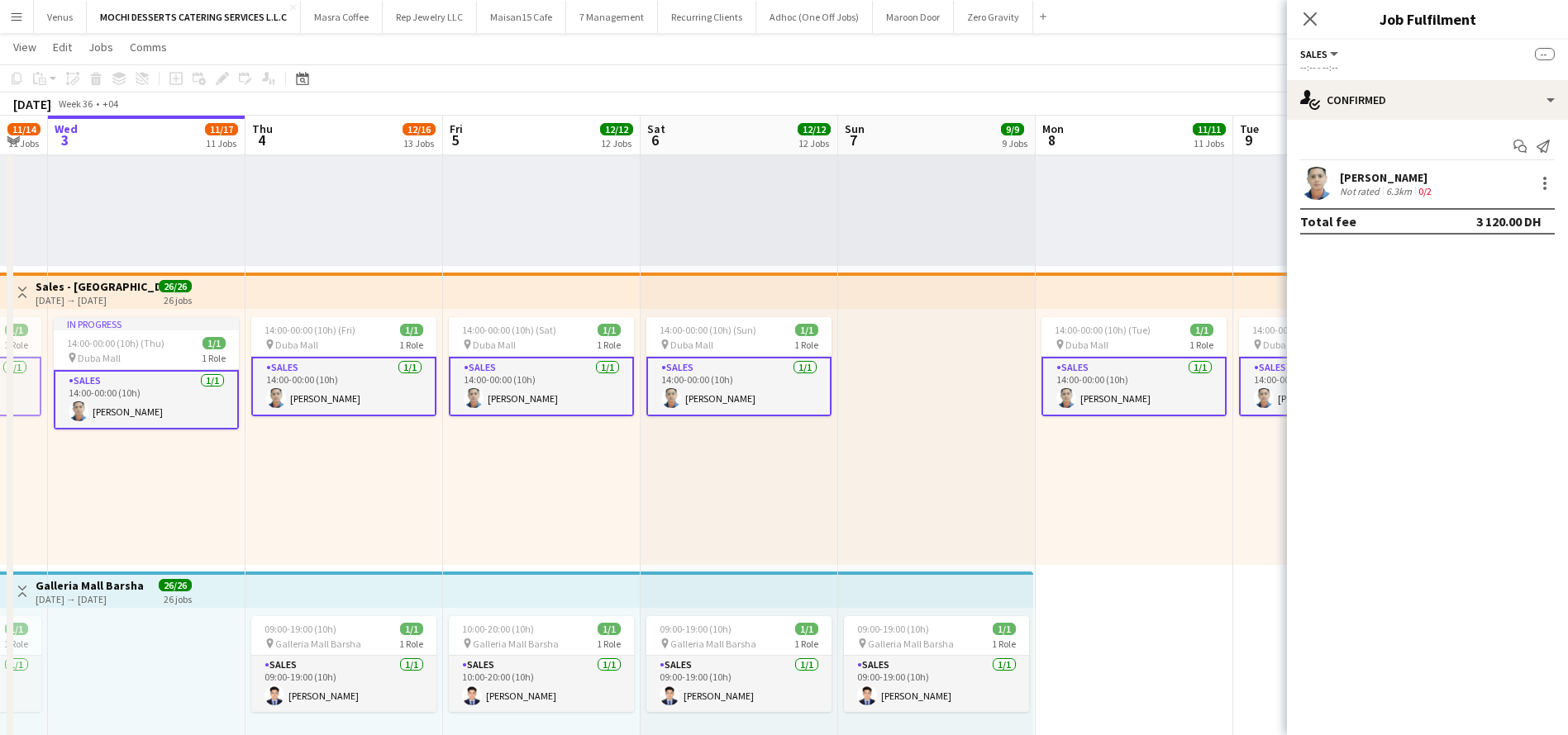
drag, startPoint x: 1427, startPoint y: 176, endPoint x: 1343, endPoint y: 183, distance: 84.3
click at [1343, 183] on div "Roderick Camra" at bounding box center [1387, 178] width 95 height 15
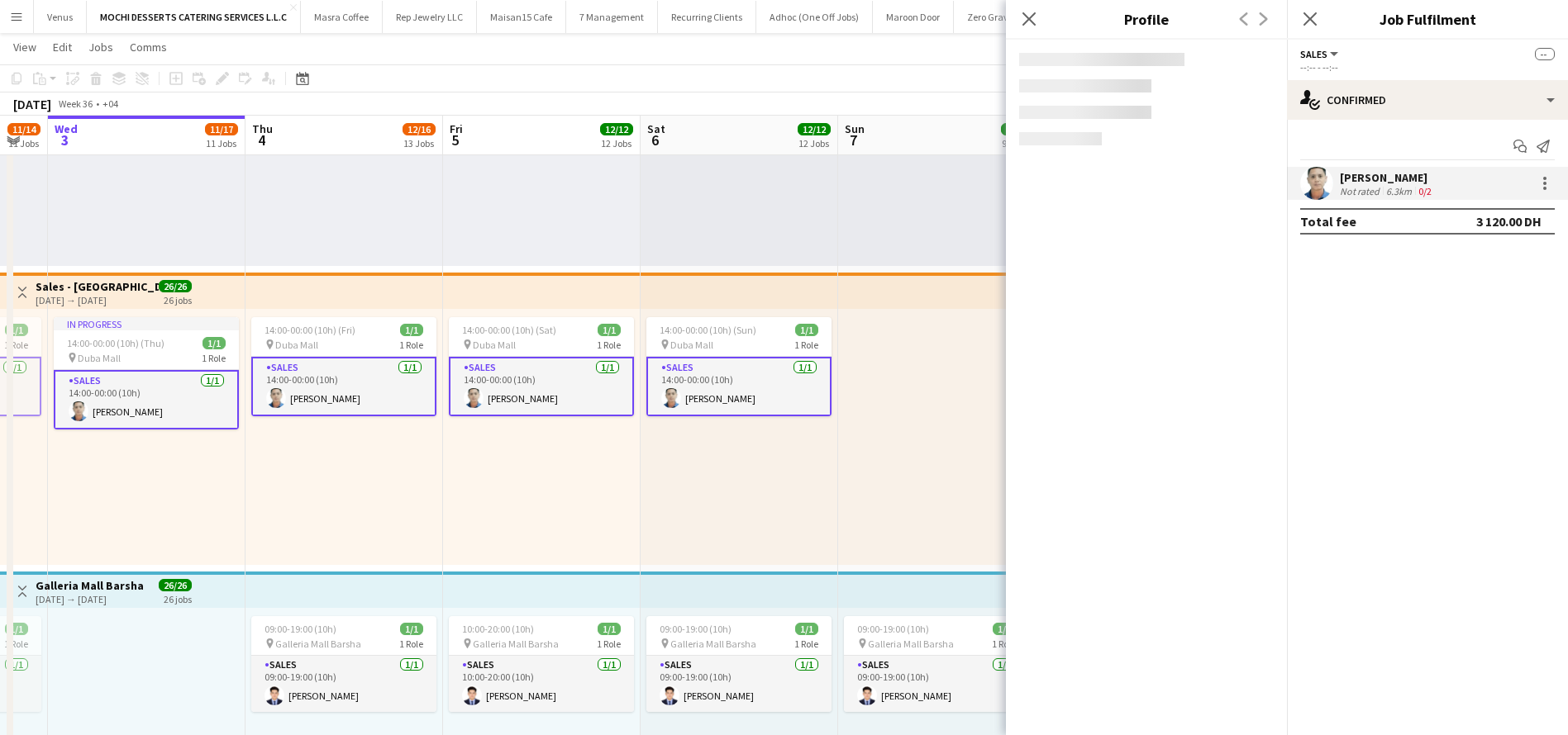
copy div "Roderick Camra"
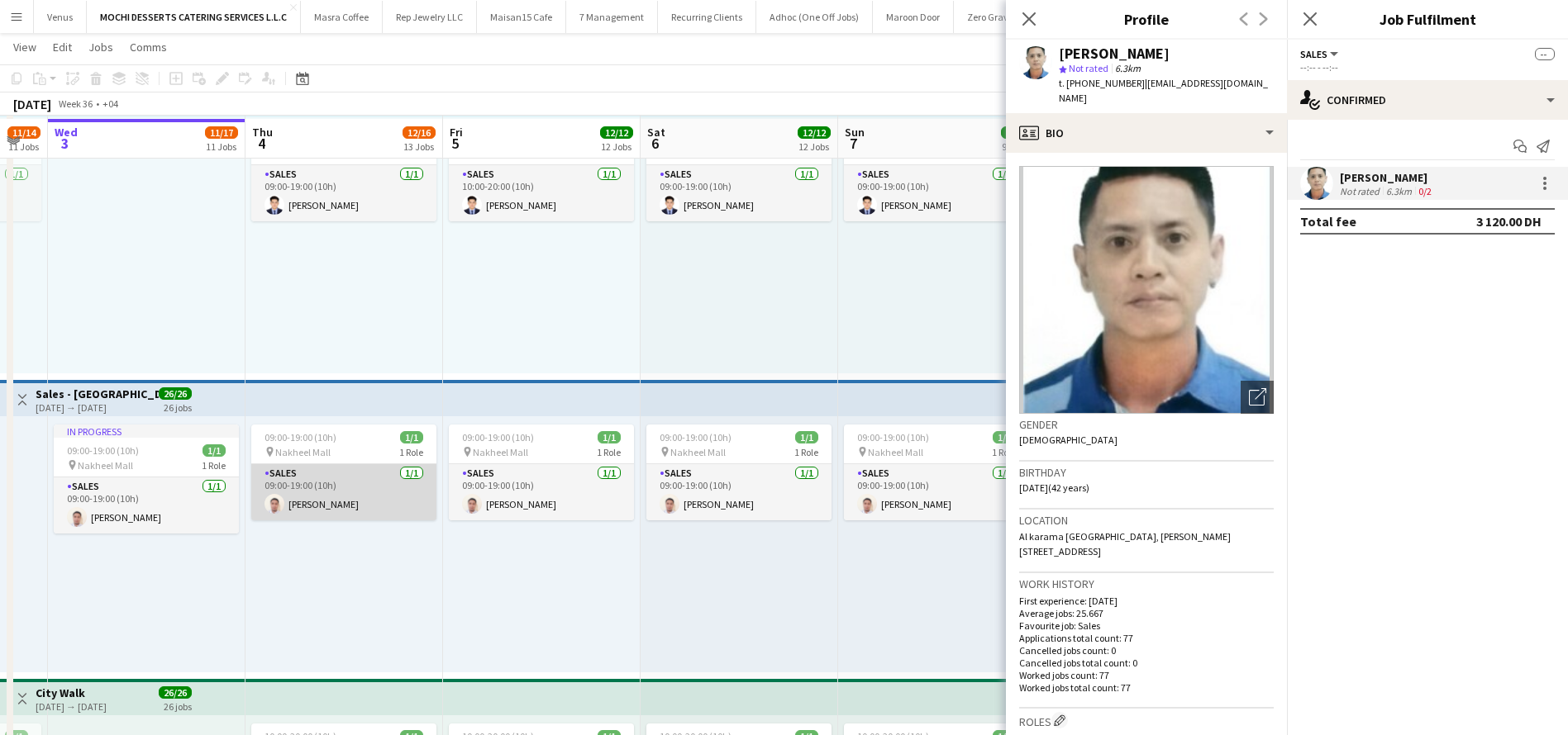
scroll to position [1612, 0]
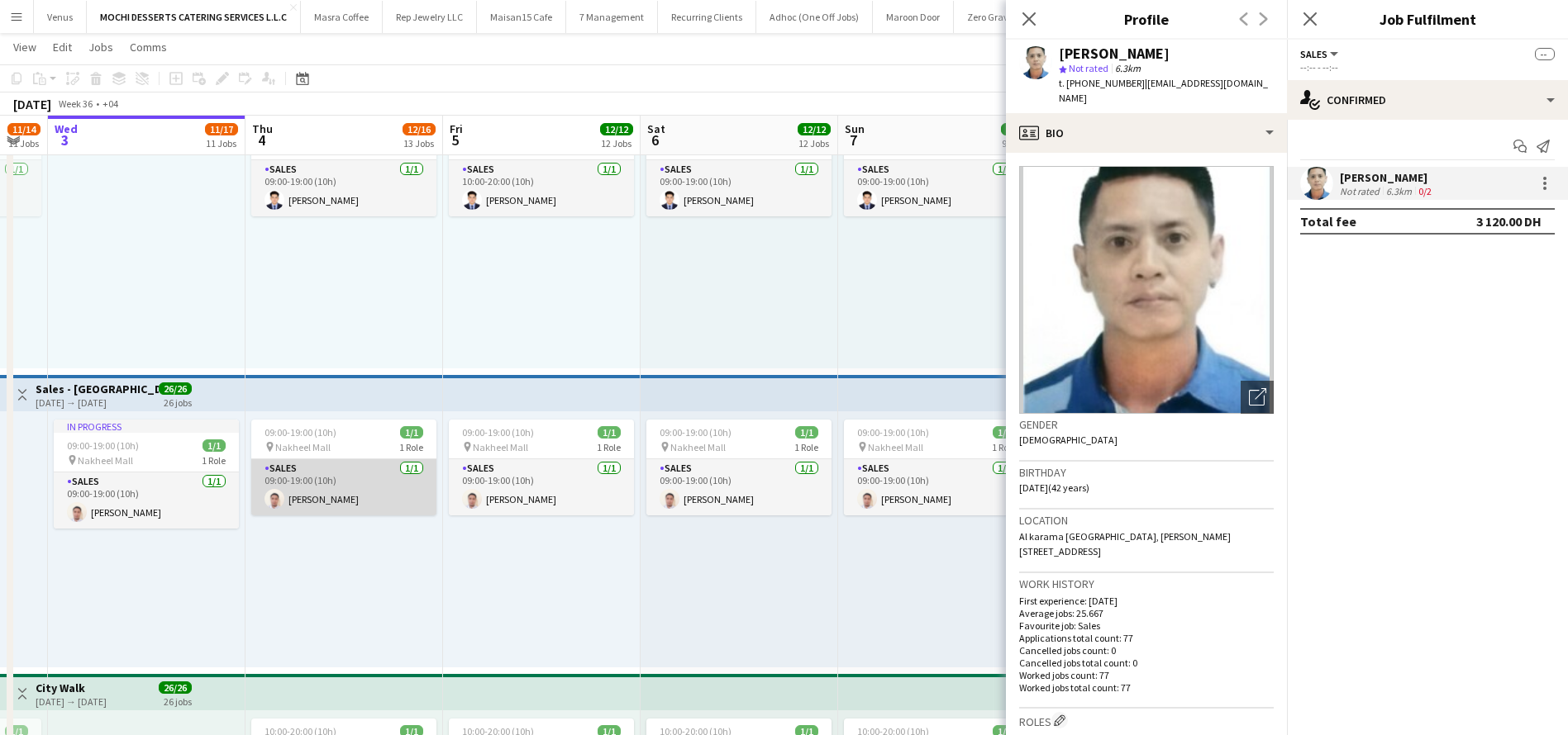
click at [363, 501] on app-card-role "Sales 1/1 09:00-19:00 (10h) louie padayao" at bounding box center [343, 487] width 185 height 56
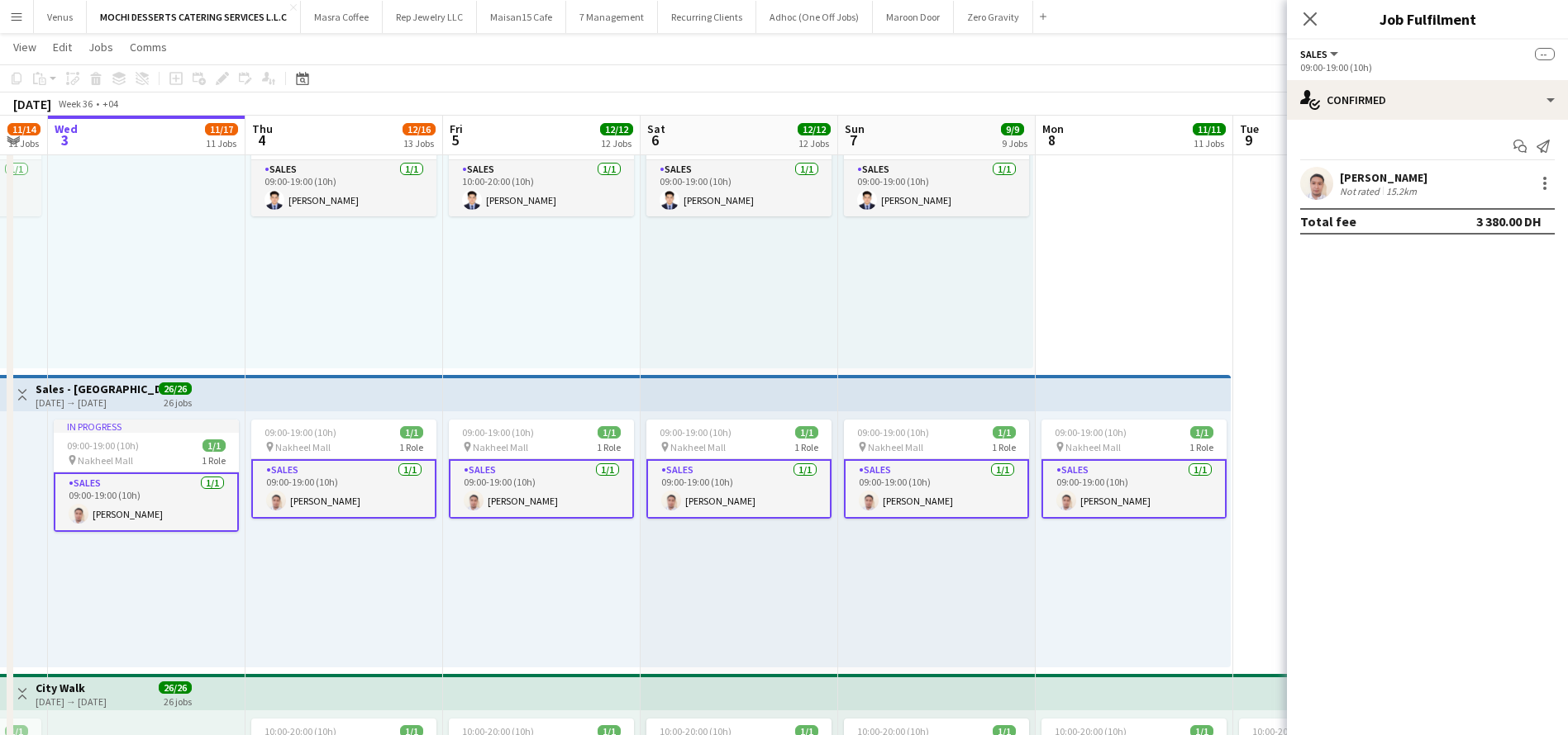
drag, startPoint x: 1416, startPoint y: 171, endPoint x: 1340, endPoint y: 179, distance: 76.4
click at [1340, 179] on div "louie padayao" at bounding box center [1383, 178] width 87 height 15
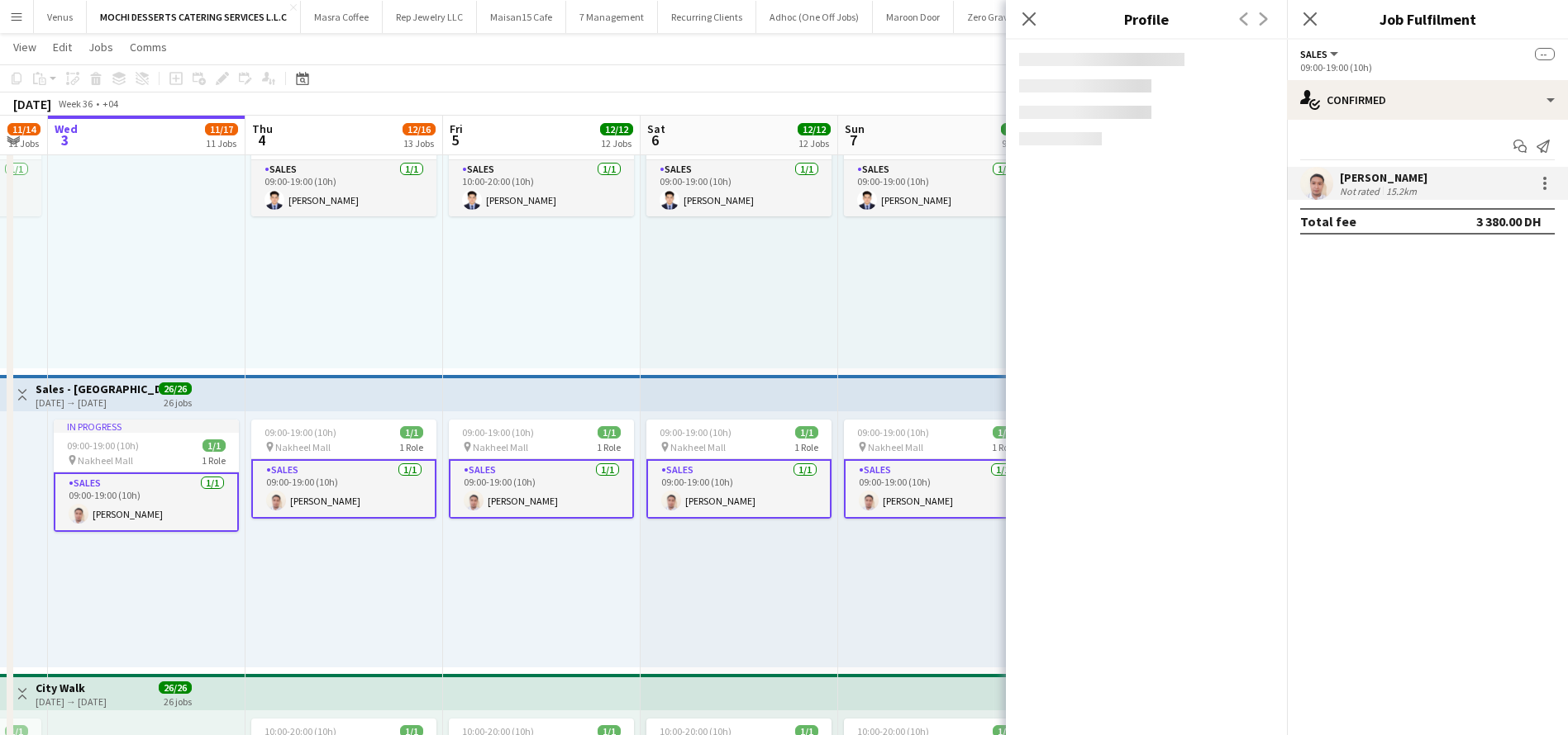
copy div "louie padayao"
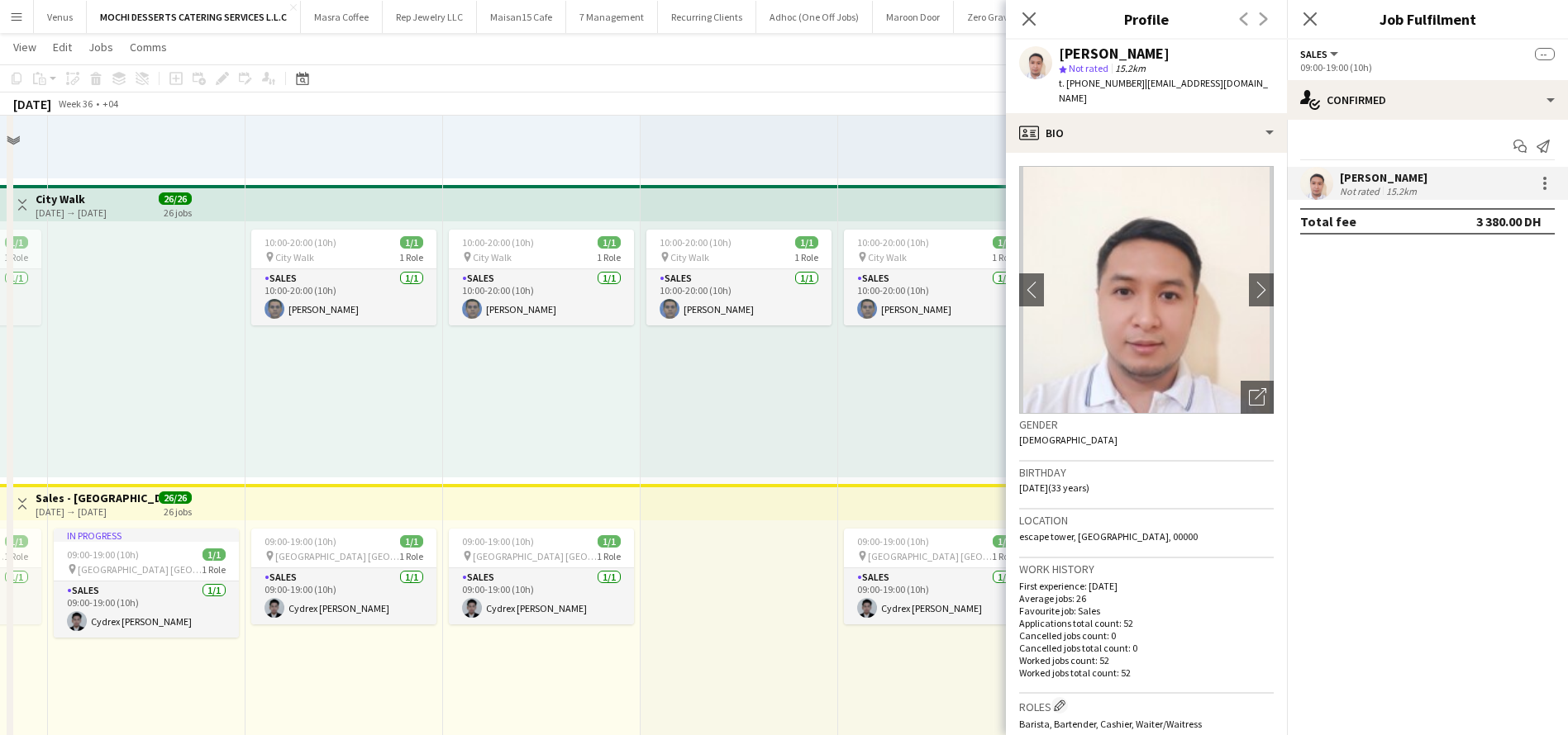
scroll to position [2107, 0]
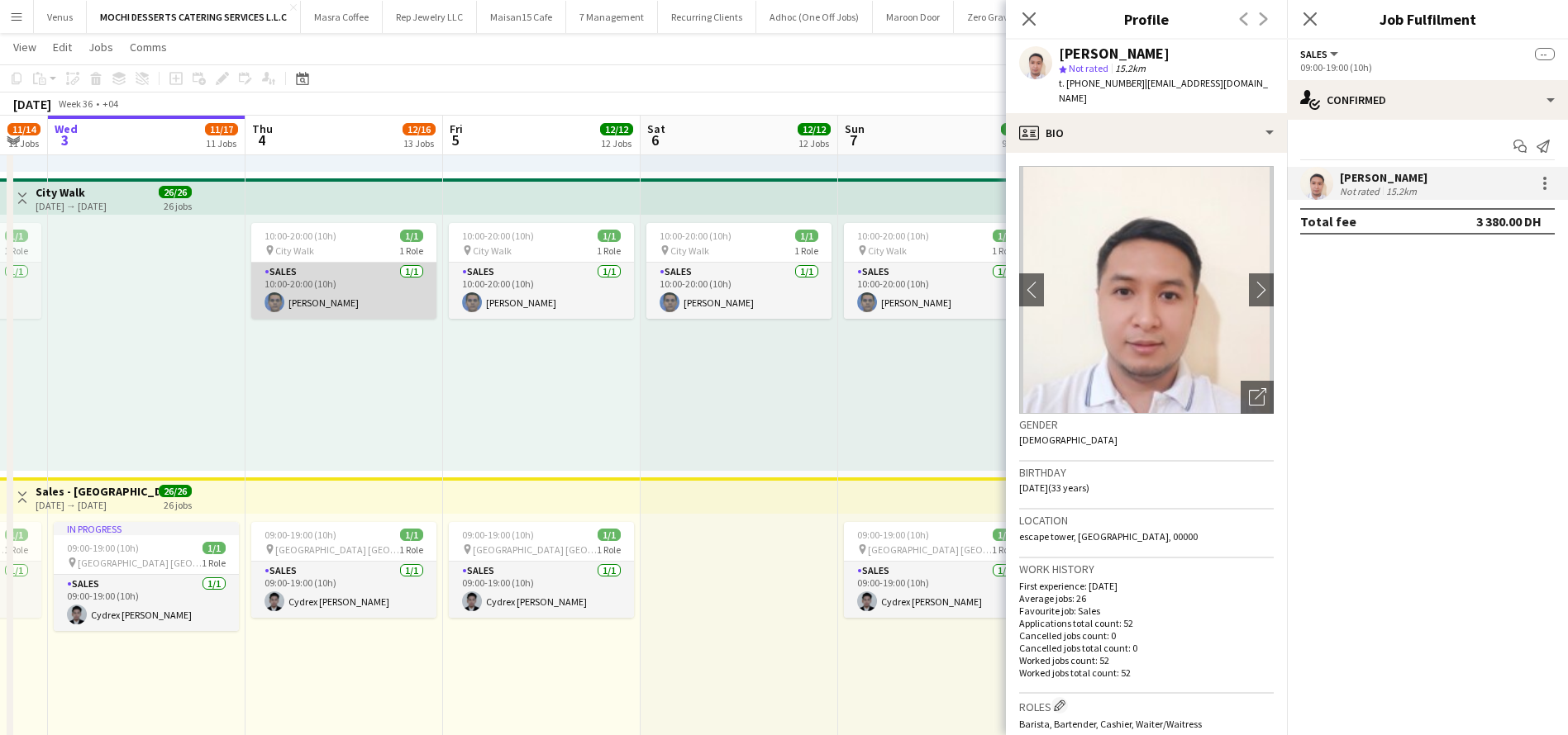
click at [337, 286] on app-card-role "Sales 1/1 10:00-20:00 (10h) Cloyd Napalan" at bounding box center [343, 291] width 185 height 56
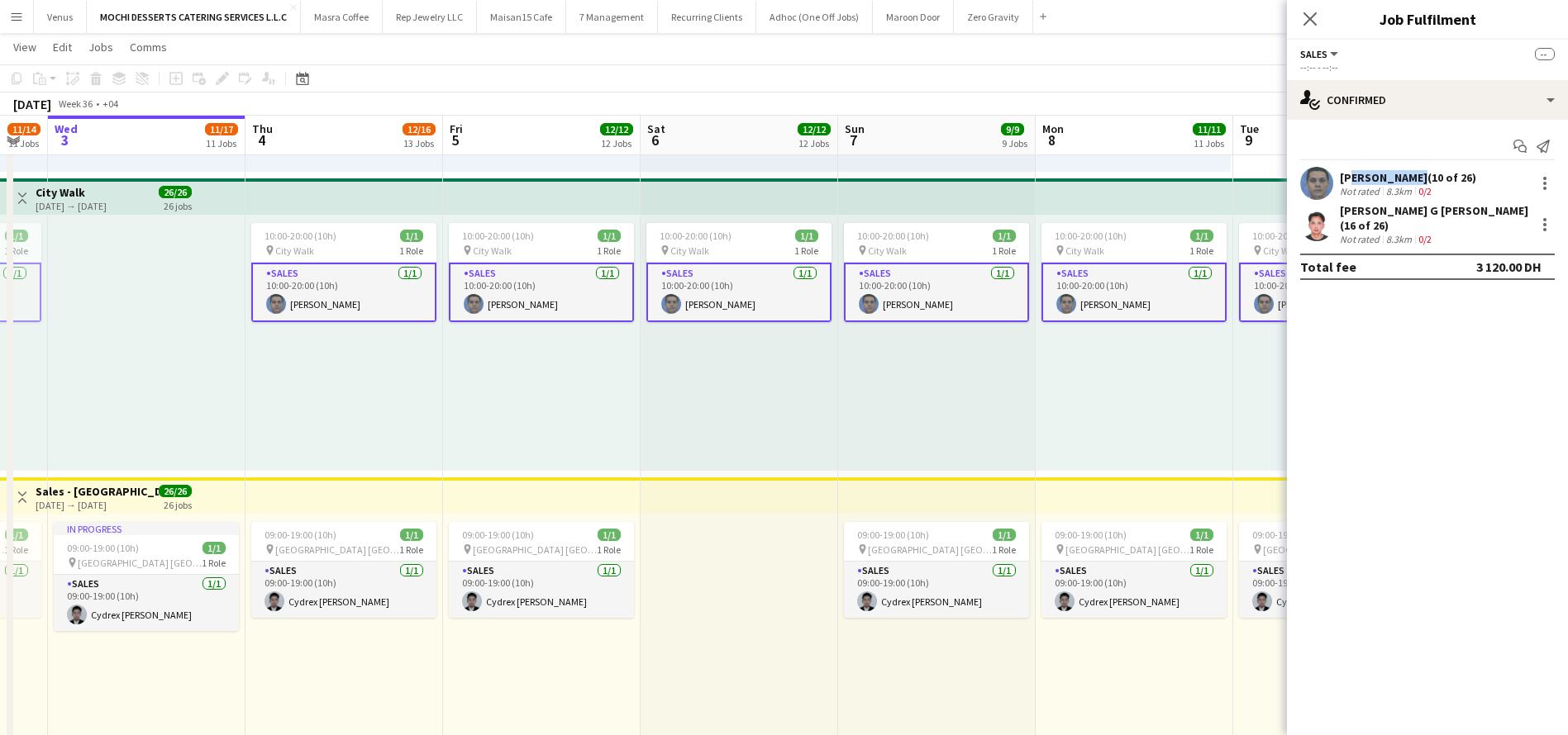
drag, startPoint x: 1410, startPoint y: 178, endPoint x: 1346, endPoint y: 183, distance: 64.2
click at [1346, 183] on div "Cloyd Napalan (10 of 26)" at bounding box center [1408, 178] width 136 height 15
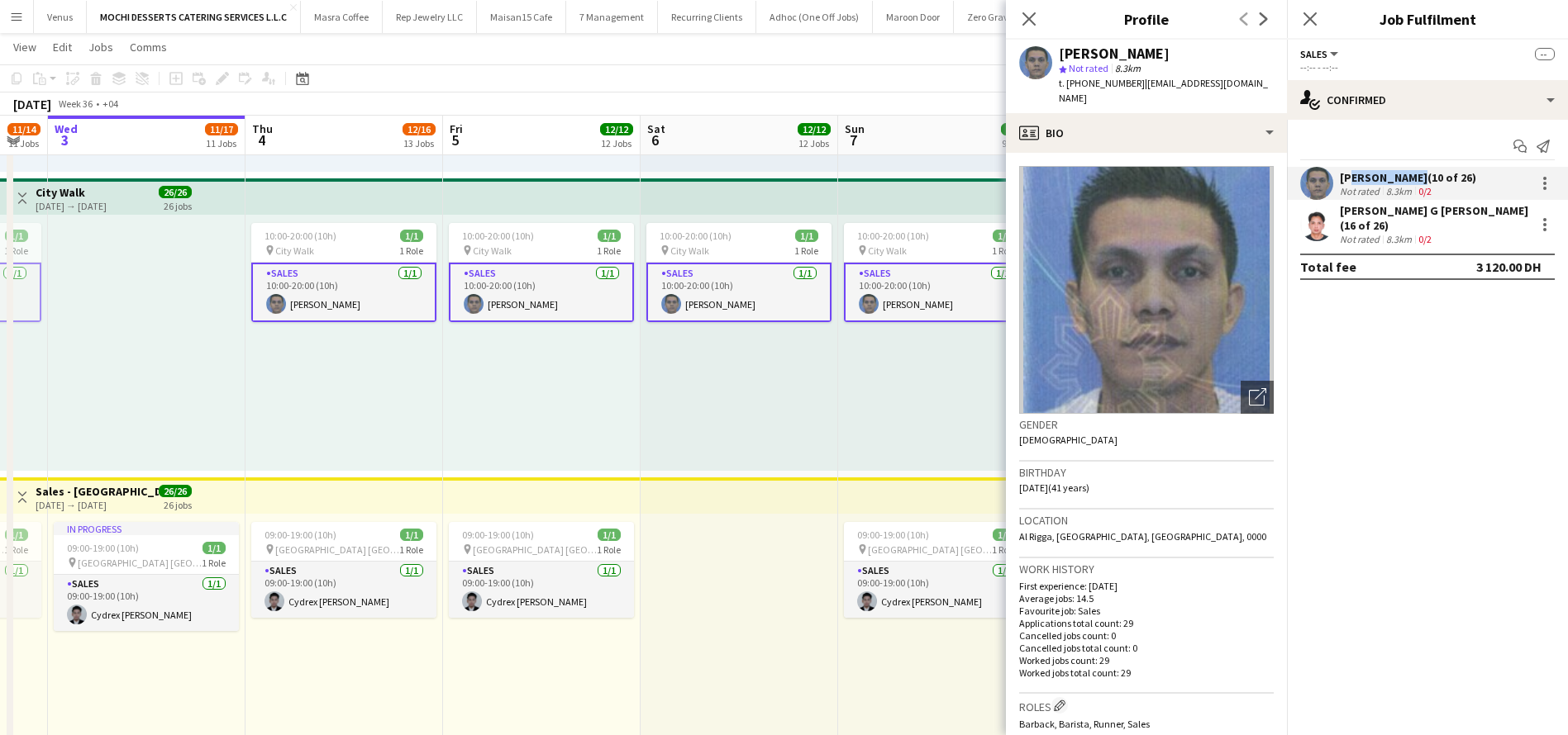
drag, startPoint x: 1181, startPoint y: 64, endPoint x: 1078, endPoint y: 53, distance: 103.6
click at [1061, 52] on div "Cloyd Napalan star Not rated 8.3km t. +971556344908 | yammi221983@gmail.com" at bounding box center [1167, 76] width 215 height 61
click at [1169, 57] on div "Cloyd Napalan" at bounding box center [1167, 53] width 215 height 15
drag, startPoint x: 1161, startPoint y: 56, endPoint x: 1060, endPoint y: 52, distance: 101.1
click at [1060, 52] on div "Cloyd Napalan" at bounding box center [1167, 53] width 215 height 15
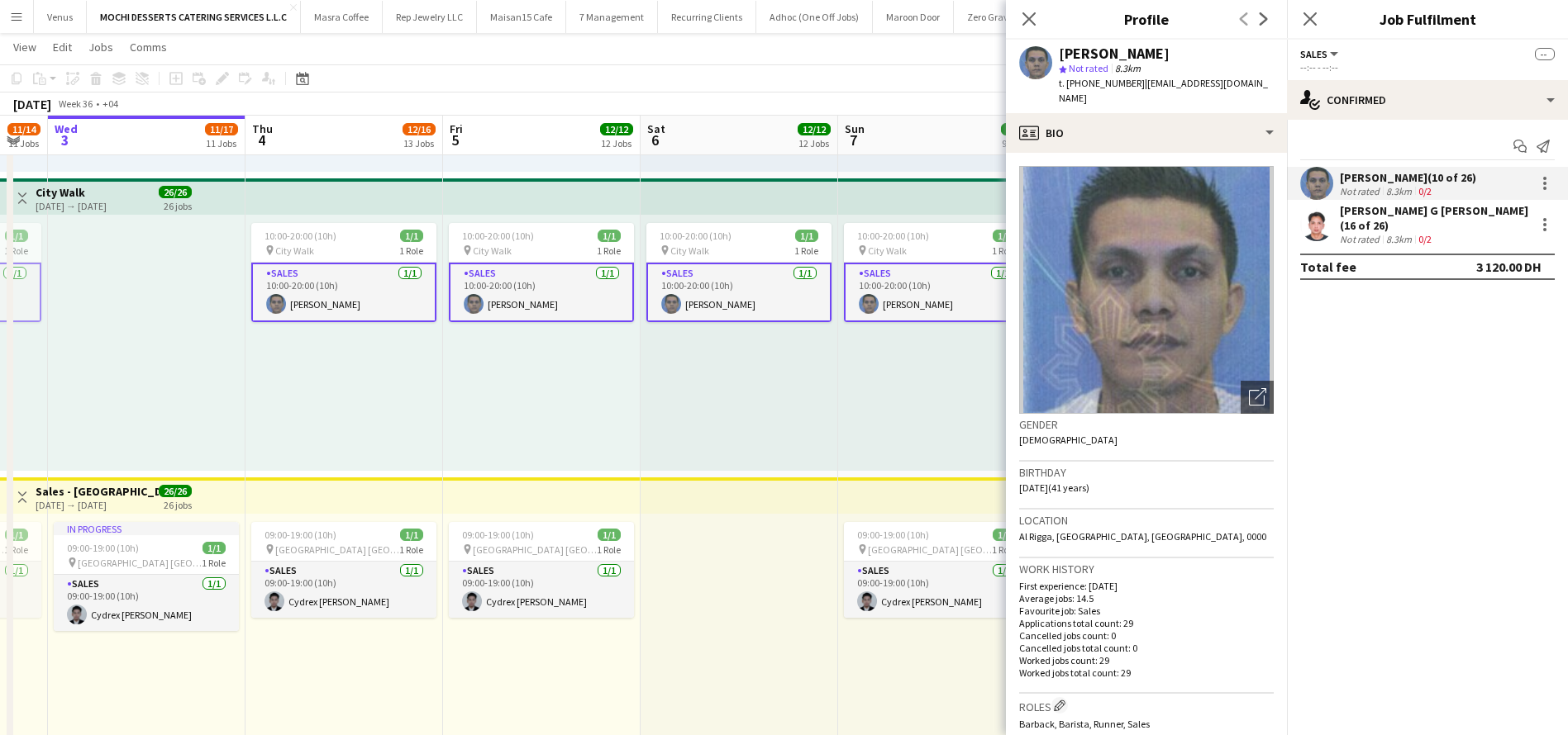
copy div "Cloyd Napalan"
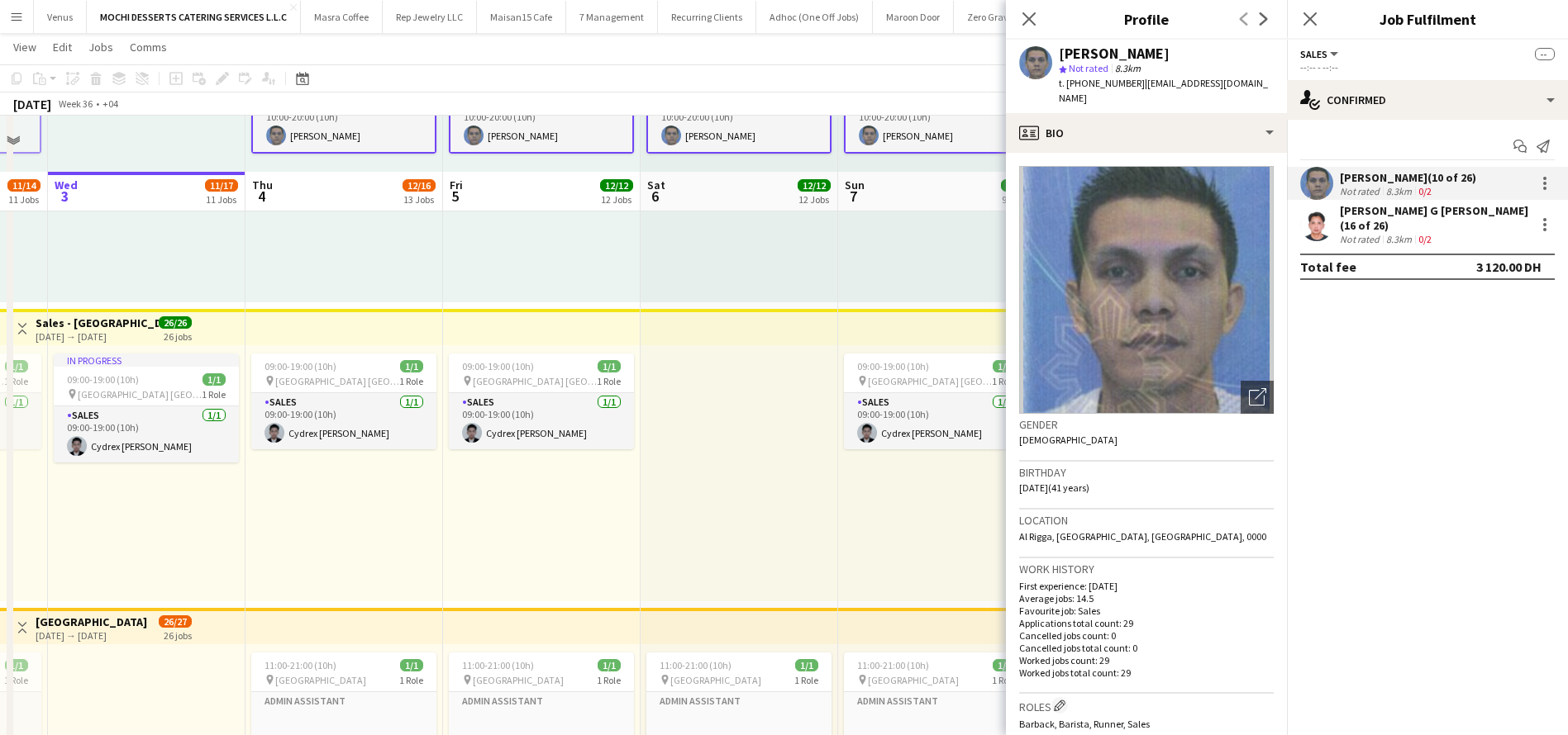
scroll to position [2355, 0]
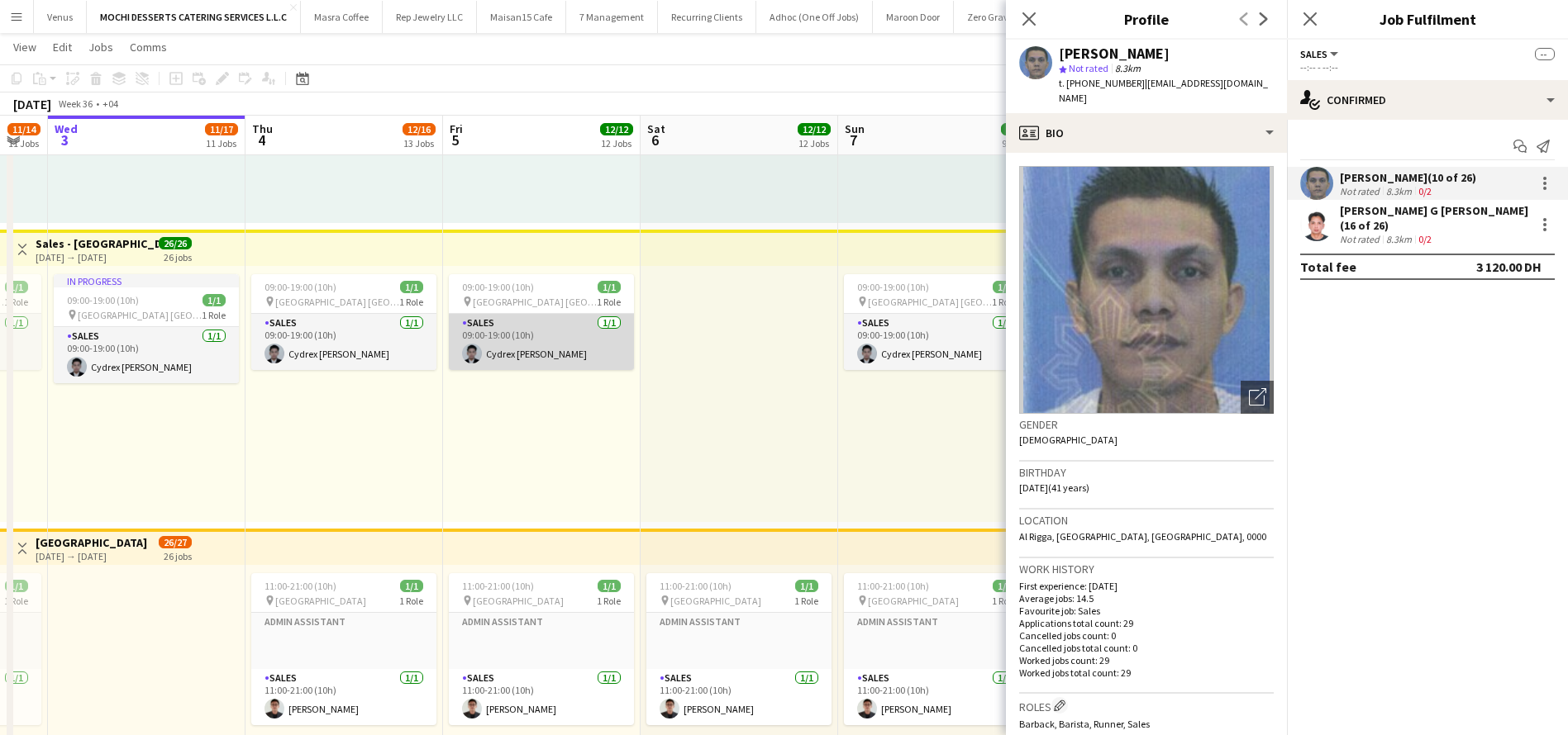
click at [550, 348] on app-card-role "Sales 1/1 09:00-19:00 (10h) Cydrex Anthony Bisenio" at bounding box center [541, 341] width 185 height 56
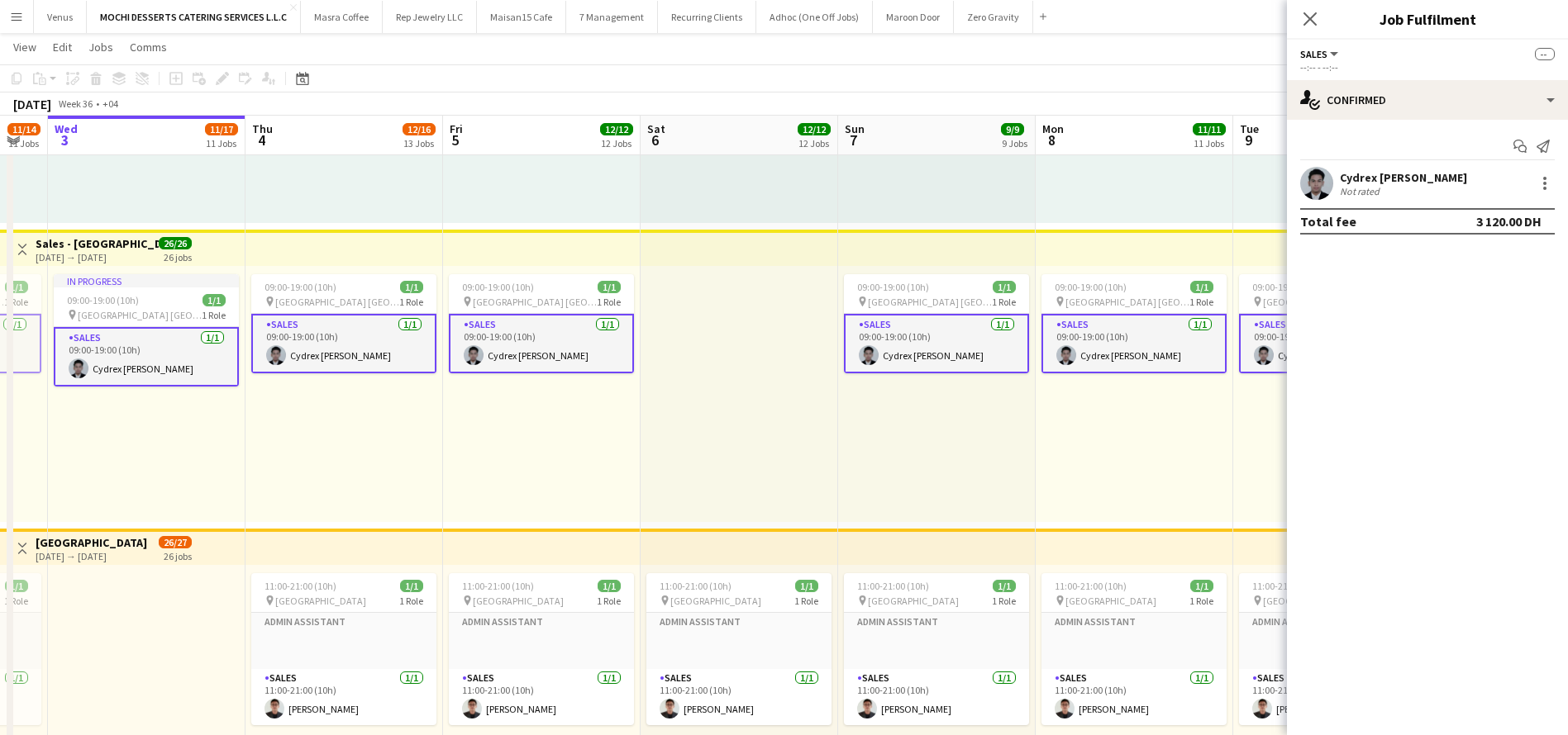
drag, startPoint x: 1473, startPoint y: 175, endPoint x: 1341, endPoint y: 176, distance: 132.0
click at [1341, 176] on div "Cydrex Anthony Bisenio Not rated" at bounding box center [1427, 183] width 281 height 33
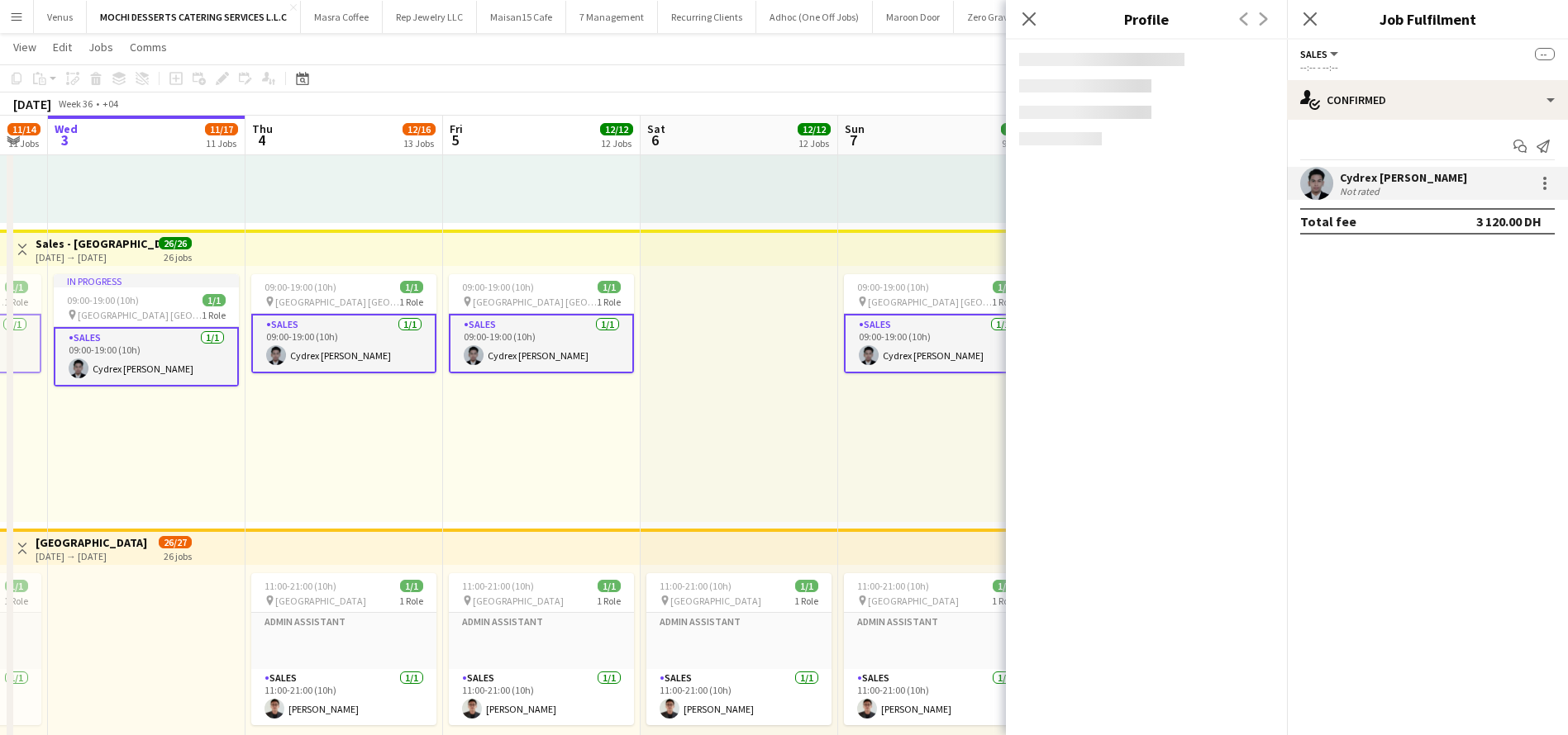
copy div "Cydrex Anthony Bisenio"
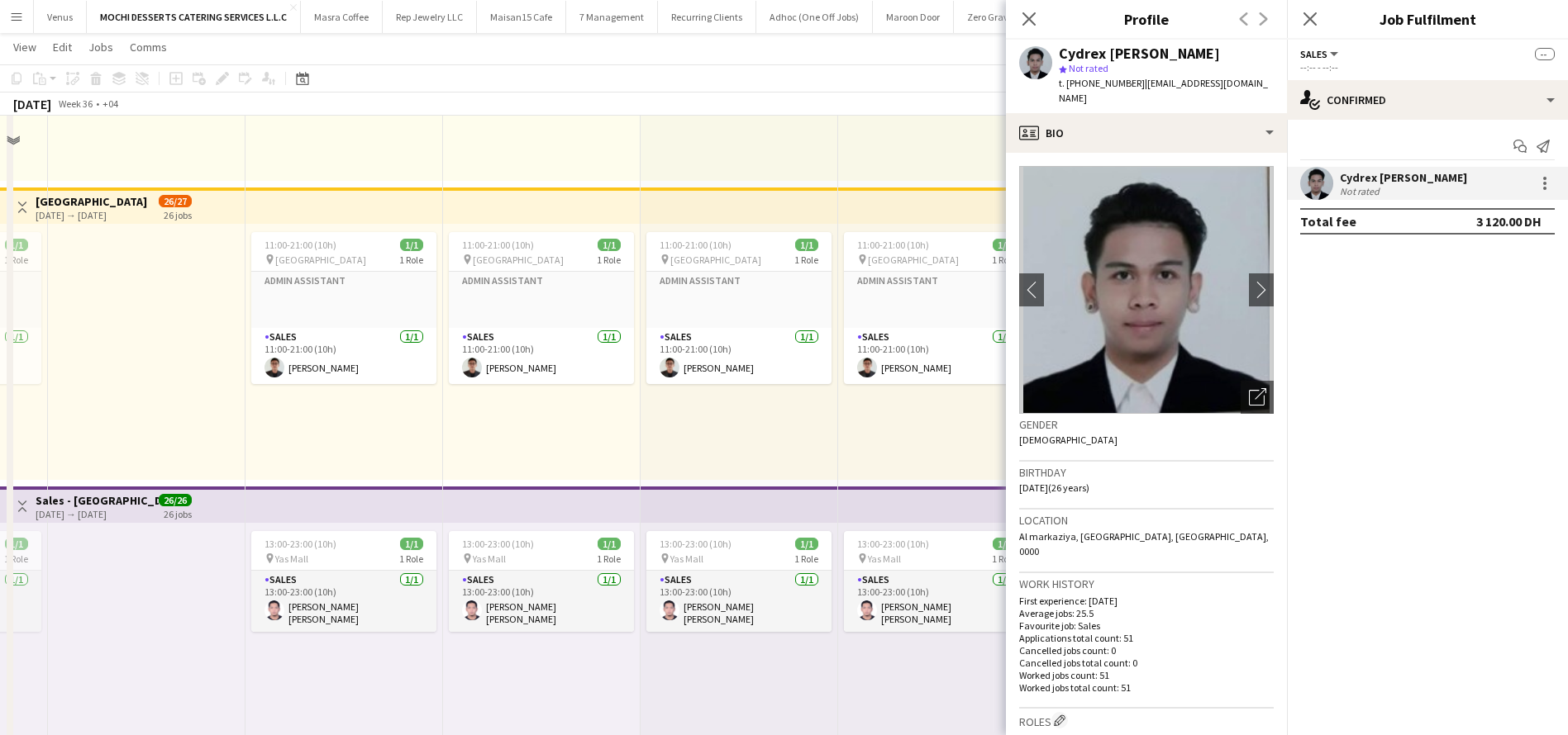
scroll to position [2727, 0]
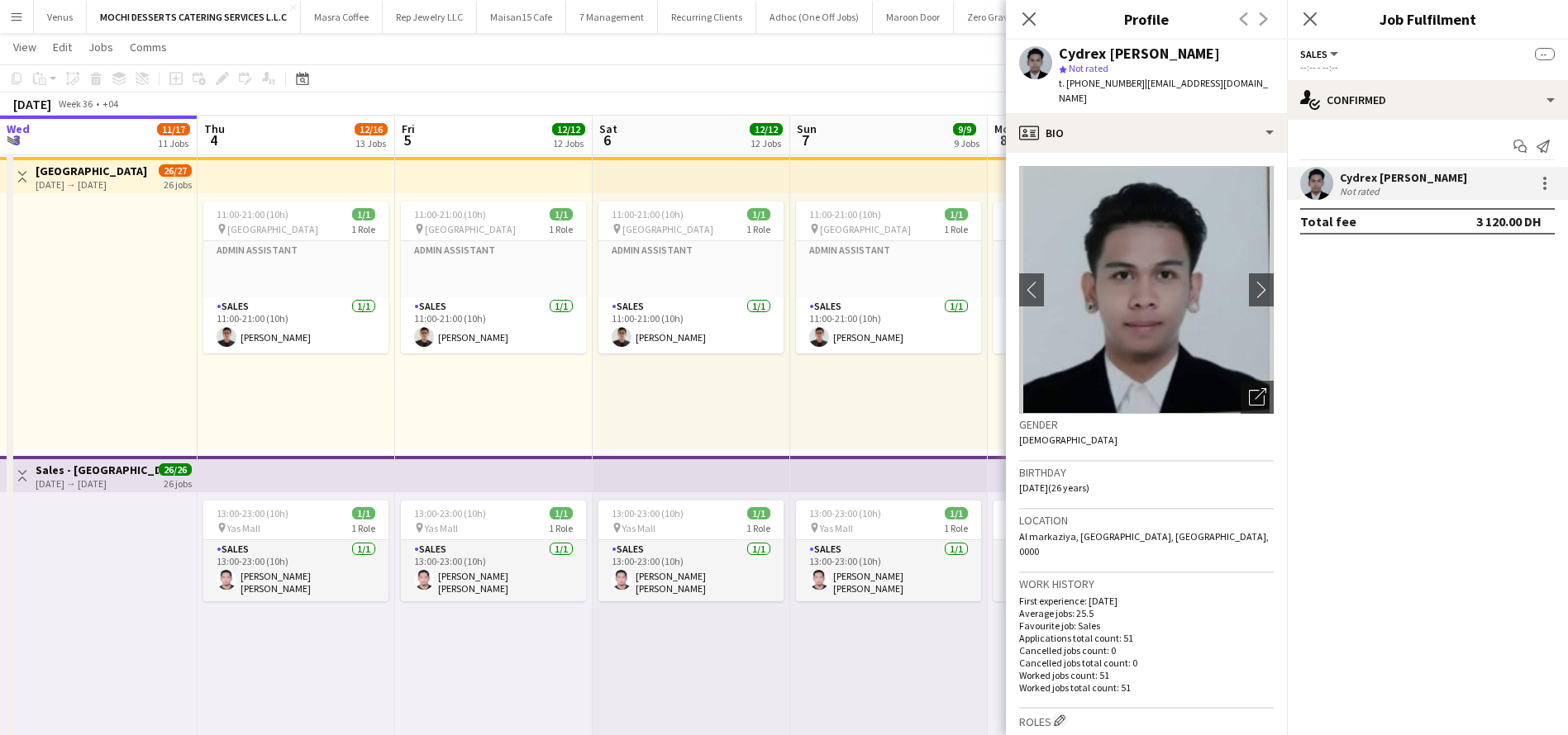
drag, startPoint x: 361, startPoint y: 337, endPoint x: 313, endPoint y: 337, distance: 48.0
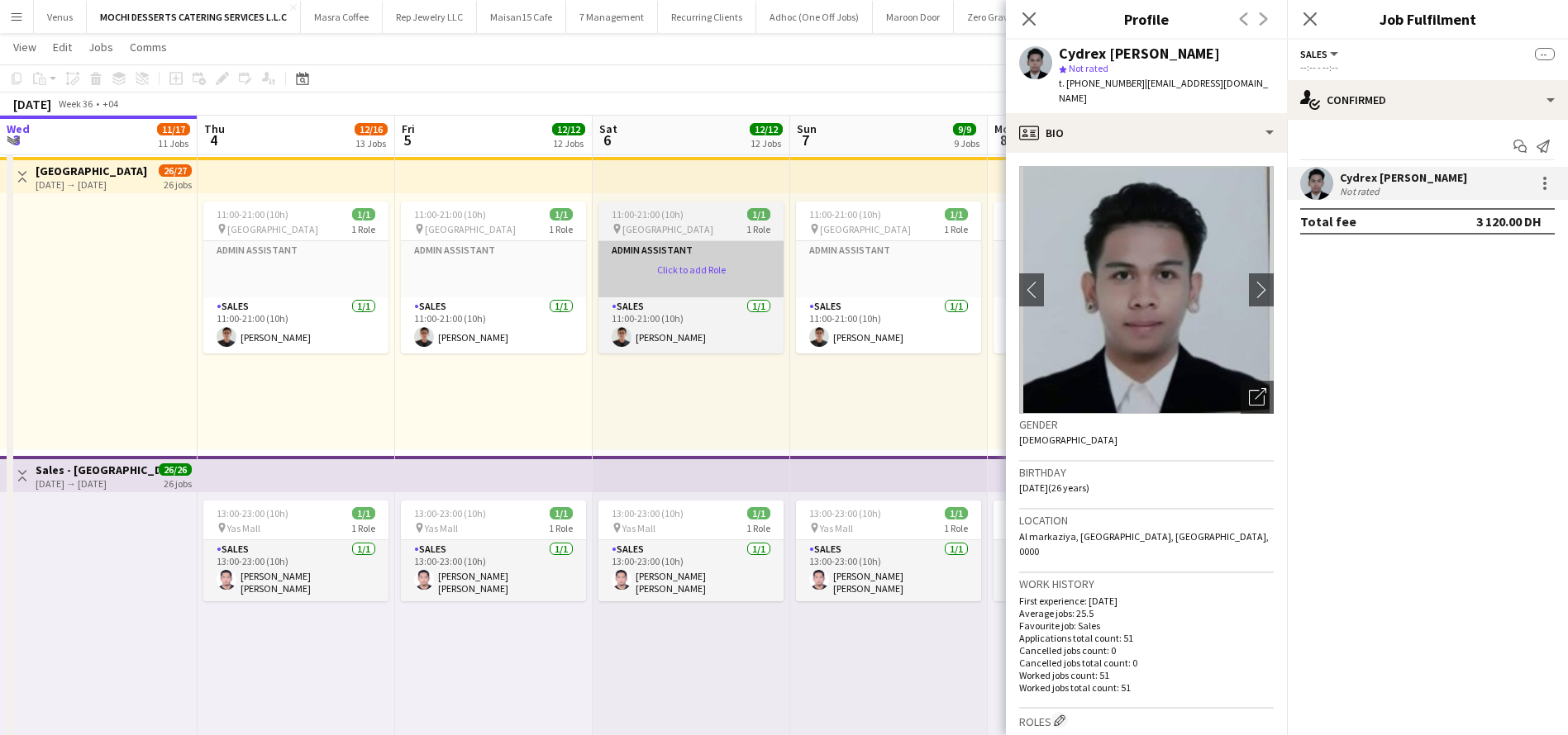
drag, startPoint x: 311, startPoint y: 337, endPoint x: 753, endPoint y: 282, distance: 445.4
click at [310, 337] on app-card-role "Sales 1/1 11:00-21:00 (10h) Asraf Alamada" at bounding box center [295, 325] width 185 height 56
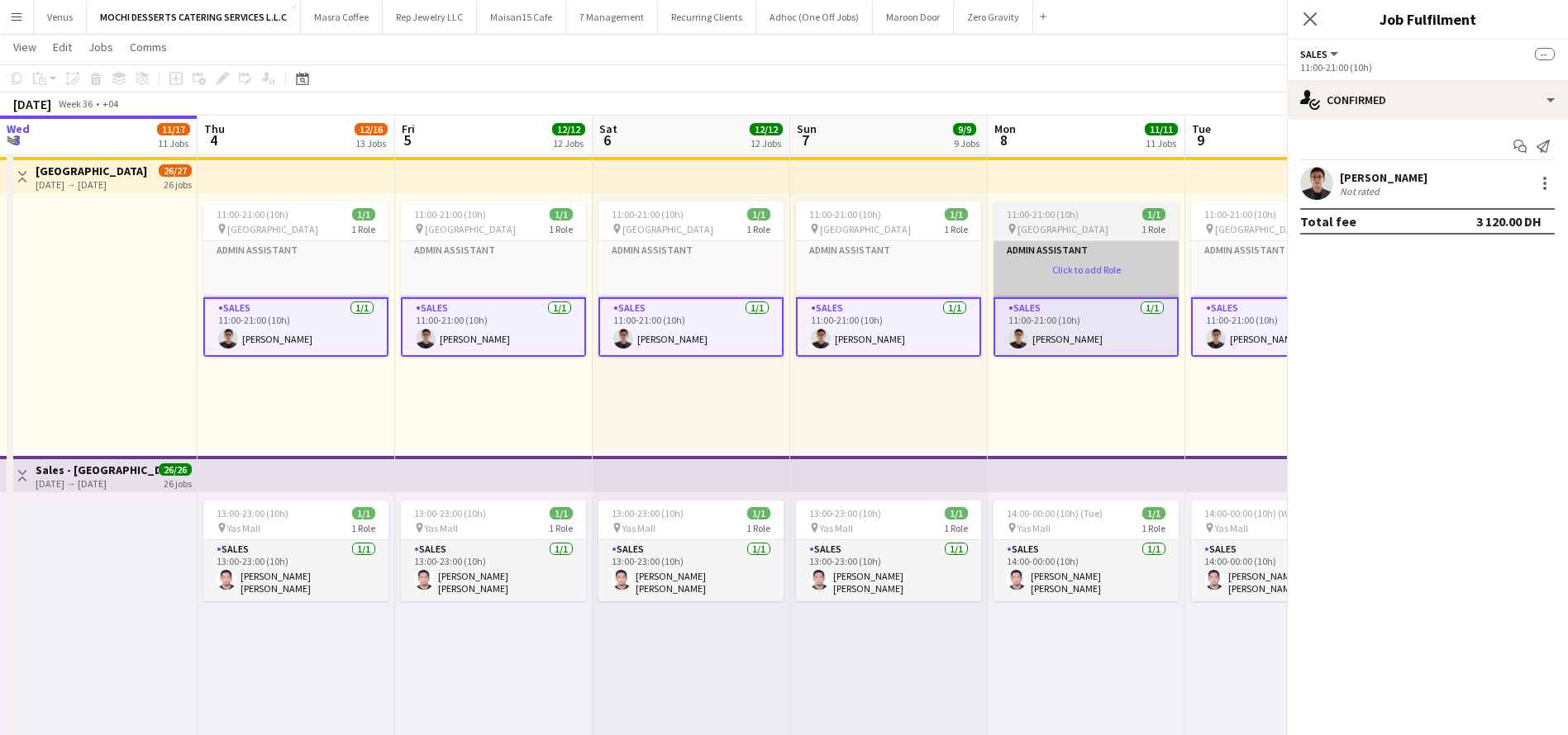
scroll to position [0, 594]
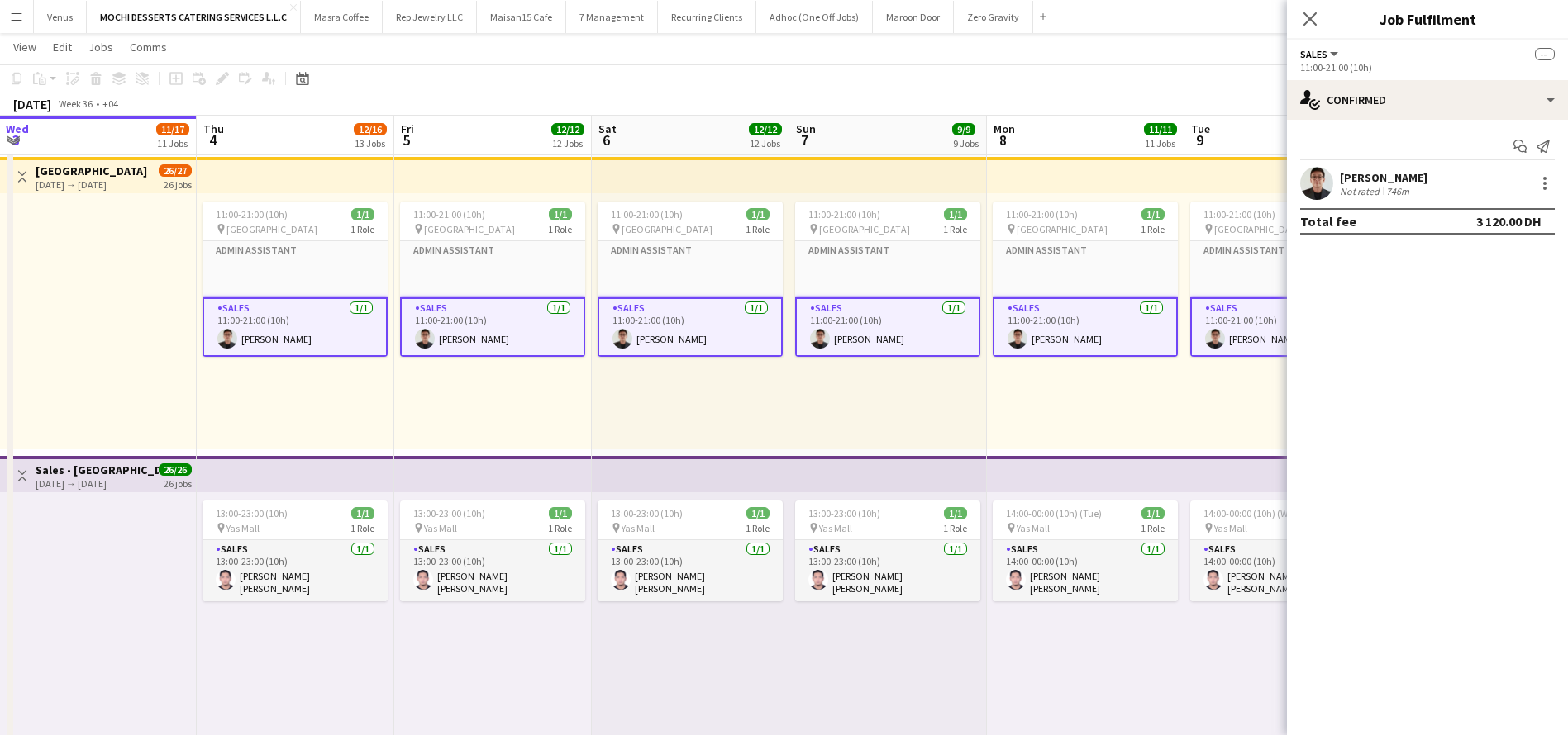
drag, startPoint x: 1448, startPoint y: 179, endPoint x: 1332, endPoint y: 180, distance: 116.0
click at [1332, 180] on div "Asraf Alamada Not rated 746m" at bounding box center [1427, 183] width 281 height 33
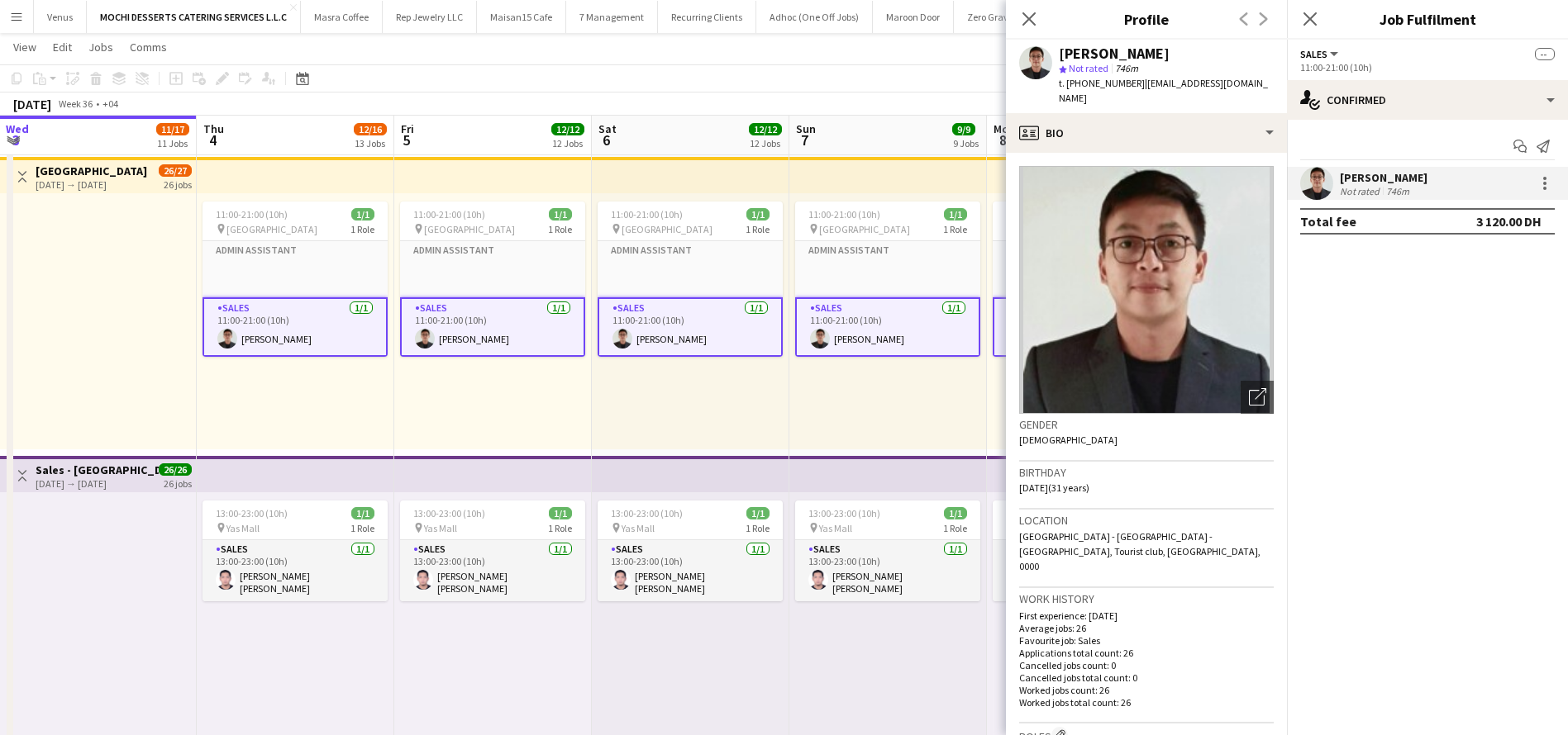
copy div "Asraf Alamada"
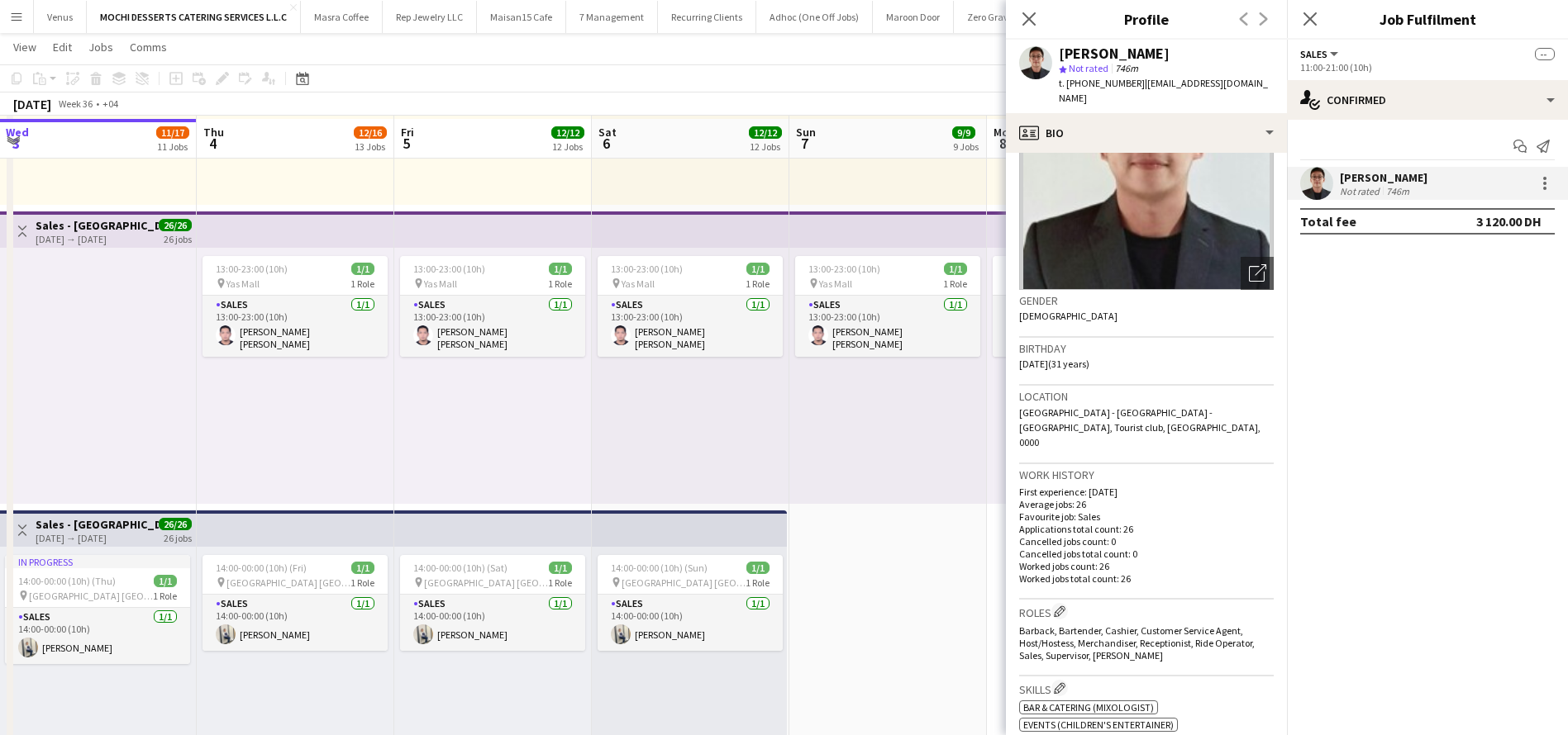
scroll to position [2975, 0]
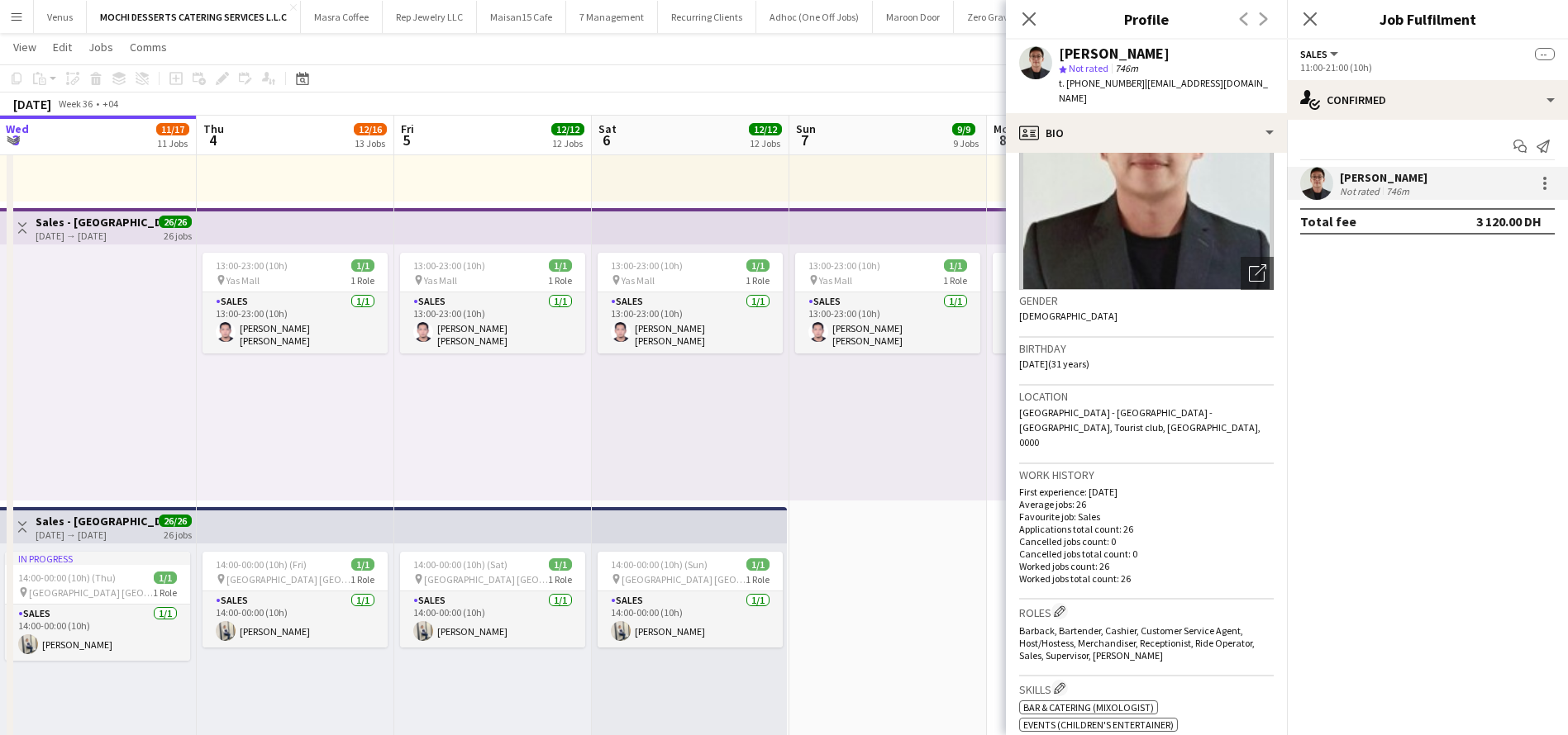
click at [486, 350] on div "13:00-23:00 (10h) 1/1 pin Yas Mall 1 Role Sales 1/1 13:00-23:00 (10h) John elma…" at bounding box center [492, 373] width 198 height 256
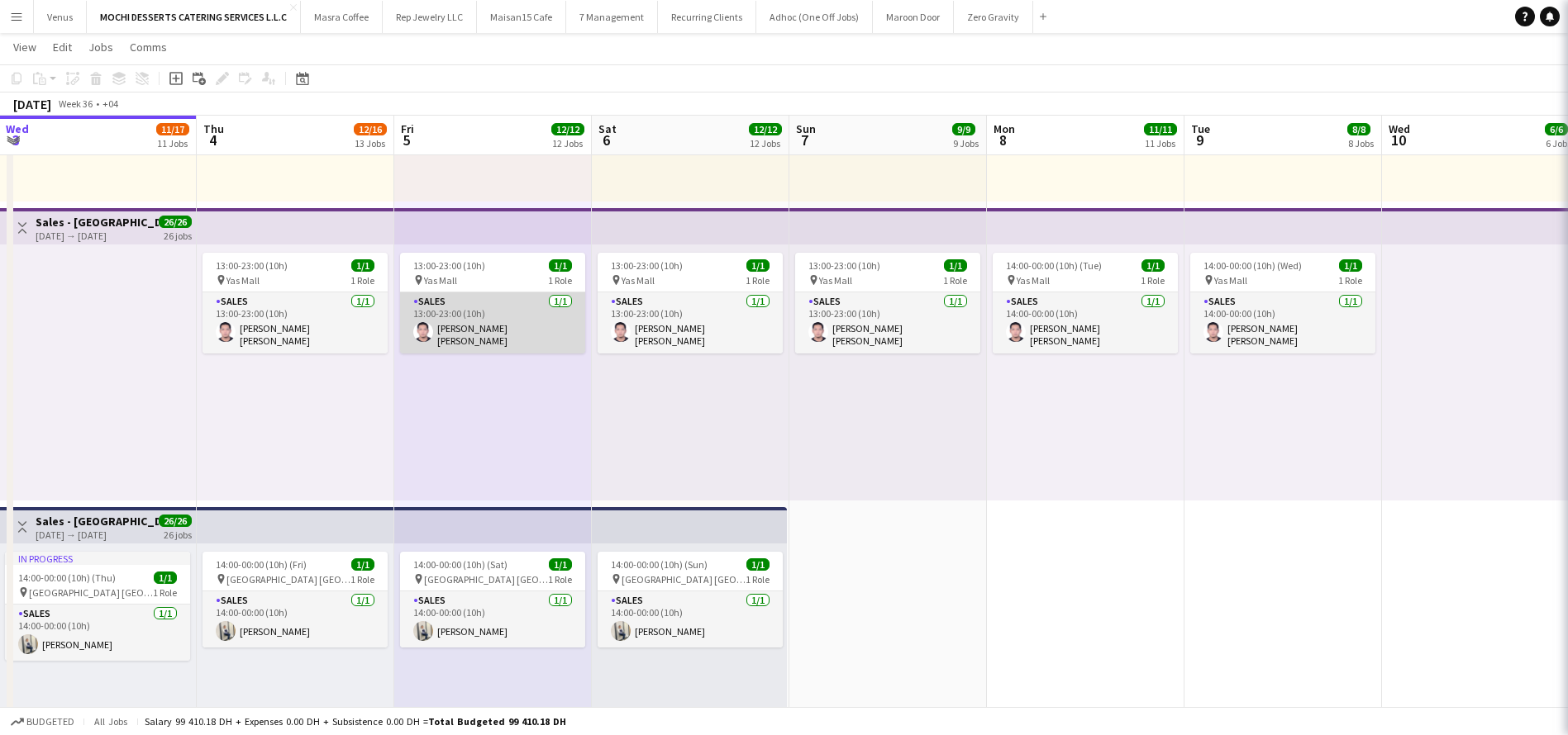
click at [500, 319] on app-card-role "Sales 1/1 13:00-23:00 (10h) John elmar Reyes" at bounding box center [492, 323] width 185 height 61
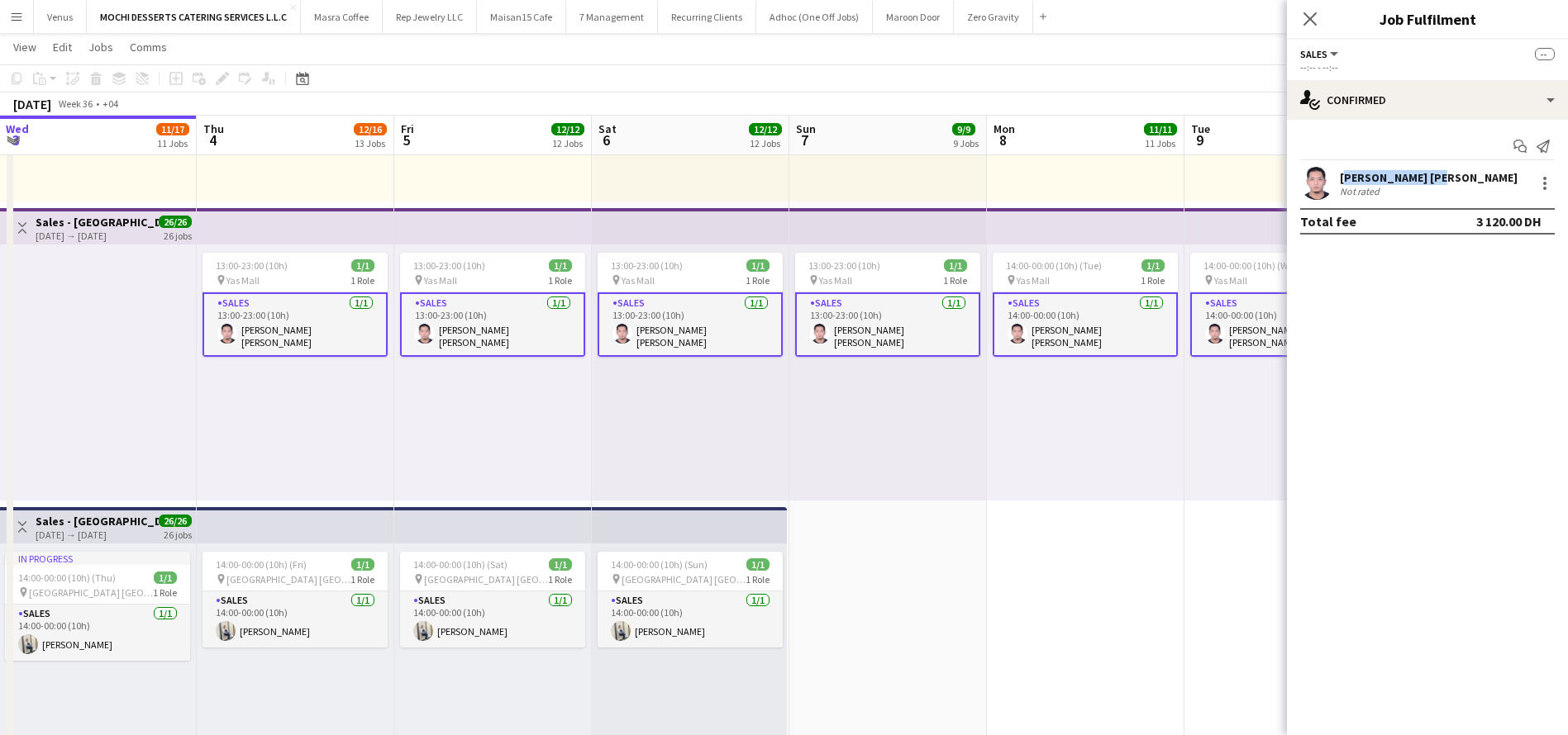
drag, startPoint x: 1458, startPoint y: 170, endPoint x: 1337, endPoint y: 167, distance: 121.0
click at [1337, 167] on div "John elmar Reyes Not rated" at bounding box center [1427, 183] width 281 height 33
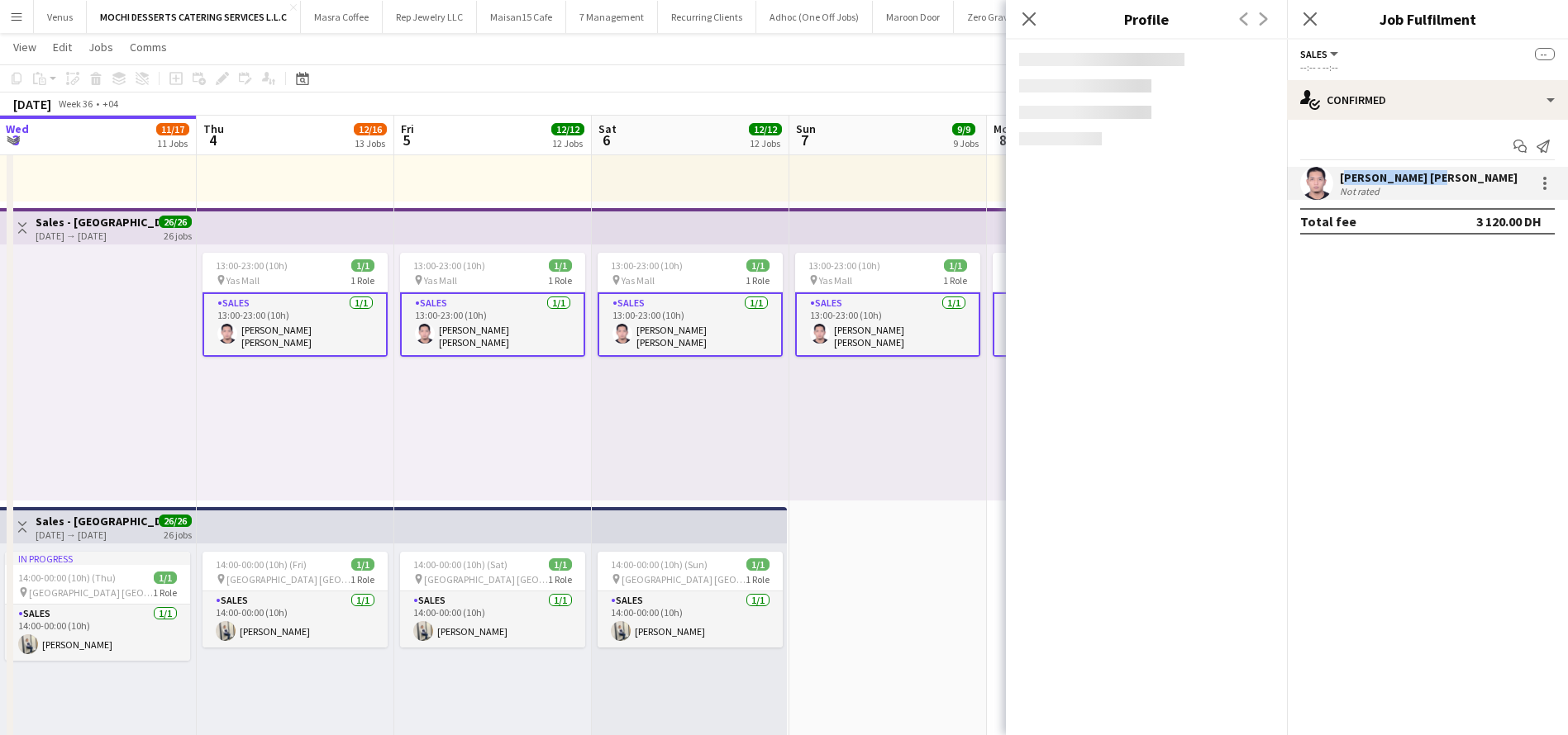
copy div "John elmar Reyes"
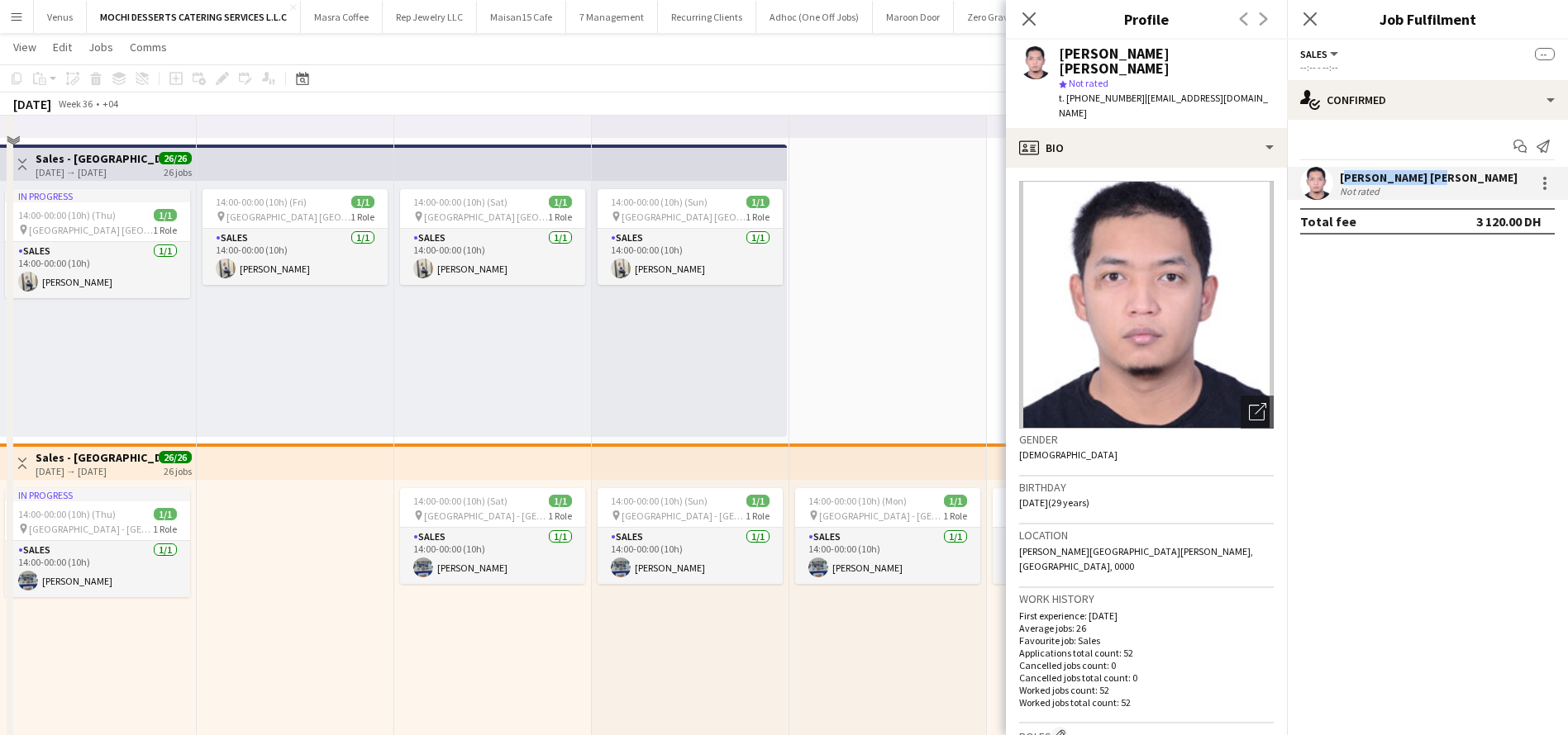
scroll to position [3347, 0]
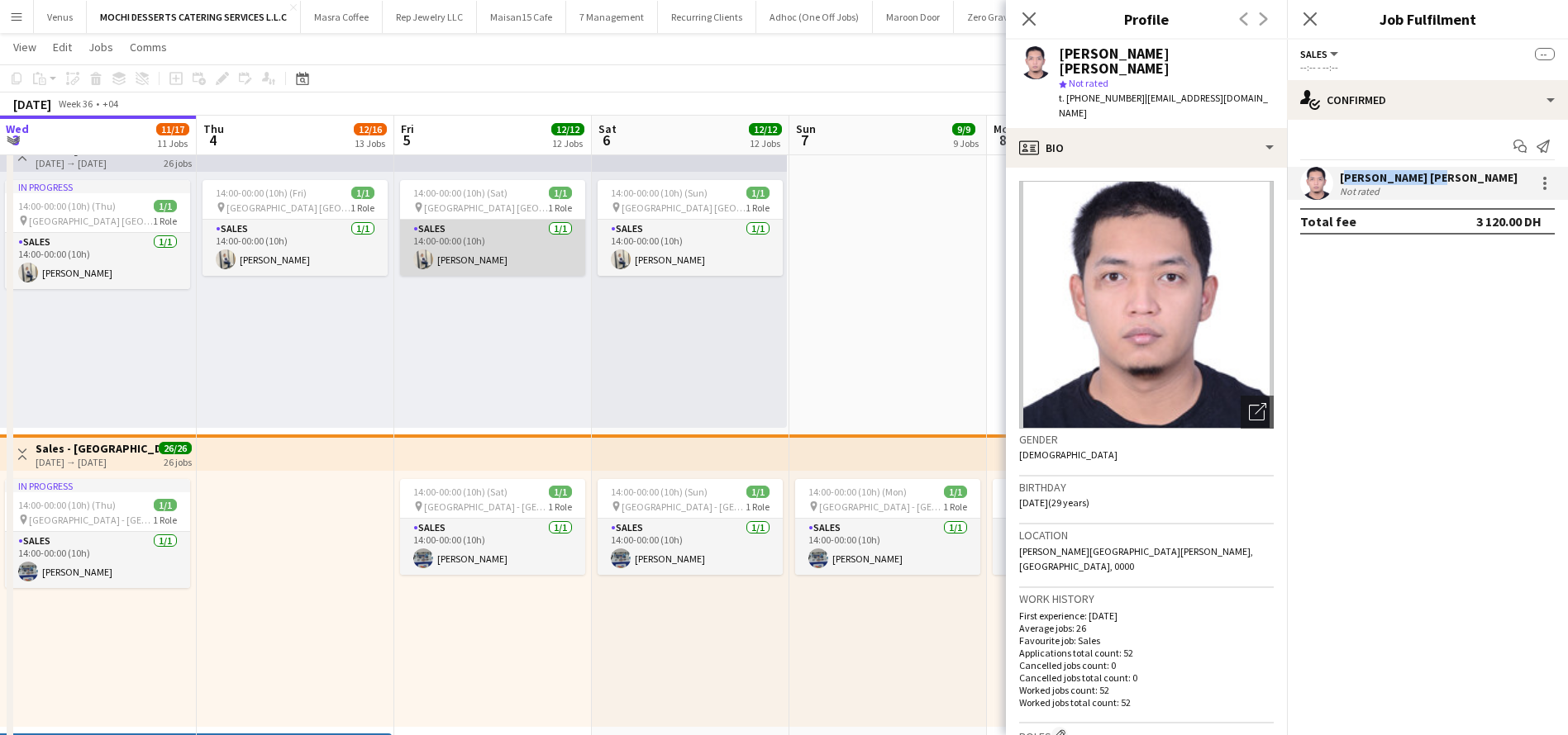
click at [495, 262] on app-card-role "Sales 1/1 14:00-00:00 (10h) jomel subido" at bounding box center [492, 247] width 185 height 56
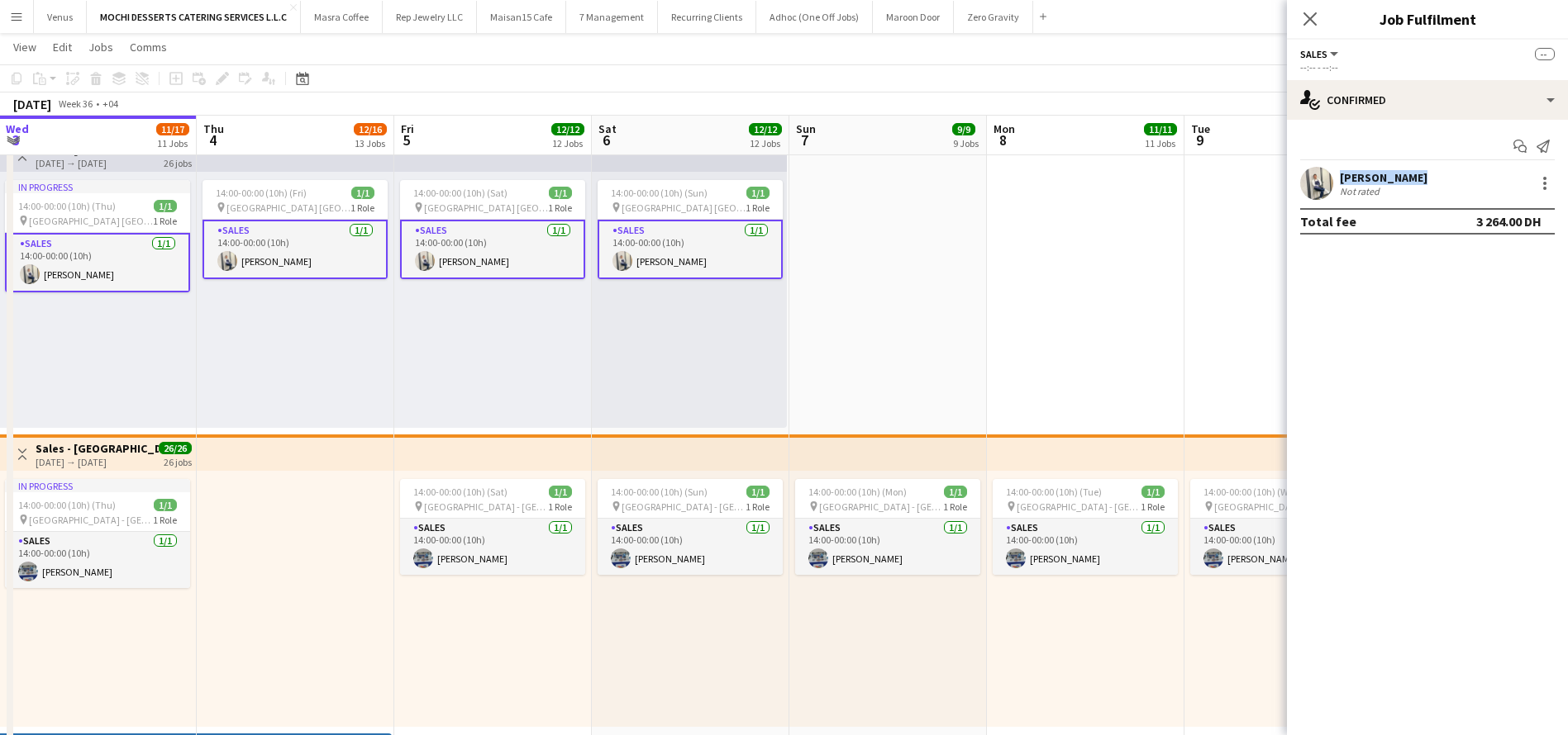
drag, startPoint x: 1424, startPoint y: 167, endPoint x: 1335, endPoint y: 175, distance: 89.4
click at [1335, 175] on div "jomel subido Not rated" at bounding box center [1427, 183] width 281 height 33
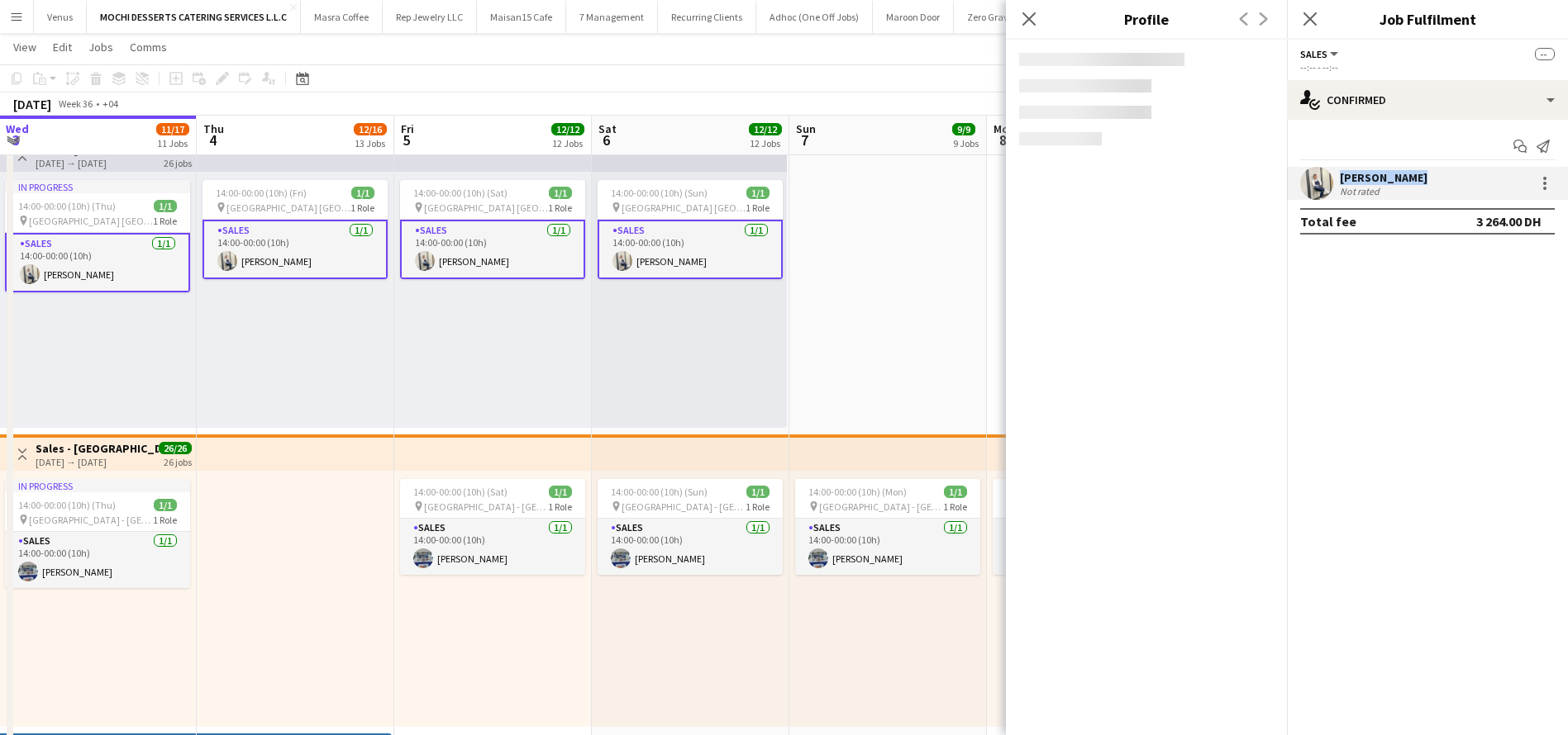
copy div "jomel subido"
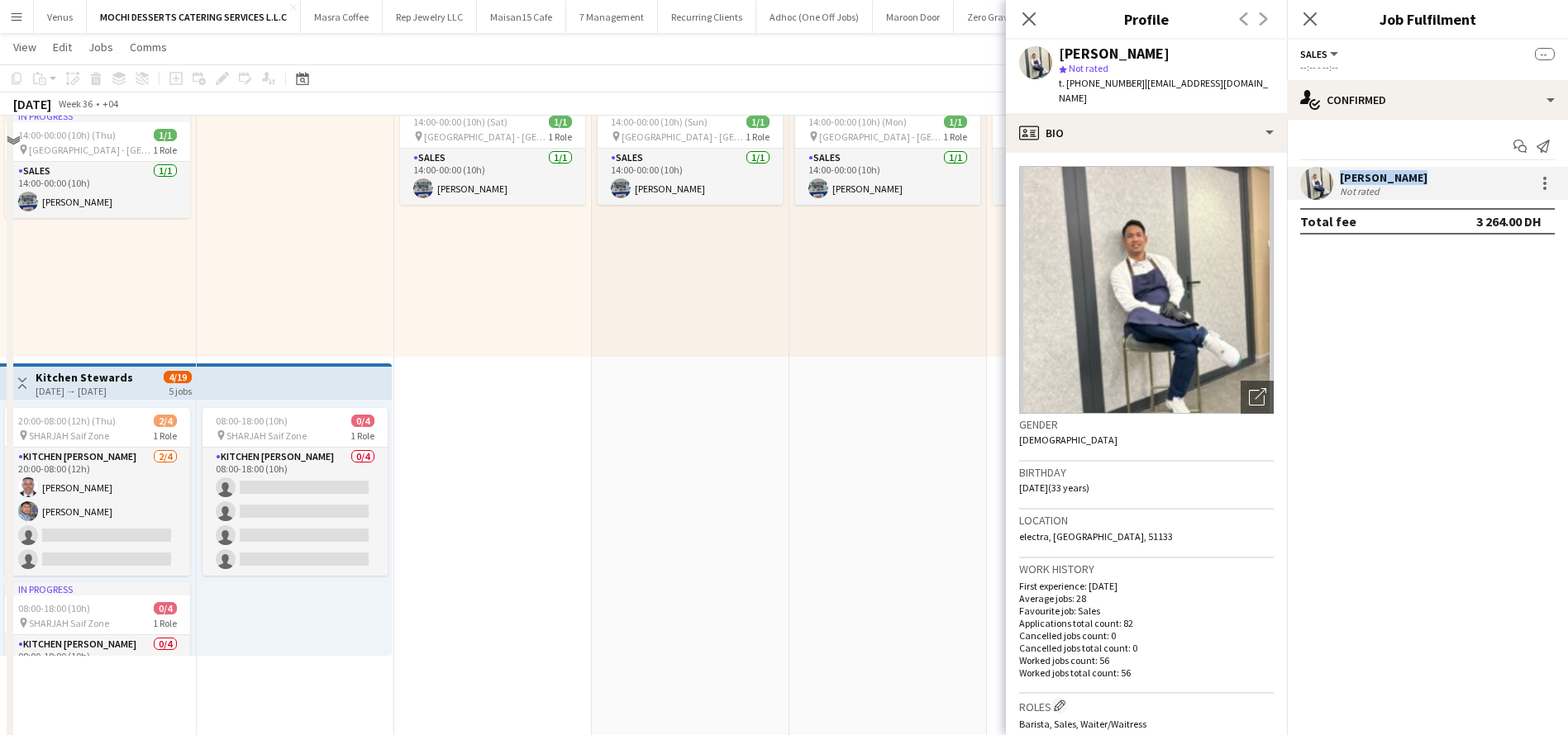
scroll to position [3718, 0]
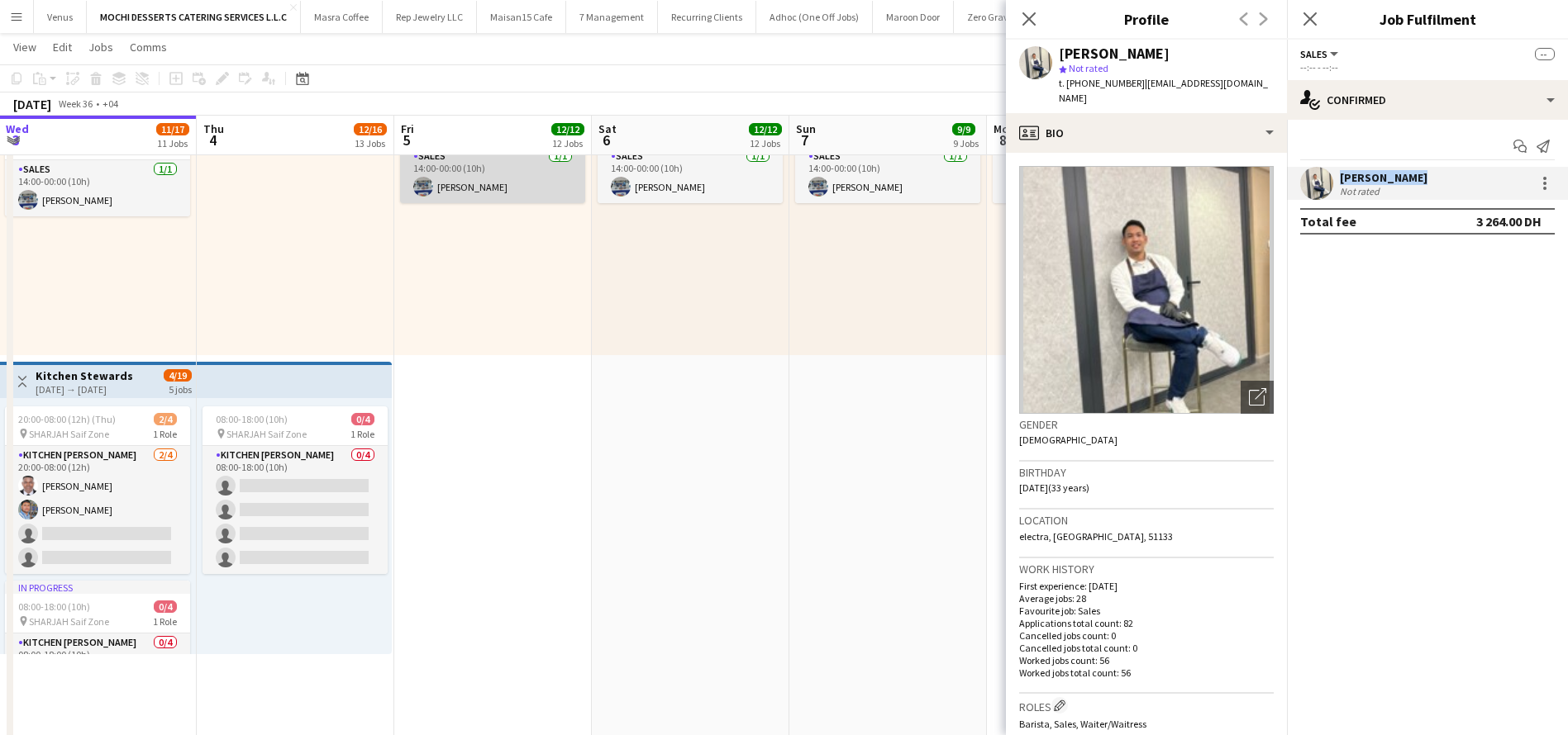
click at [505, 186] on app-card-role "Sales 1/1 14:00-00:00 (10h) Eric Tomas" at bounding box center [492, 175] width 185 height 56
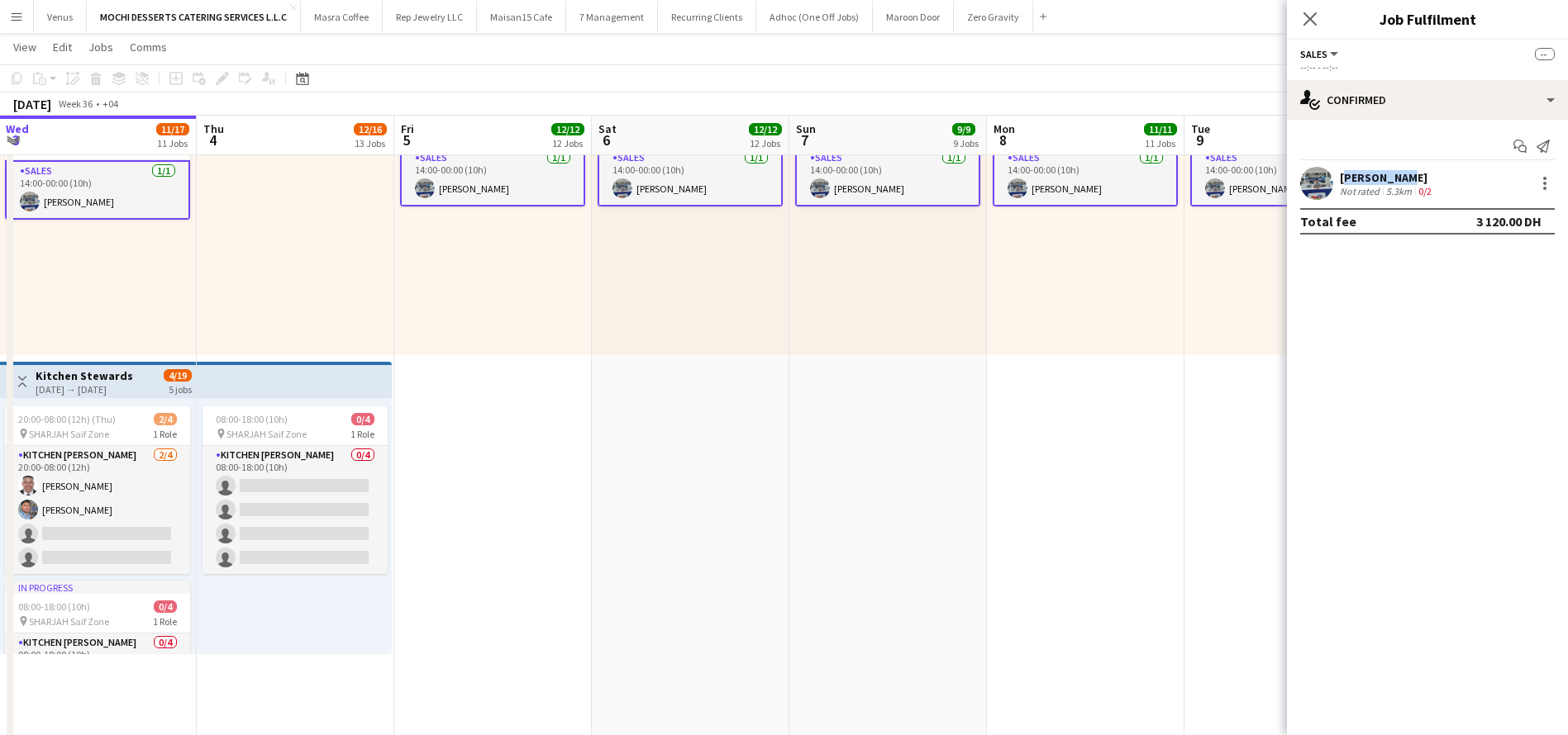
drag, startPoint x: 1417, startPoint y: 171, endPoint x: 1338, endPoint y: 171, distance: 79.0
click at [1338, 171] on div "Eric Tomas Not rated 5.3km 0/2" at bounding box center [1427, 183] width 281 height 33
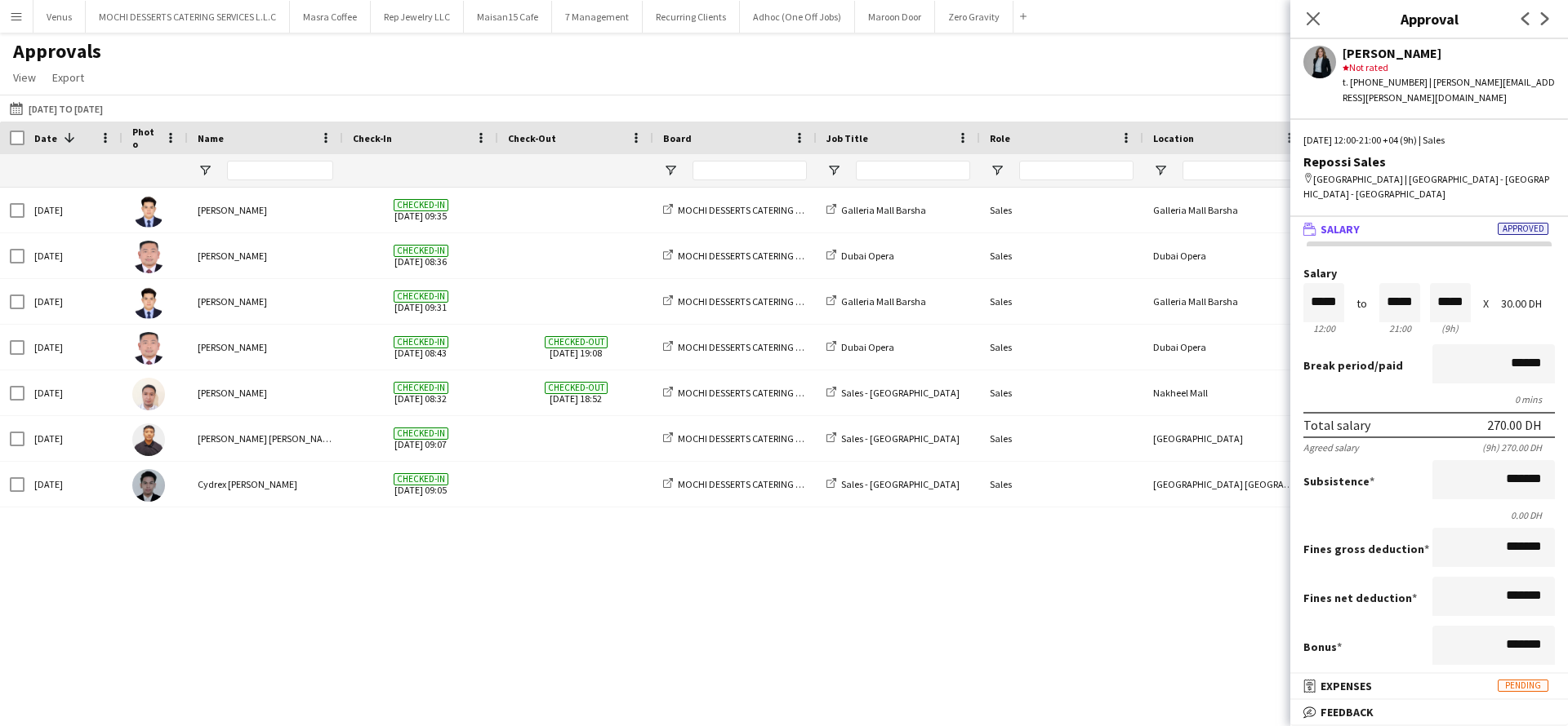
scroll to position [244, 0]
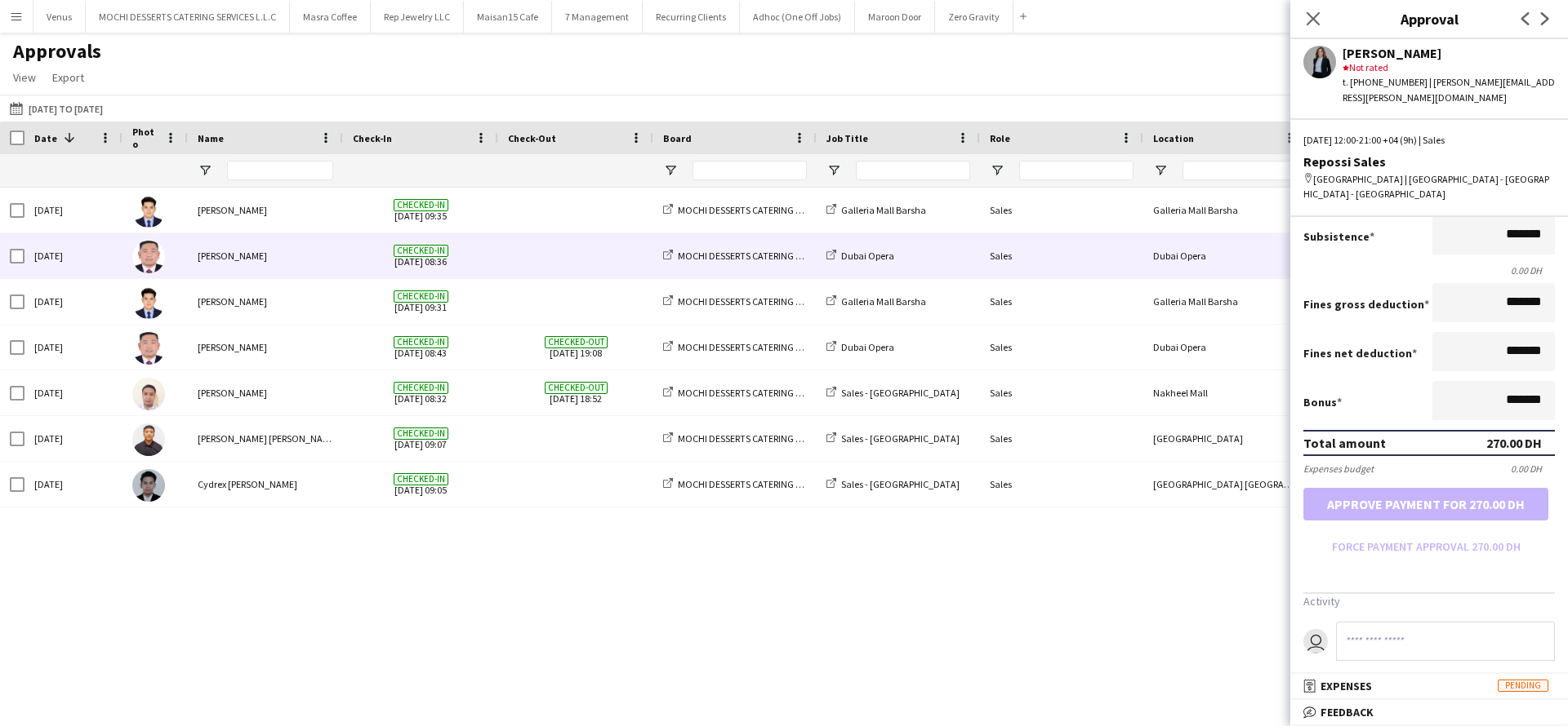
drag, startPoint x: 265, startPoint y: 262, endPoint x: 200, endPoint y: 262, distance: 65.0
click at [200, 262] on div "[PERSON_NAME]" at bounding box center [265, 255] width 155 height 45
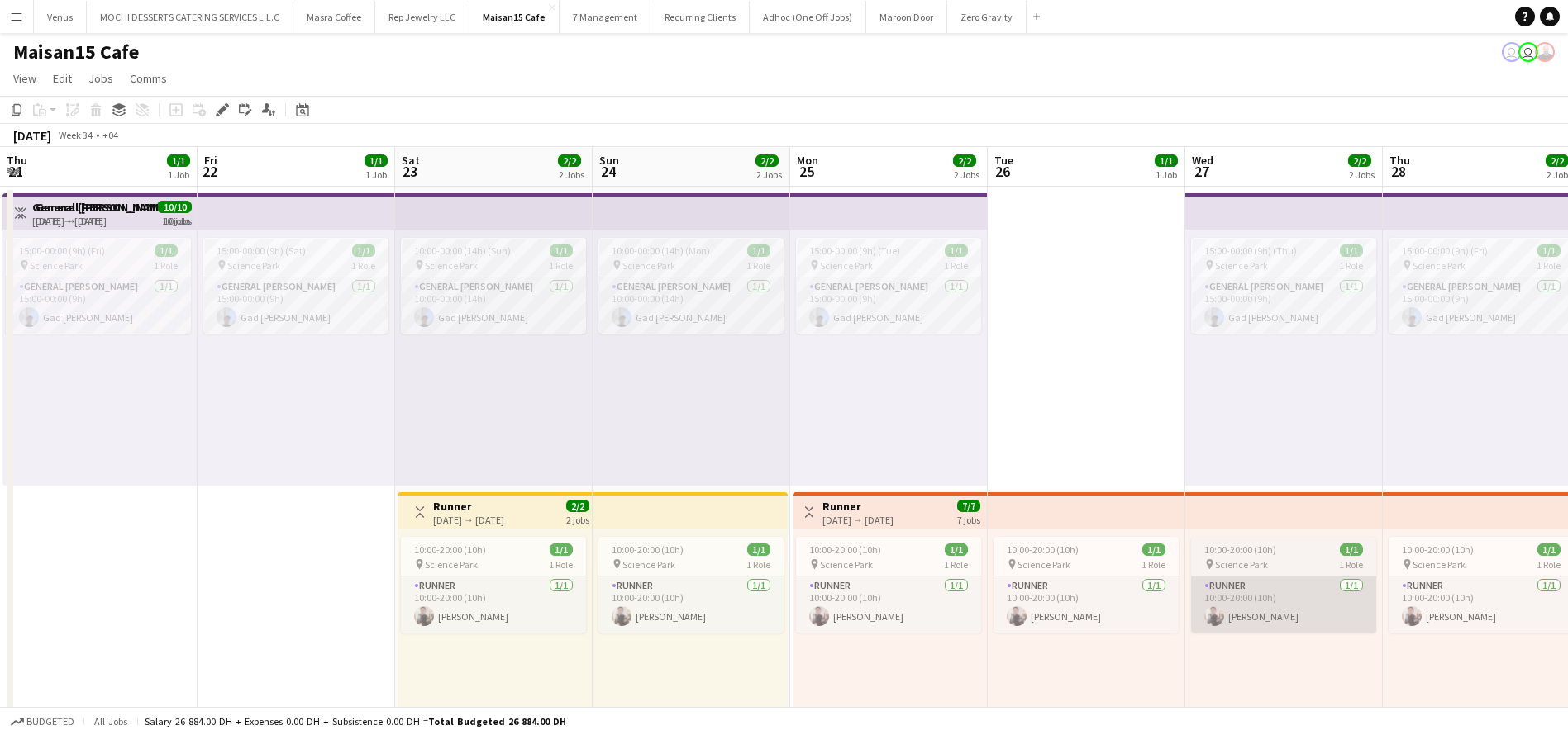
scroll to position [0, 486]
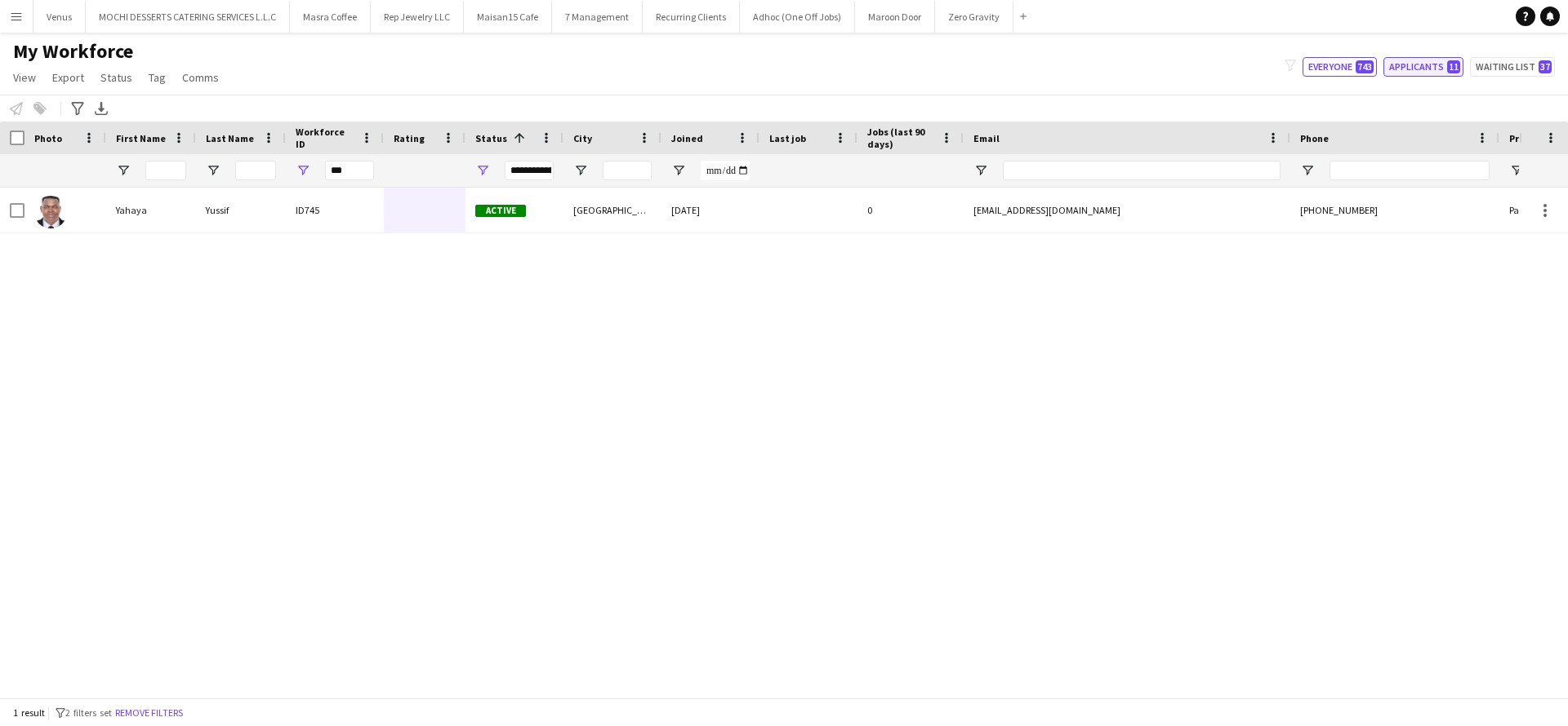
click at [1422, 75] on button "Applicants 11" at bounding box center [1423, 67] width 80 height 20
type input "**********"
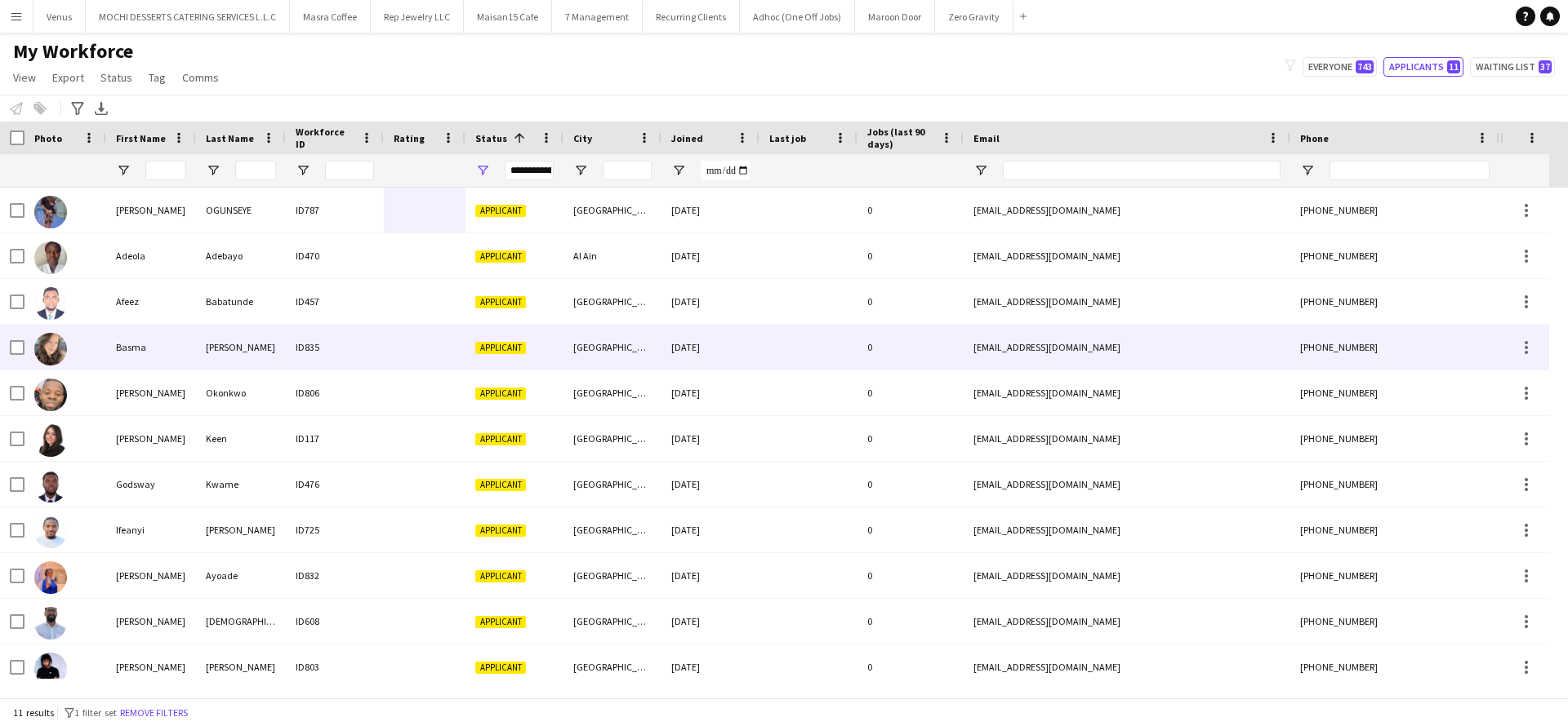
click at [148, 347] on div "Basma" at bounding box center [151, 347] width 90 height 45
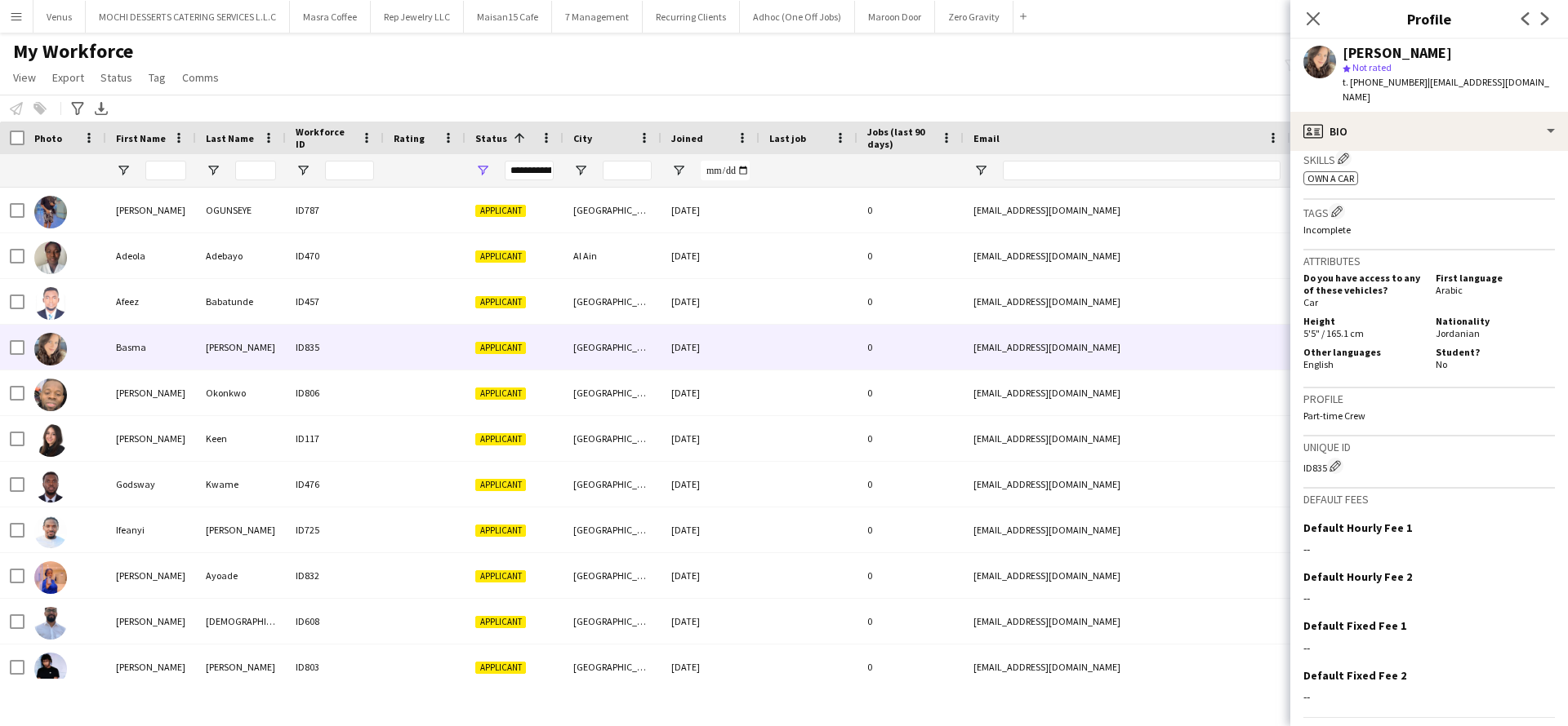
scroll to position [603, 0]
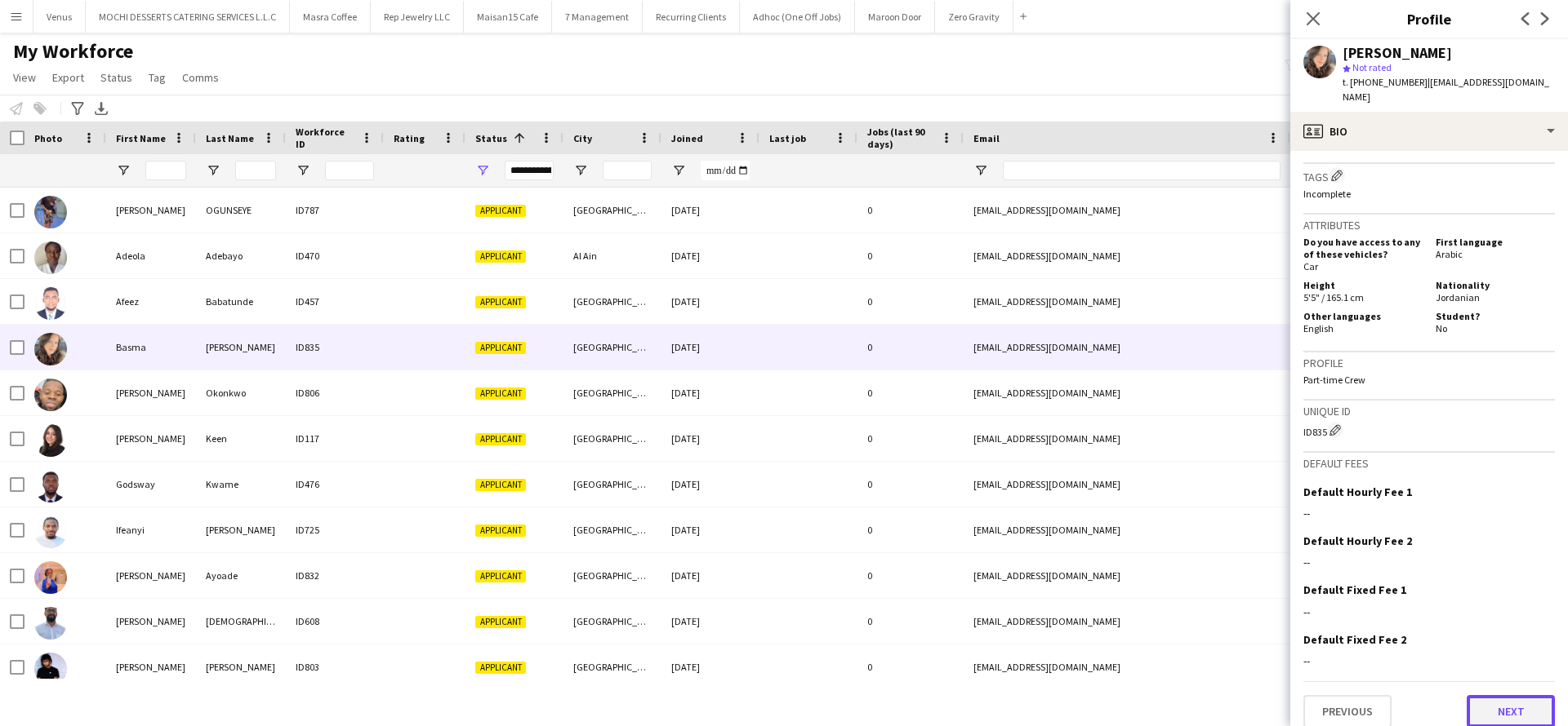
click at [1496, 695] on button "Next" at bounding box center [1510, 711] width 88 height 33
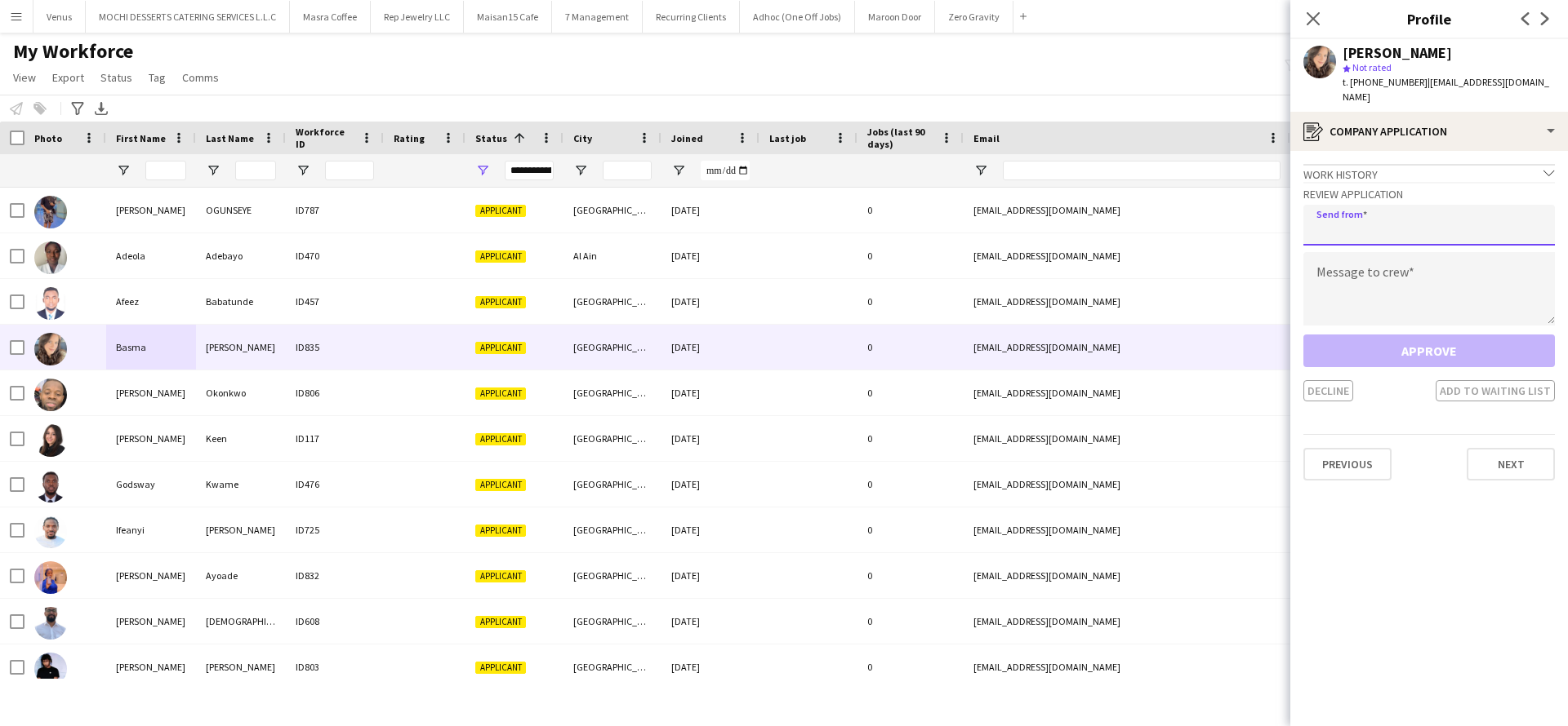
click at [1475, 220] on input "email" at bounding box center [1429, 224] width 252 height 41
paste input "**********"
type input "**********"
click at [1456, 261] on textarea at bounding box center [1429, 289] width 252 height 74
paste textarea "**********"
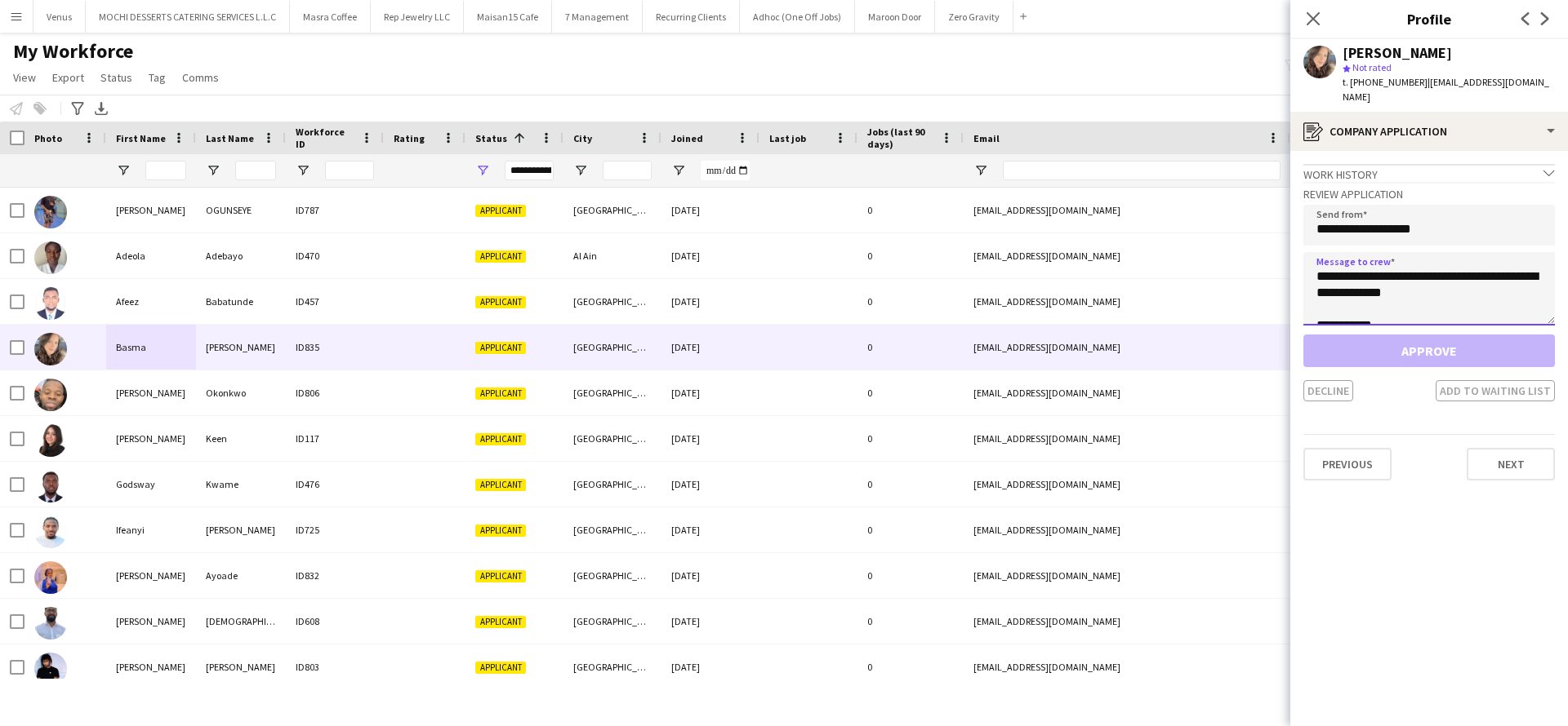
scroll to position [26, 0]
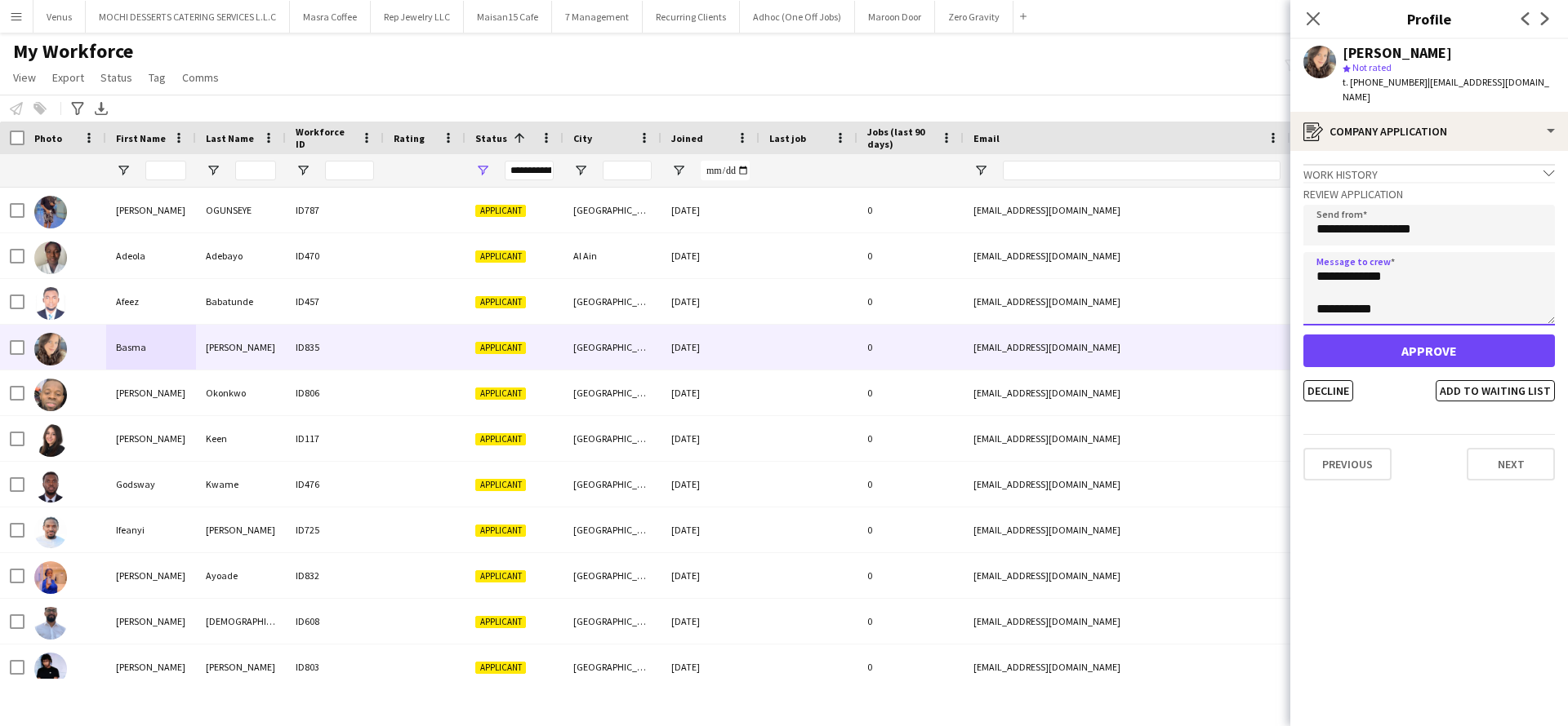
type textarea "**********"
click at [1424, 339] on button "Approve" at bounding box center [1429, 351] width 252 height 33
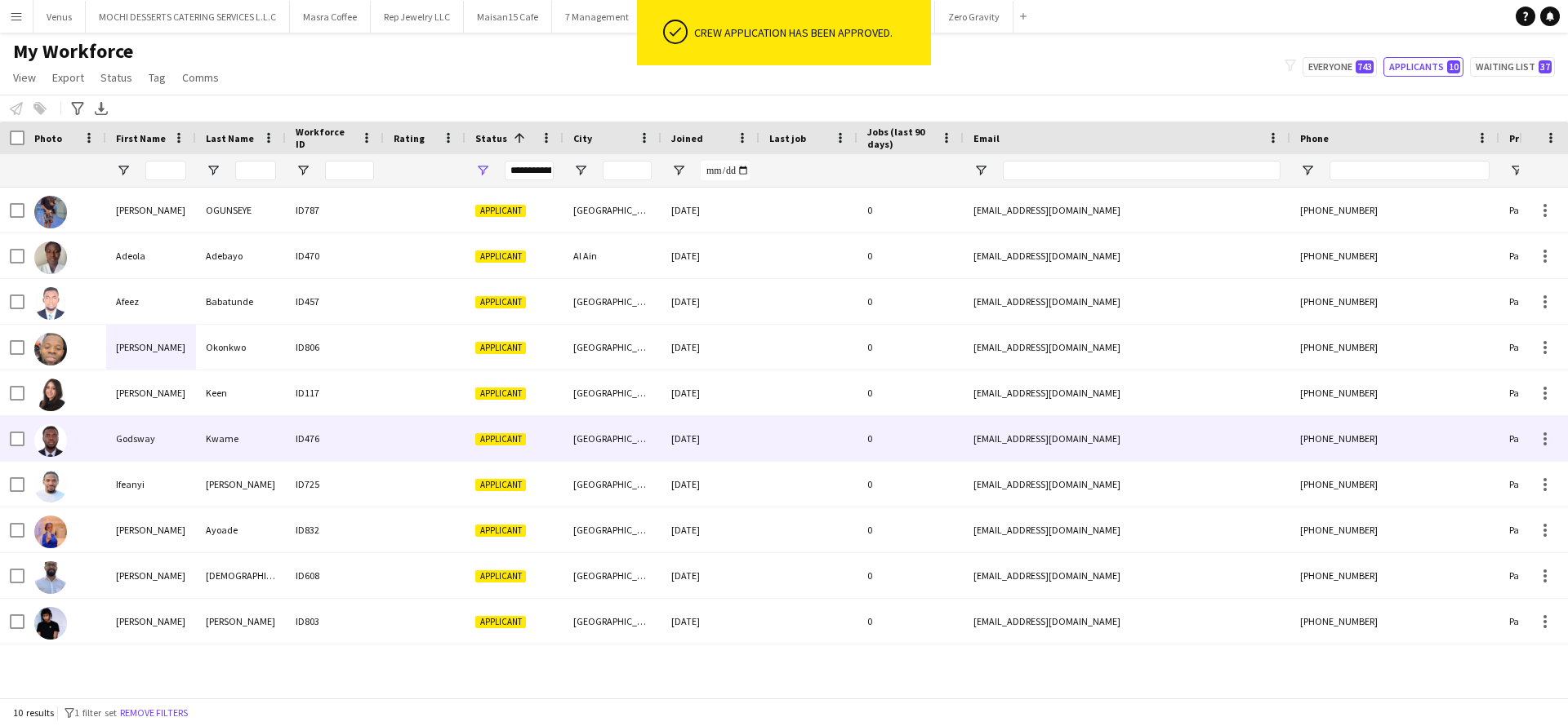
click at [254, 437] on div "Kwame" at bounding box center [241, 438] width 90 height 45
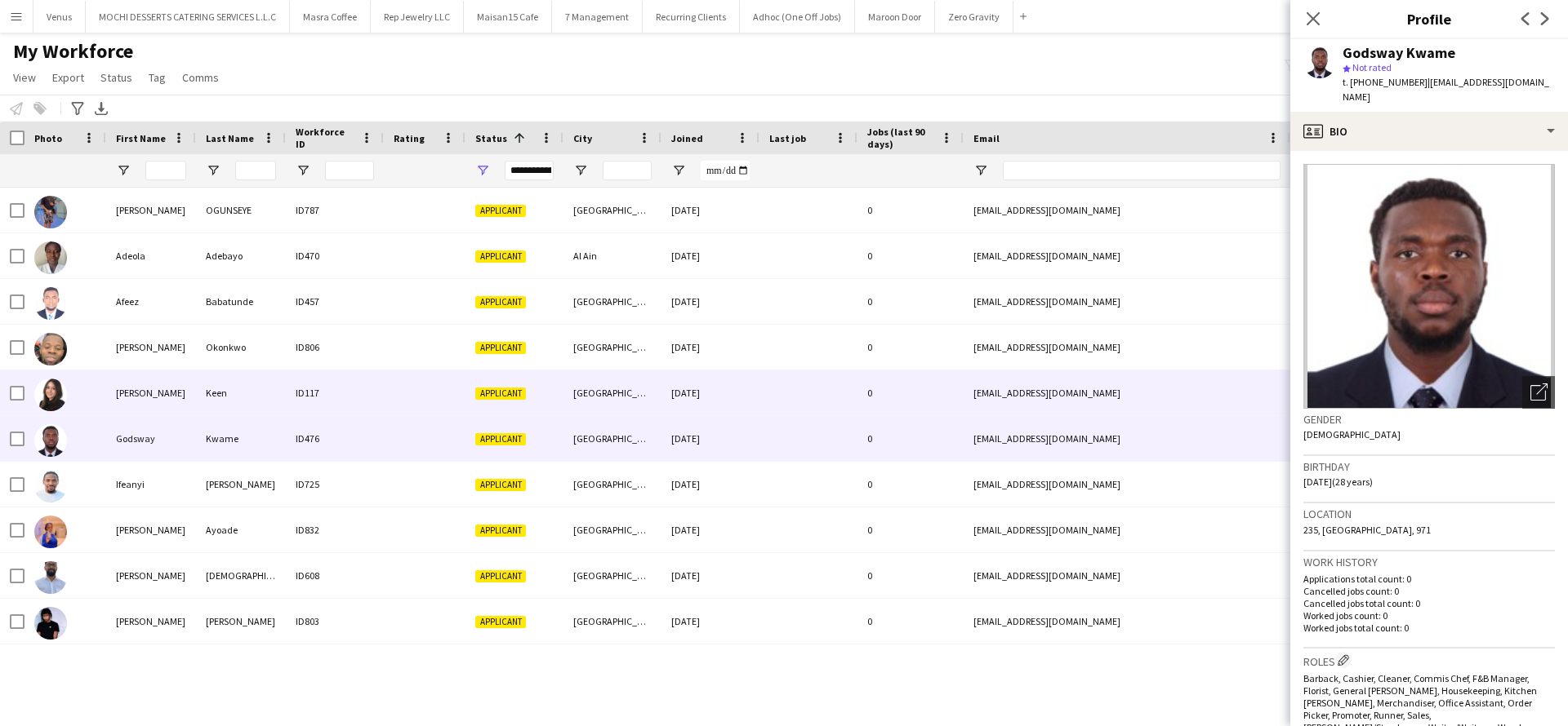
click at [249, 377] on div "Keen" at bounding box center [241, 393] width 90 height 45
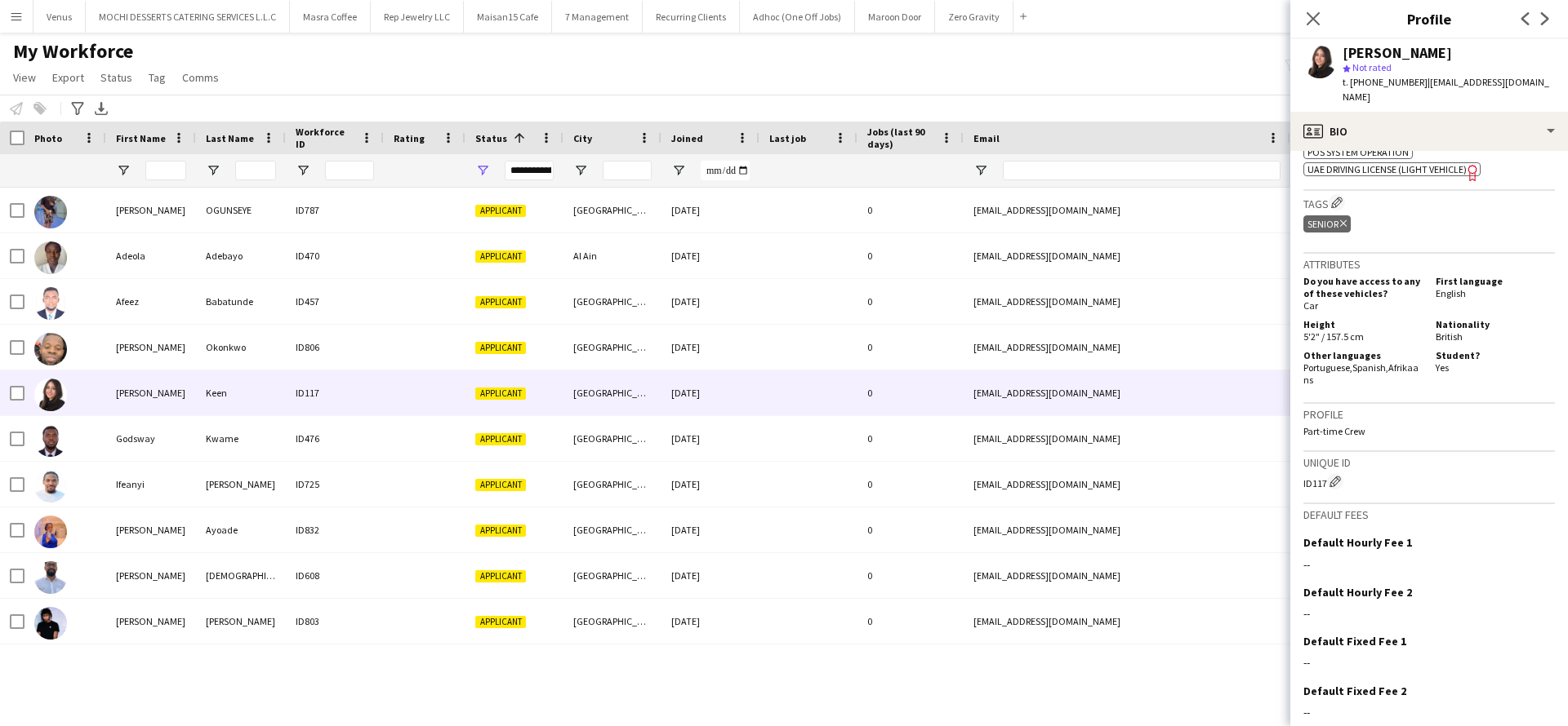
scroll to position [734, 0]
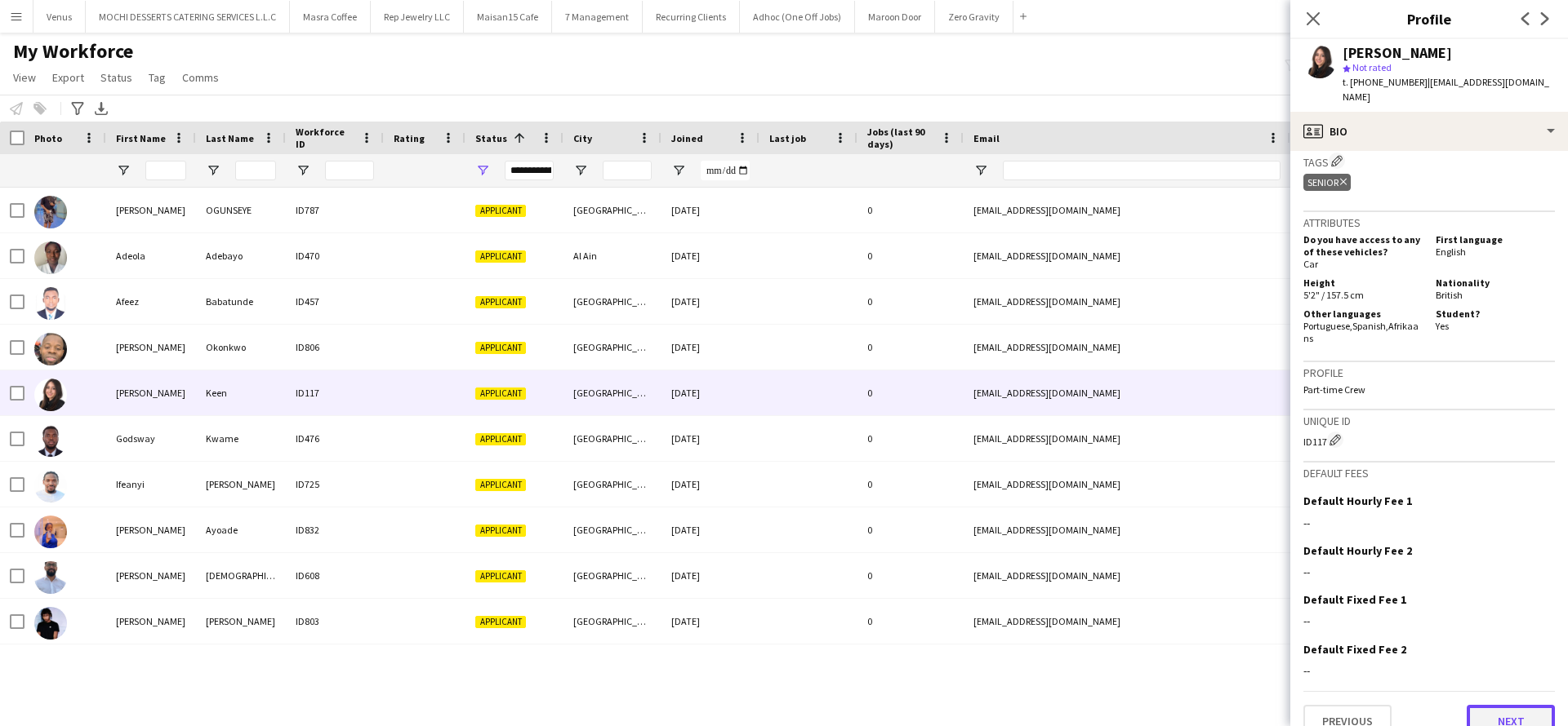
click at [1483, 705] on button "Next" at bounding box center [1510, 721] width 88 height 33
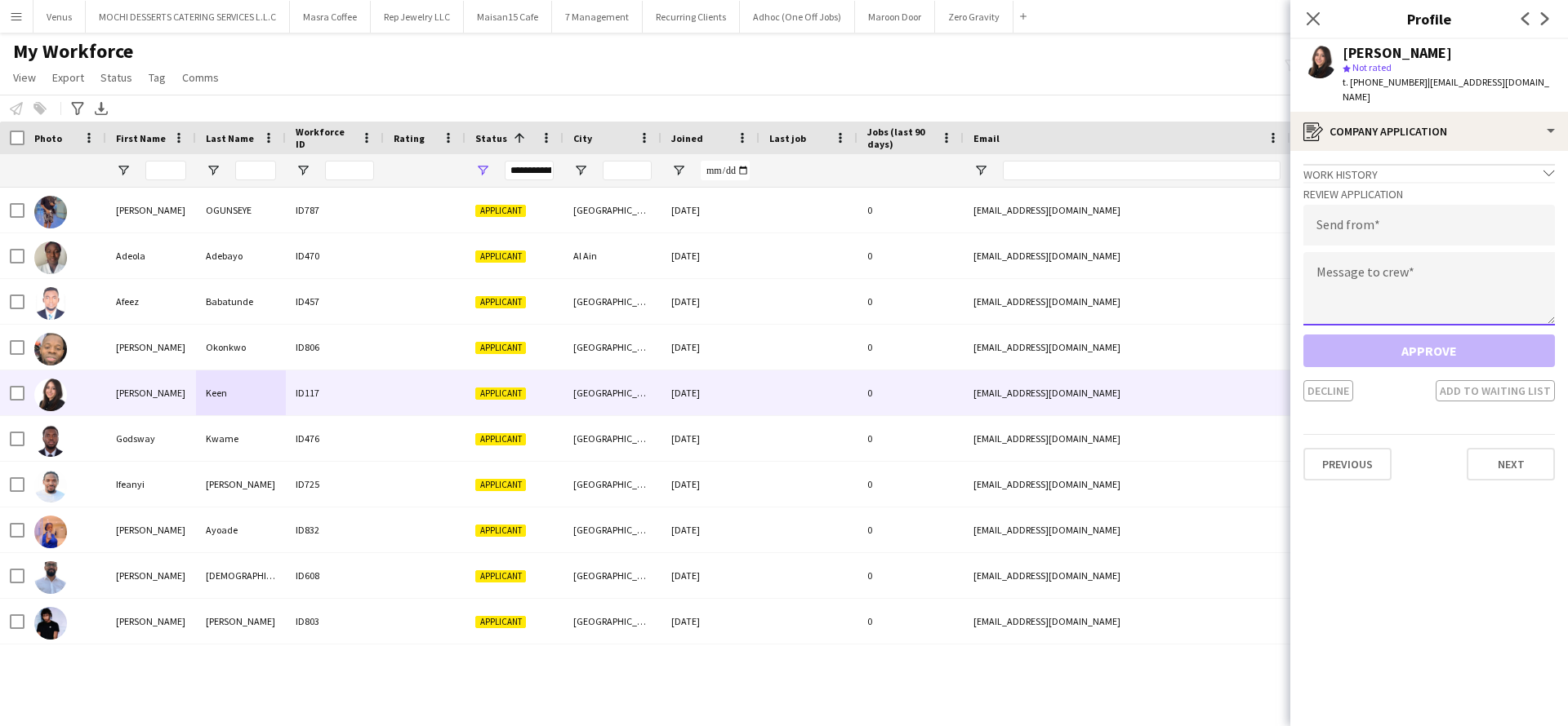
click at [1338, 264] on textarea at bounding box center [1429, 289] width 252 height 74
paste textarea "**********"
type textarea "**********"
click at [1413, 209] on input "email" at bounding box center [1429, 224] width 252 height 41
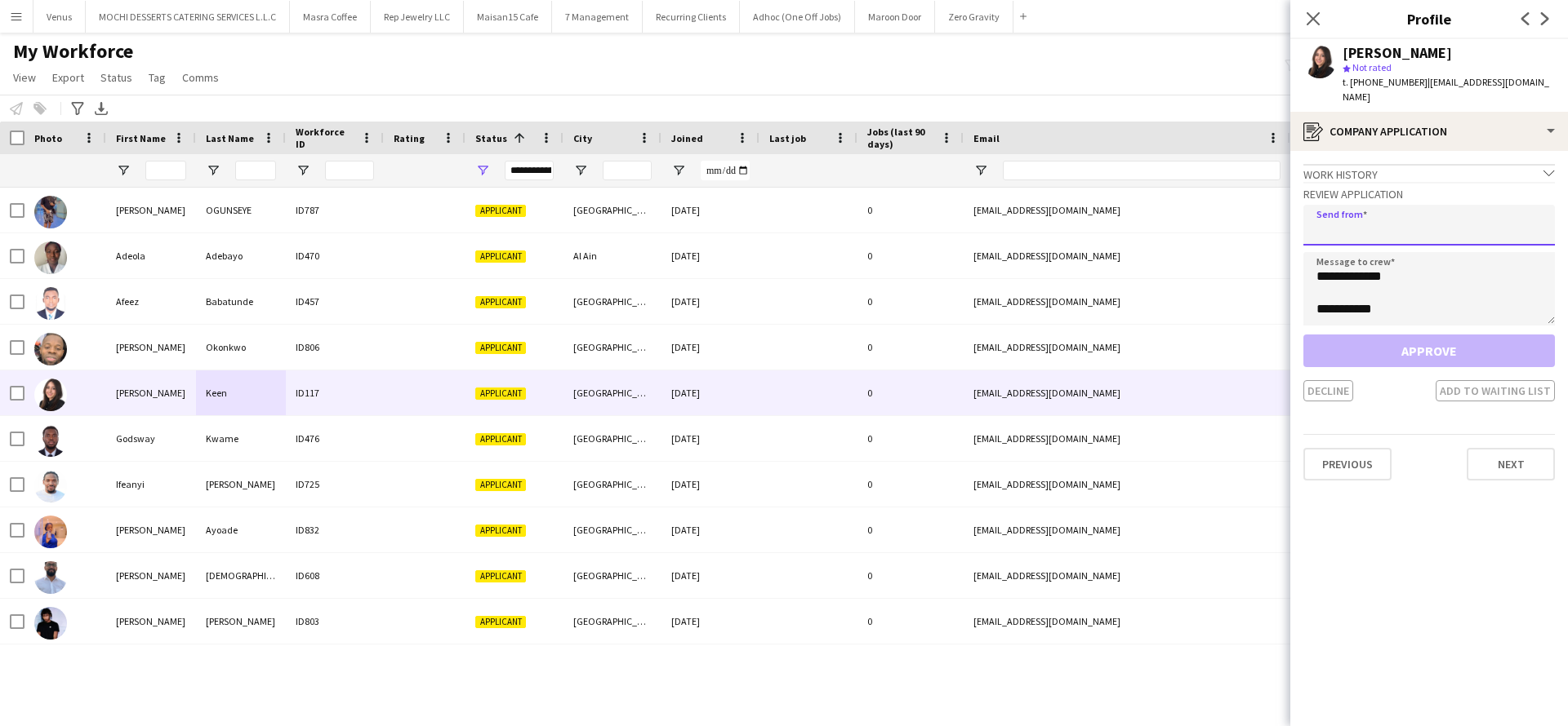
paste input "**********"
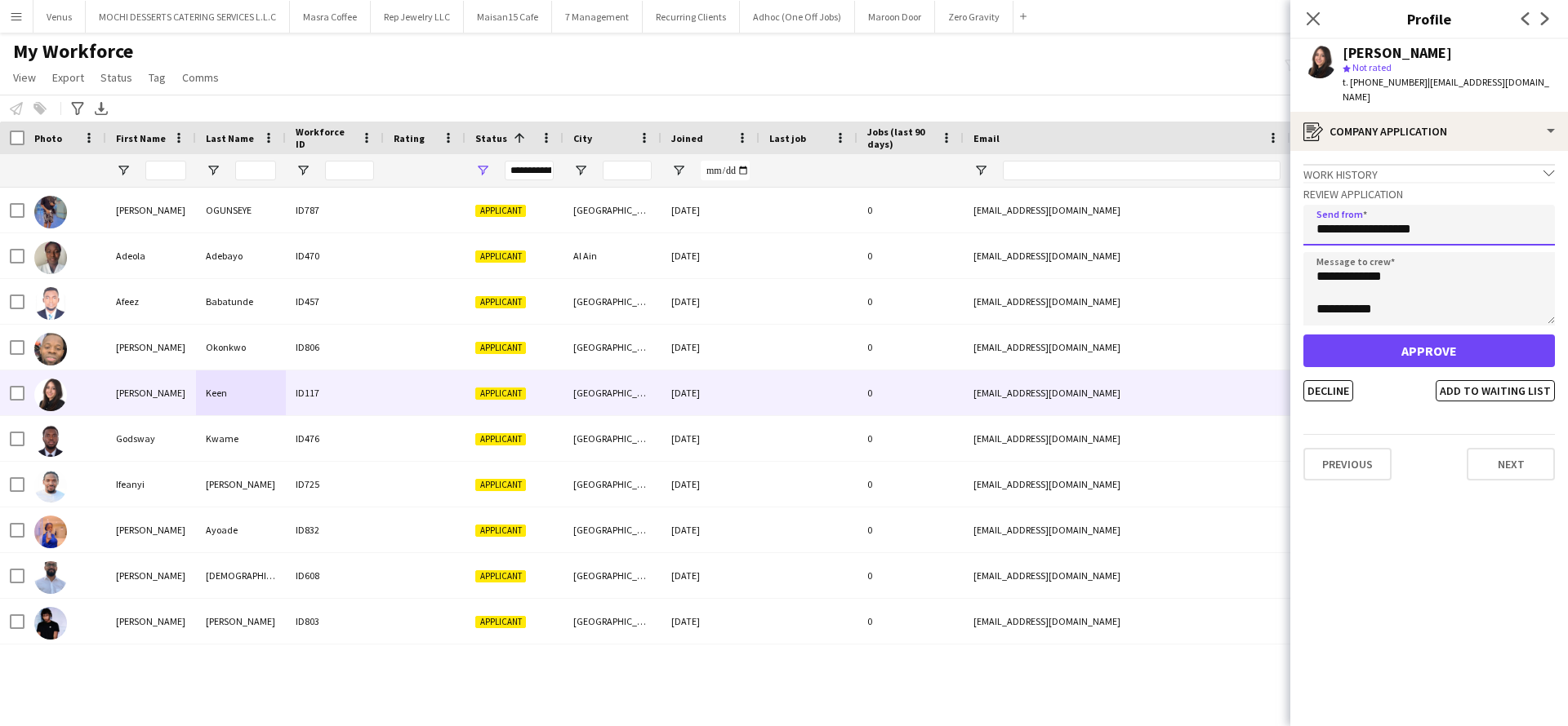
type input "**********"
click at [1411, 334] on button "Approve" at bounding box center [1429, 351] width 252 height 33
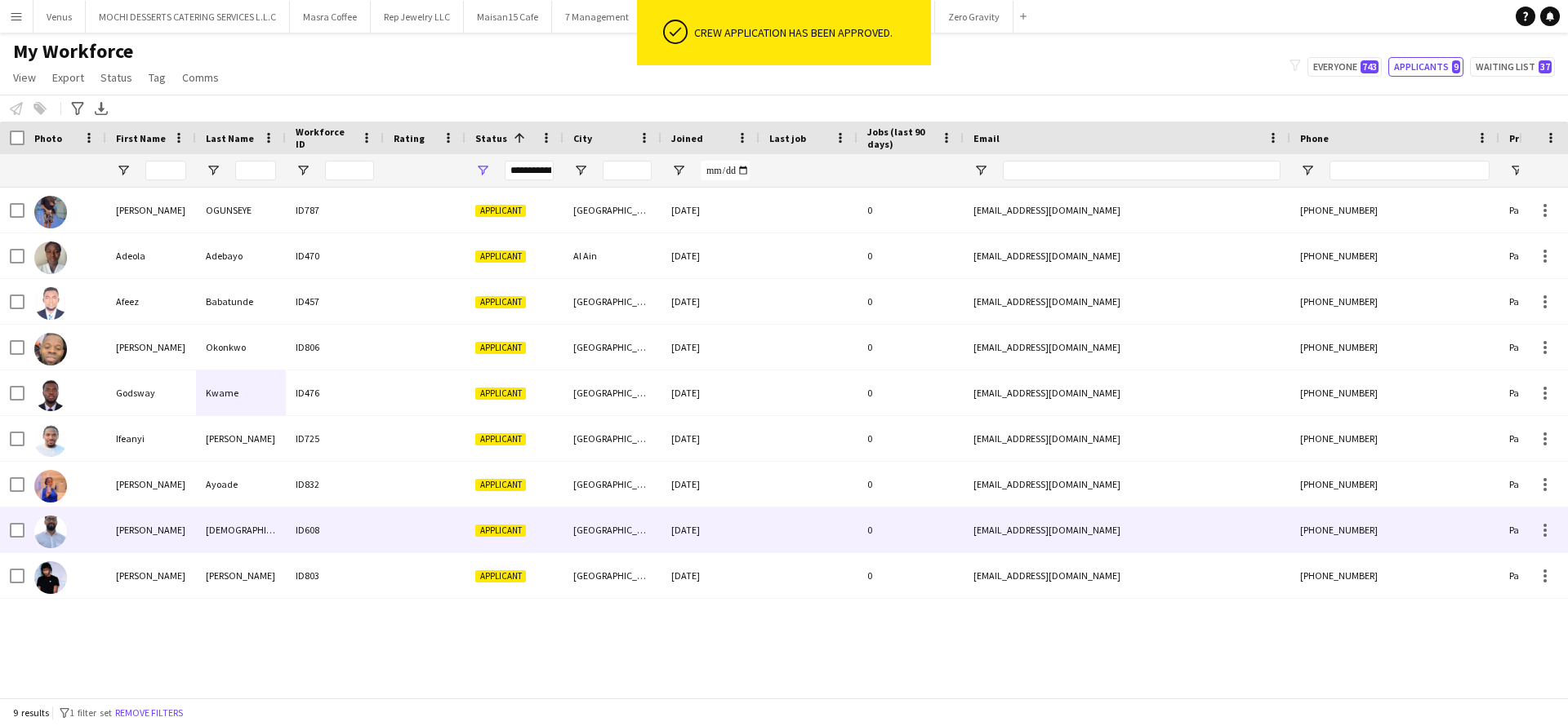
click at [245, 522] on div "[DEMOGRAPHIC_DATA]" at bounding box center [241, 530] width 90 height 45
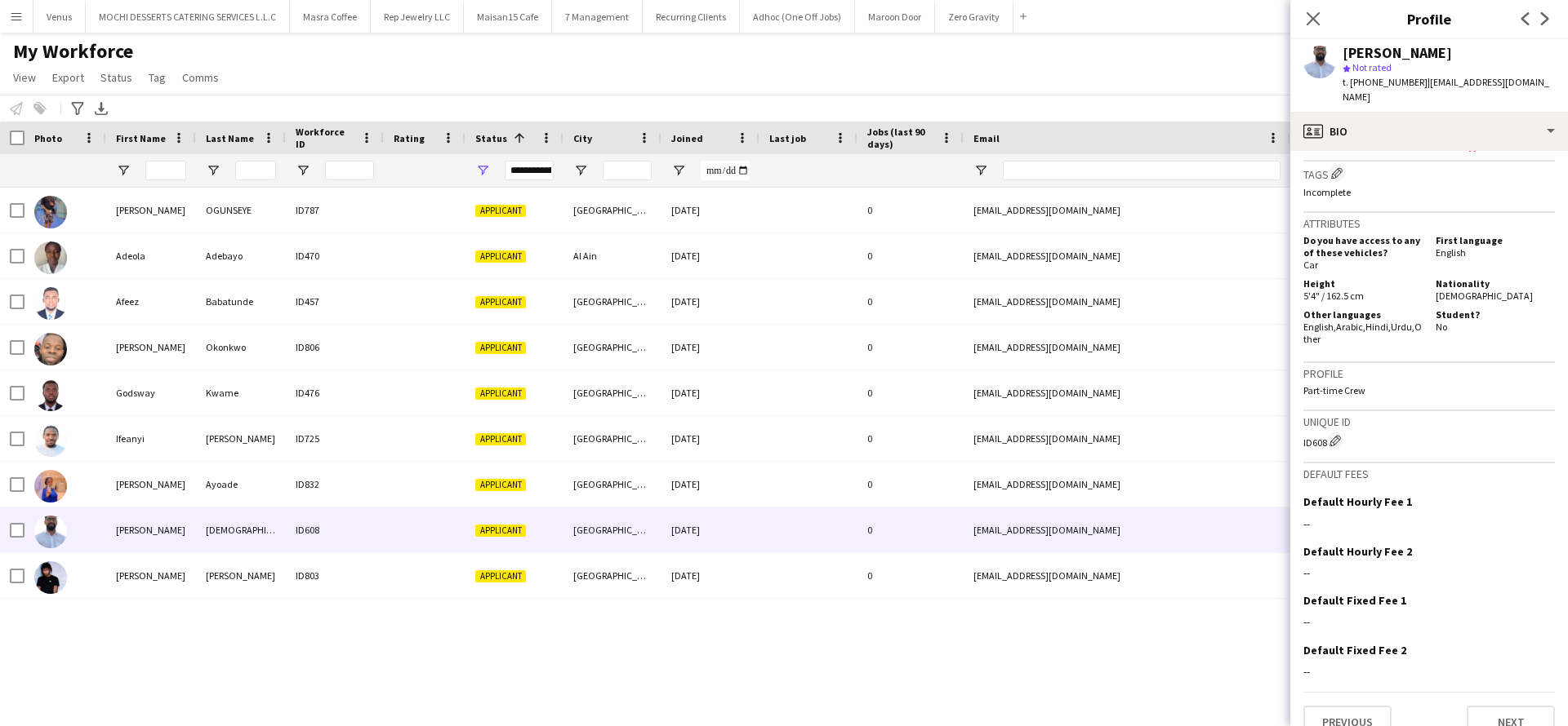
scroll to position [751, 0]
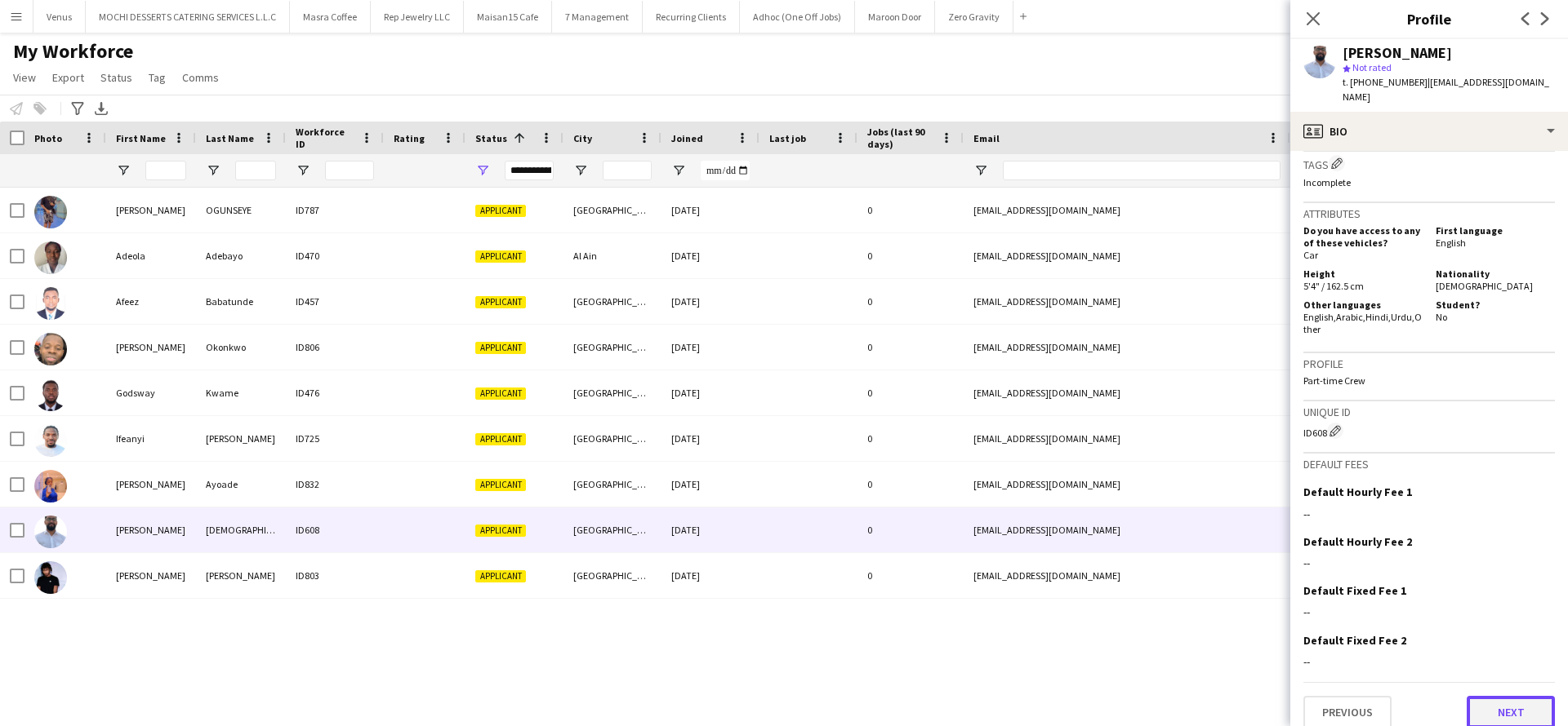
click at [1496, 699] on button "Next" at bounding box center [1510, 712] width 88 height 33
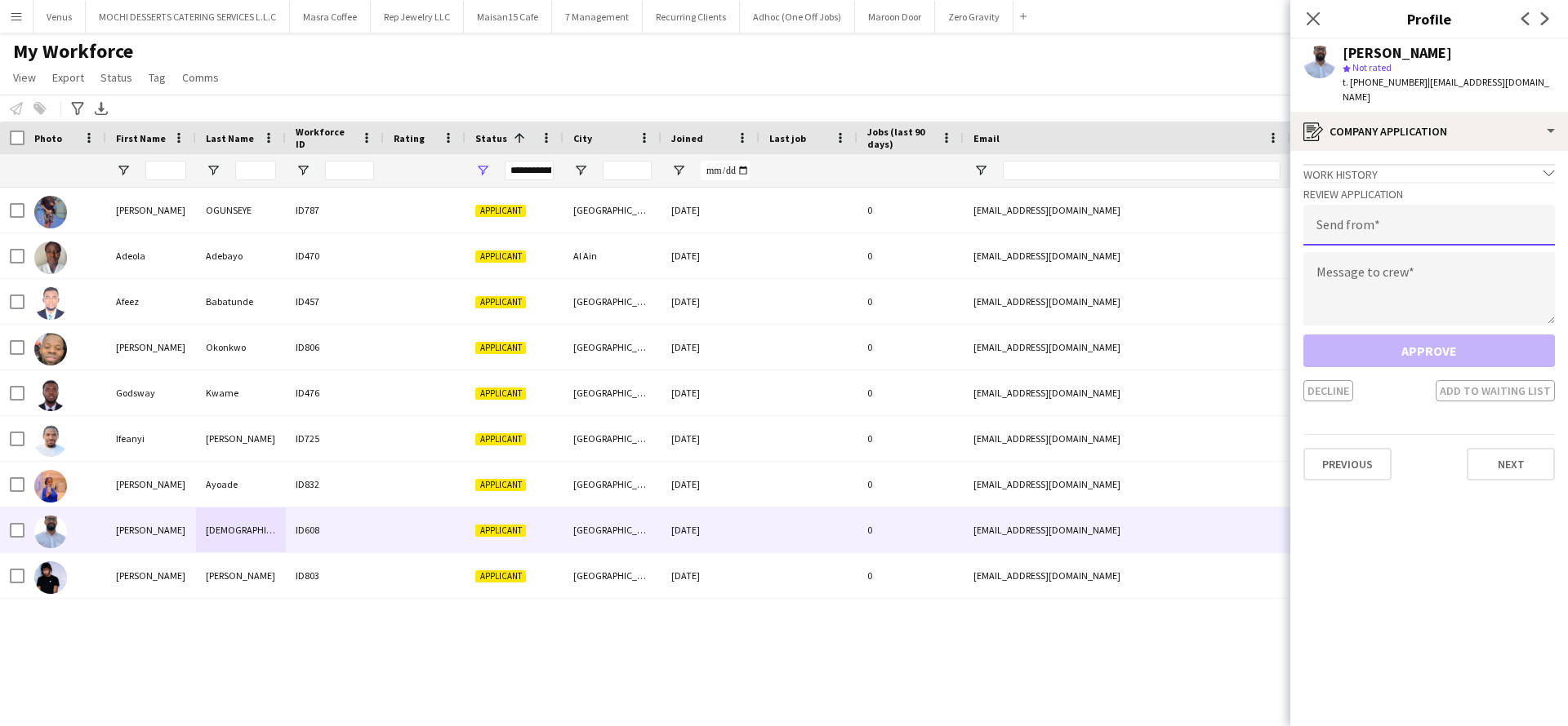
click at [1402, 214] on input "email" at bounding box center [1429, 224] width 252 height 41
paste input "**********"
type input "**********"
click at [1351, 259] on textarea at bounding box center [1429, 289] width 252 height 74
paste textarea "**********"
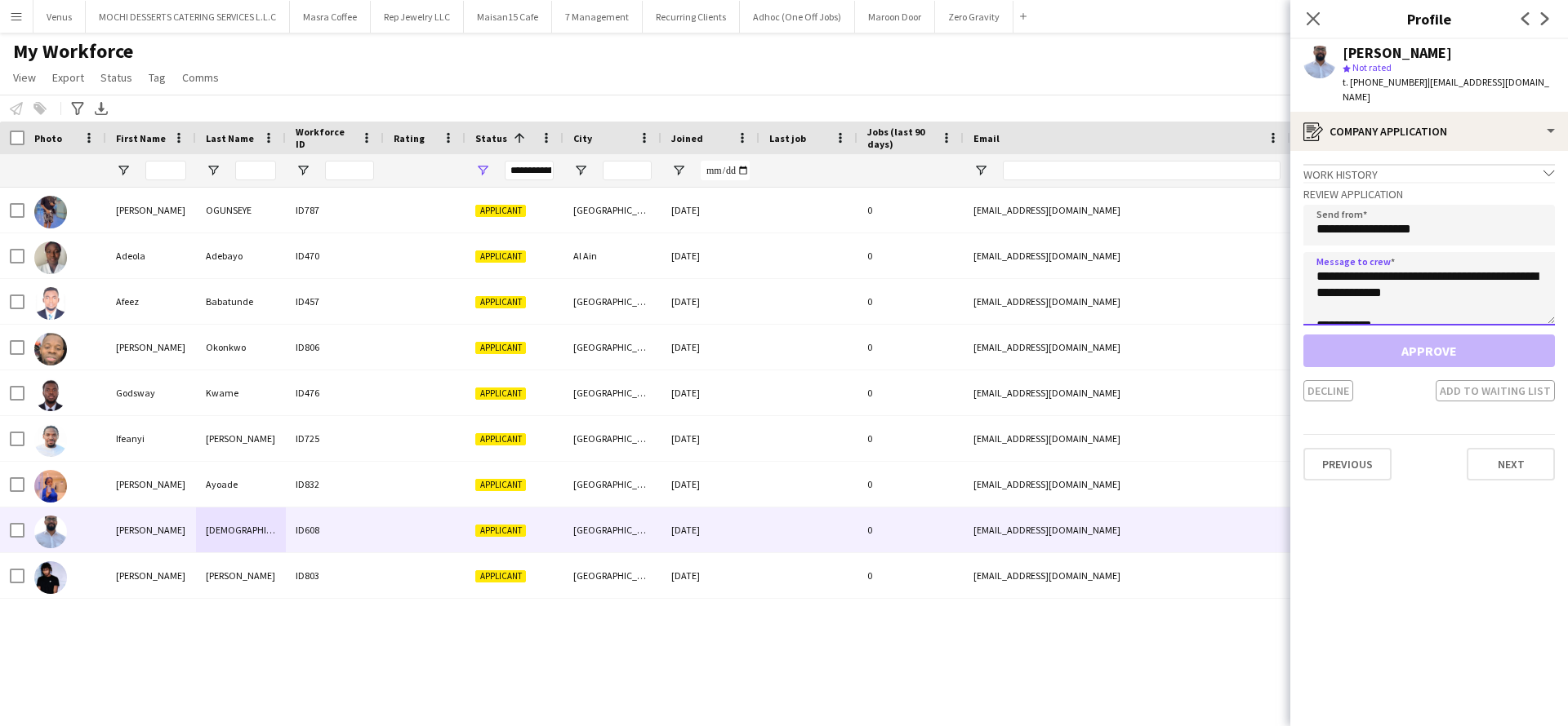
scroll to position [26, 0]
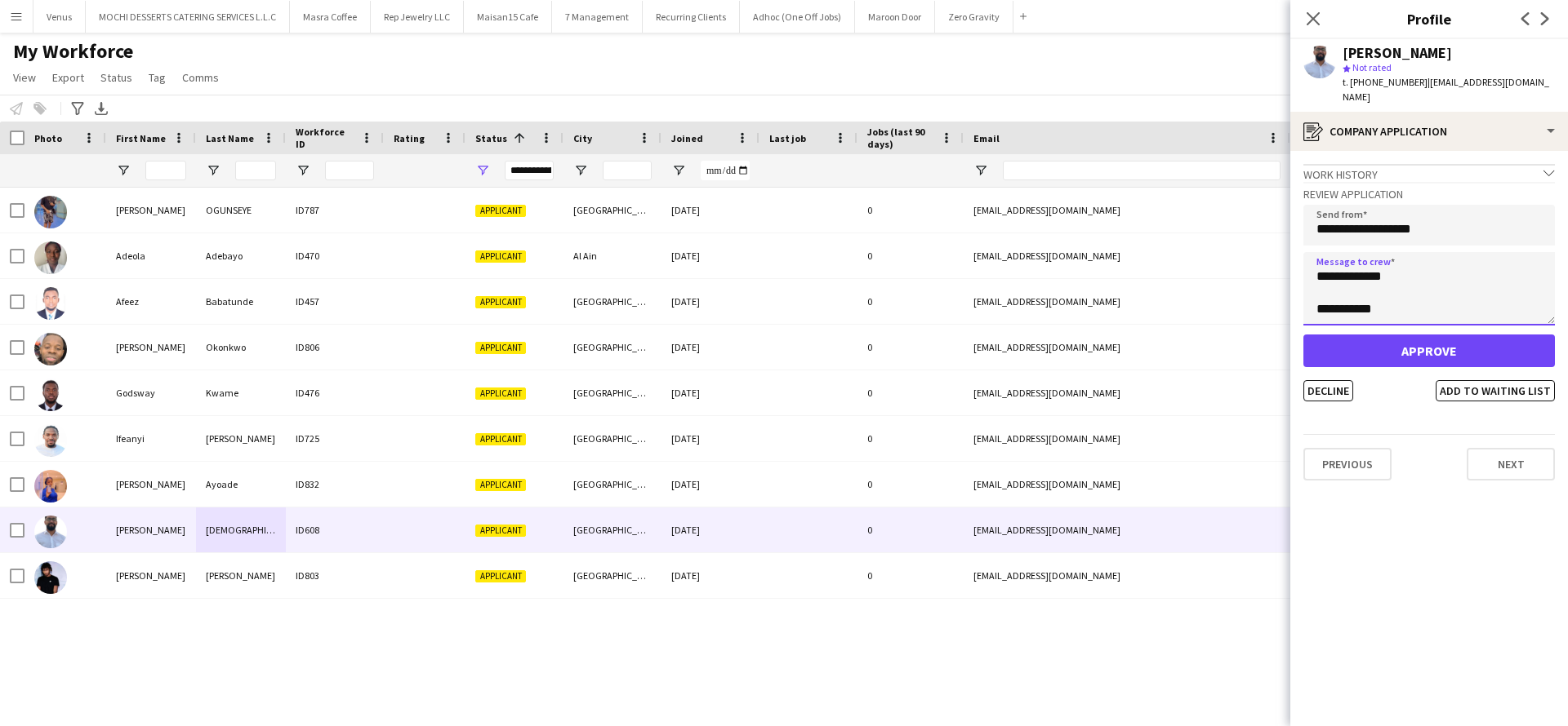
type textarea "**********"
click at [1440, 339] on button "Approve" at bounding box center [1429, 351] width 252 height 33
